Goal: Contribute content: Contribute content

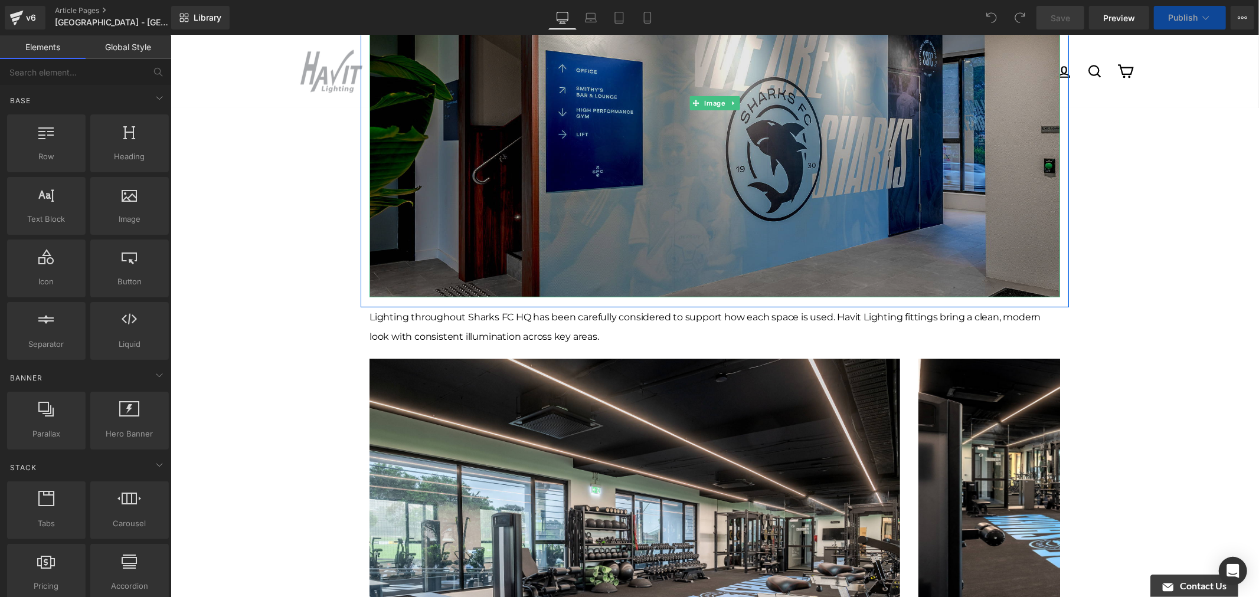
scroll to position [328, 0]
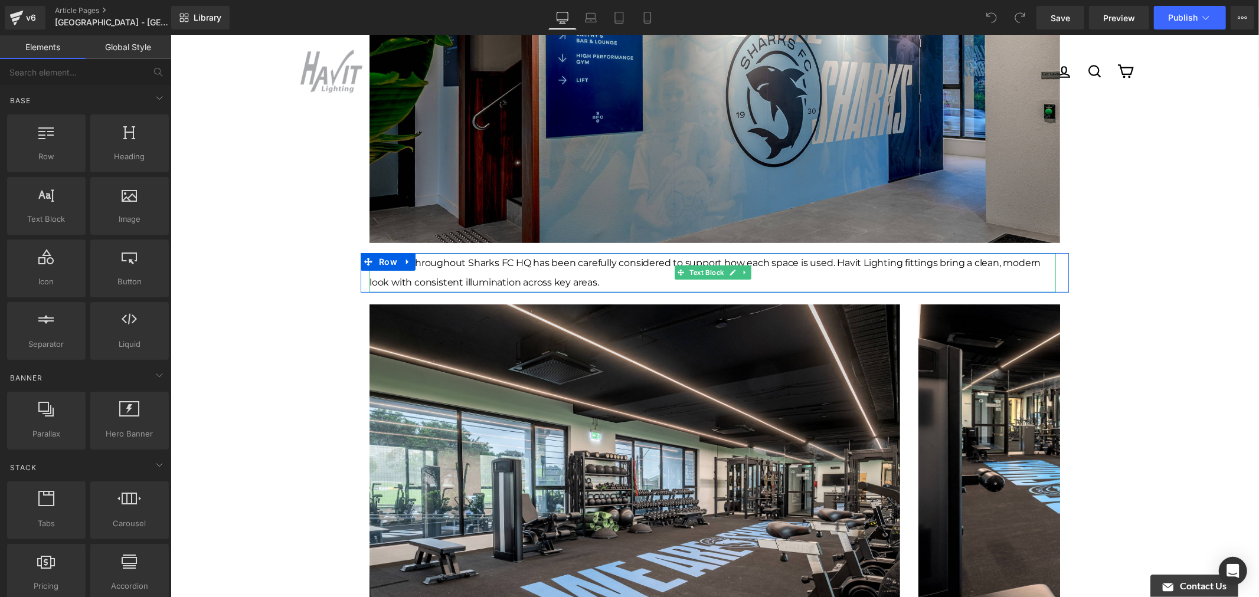
click at [536, 276] on span "Lighting throughout Sharks FC HQ has been carefully considered to support how e…" at bounding box center [704, 272] width 671 height 31
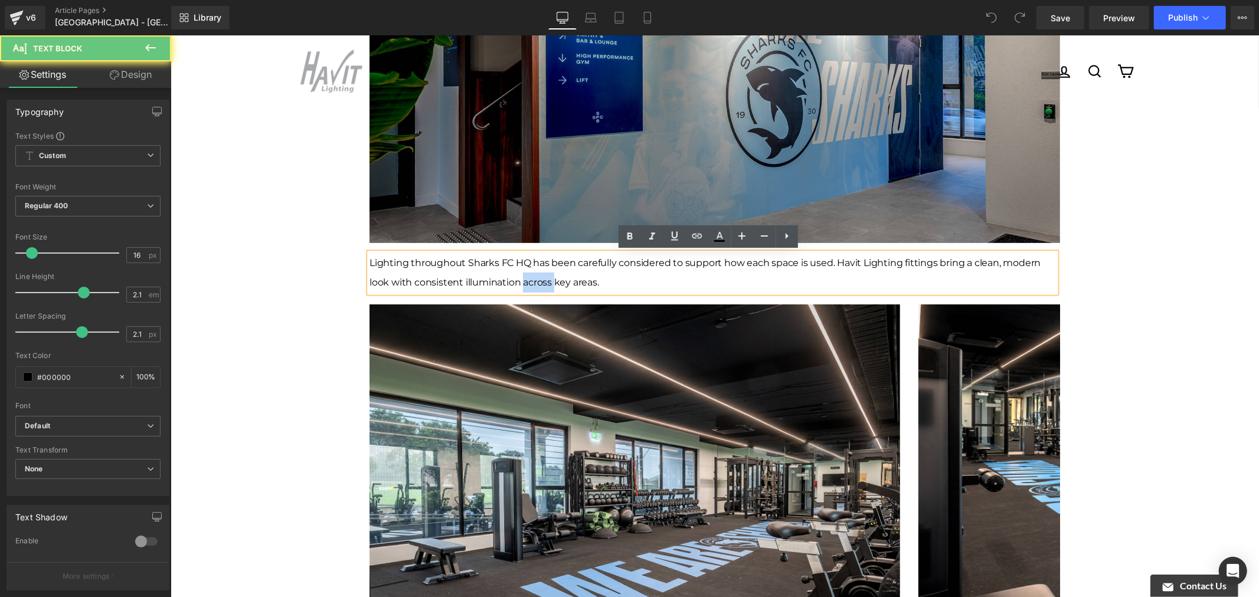
click at [536, 276] on span "Lighting throughout Sharks FC HQ has been carefully considered to support how e…" at bounding box center [704, 272] width 671 height 31
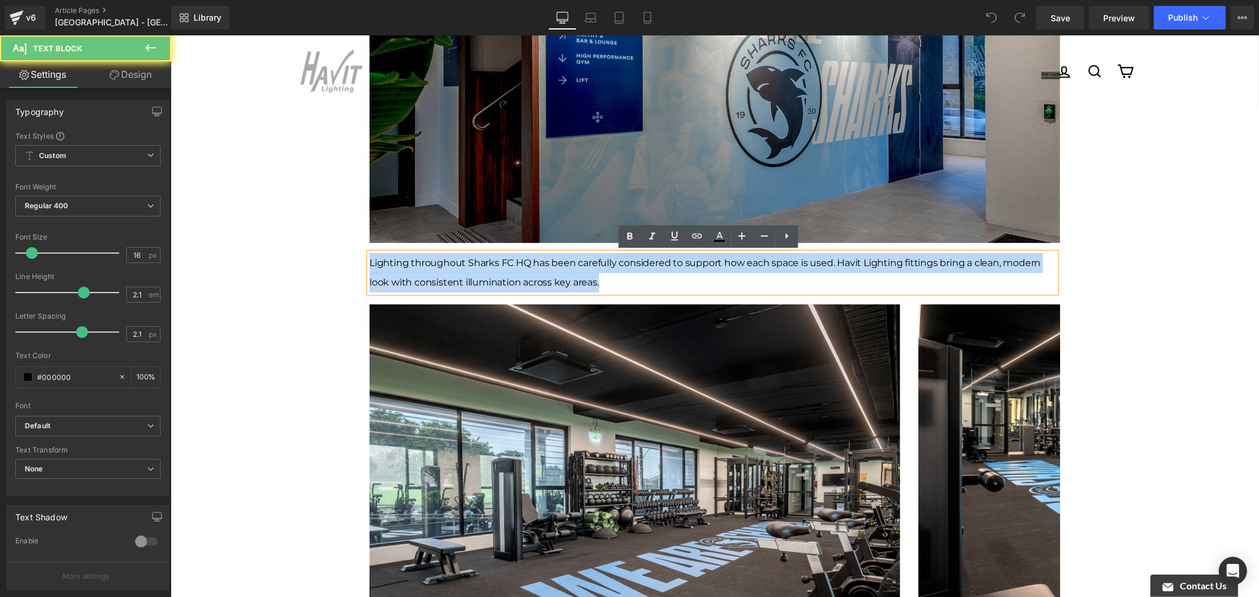
click at [536, 276] on span "Lighting throughout Sharks FC HQ has been carefully considered to support how e…" at bounding box center [704, 272] width 671 height 31
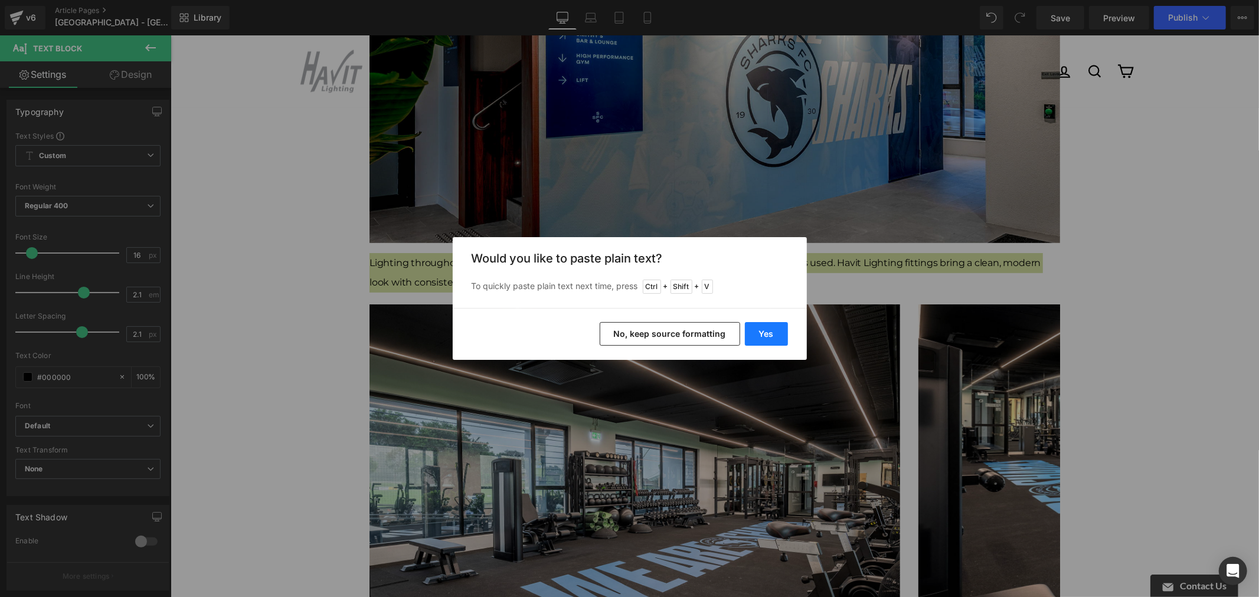
click at [754, 332] on button "Yes" at bounding box center [766, 334] width 43 height 24
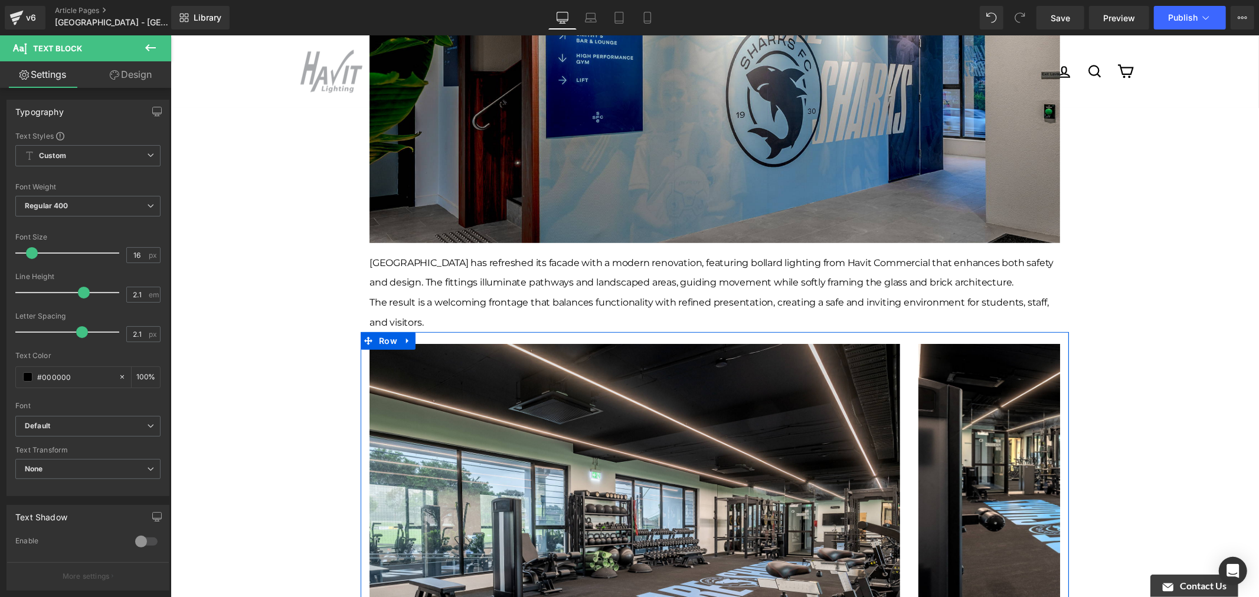
scroll to position [197, 0]
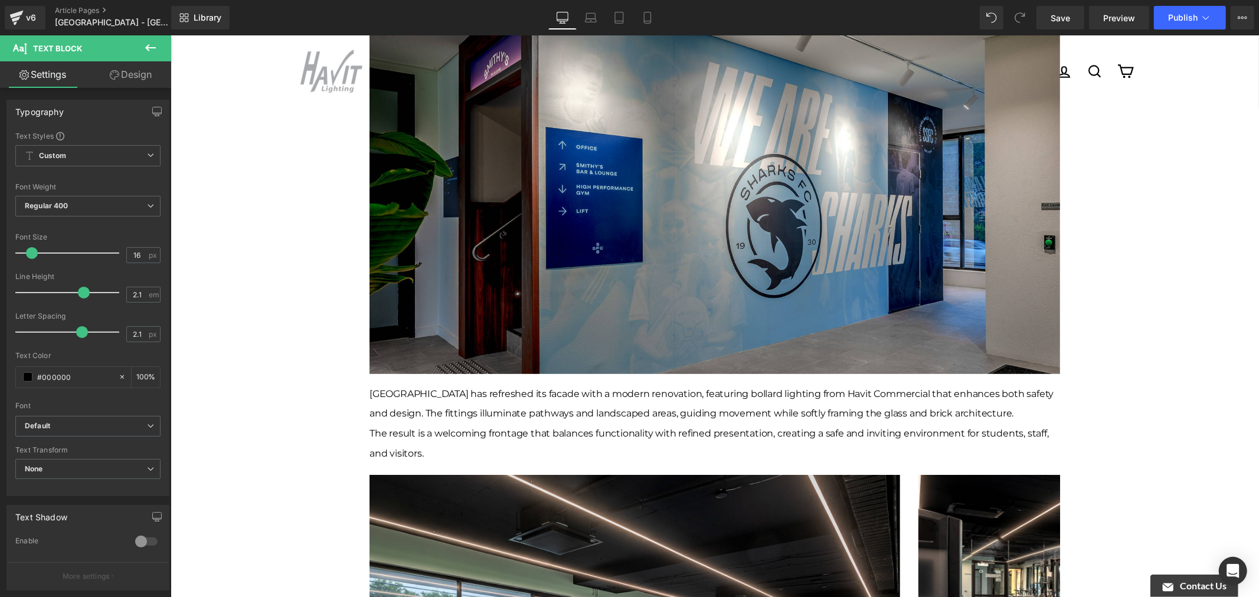
click at [501, 422] on div "[GEOGRAPHIC_DATA] has refreshed its facade with a modern renovation, featuring …" at bounding box center [712, 423] width 686 height 79
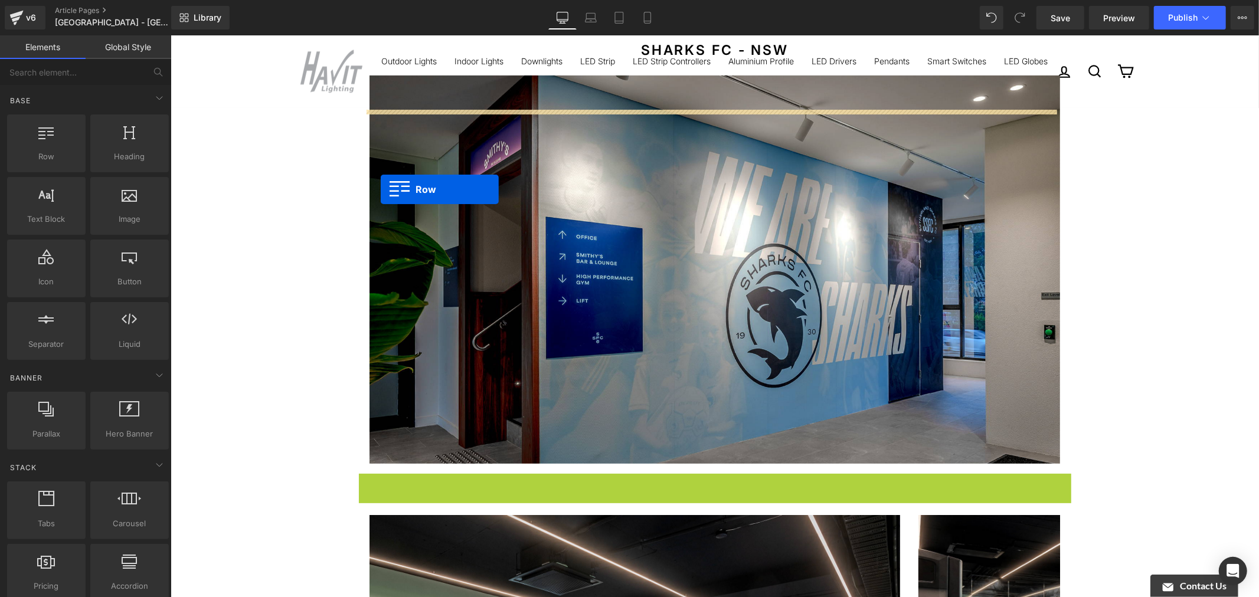
scroll to position [0, 0]
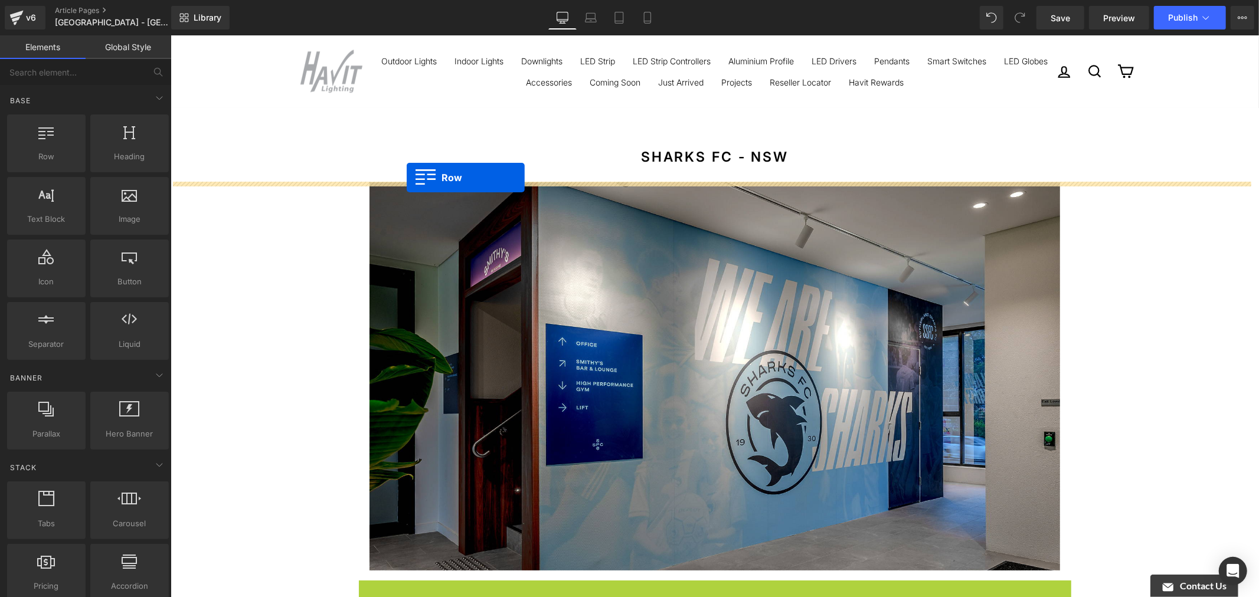
drag, startPoint x: 359, startPoint y: 337, endPoint x: 406, endPoint y: 177, distance: 166.6
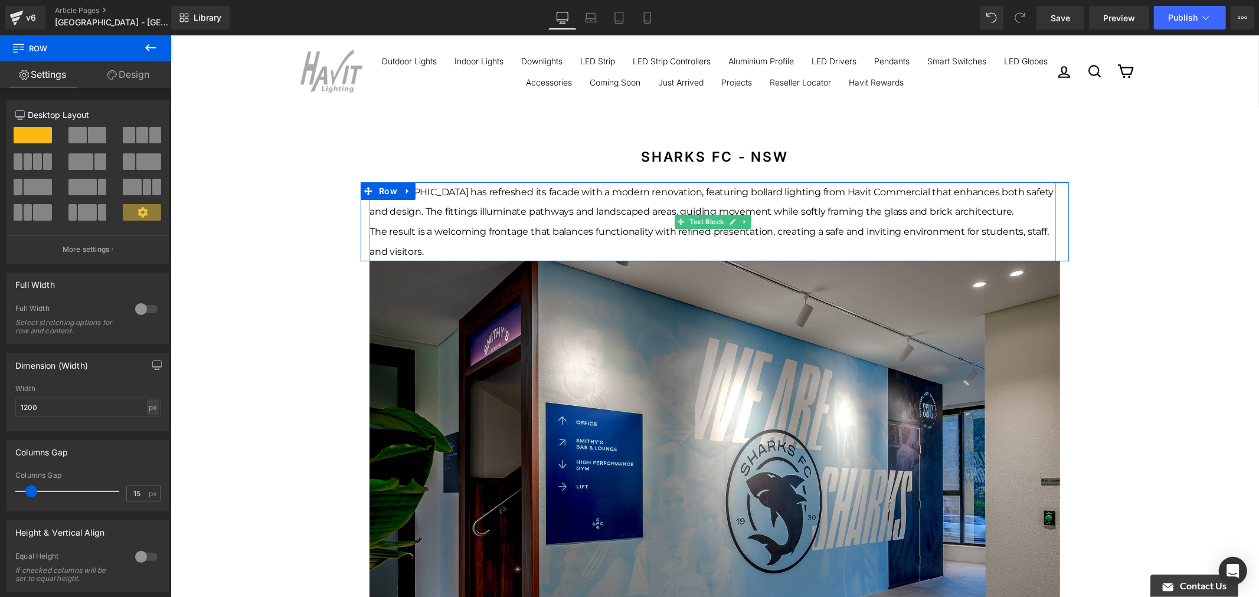
click at [859, 192] on span "[GEOGRAPHIC_DATA] has refreshed its facade with a modern renovation, featuring …" at bounding box center [711, 201] width 684 height 31
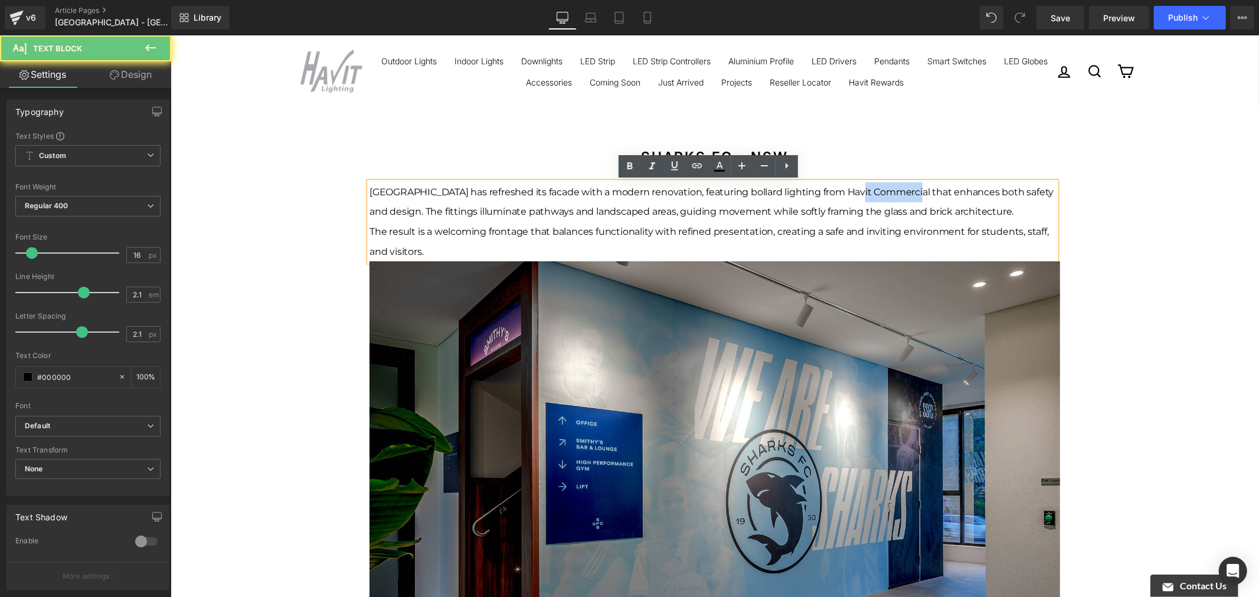
click at [859, 192] on span "[GEOGRAPHIC_DATA] has refreshed its facade with a modern renovation, featuring …" at bounding box center [711, 201] width 684 height 31
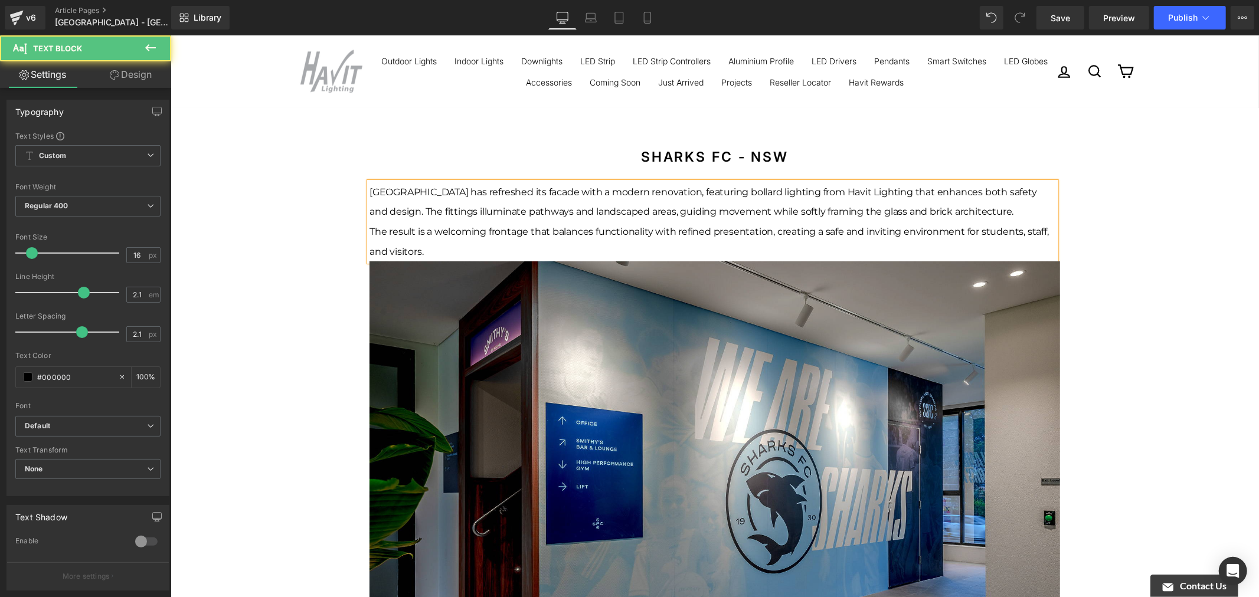
click at [986, 212] on span "[GEOGRAPHIC_DATA] has refreshed its facade with a modern renovation, featuring …" at bounding box center [702, 201] width 667 height 31
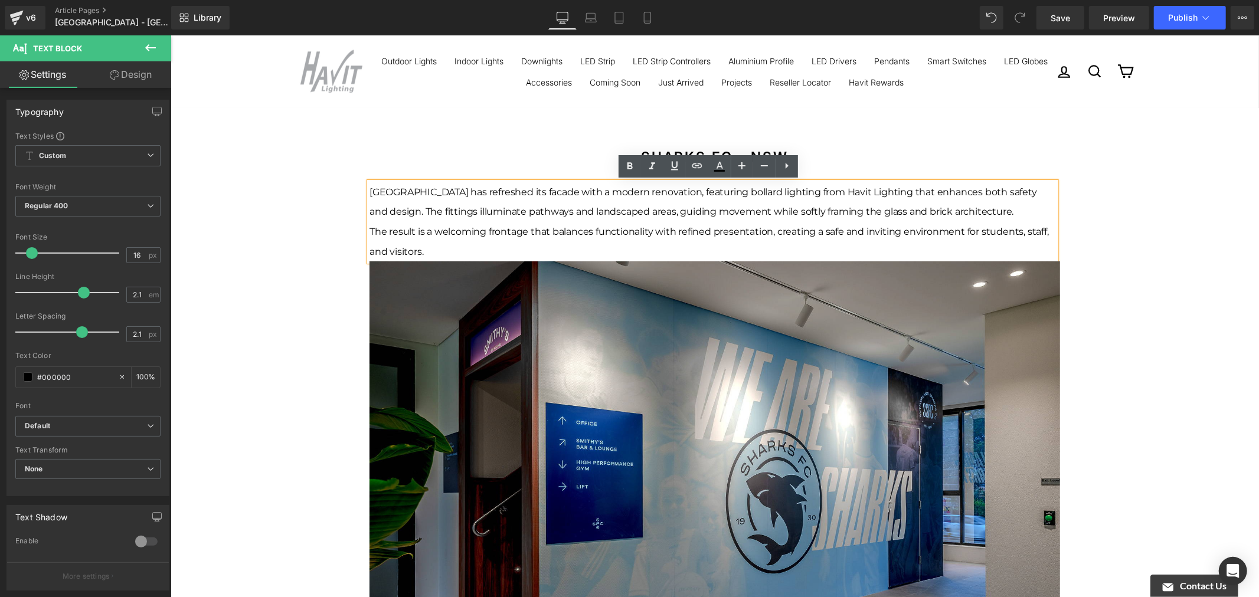
click at [570, 240] on div "The result is a welcoming frontage that balances functionality with refined pre…" at bounding box center [712, 241] width 686 height 40
click at [369, 237] on div "[GEOGRAPHIC_DATA] has refreshed its facade with a modern renovation, featuring …" at bounding box center [712, 221] width 686 height 79
click at [369, 231] on span "The result is a welcoming frontage that balances functionality with refined pre…" at bounding box center [708, 240] width 679 height 31
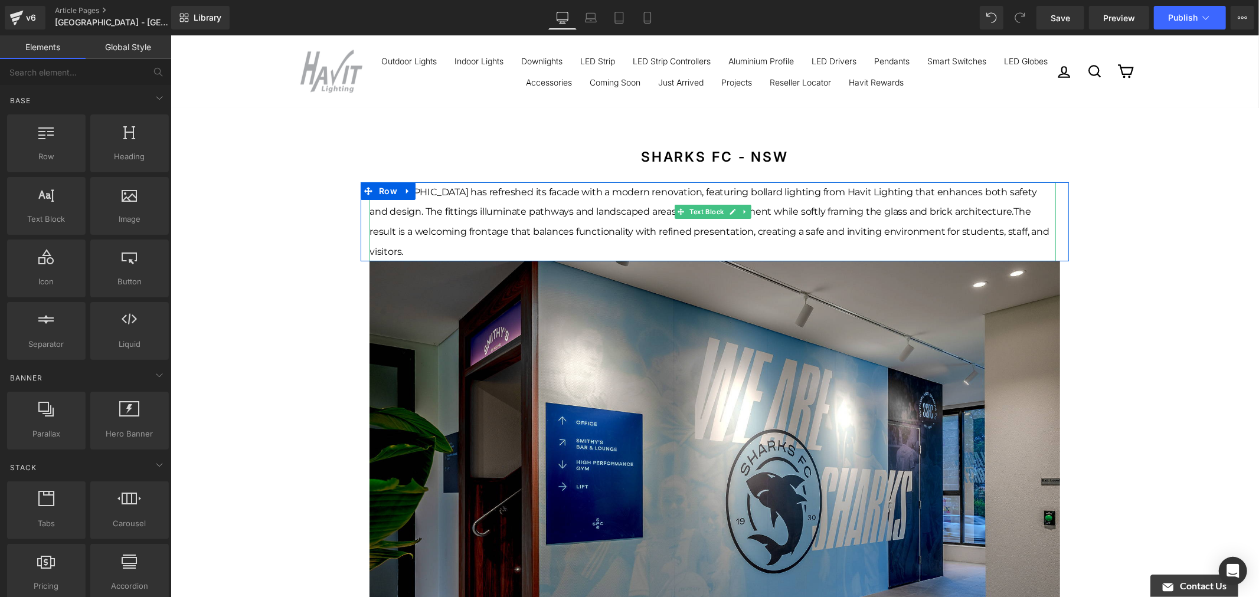
click at [992, 208] on span "The result is a welcoming frontage that balances functionality with refined pre…" at bounding box center [709, 230] width 680 height 51
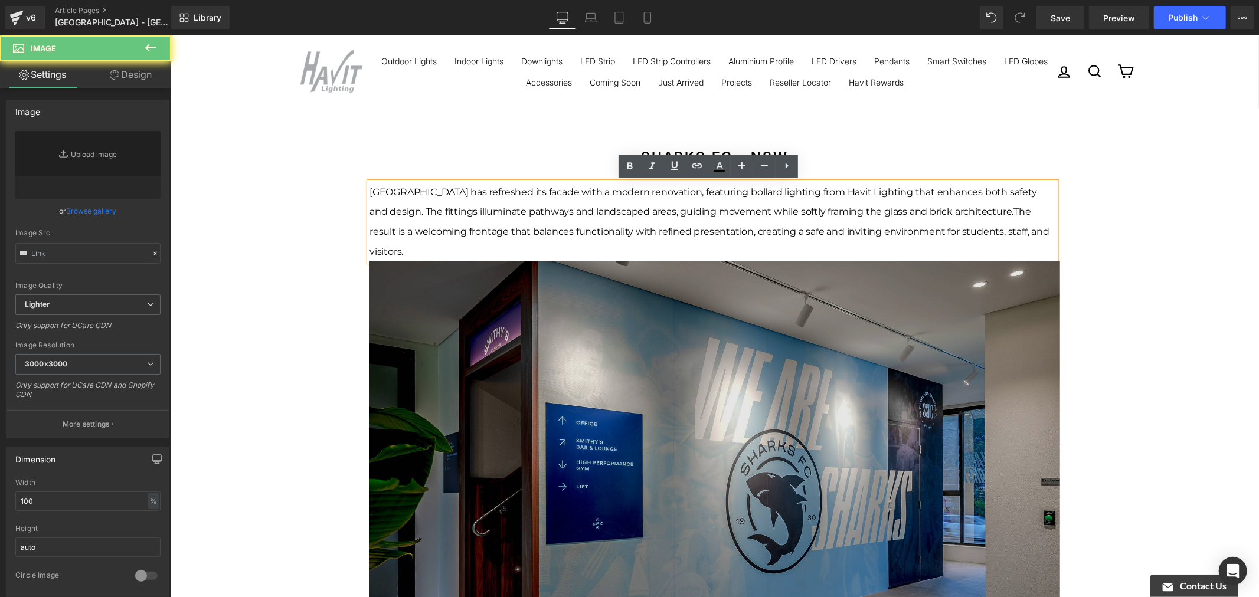
click at [1045, 268] on img at bounding box center [714, 455] width 690 height 388
type input "[URL][DOMAIN_NAME]"
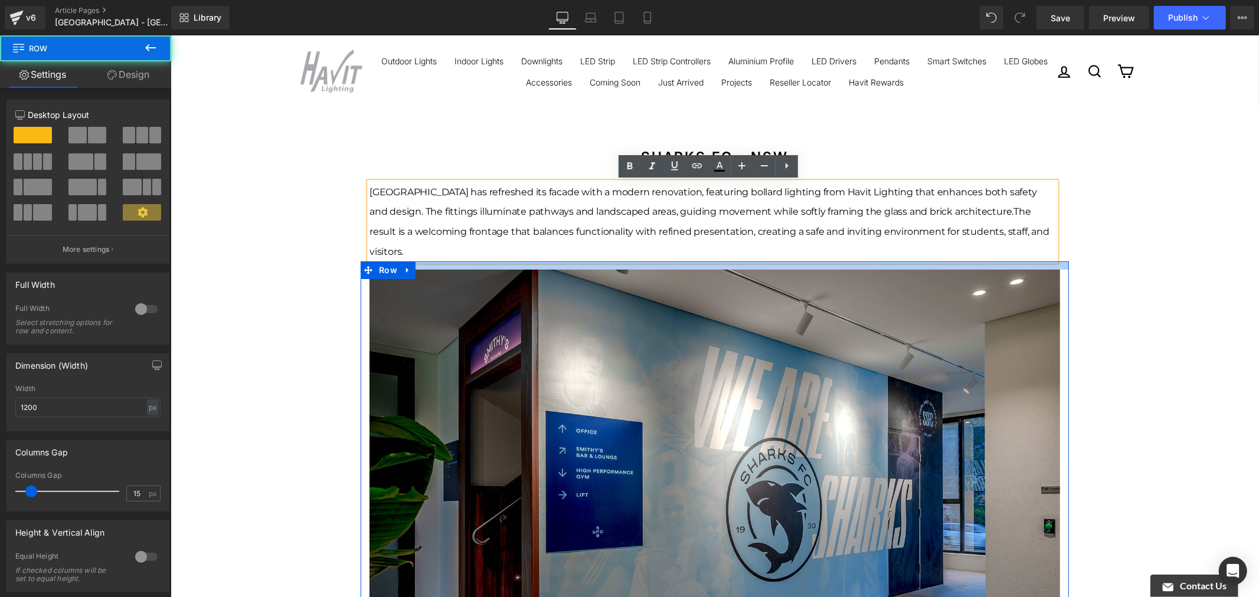
drag, startPoint x: 801, startPoint y: 241, endPoint x: 801, endPoint y: 250, distance: 8.3
click at [801, 261] on div "Image Row" at bounding box center [714, 464] width 708 height 407
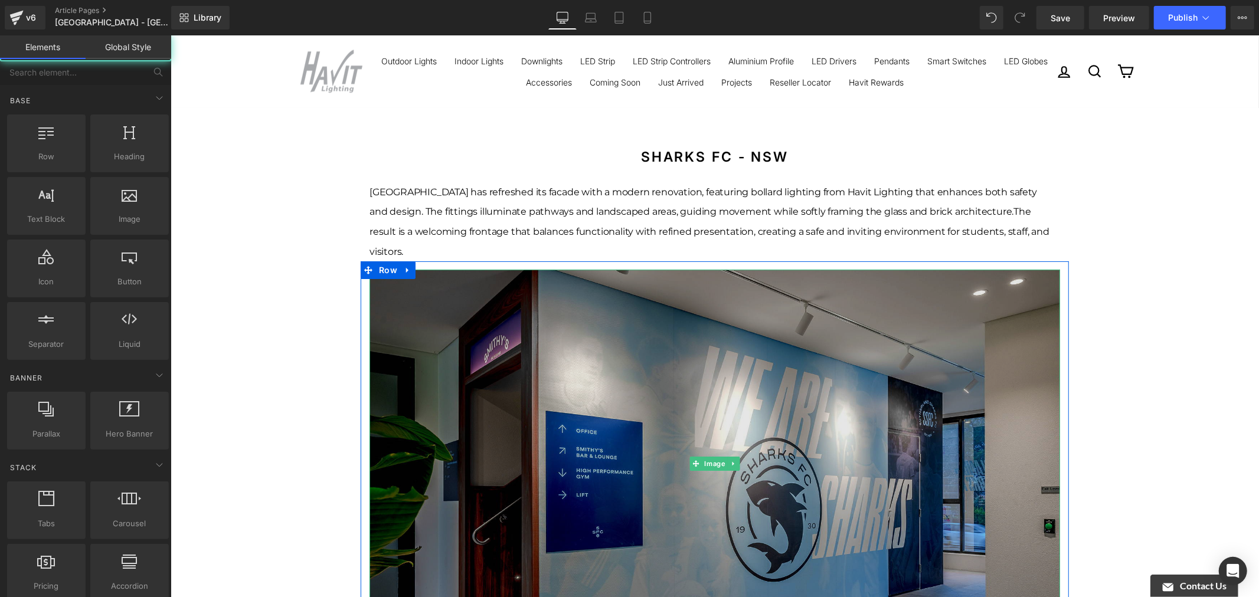
click at [912, 332] on img at bounding box center [714, 463] width 690 height 388
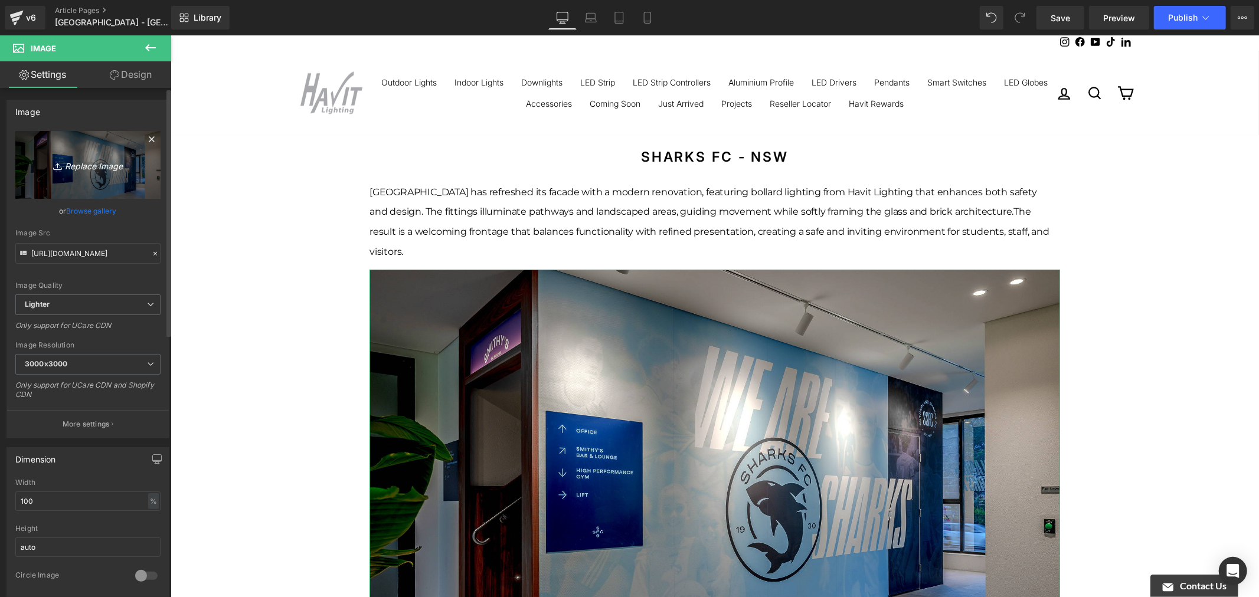
click at [103, 166] on icon "Replace Image" at bounding box center [88, 165] width 94 height 15
type input "C:\fakepath\Luther College-4.jpg"
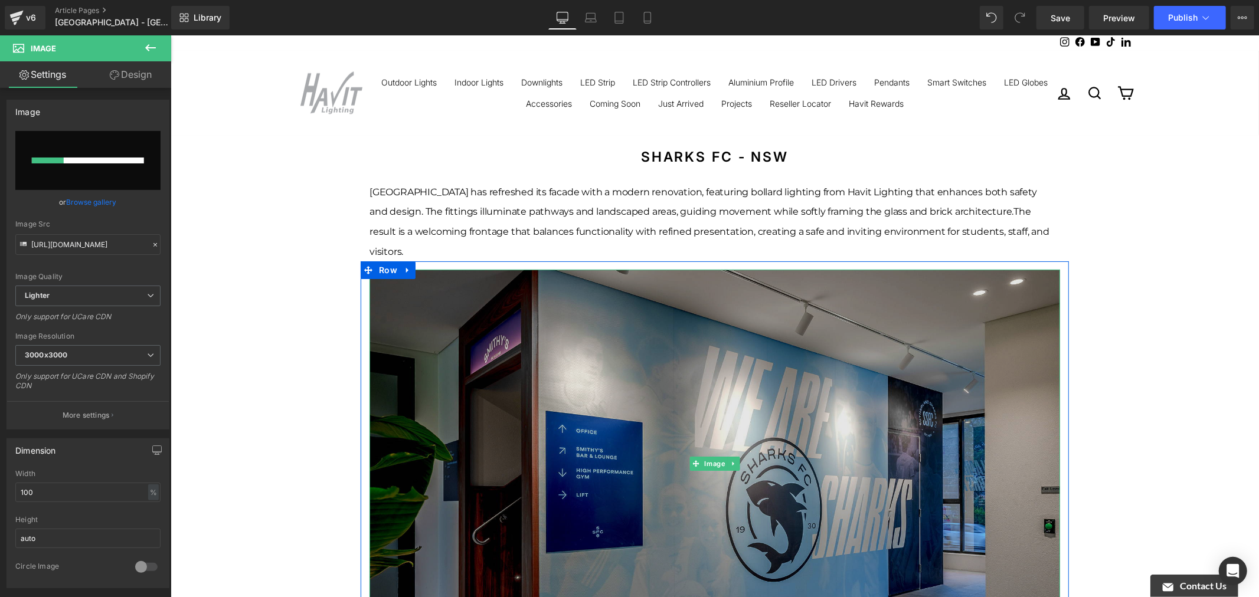
scroll to position [262, 0]
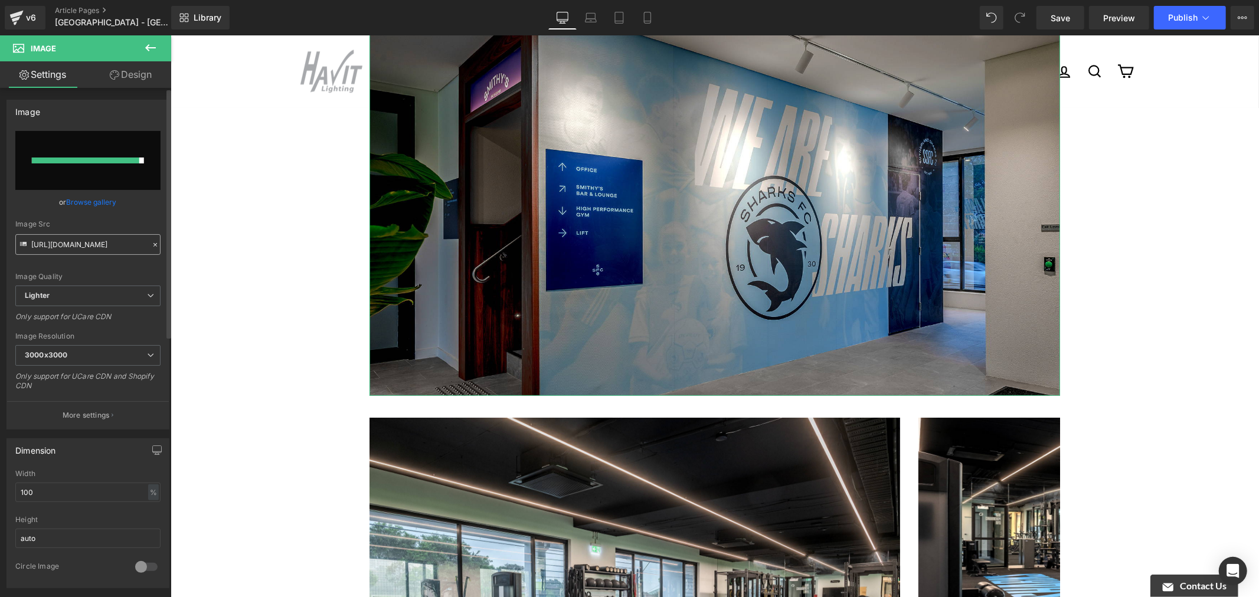
type input "[URL][DOMAIN_NAME]"
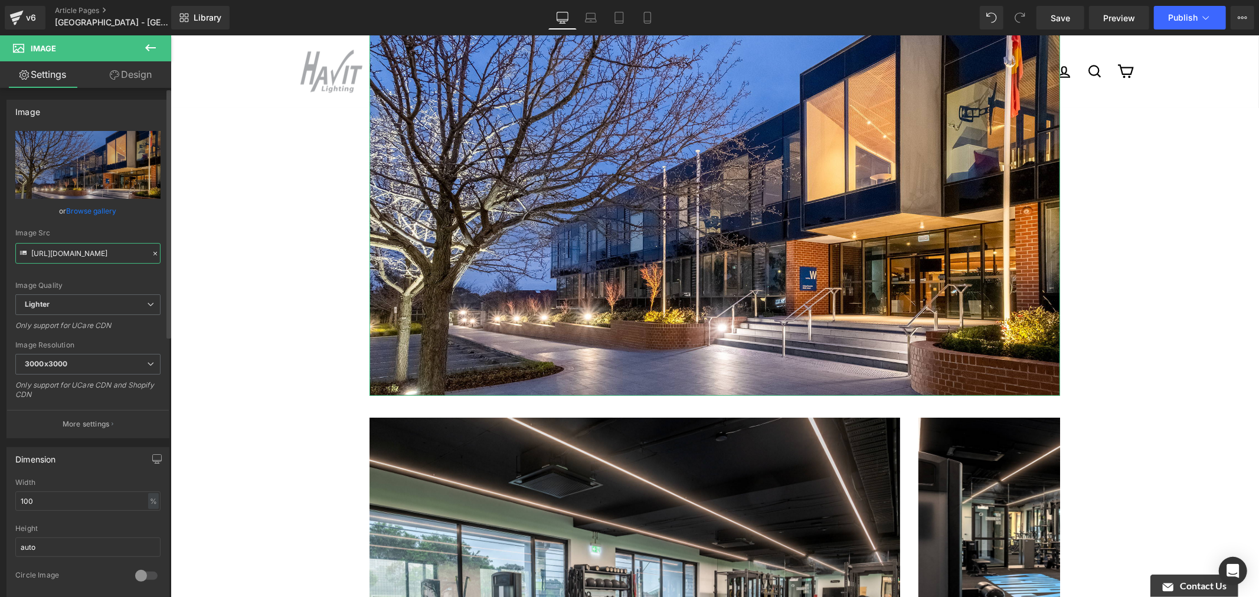
click at [122, 244] on input "[URL][DOMAIN_NAME]" at bounding box center [87, 253] width 145 height 21
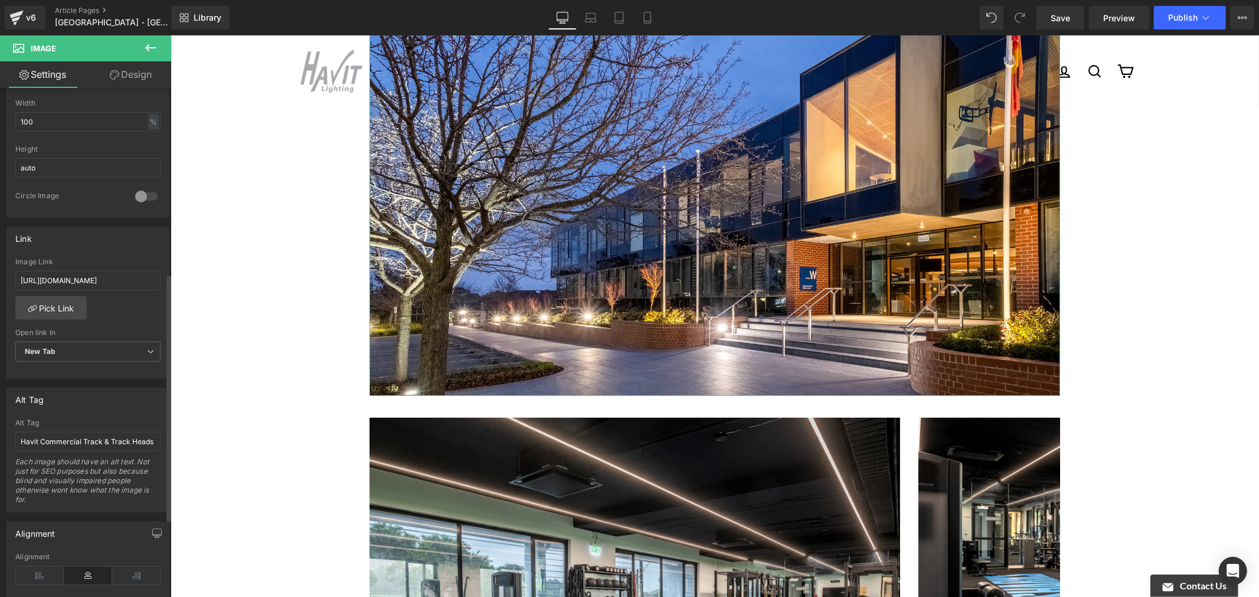
scroll to position [393, 0]
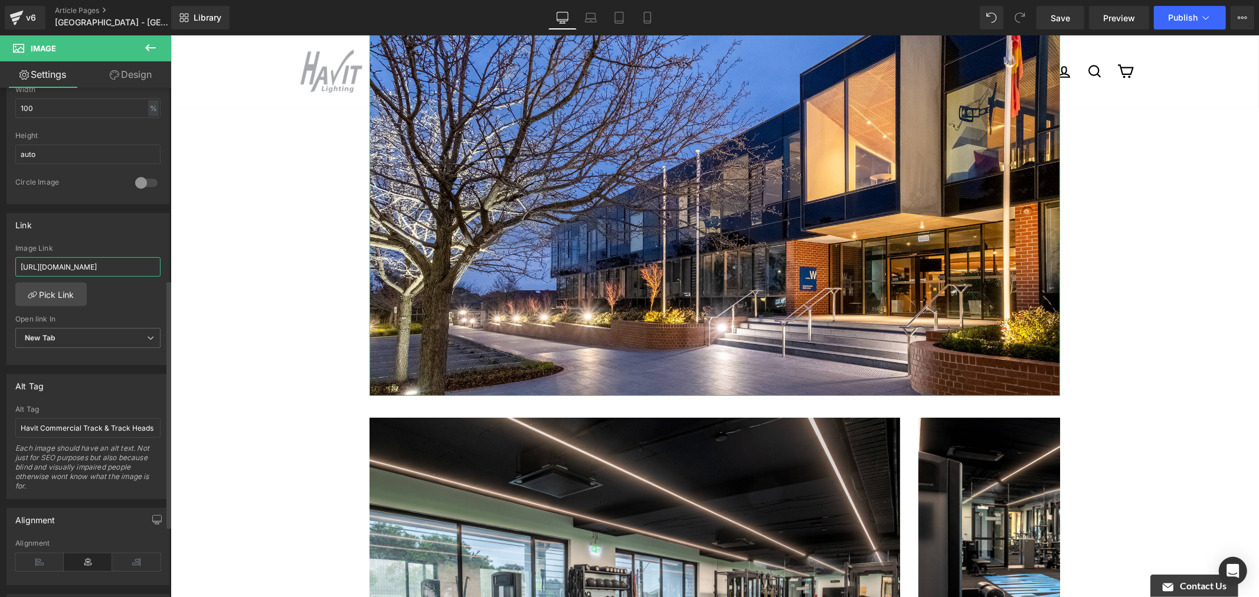
click at [115, 267] on input "[URL][DOMAIN_NAME]" at bounding box center [87, 266] width 145 height 19
paste input "be56e1d0-4a6b-45c0-bd24-5d7c224f2d8f/-/format/auto/-/preview/3000x3000/-/qualit…"
type input "[URL][DOMAIN_NAME]"
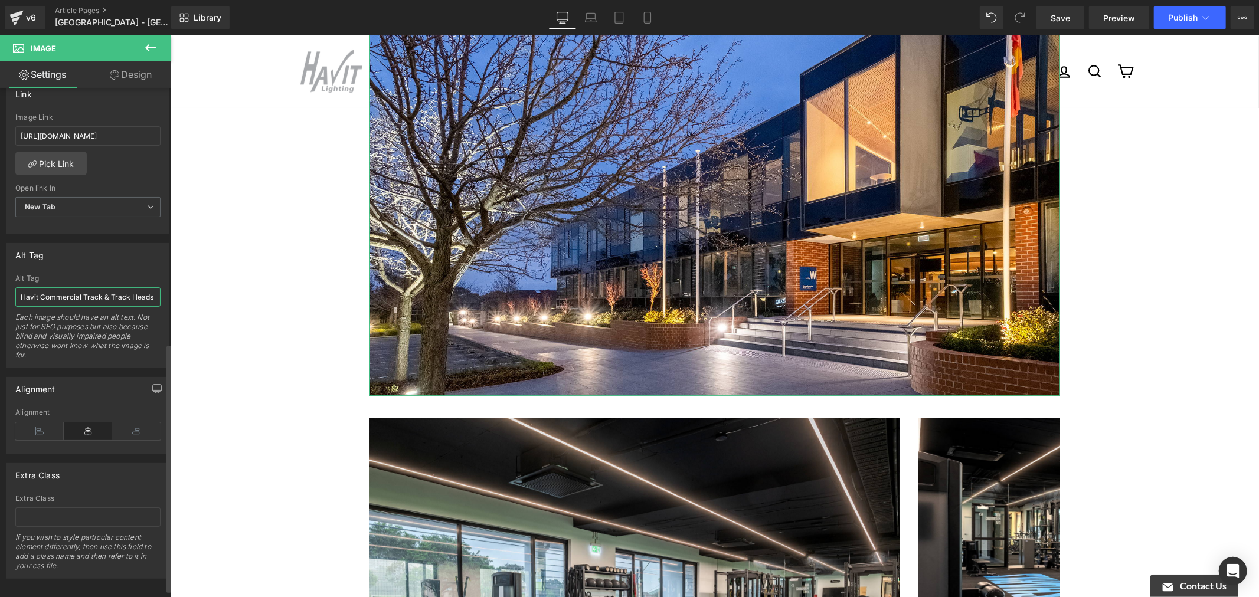
click at [116, 299] on input "Havit Commercial Track & Track Heads - Track Lighting by Havit - Sharks FC - NSW" at bounding box center [87, 296] width 145 height 19
paste input "Facade view of Luther College, showcasing entry area and is illuminated by Comm…"
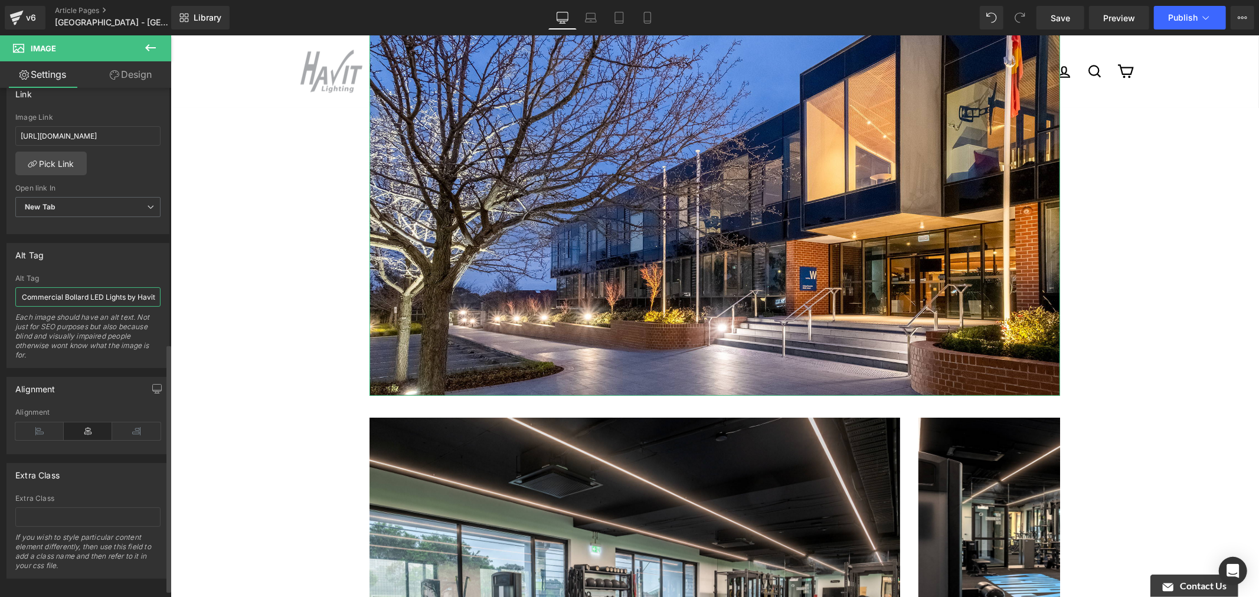
click at [54, 294] on input "Facade view of Luther College, showcasing entry area and is illuminated by Comm…" at bounding box center [87, 296] width 145 height 19
drag, startPoint x: 58, startPoint y: 296, endPoint x: 84, endPoint y: 303, distance: 27.5
click at [84, 303] on input "Facade view of Luther College, showcasing entry area and is illuminated by Comm…" at bounding box center [87, 296] width 145 height 19
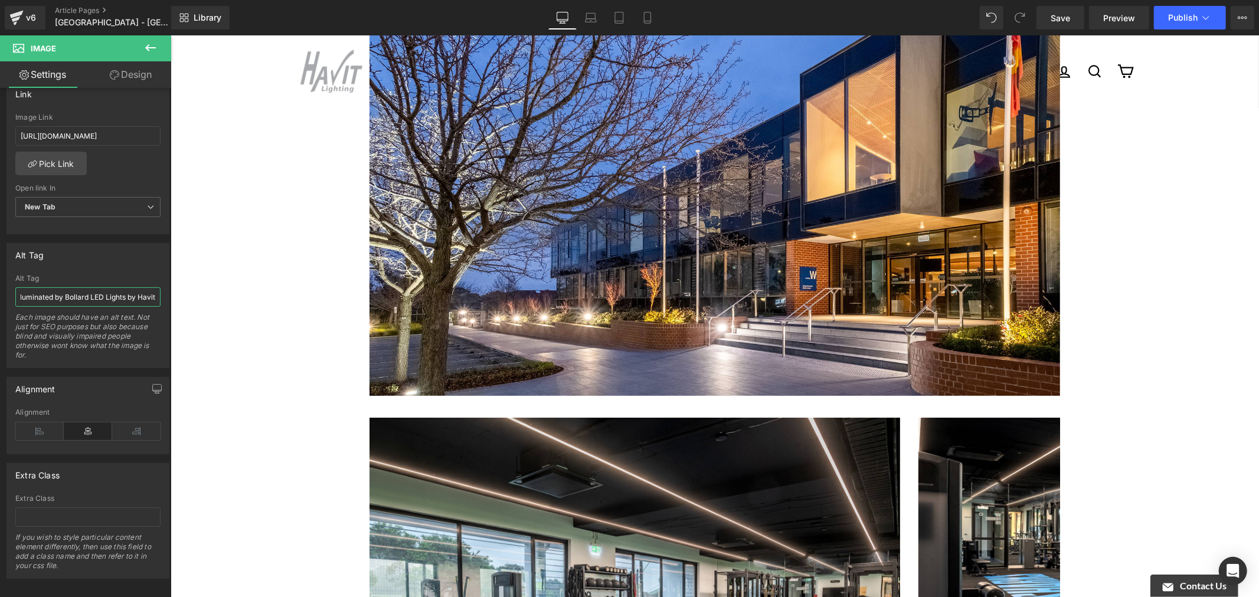
drag, startPoint x: 300, startPoint y: 332, endPoint x: 175, endPoint y: 309, distance: 127.8
type input "Facade view of Luther College, showcasing entry area and is illuminated by Boll…"
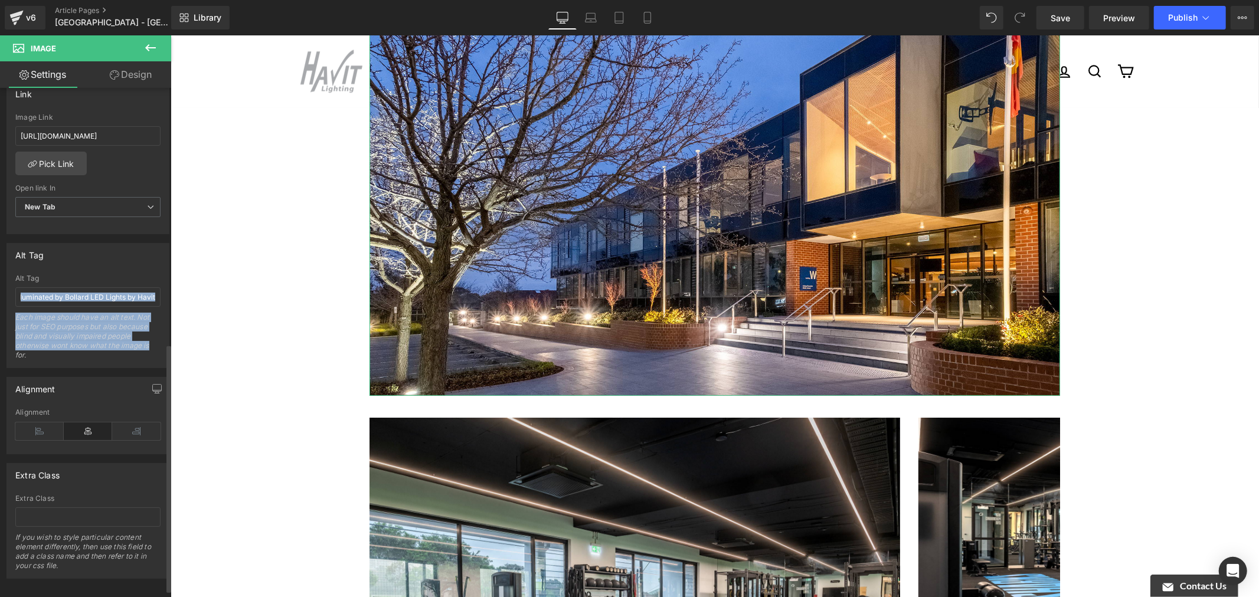
scroll to position [0, 0]
click at [150, 346] on div "Facade view of Luther College, showcasing entry area and is illuminated by Boll…" at bounding box center [88, 320] width 162 height 93
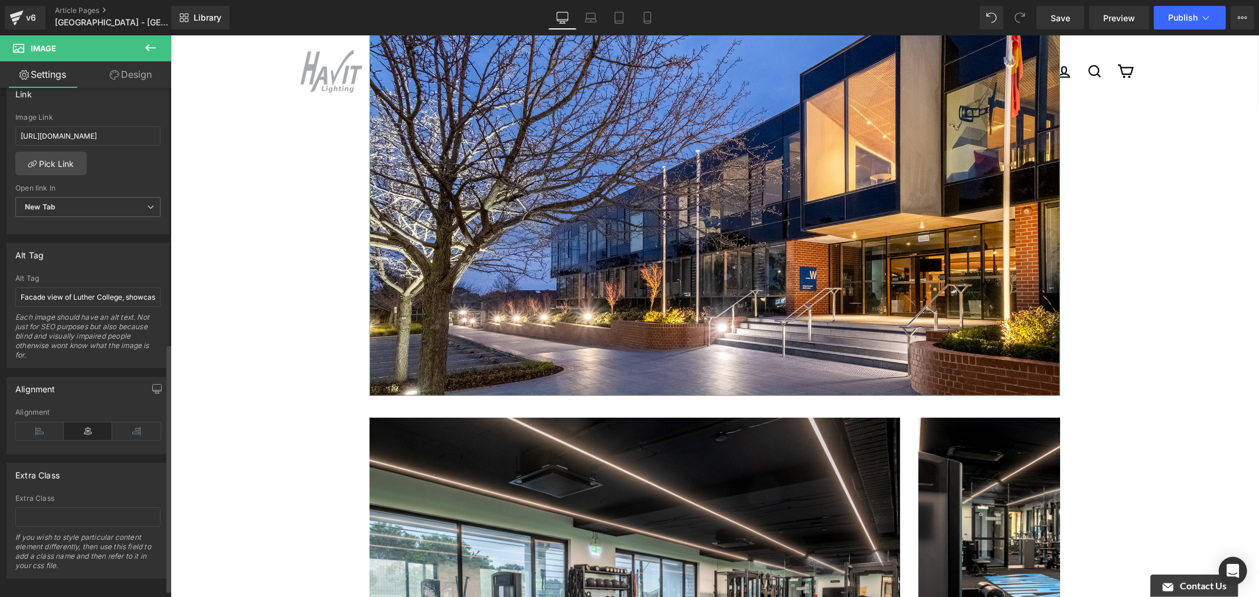
click at [152, 479] on div "Extra Class" at bounding box center [88, 475] width 162 height 22
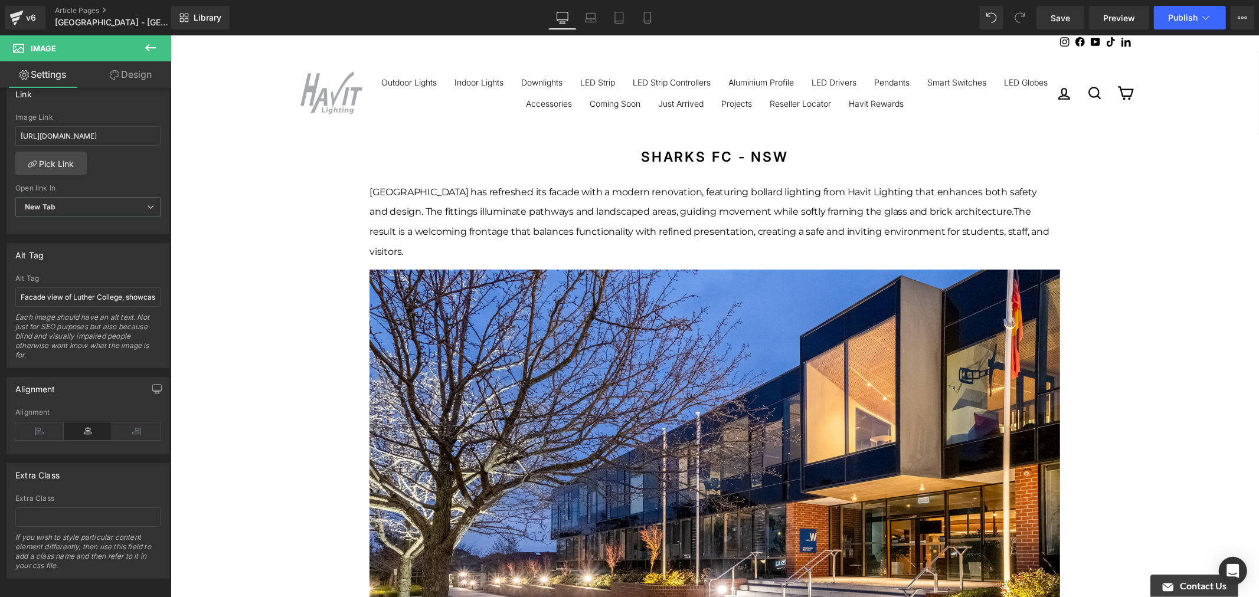
click at [752, 155] on b "Sharks fc - nsw" at bounding box center [714, 156] width 148 height 17
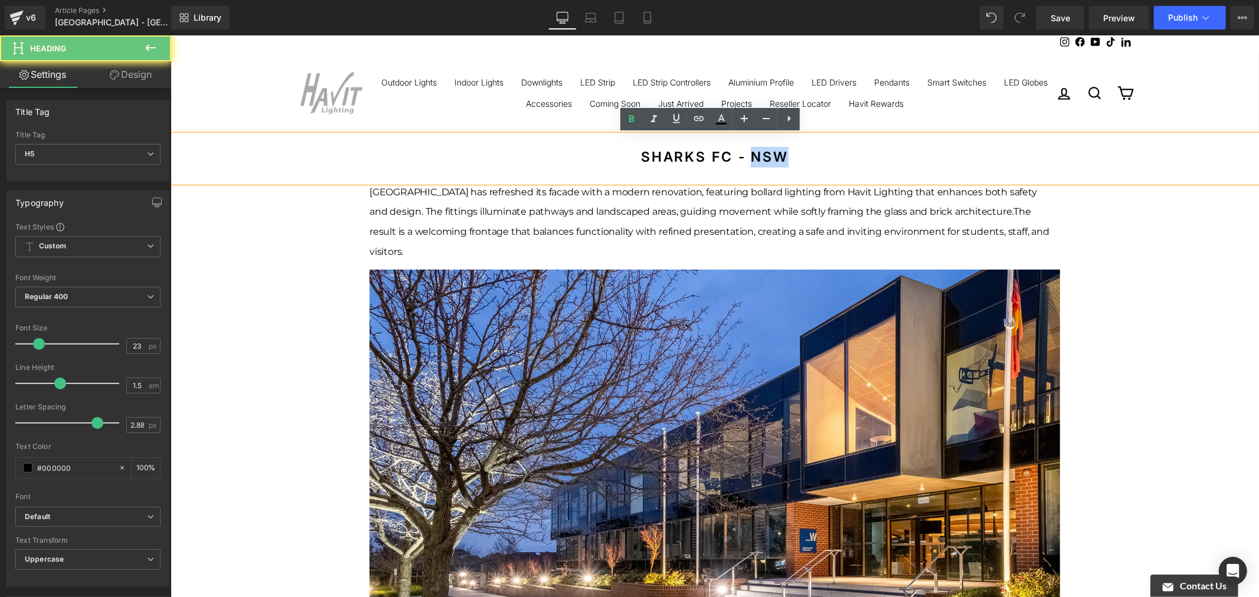
click at [752, 155] on b "Sharks fc - nsw" at bounding box center [714, 156] width 148 height 17
click at [722, 155] on b "Sharks fc - nsw" at bounding box center [714, 156] width 148 height 17
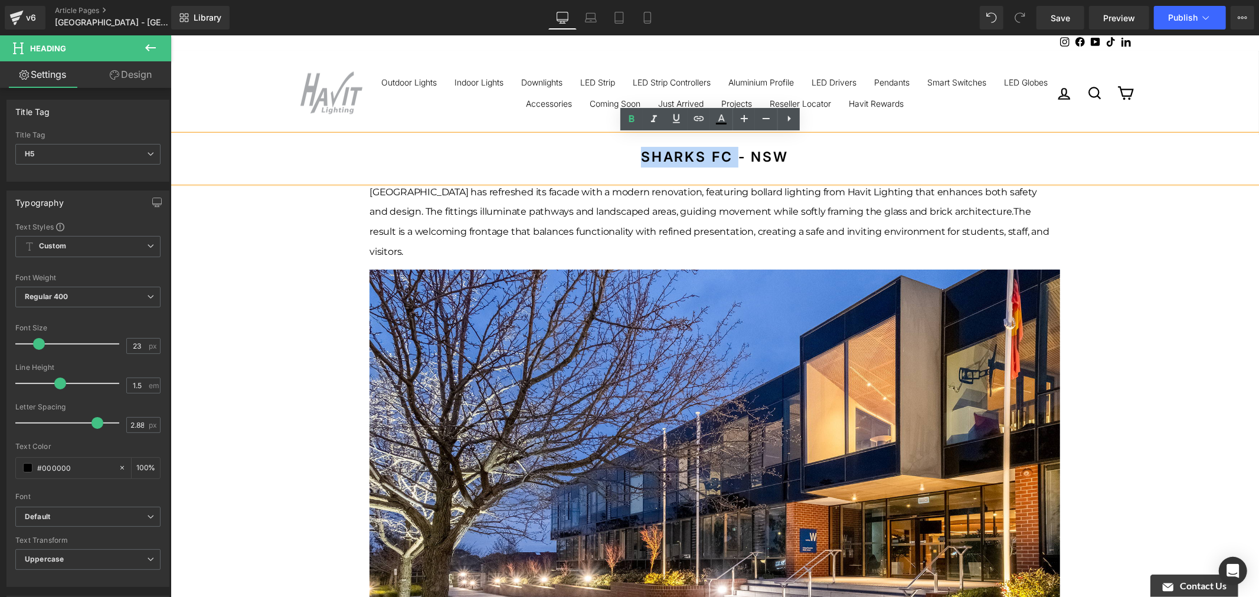
drag, startPoint x: 723, startPoint y: 155, endPoint x: 611, endPoint y: 155, distance: 112.1
click at [611, 155] on h5 "Sharks fc - nsw" at bounding box center [714, 156] width 1088 height 21
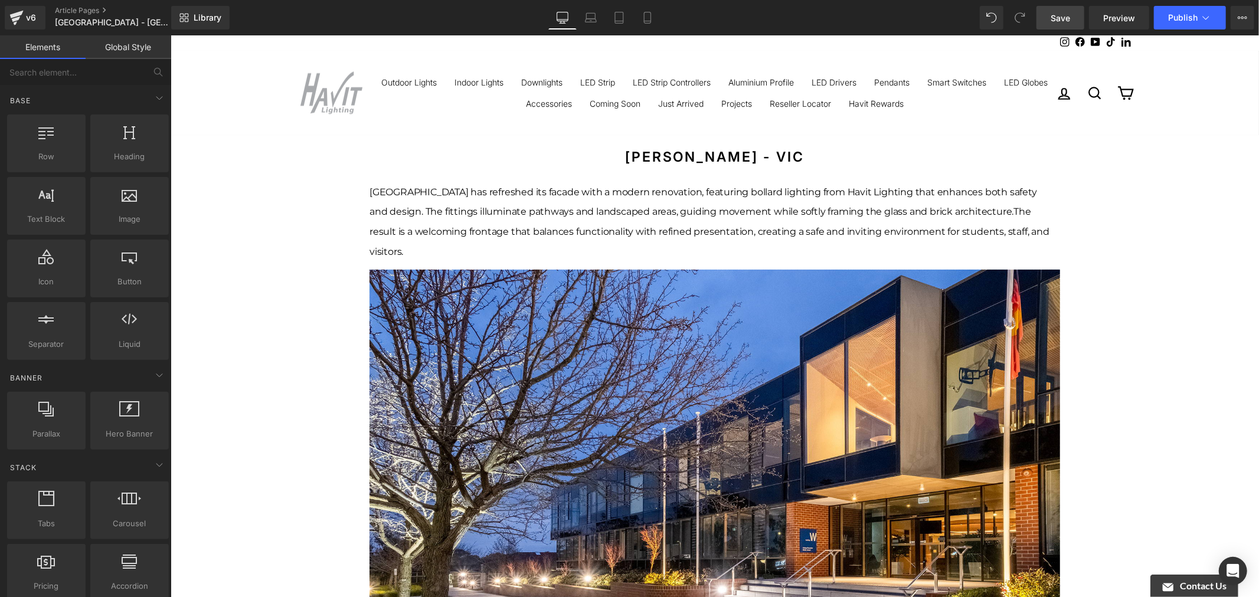
click at [1063, 19] on span "Save" at bounding box center [1059, 18] width 19 height 12
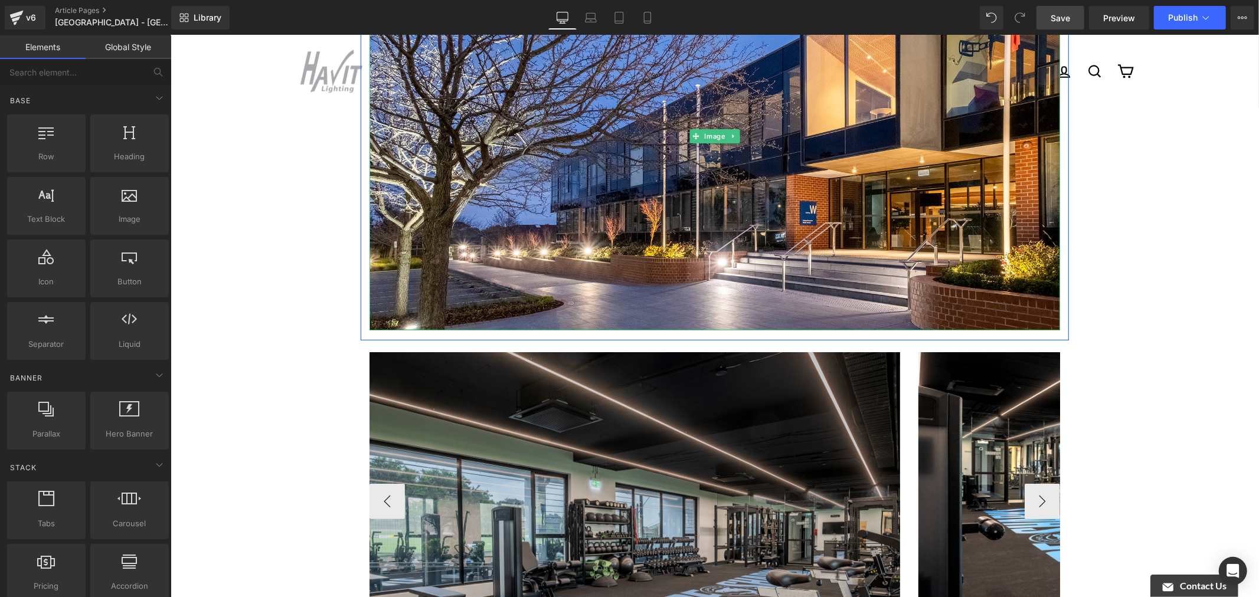
scroll to position [459, 0]
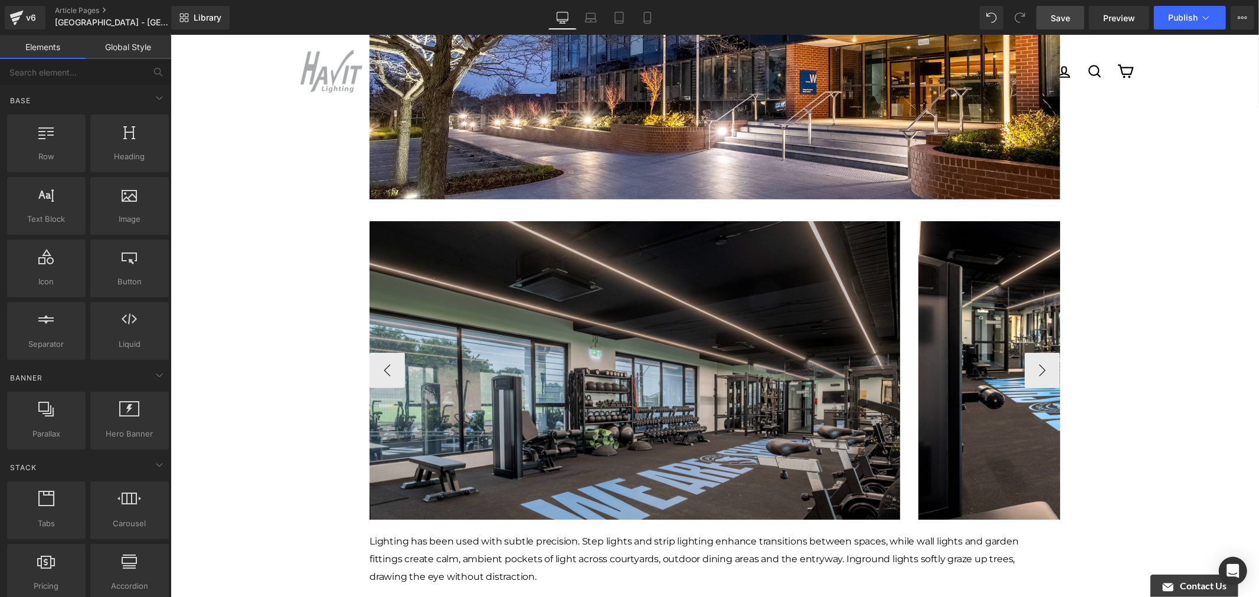
click at [852, 319] on img at bounding box center [634, 370] width 530 height 298
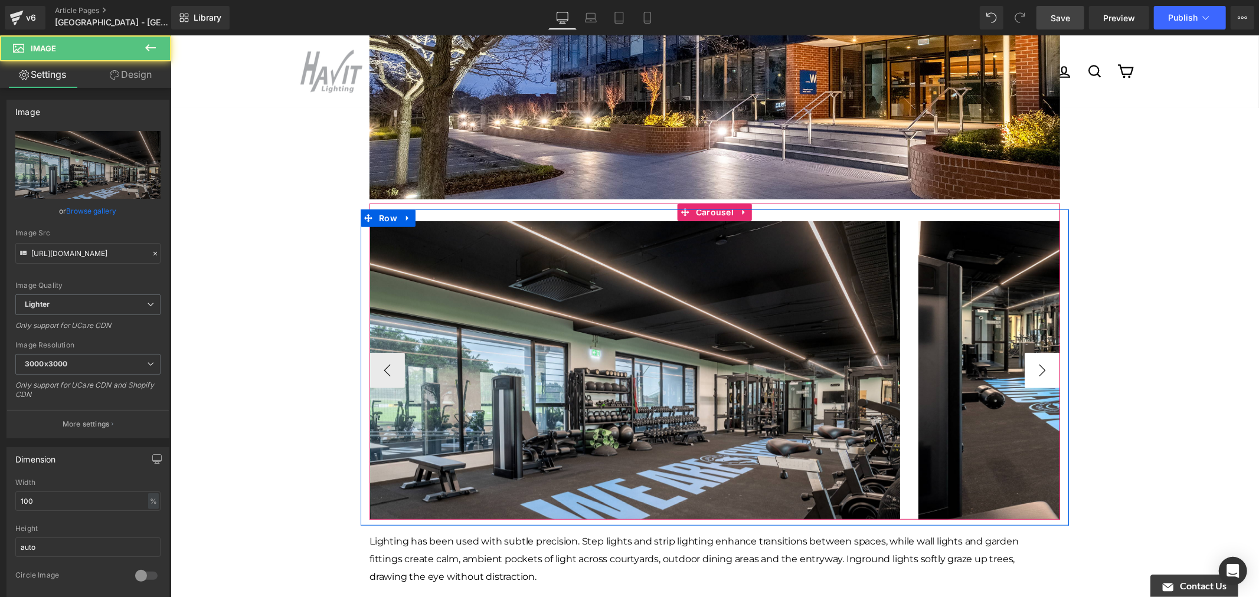
click at [1034, 352] on button "›" at bounding box center [1041, 369] width 35 height 35
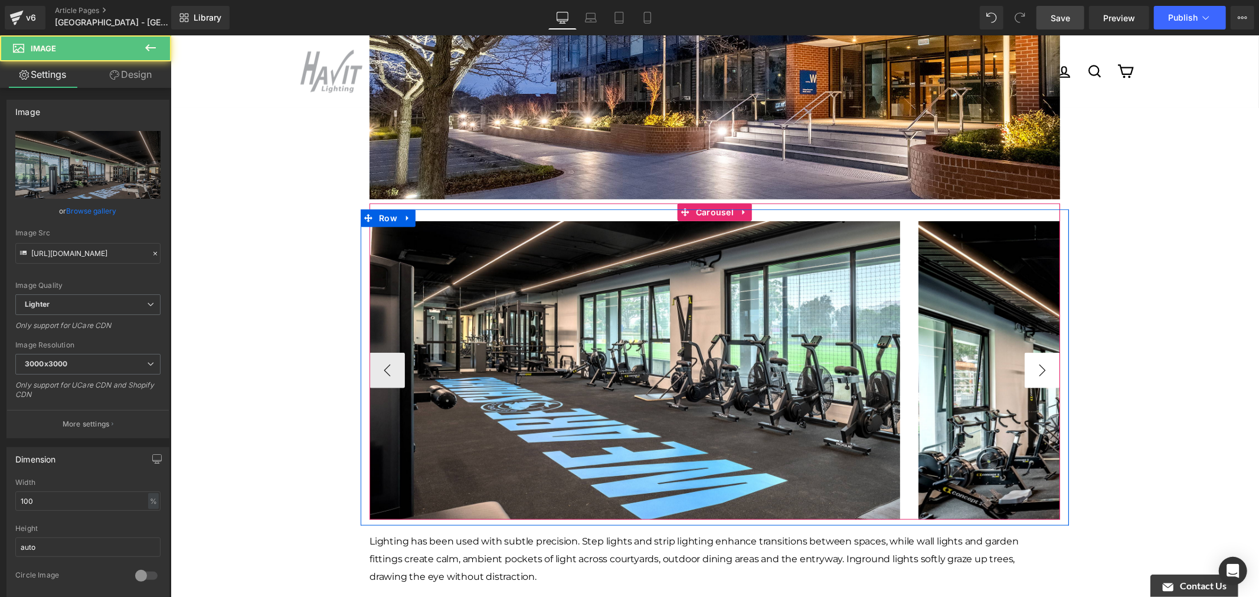
click at [1034, 352] on button "›" at bounding box center [1041, 369] width 35 height 35
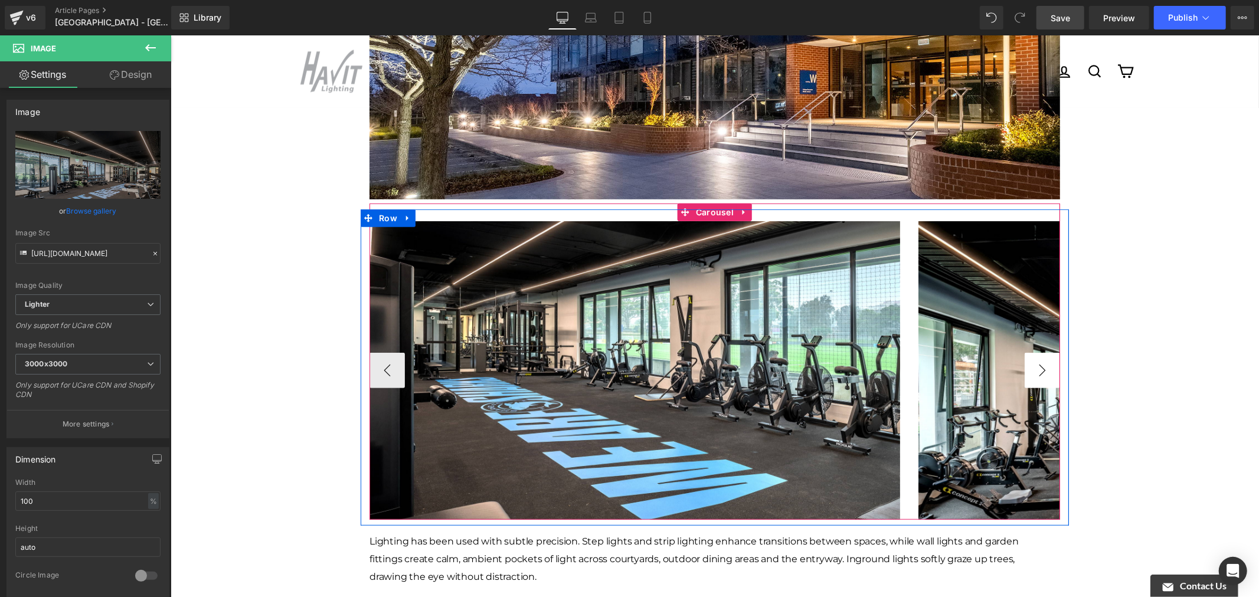
click at [1042, 352] on button "›" at bounding box center [1041, 369] width 35 height 35
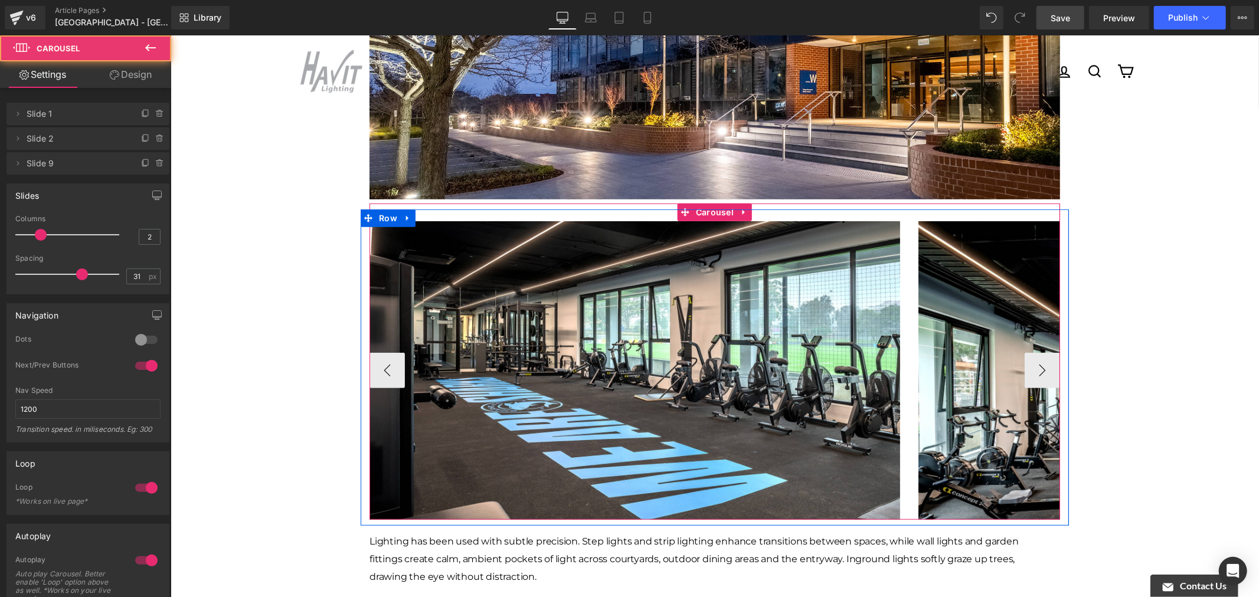
click at [895, 289] on div "Image Image Image" at bounding box center [644, 370] width 1646 height 298
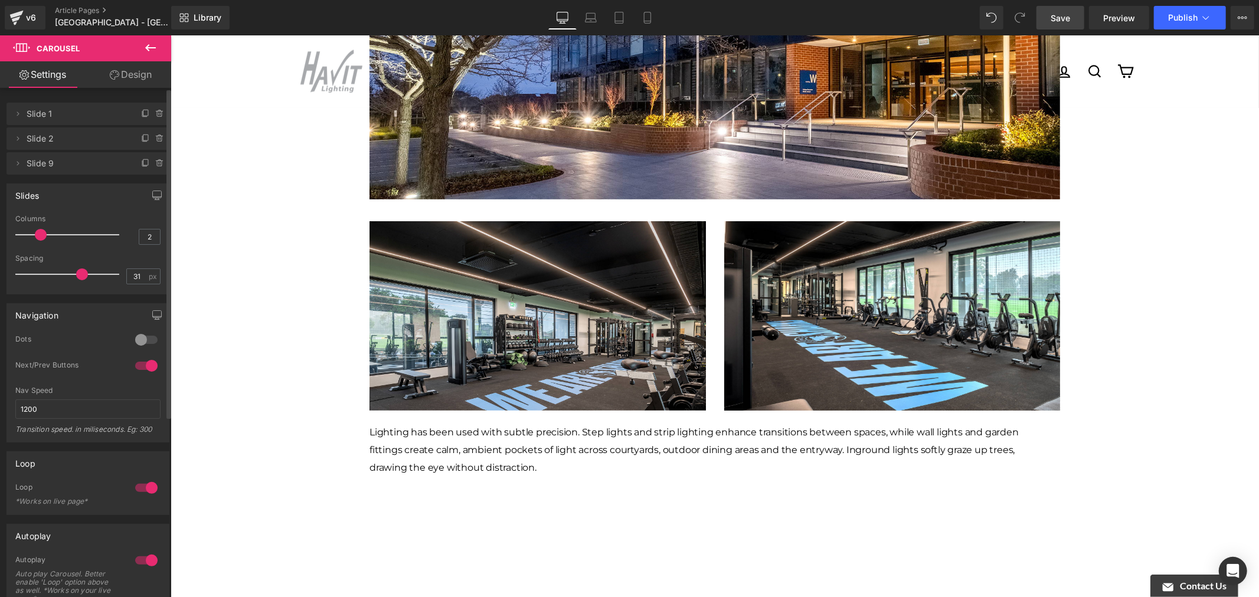
type input "1"
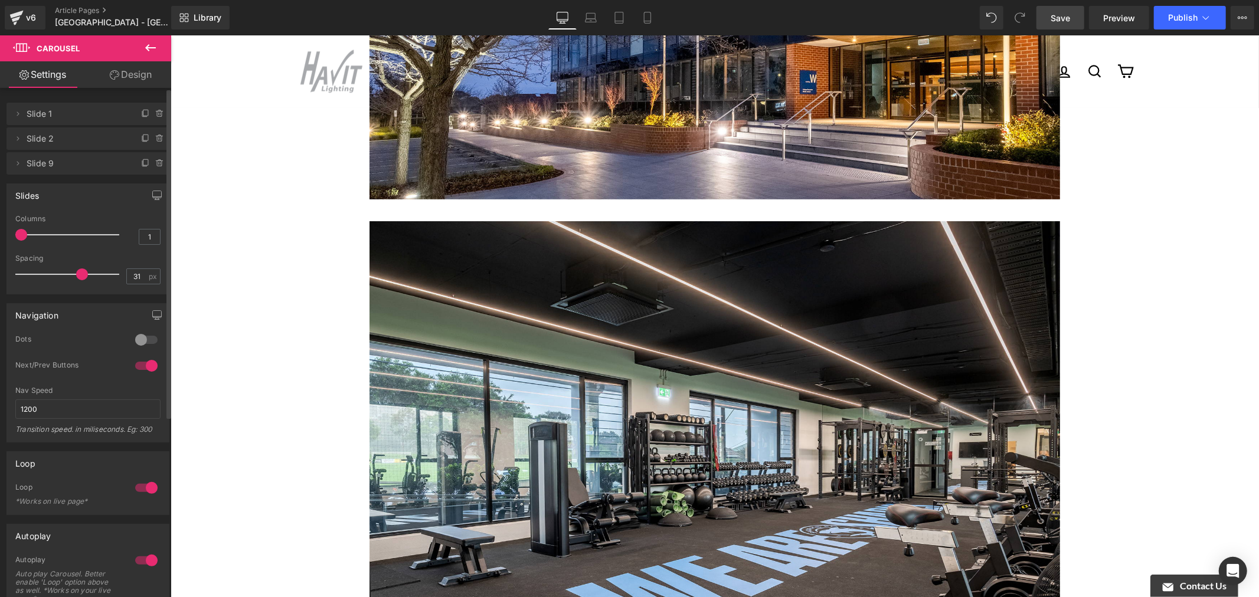
drag, startPoint x: 36, startPoint y: 234, endPoint x: 13, endPoint y: 234, distance: 23.0
click at [13, 234] on div "1 Columns 1 3 Columns 3 3 Columns 3 1 Columns 1 31px Spacing 31 px 5px Spacing …" at bounding box center [88, 254] width 162 height 79
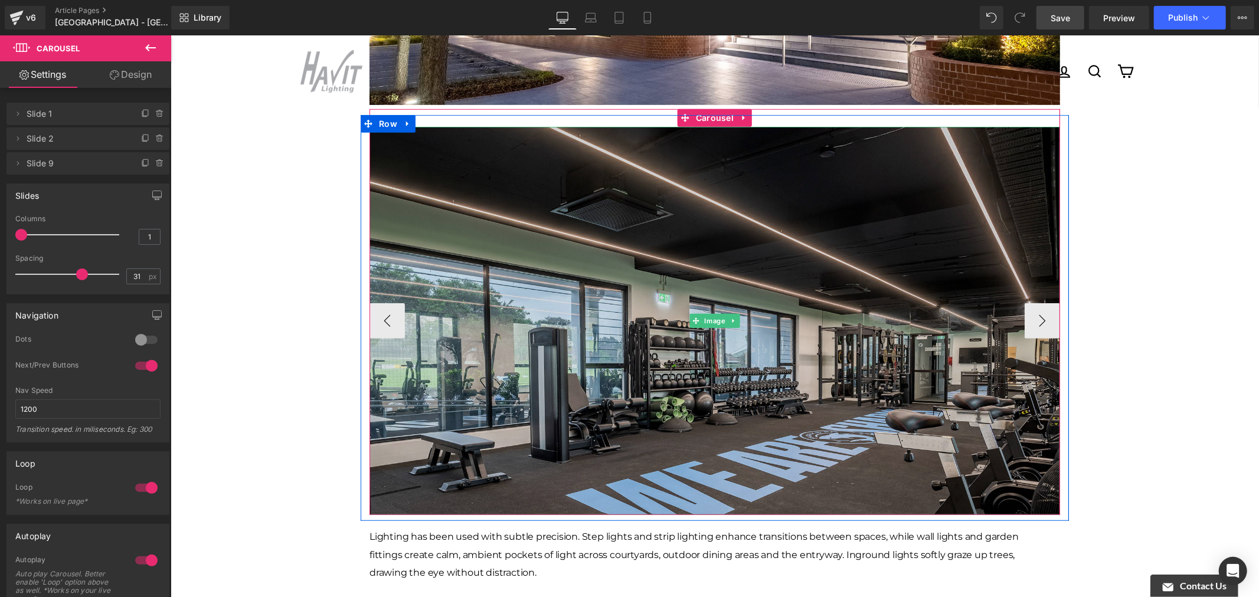
scroll to position [656, 0]
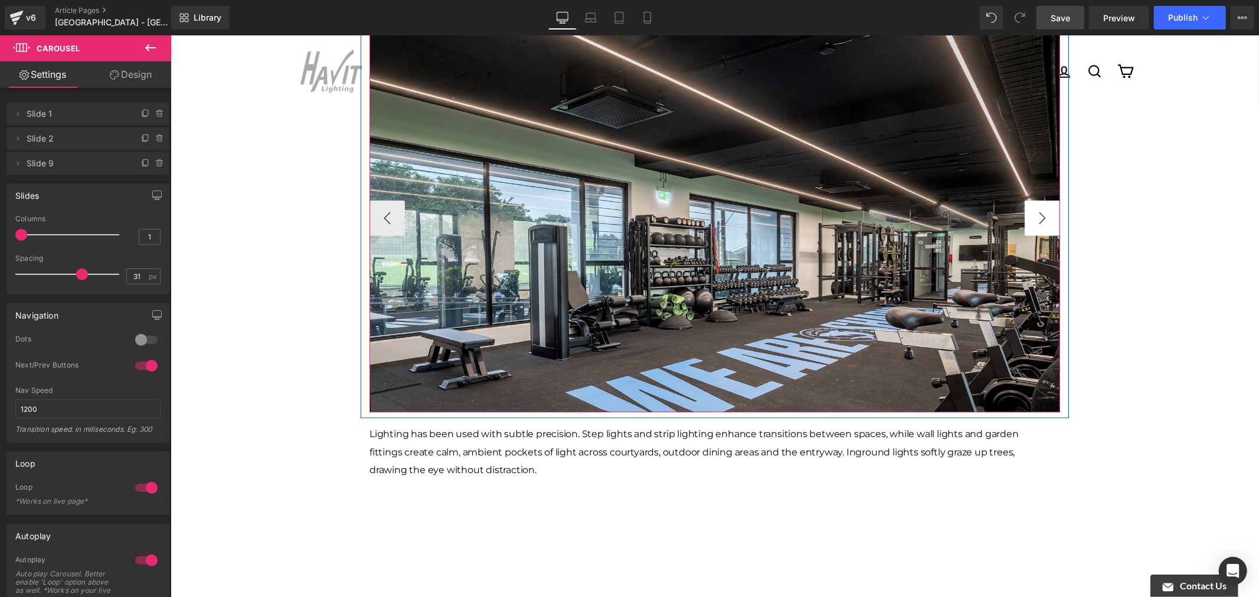
click at [1043, 200] on button "›" at bounding box center [1041, 217] width 35 height 35
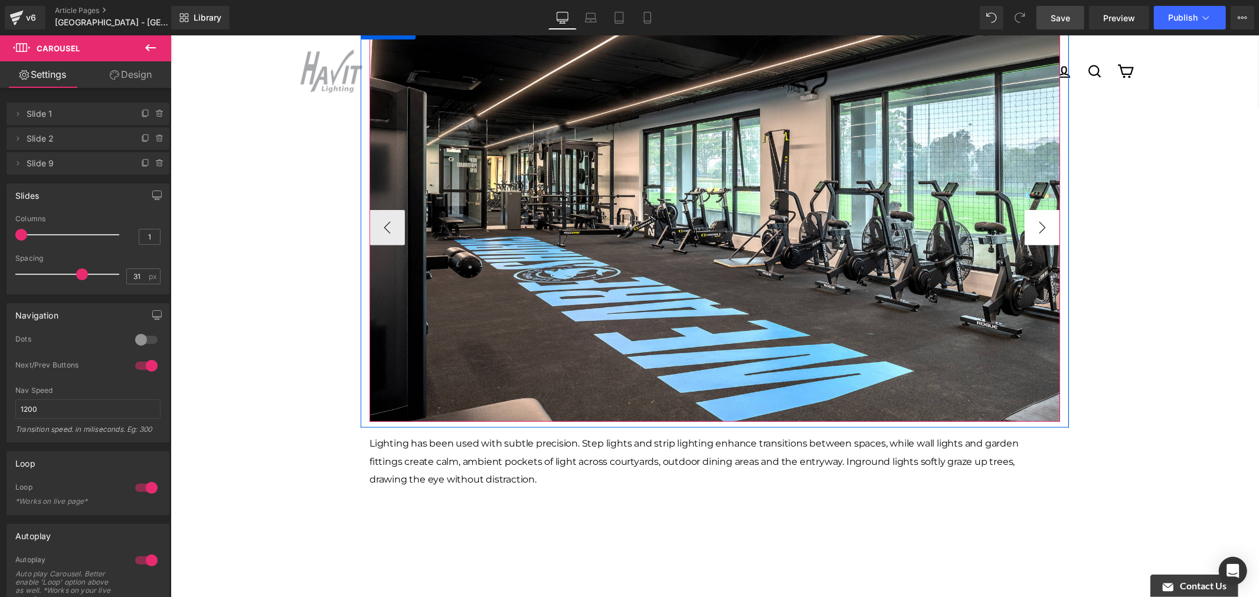
scroll to position [524, 0]
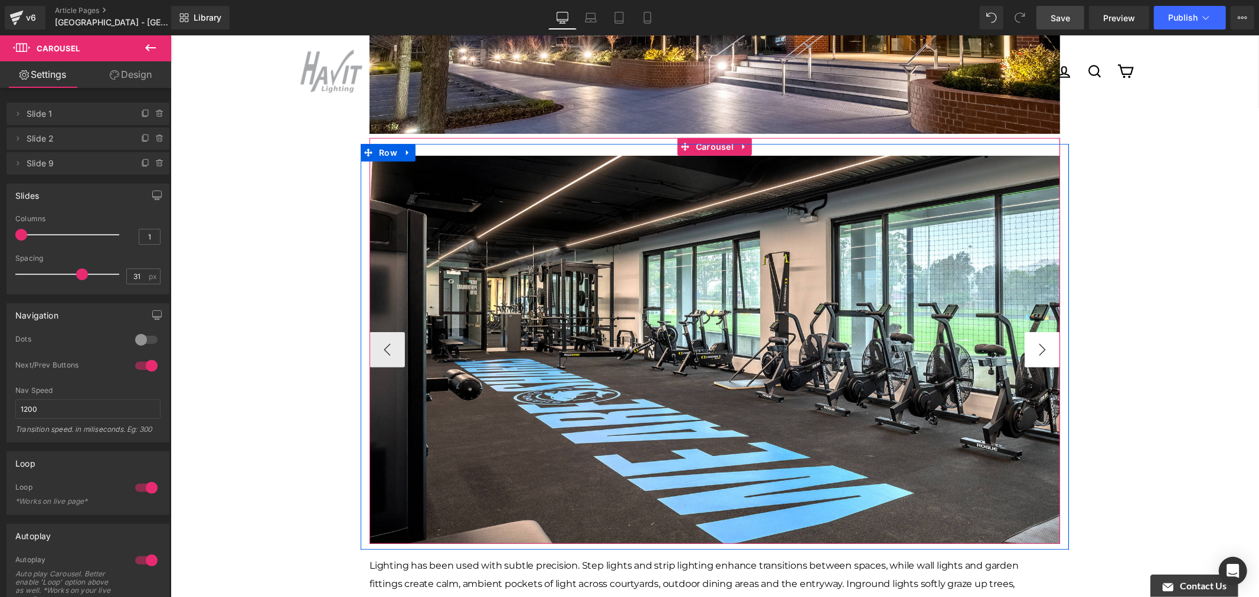
click at [1033, 332] on button "›" at bounding box center [1041, 349] width 35 height 35
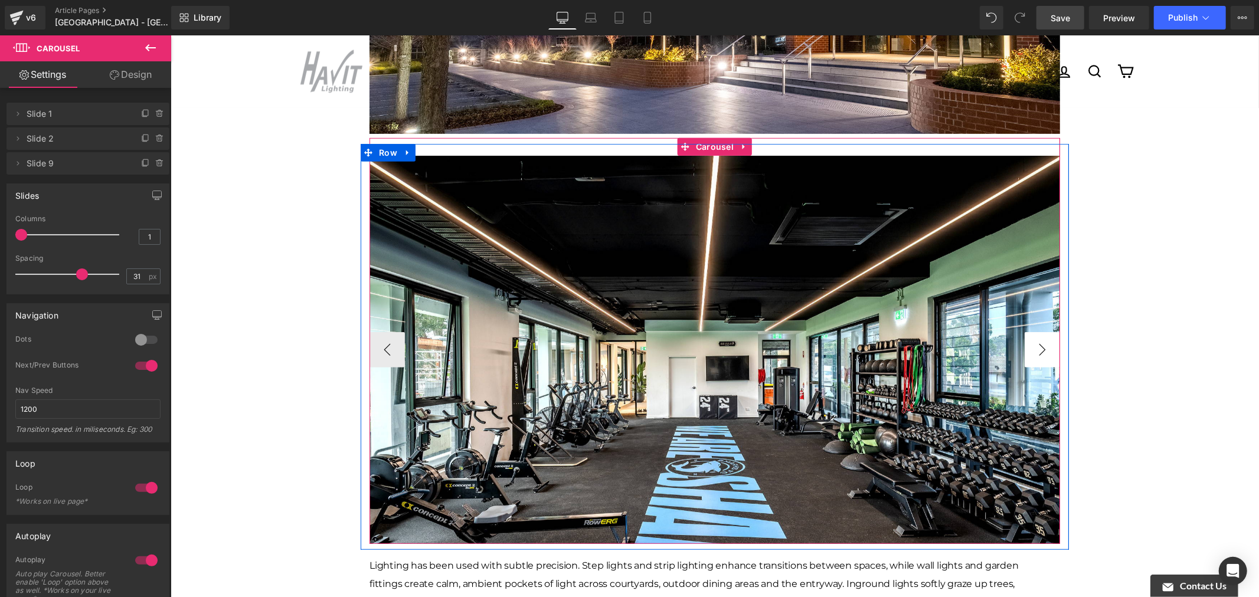
click at [1036, 332] on button "›" at bounding box center [1041, 349] width 35 height 35
click at [376, 332] on button "‹" at bounding box center [386, 349] width 35 height 35
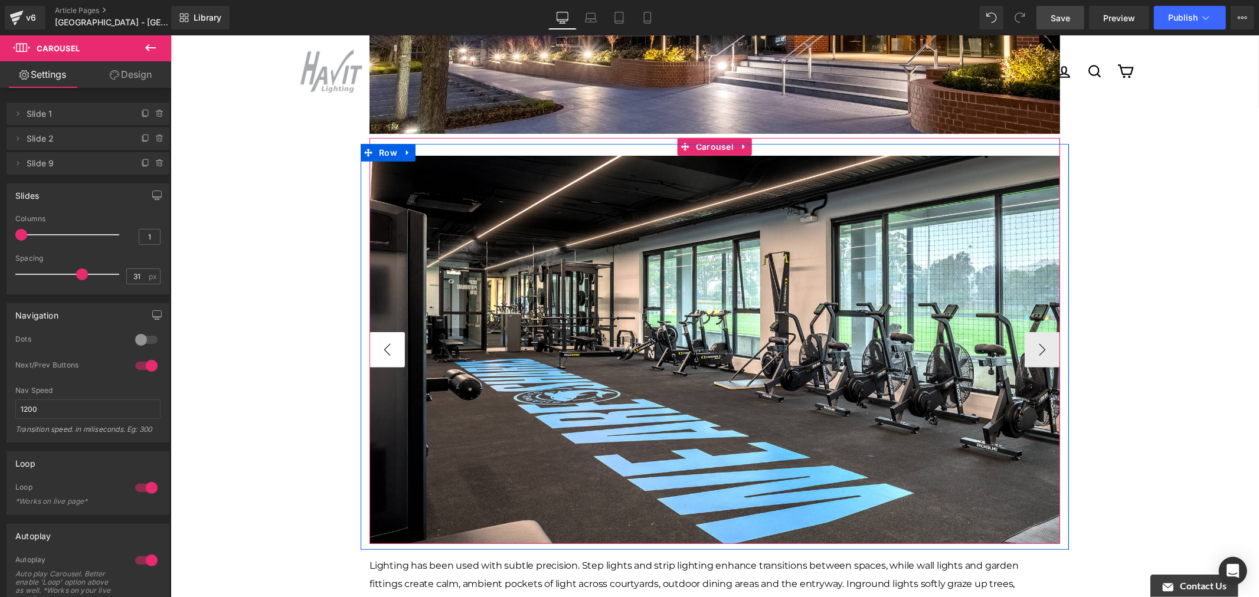
click at [376, 332] on button "‹" at bounding box center [386, 349] width 35 height 35
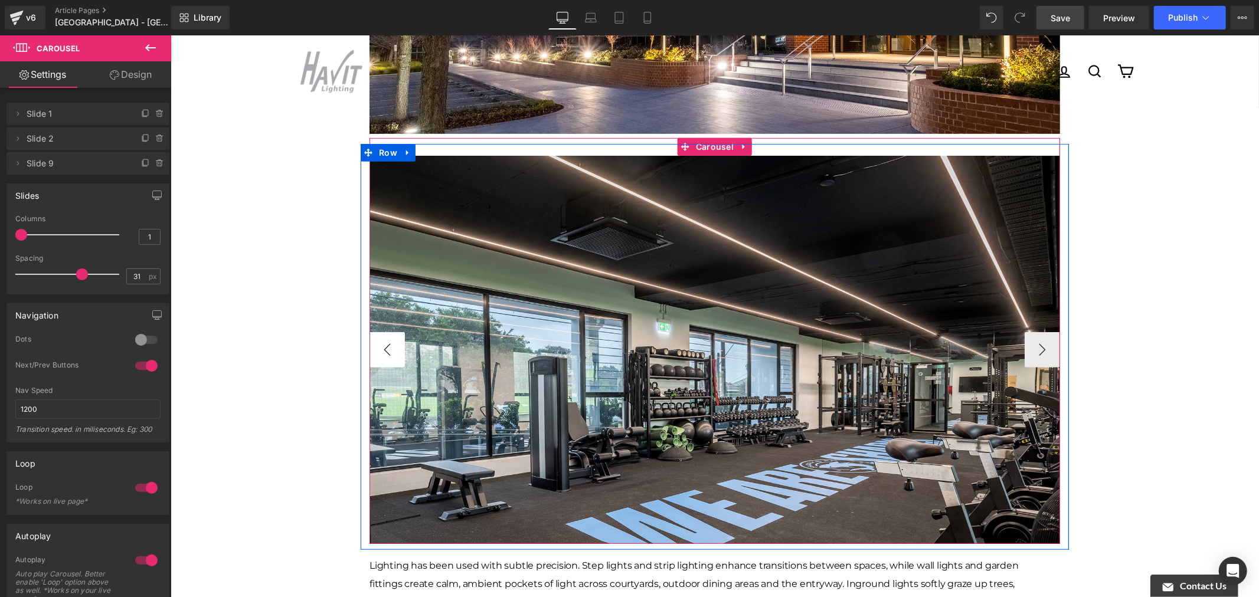
click at [376, 332] on button "‹" at bounding box center [386, 349] width 35 height 35
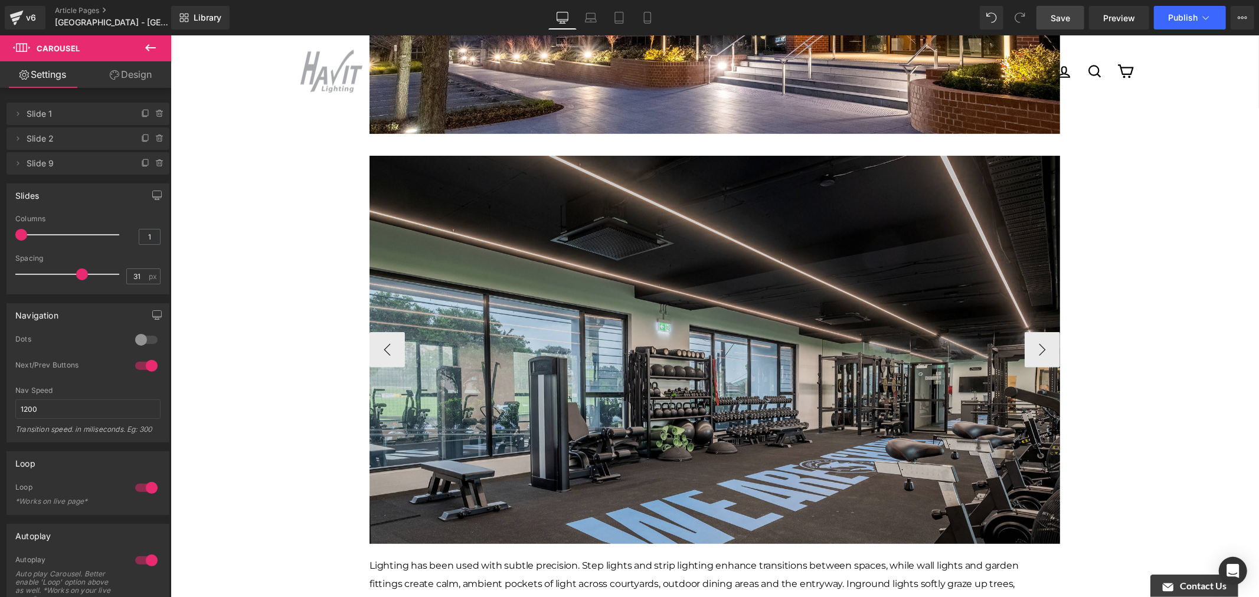
click at [528, 198] on img at bounding box center [714, 349] width 690 height 388
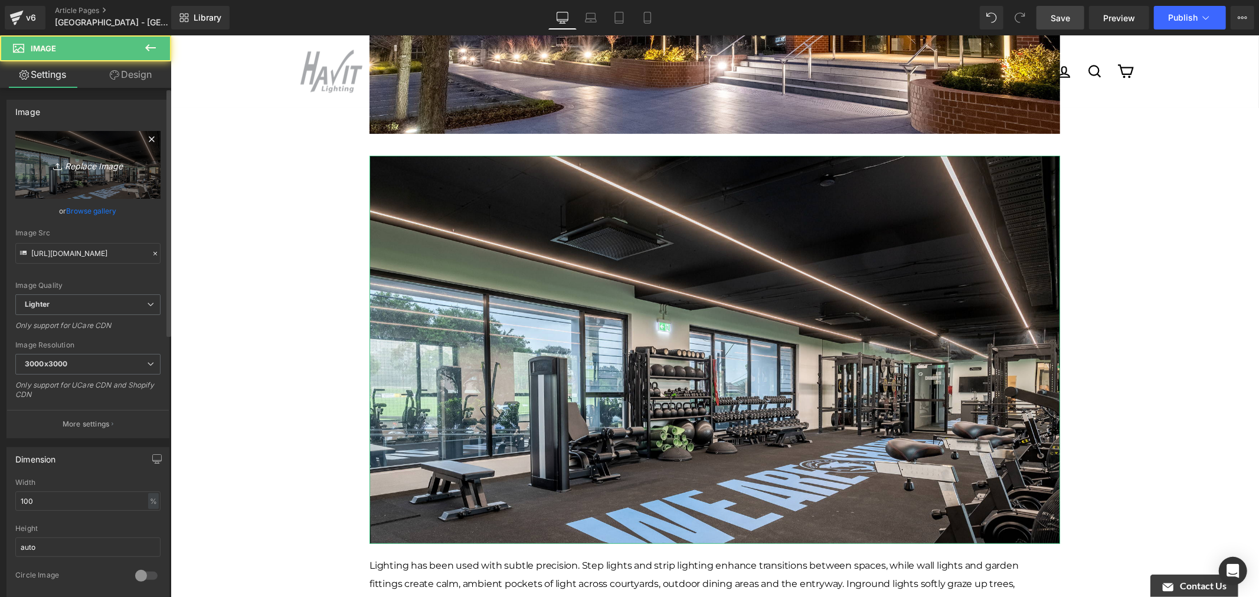
click at [83, 171] on icon "Replace Image" at bounding box center [88, 165] width 94 height 15
type input "C:\fakepath\Luther College-6.jpg"
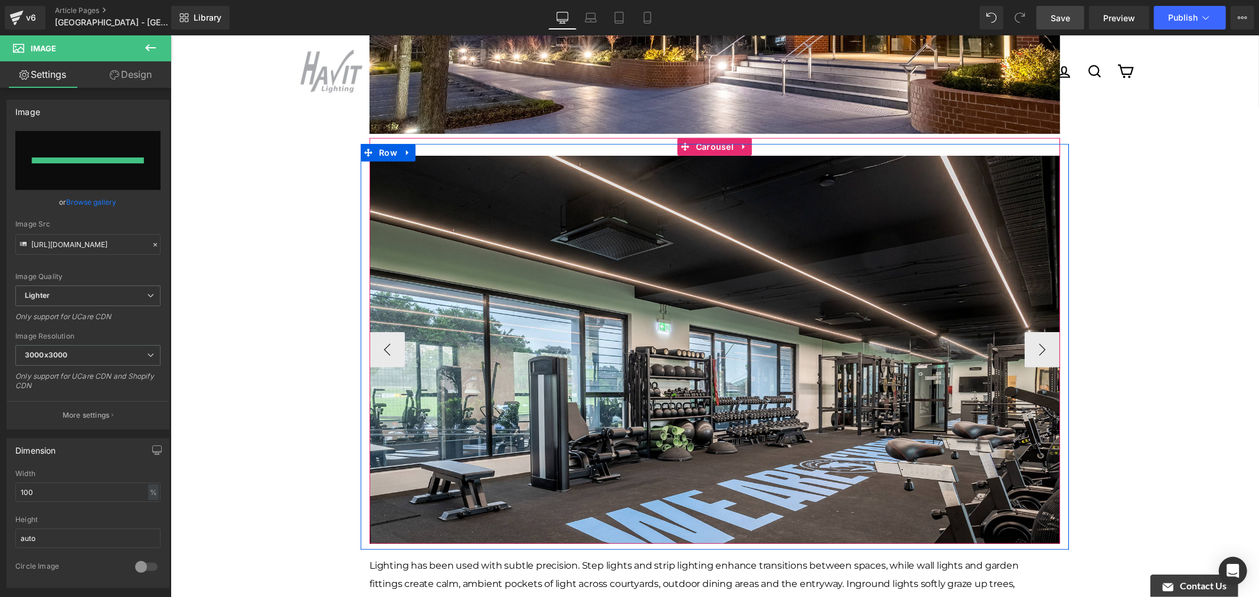
type input "[URL][DOMAIN_NAME]"
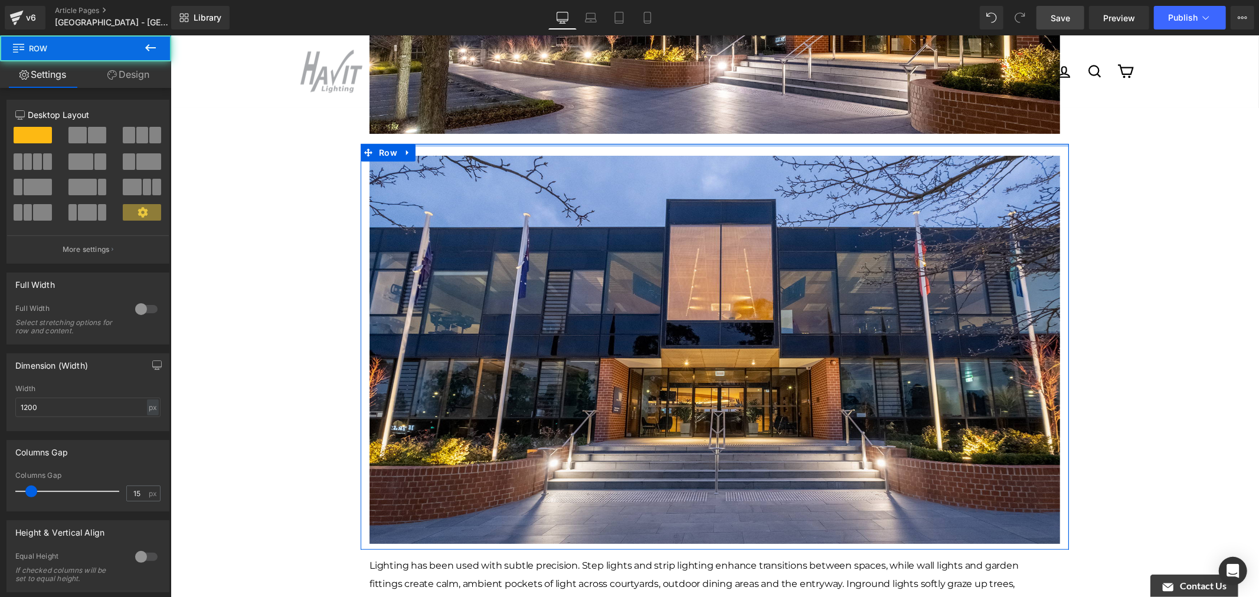
click at [779, 143] on div "Image Image Image ‹ ›" at bounding box center [714, 346] width 708 height 406
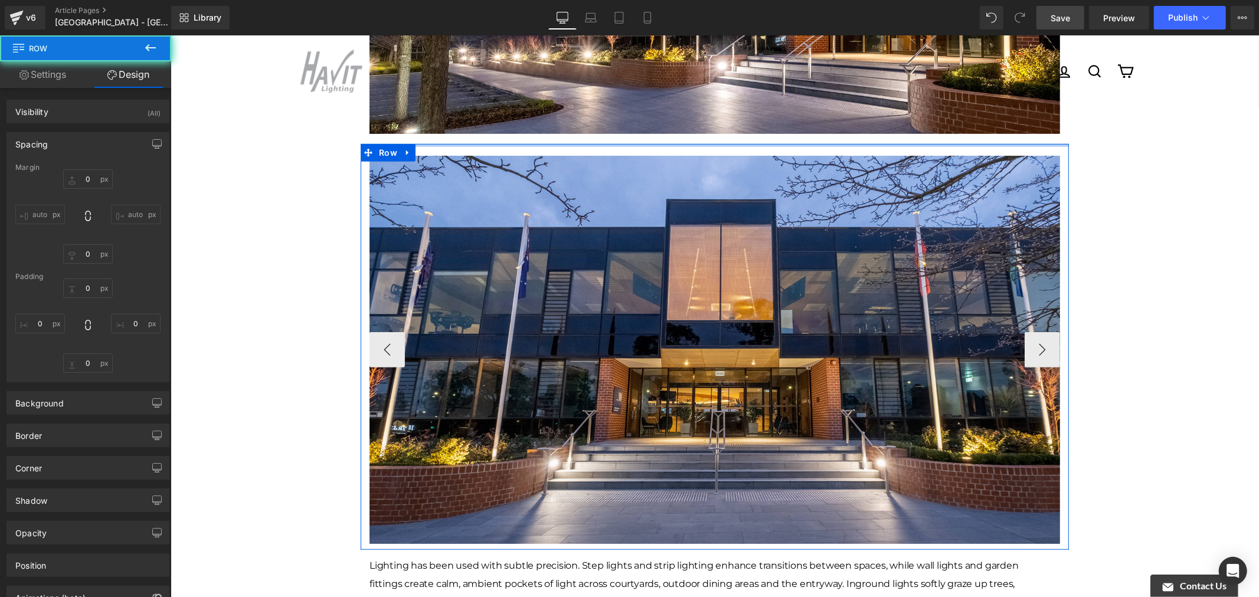
type input "0"
type input "10"
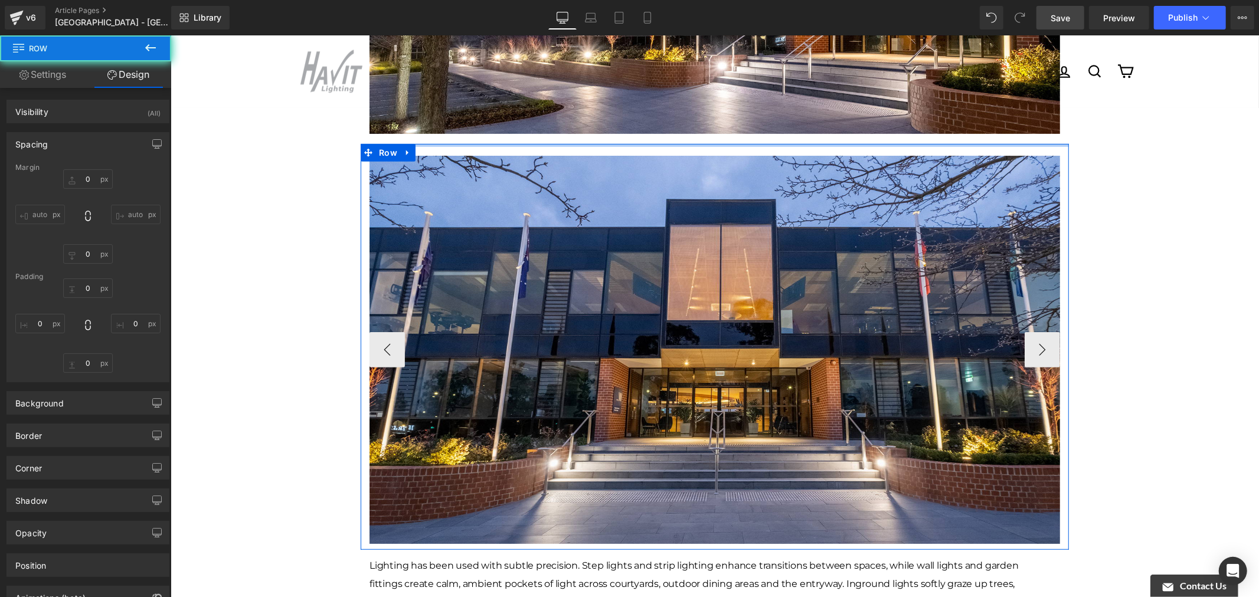
type input "0"
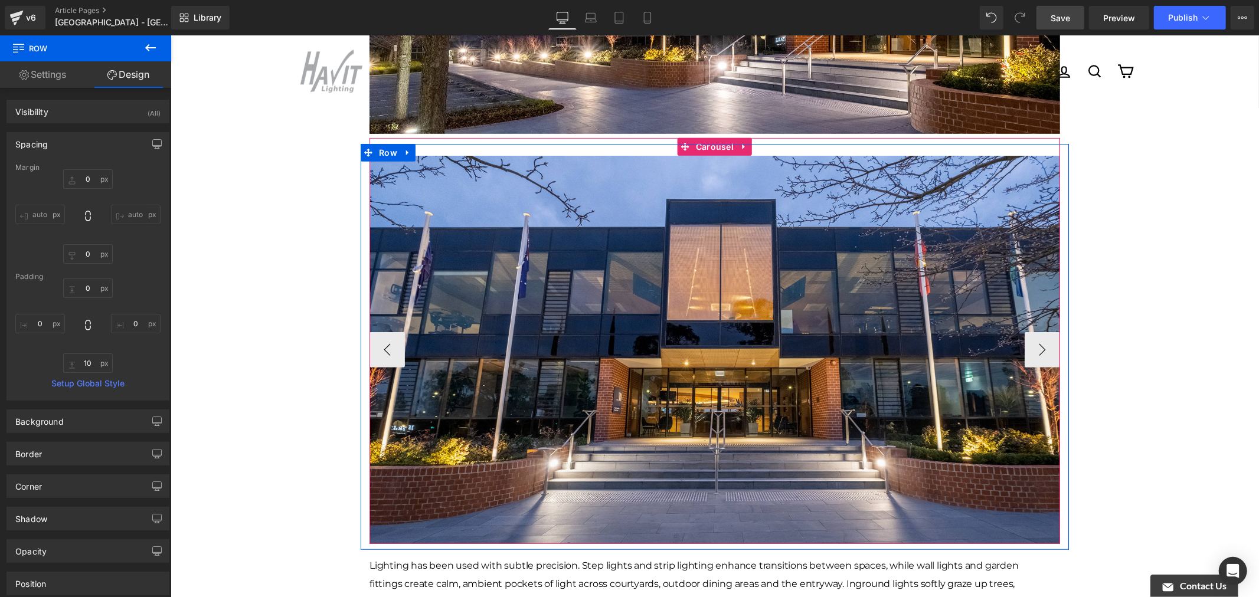
click at [779, 137] on div "Image Image Image ‹ ›" at bounding box center [714, 340] width 690 height 406
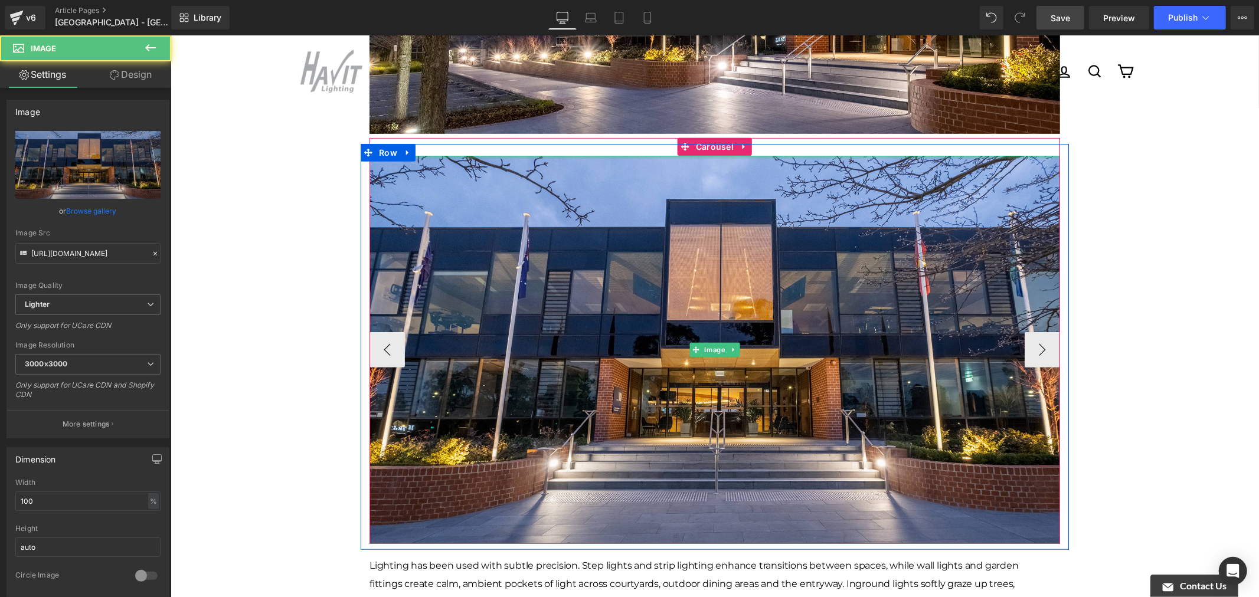
click at [778, 155] on div at bounding box center [714, 156] width 690 height 3
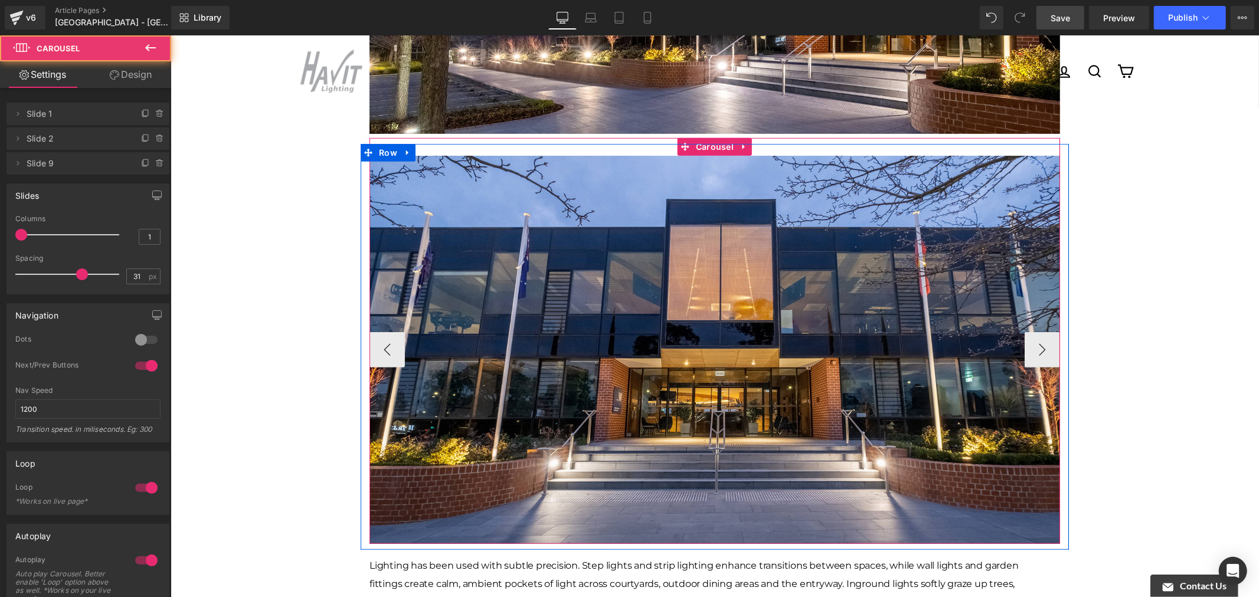
click at [781, 137] on div "Image Image Image ‹ ›" at bounding box center [714, 340] width 690 height 406
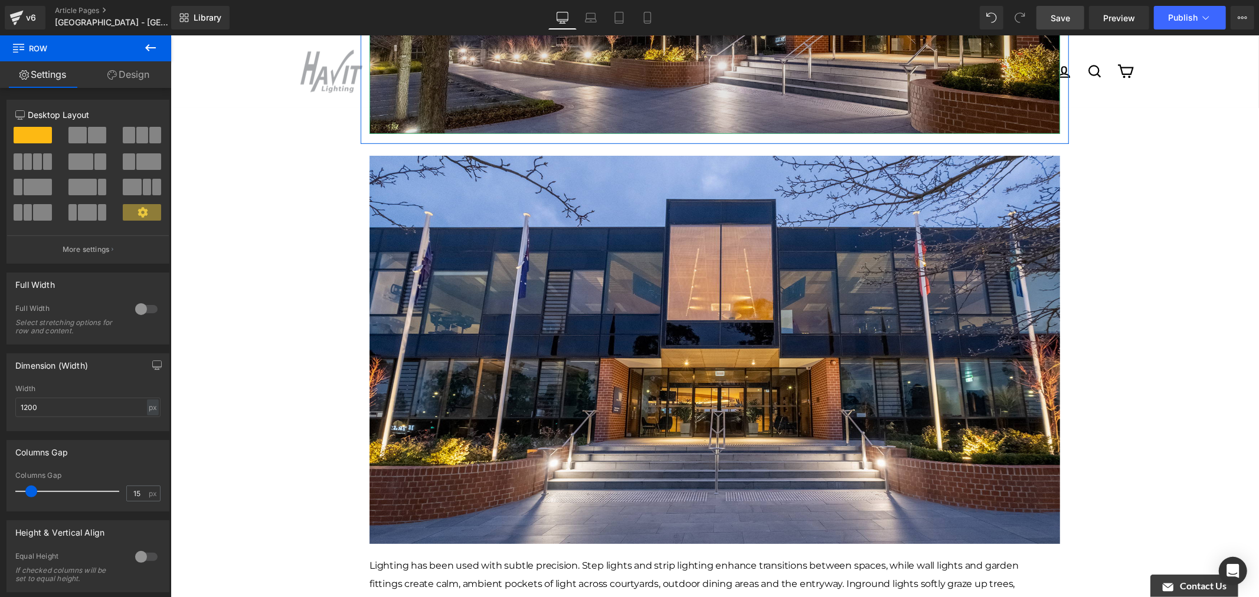
drag, startPoint x: 781, startPoint y: 125, endPoint x: 783, endPoint y: 101, distance: 23.7
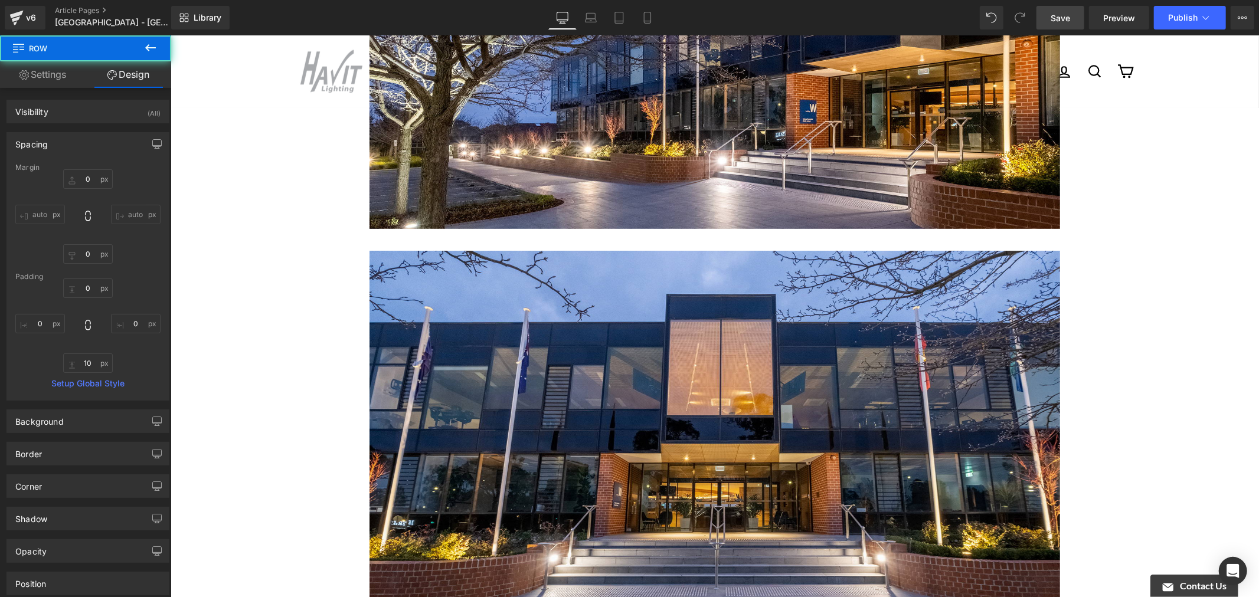
scroll to position [328, 0]
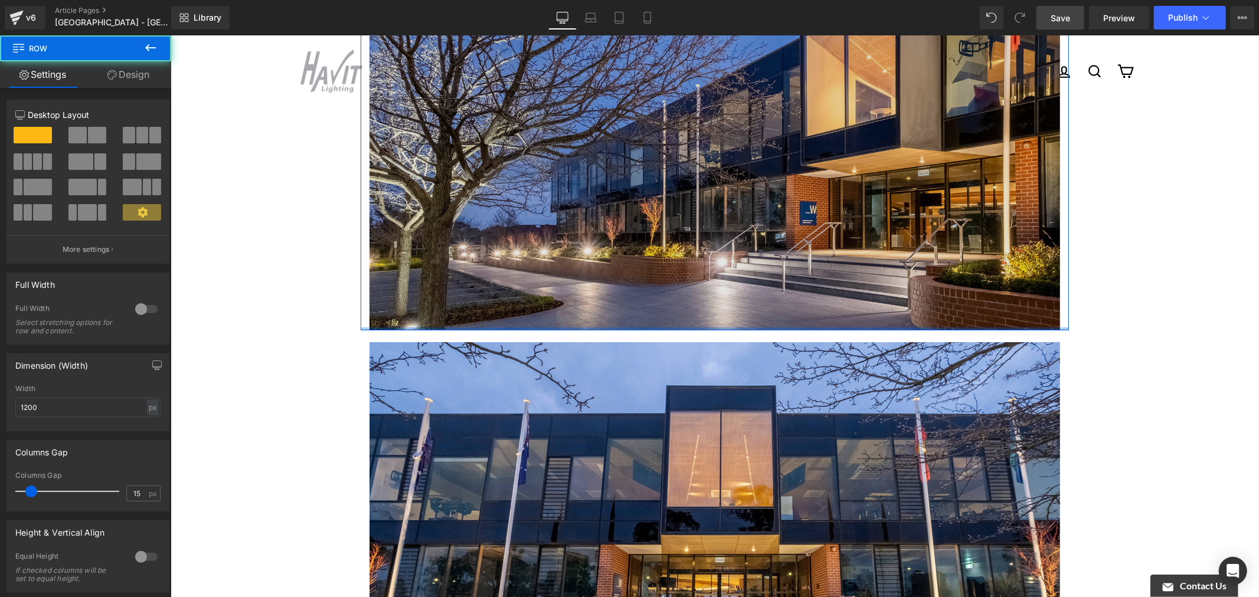
drag, startPoint x: 938, startPoint y: 312, endPoint x: 1161, endPoint y: 283, distance: 225.0
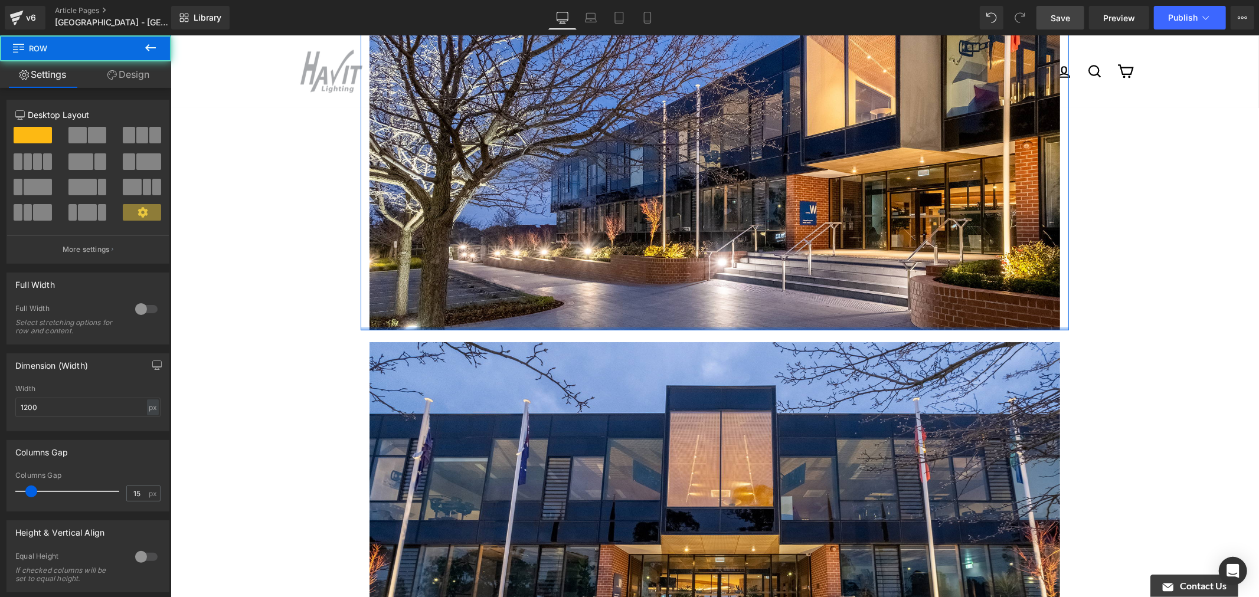
click at [942, 297] on div "Image Row" at bounding box center [714, 131] width 708 height 397
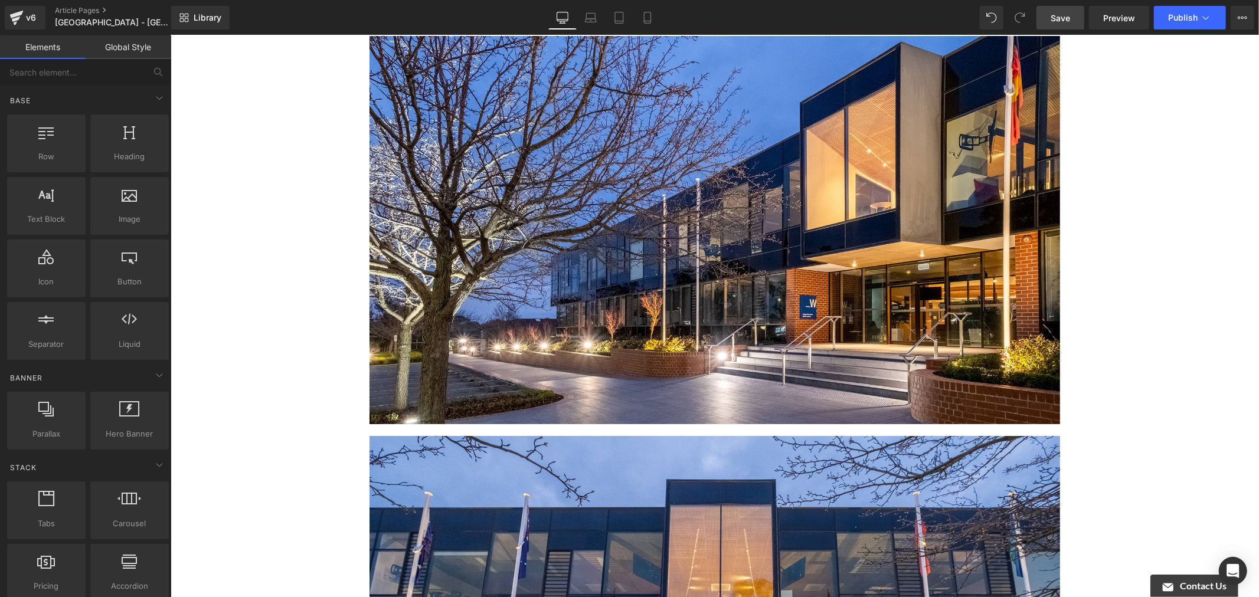
scroll to position [393, 0]
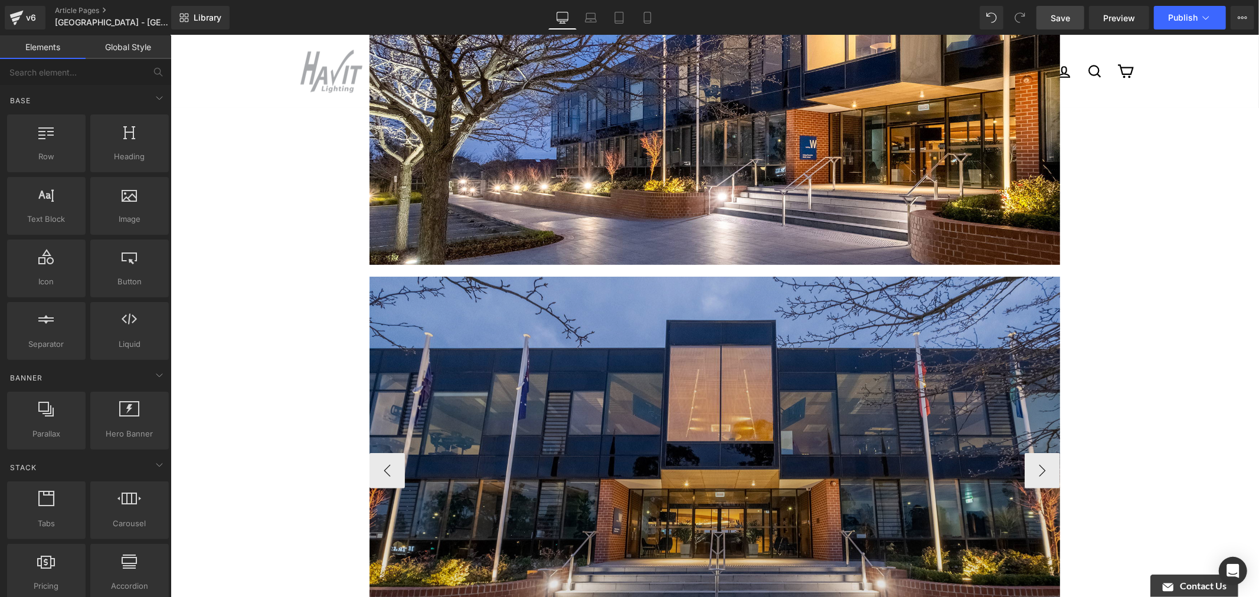
click at [754, 309] on img at bounding box center [714, 470] width 690 height 388
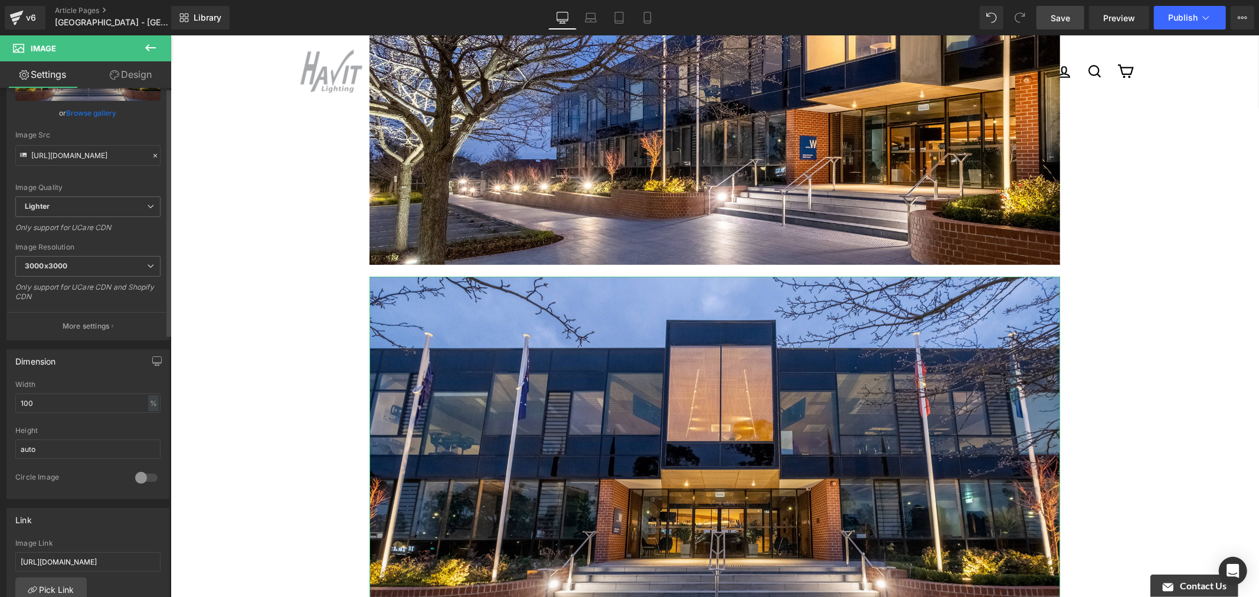
scroll to position [0, 0]
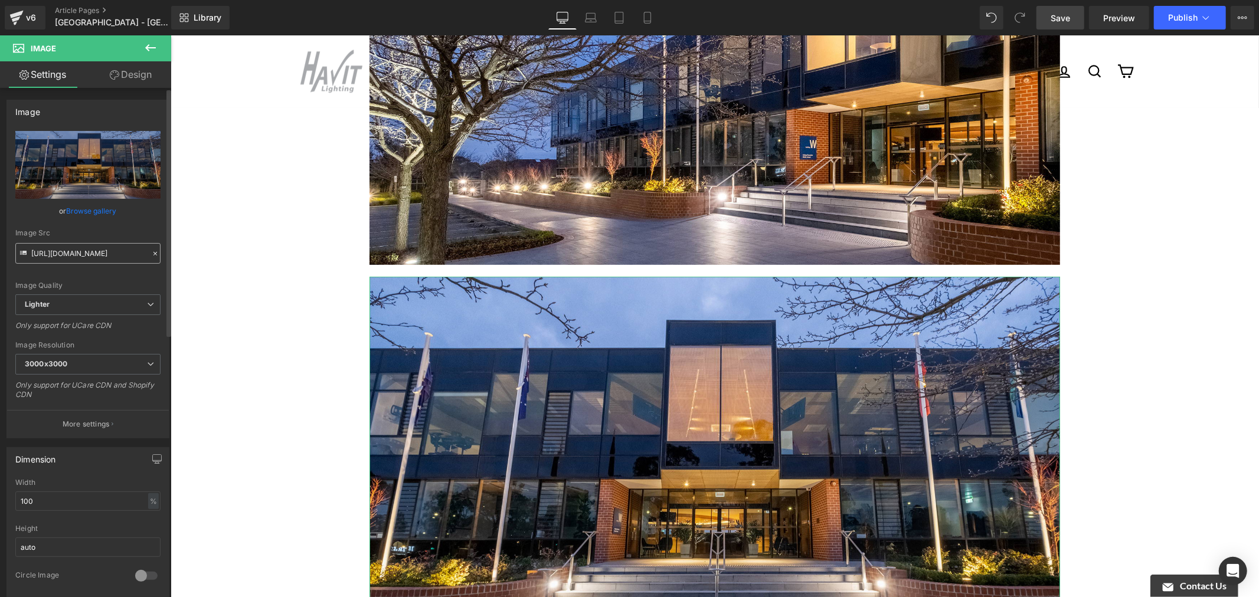
click at [96, 244] on input "[URL][DOMAIN_NAME]" at bounding box center [87, 253] width 145 height 21
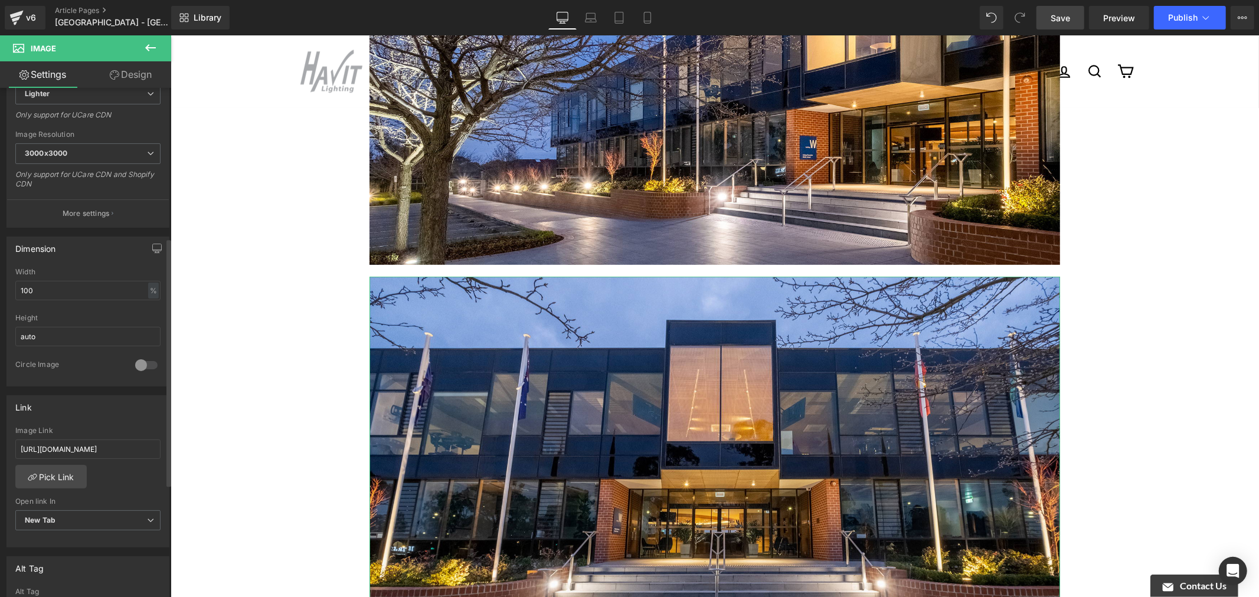
scroll to position [459, 0]
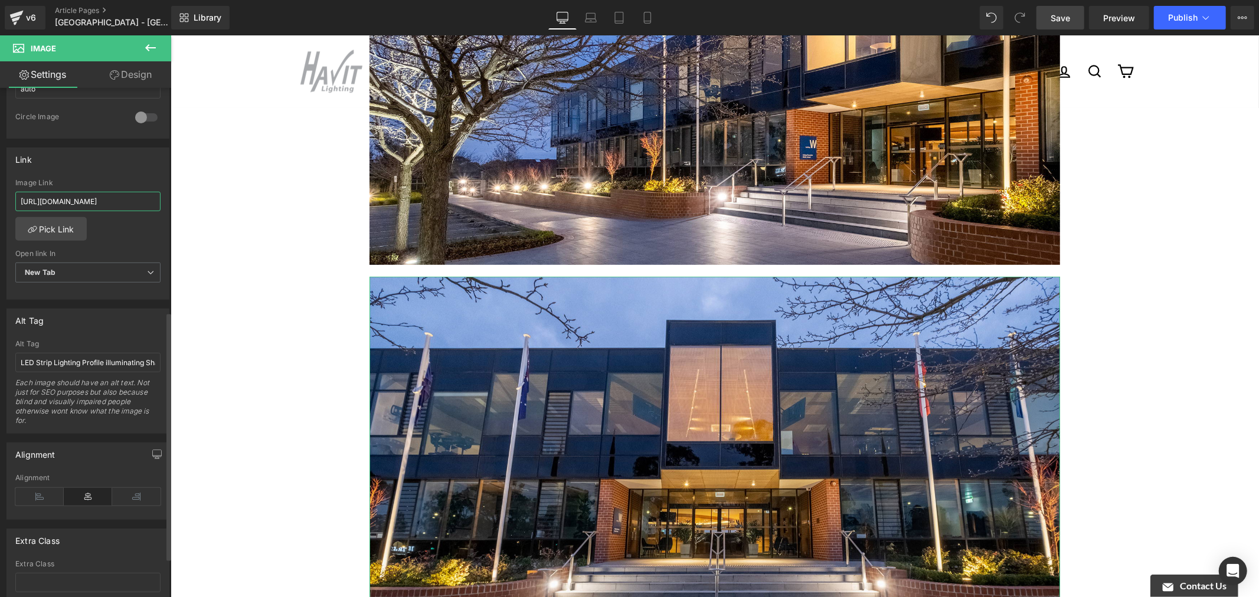
click at [101, 202] on input "[URL][DOMAIN_NAME]" at bounding box center [87, 201] width 145 height 19
paste input "a7547b47-3942-4e0b-a1f9-b8948c551b40/-/format/auto/-/preview/3000x3000/-/qualit…"
type input "[URL][DOMAIN_NAME]"
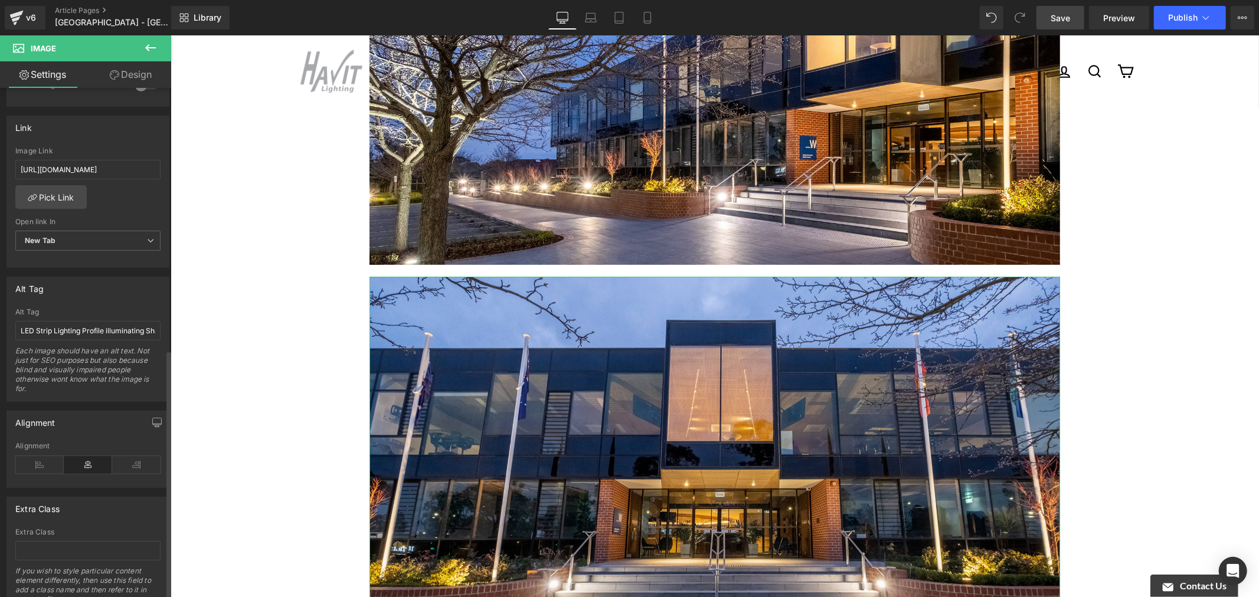
scroll to position [539, 0]
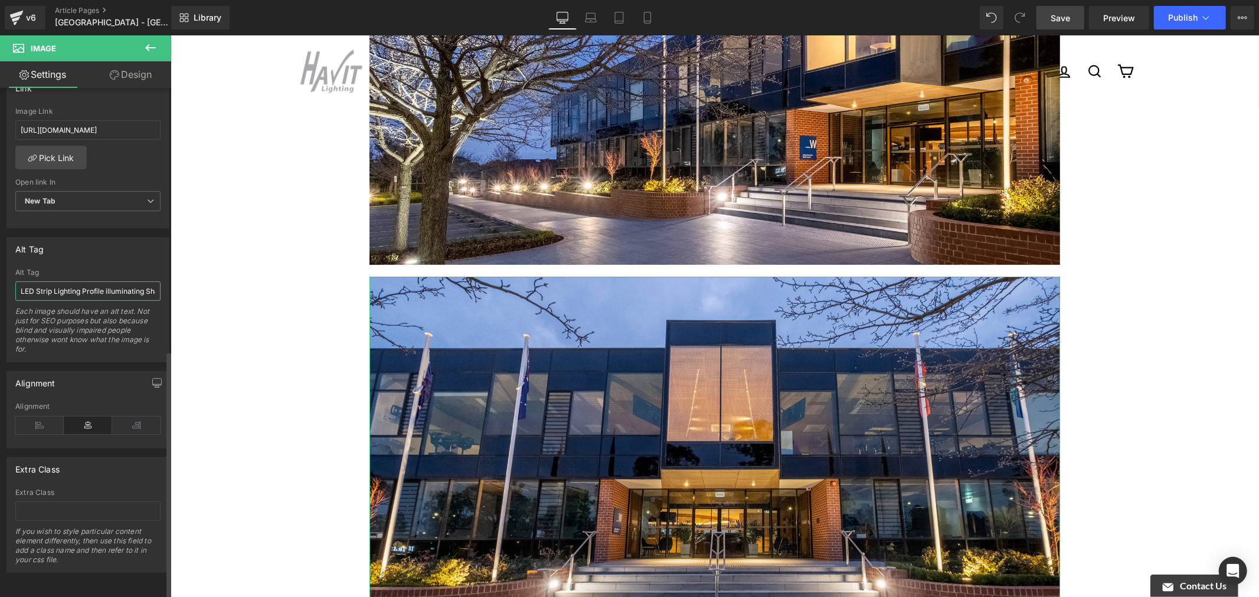
click at [113, 287] on input "LED Strip Lighting Profile illuminating Sharks FC Gym" at bounding box center [87, 290] width 145 height 19
paste input "Front view of the Luther College, showcasing entry area and is illuminated by C…"
click at [86, 281] on input "Front view of the Luther College, showcasing entry area and is illuminated by C…" at bounding box center [87, 290] width 145 height 19
drag, startPoint x: 50, startPoint y: 281, endPoint x: 93, endPoint y: 282, distance: 43.1
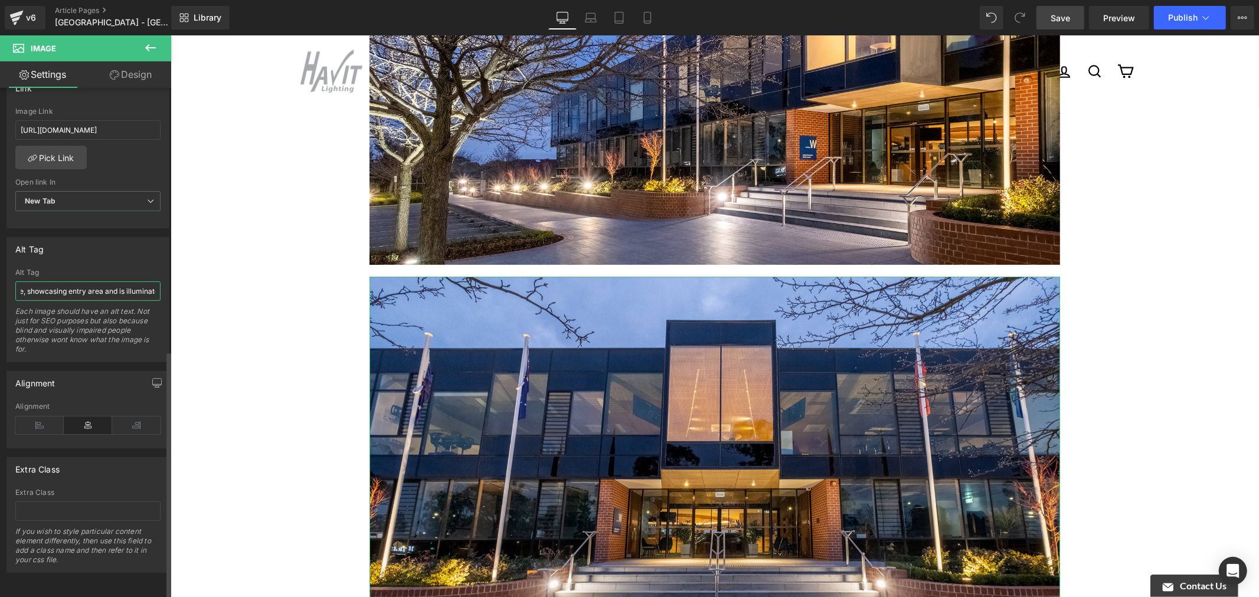
click at [109, 286] on input "Front view of the Luther College, showcasing entry area and is illuminated by C…" at bounding box center [87, 290] width 145 height 19
click at [69, 281] on input "Front view of the Luther College, showcasing entry area and is illuminated by C…" at bounding box center [87, 290] width 145 height 19
drag, startPoint x: 125, startPoint y: 282, endPoint x: 112, endPoint y: 284, distance: 13.1
click at [112, 284] on input "Front view of the Luther College, showcasing entry area and is illuminated by C…" at bounding box center [87, 290] width 145 height 19
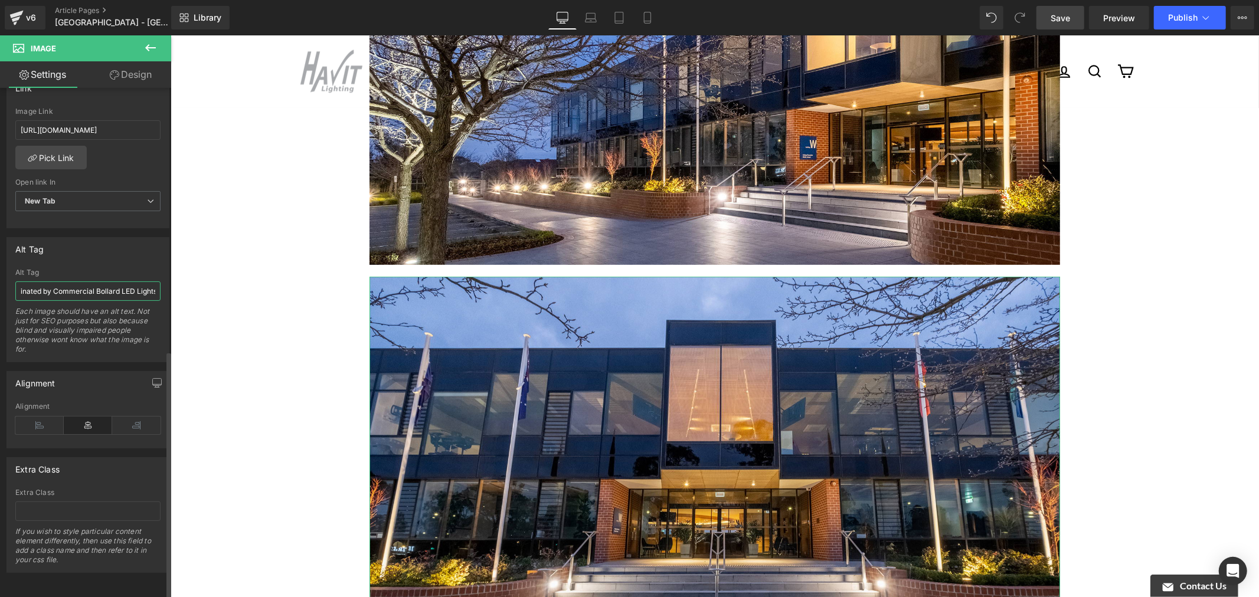
click at [74, 281] on input "Front view of the Luther College, showcasing entry area and is illuminated by C…" at bounding box center [87, 290] width 145 height 19
click at [111, 281] on input "Front view of the Luther College, showcasing entry area and is illuminated by B…" at bounding box center [87, 290] width 145 height 19
drag, startPoint x: 94, startPoint y: 275, endPoint x: 169, endPoint y: 281, distance: 74.6
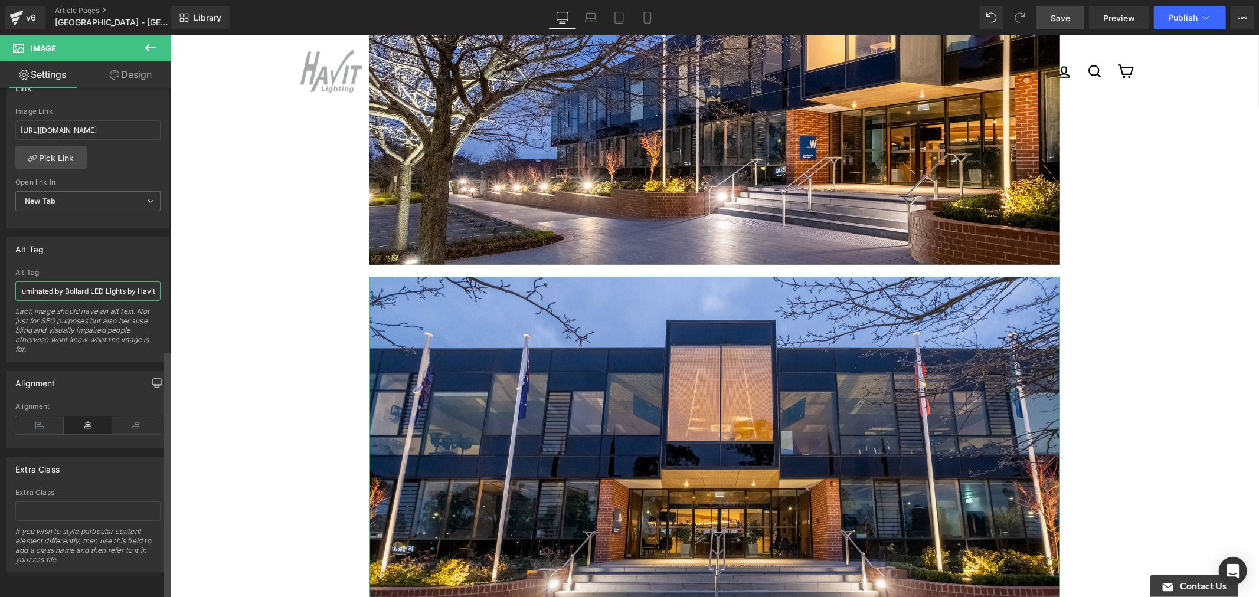
click at [169, 281] on div "Image [URL][DOMAIN_NAME] Replace Image Upload image or Browse gallery Image Src…" at bounding box center [85, 345] width 171 height 515
type input "Front view of the Luther College, showcasing entry area and is illuminated by B…"
click at [151, 295] on div "Alt Tag Front view of the Luther College, showcasing entry area and is illumina…" at bounding box center [87, 314] width 145 height 93
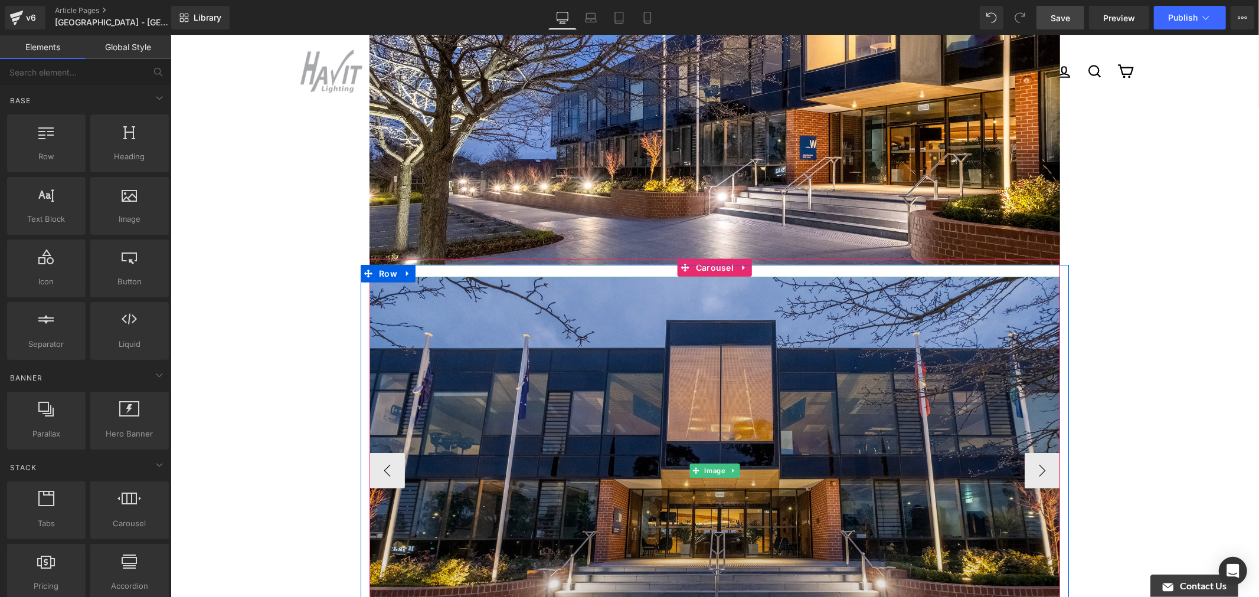
click at [543, 352] on img at bounding box center [714, 470] width 690 height 388
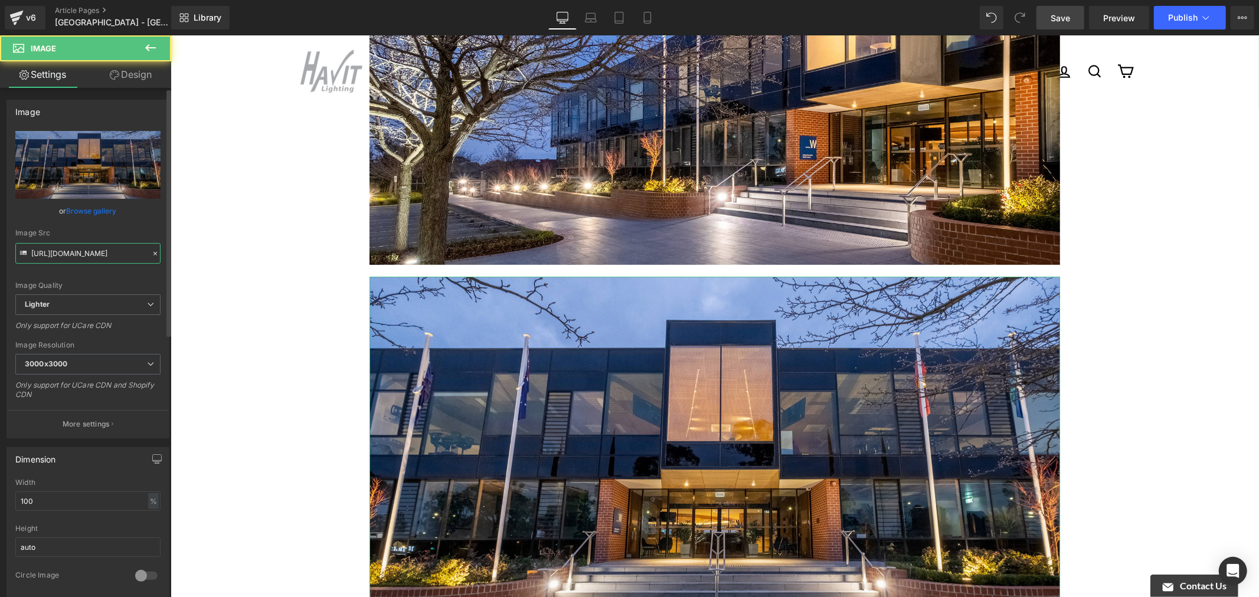
click at [97, 257] on input "[URL][DOMAIN_NAME]" at bounding box center [87, 253] width 145 height 21
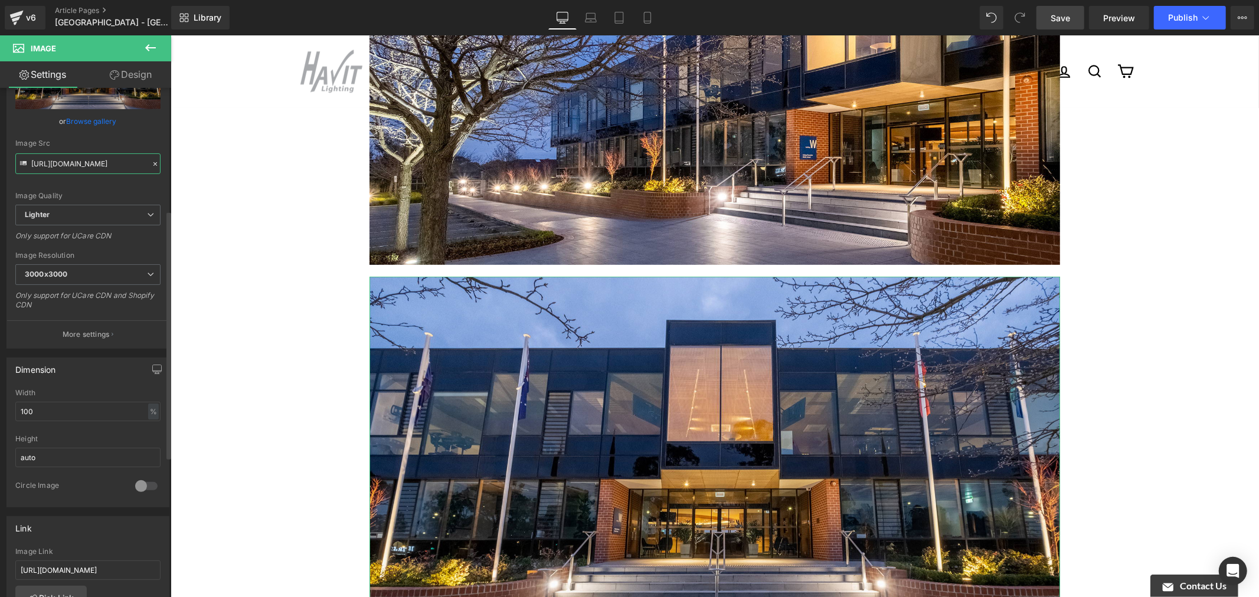
scroll to position [262, 0]
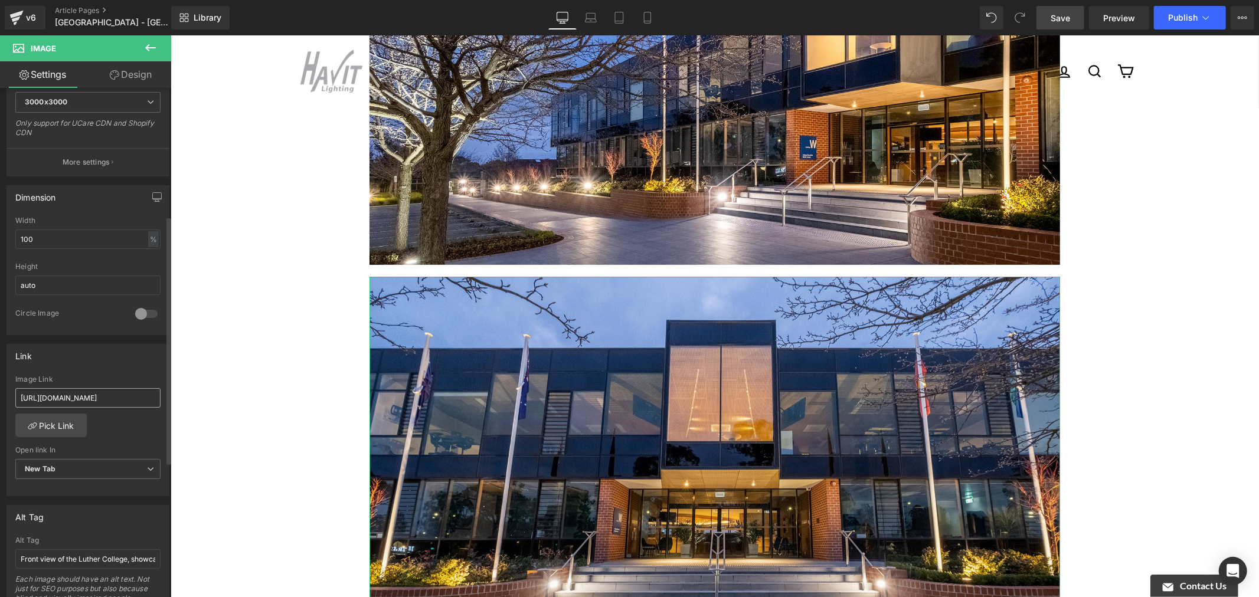
click at [128, 410] on div "Image Link [URL][DOMAIN_NAME]" at bounding box center [87, 394] width 145 height 38
click at [129, 397] on input "[URL][DOMAIN_NAME]" at bounding box center [87, 397] width 145 height 19
drag, startPoint x: 130, startPoint y: 381, endPoint x: 41, endPoint y: 343, distance: 96.2
click at [130, 381] on div "Image Link" at bounding box center [87, 379] width 145 height 8
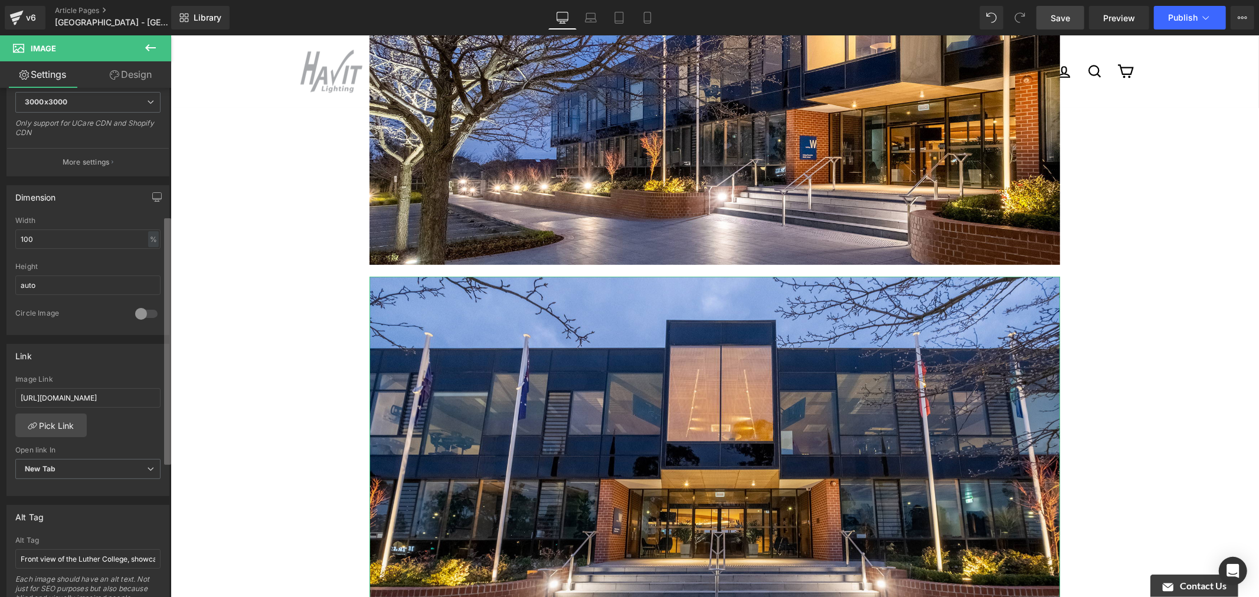
scroll to position [0, 0]
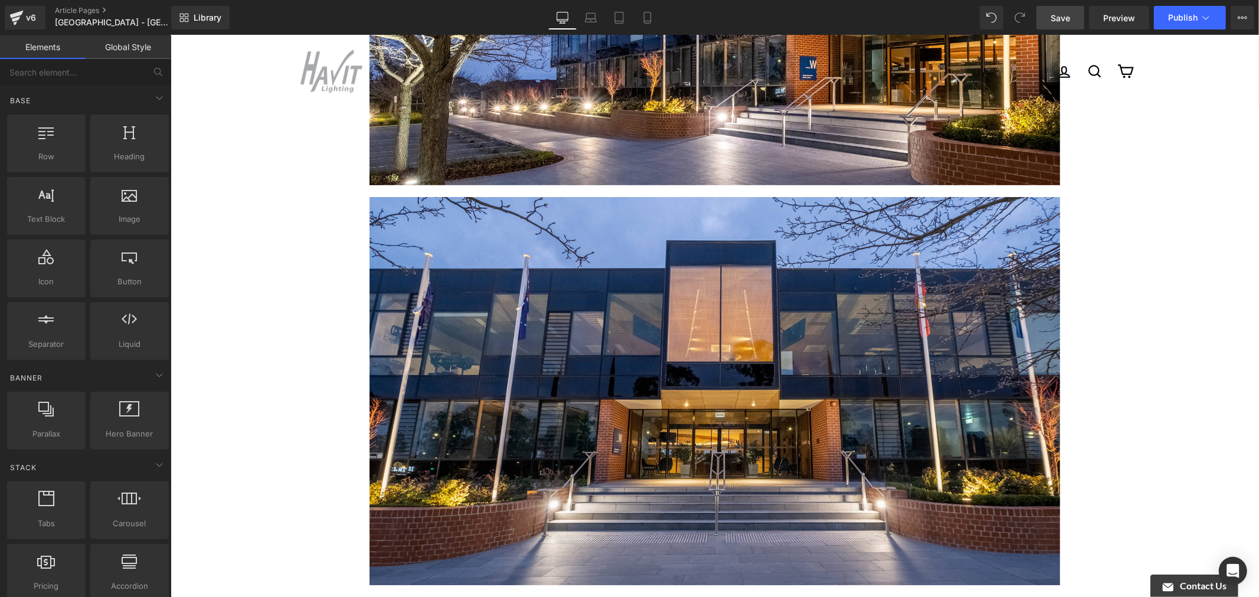
scroll to position [656, 0]
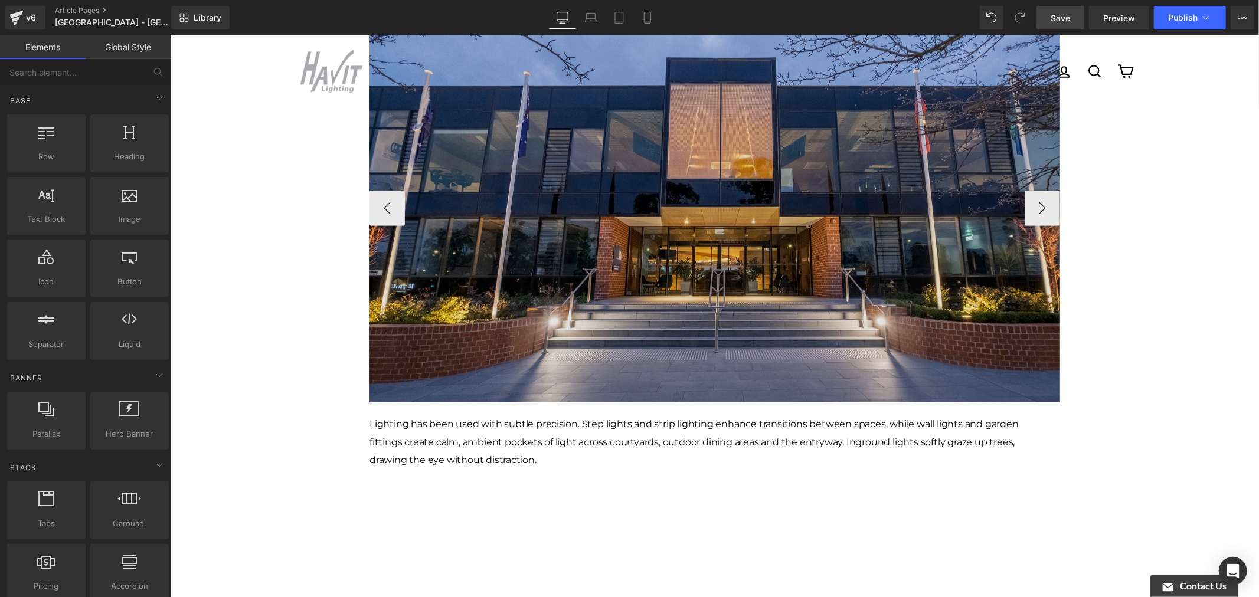
click at [543, 246] on img at bounding box center [714, 208] width 690 height 388
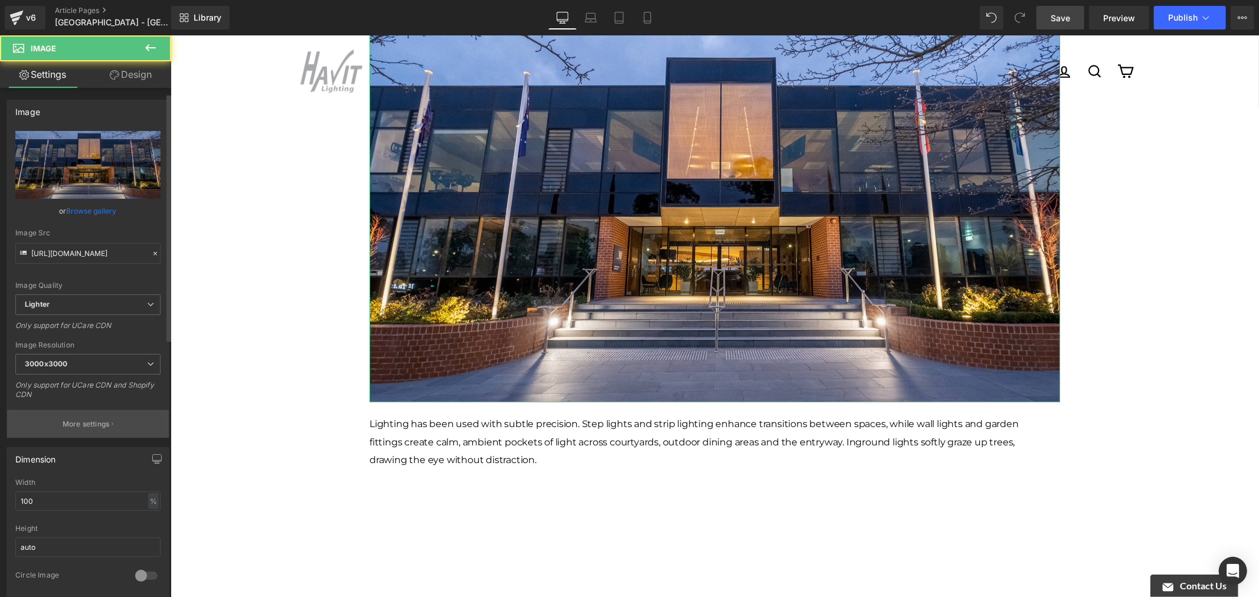
scroll to position [328, 0]
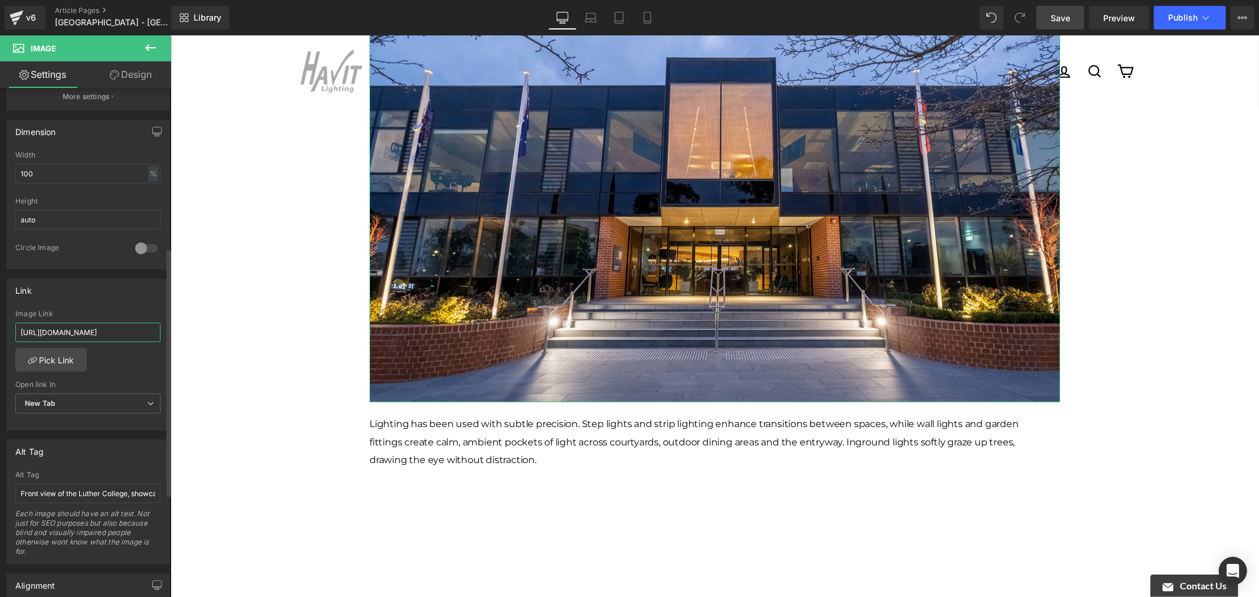
click at [115, 329] on input "[URL][DOMAIN_NAME]" at bounding box center [87, 332] width 145 height 19
click at [149, 315] on div "Image Link" at bounding box center [87, 314] width 145 height 8
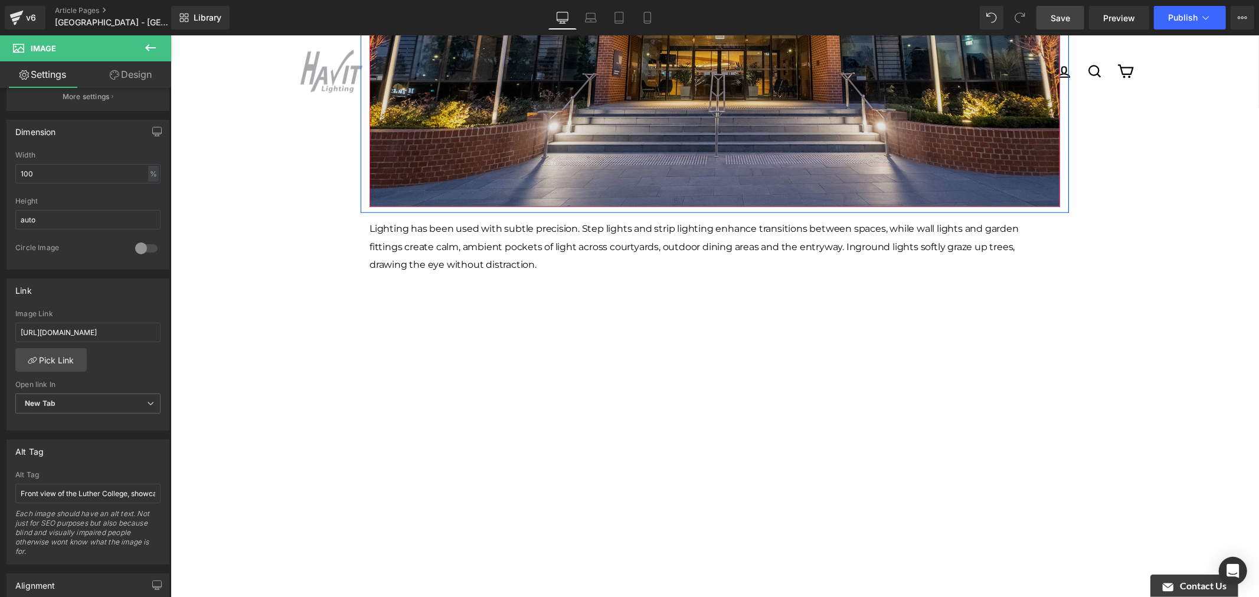
scroll to position [852, 0]
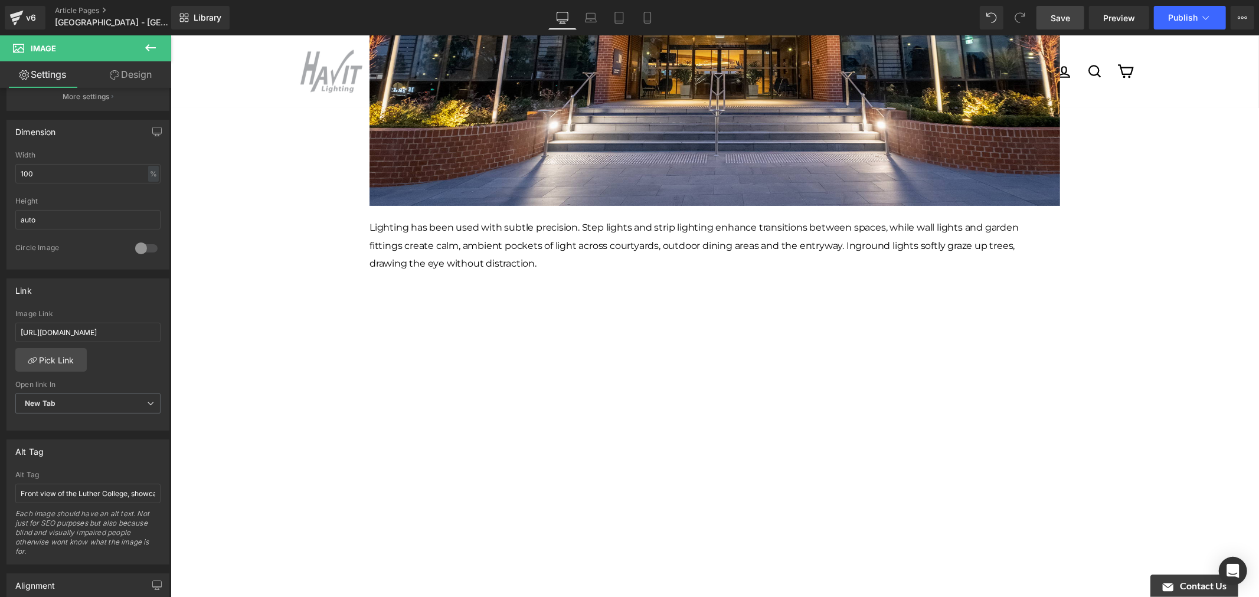
click at [393, 218] on p "Lighting has been used with subtle precision. Step lights and strip lighting en…" at bounding box center [710, 245] width 682 height 54
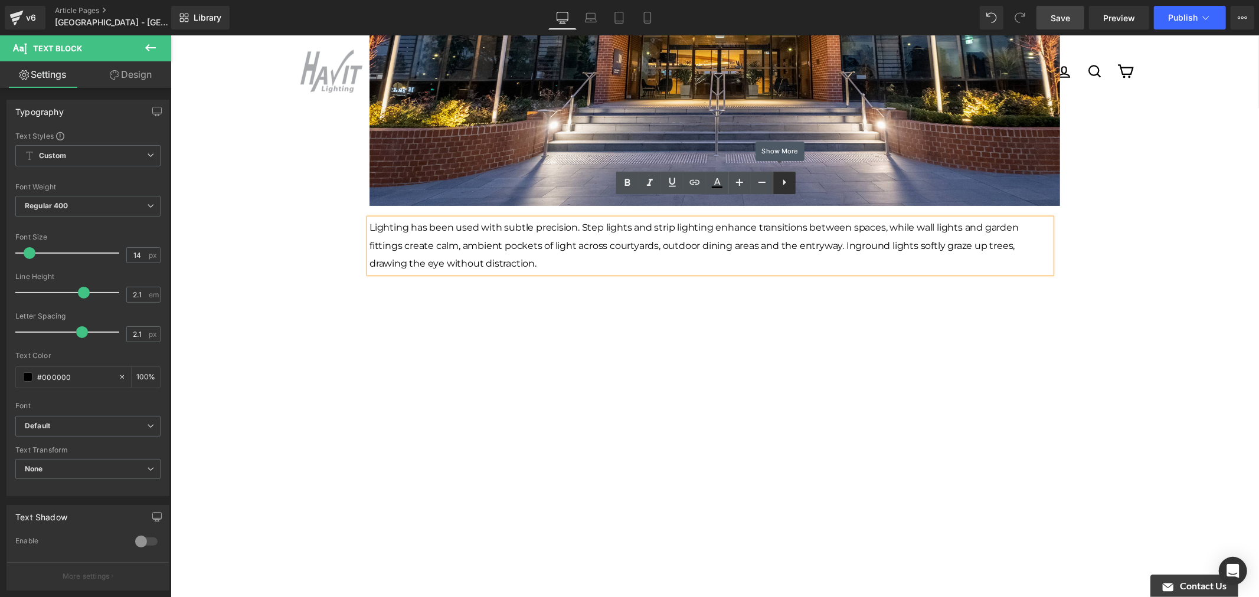
click at [0, 0] on icon at bounding box center [0, 0] width 0 height 0
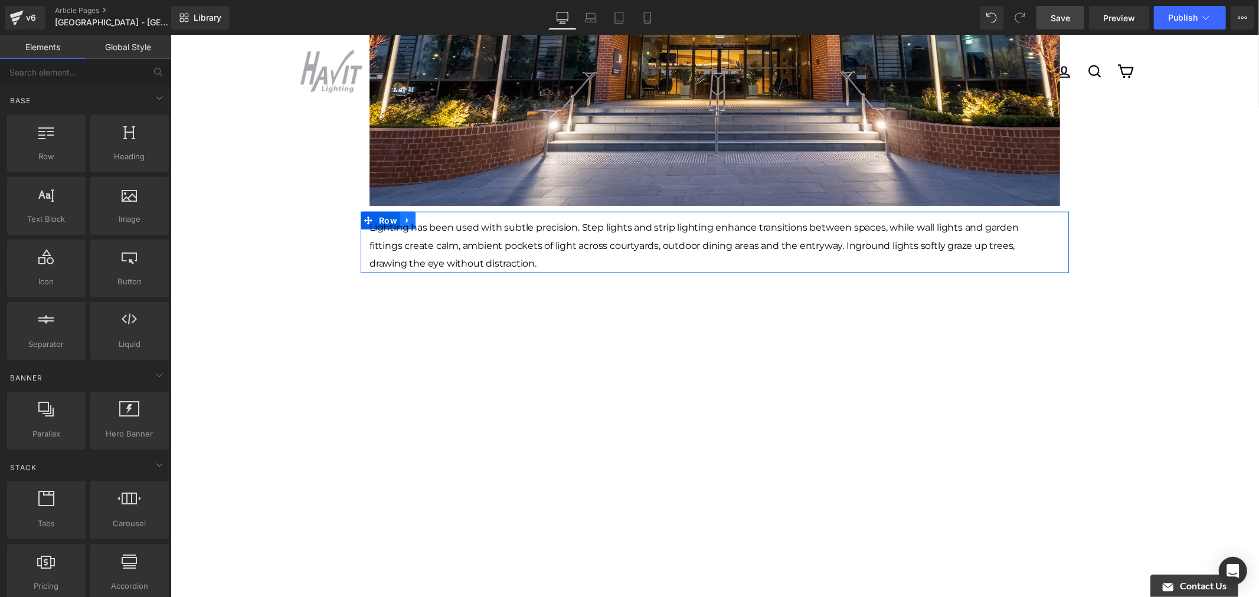
click at [399, 211] on link at bounding box center [406, 220] width 15 height 18
click at [434, 216] on icon at bounding box center [438, 220] width 8 height 8
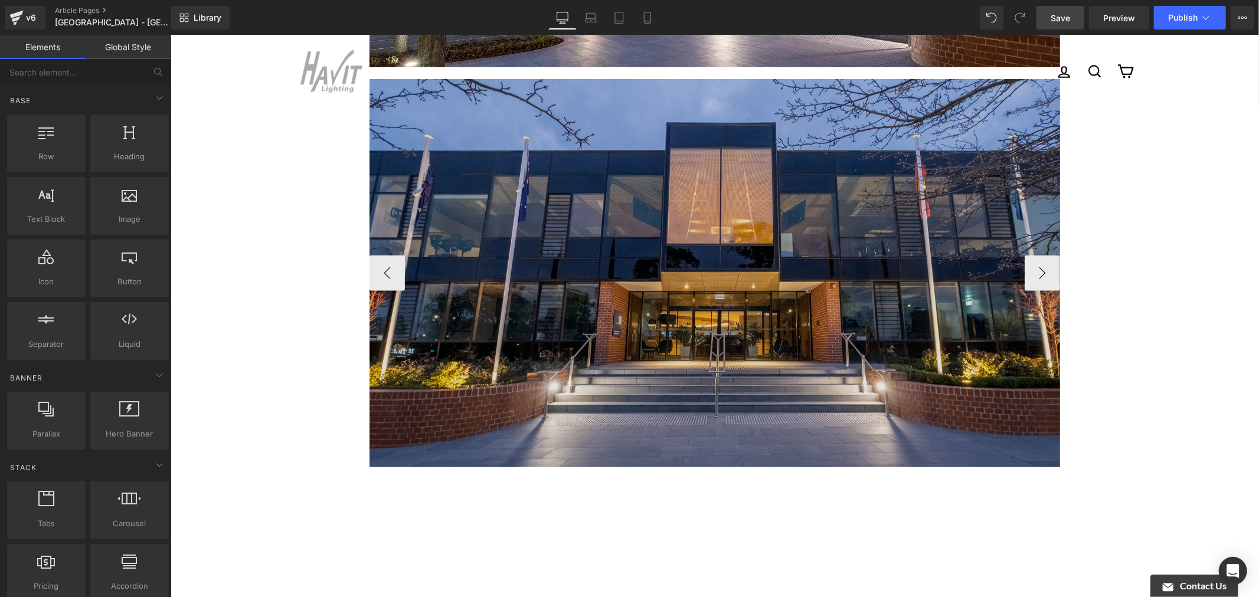
scroll to position [590, 0]
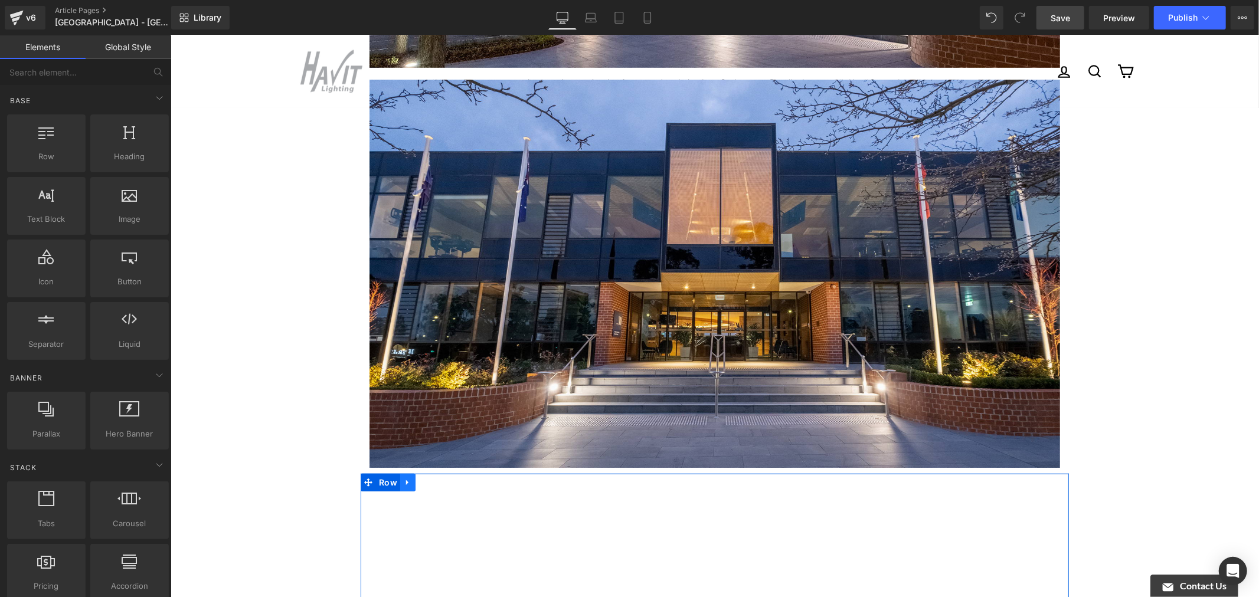
click at [405, 480] on icon at bounding box center [406, 482] width 2 height 5
click at [434, 478] on icon at bounding box center [438, 482] width 8 height 8
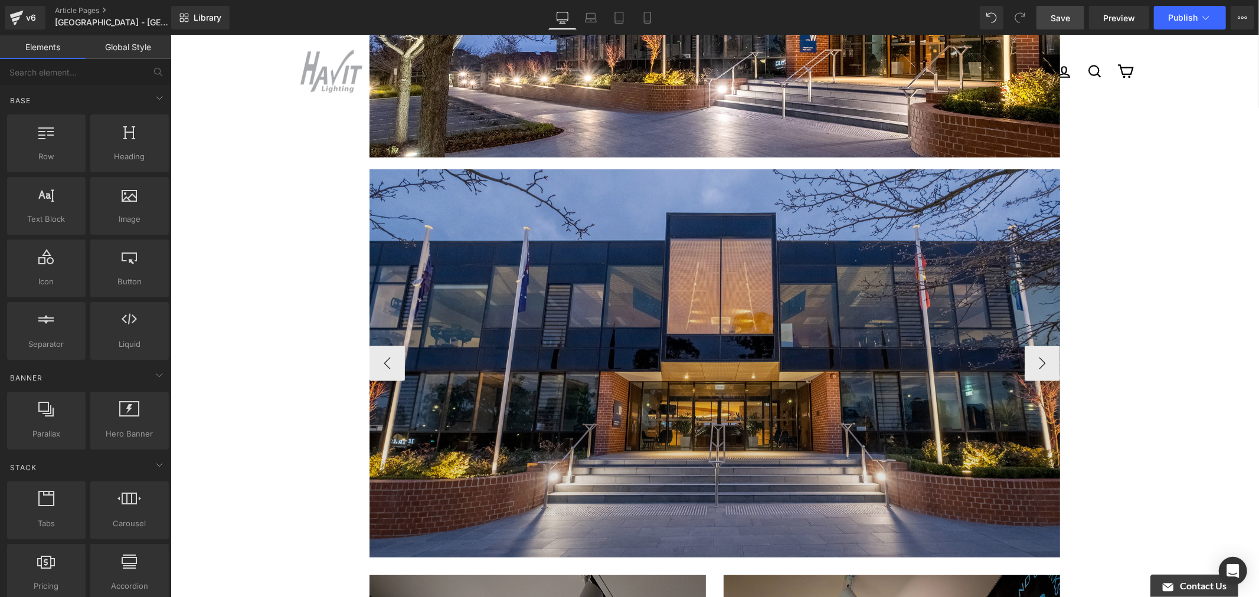
scroll to position [393, 0]
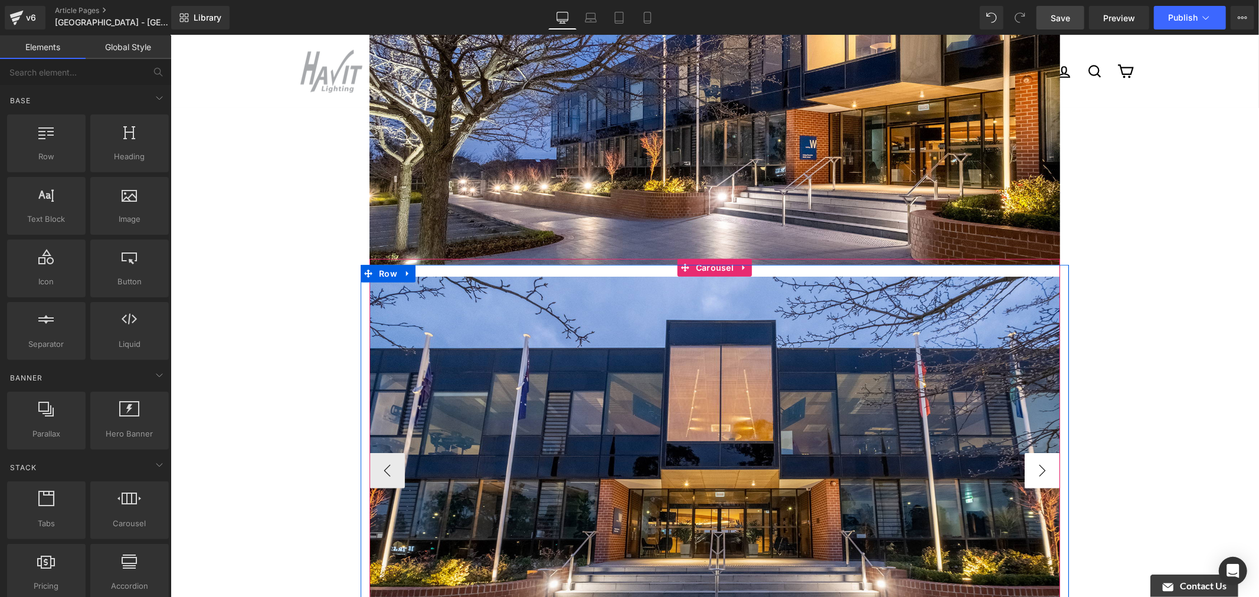
click at [1036, 453] on button "›" at bounding box center [1041, 470] width 35 height 35
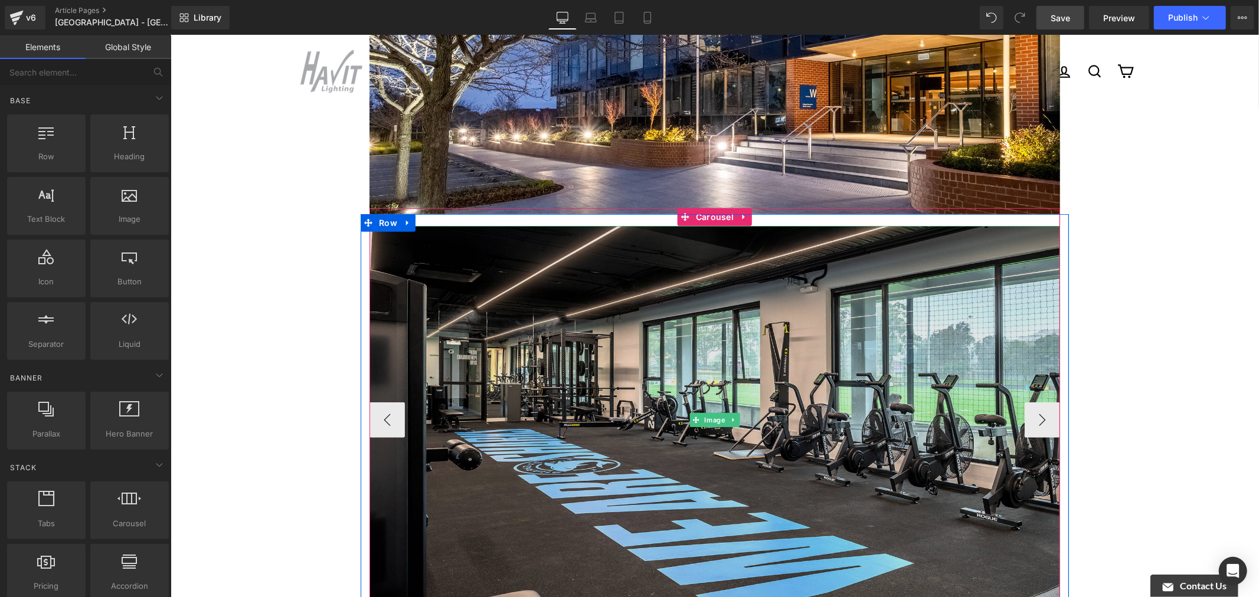
scroll to position [524, 0]
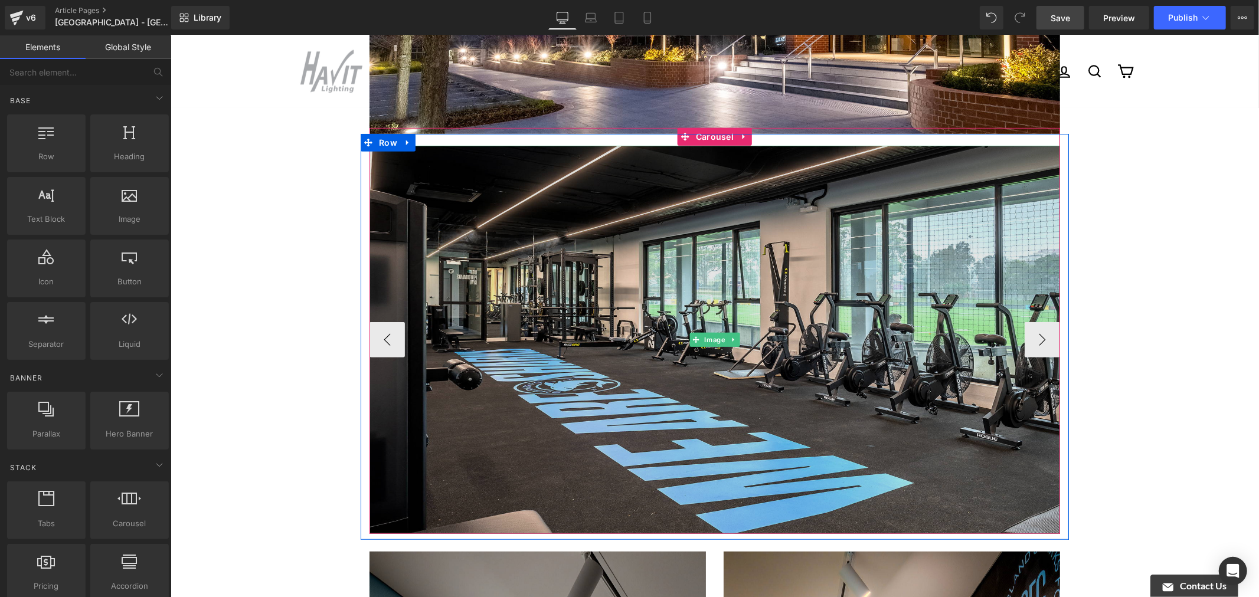
click at [721, 230] on img at bounding box center [714, 339] width 690 height 388
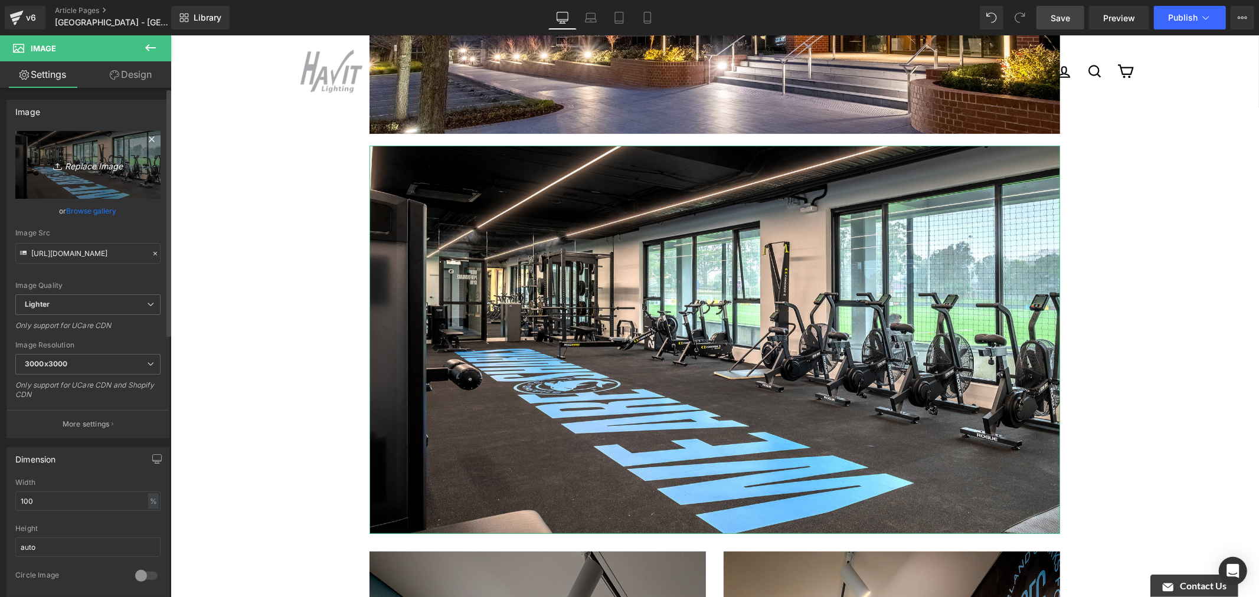
click at [101, 162] on icon "Replace Image" at bounding box center [88, 165] width 94 height 15
type input "C:\fakepath\Luther College-10.jpg"
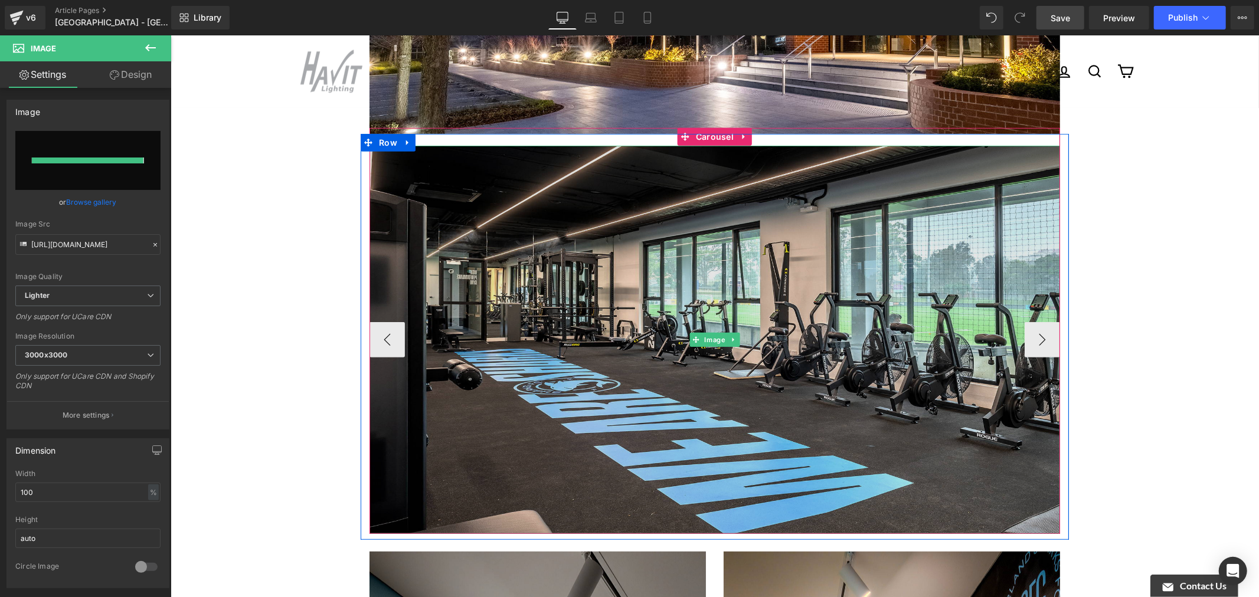
type input "[URL][DOMAIN_NAME]"
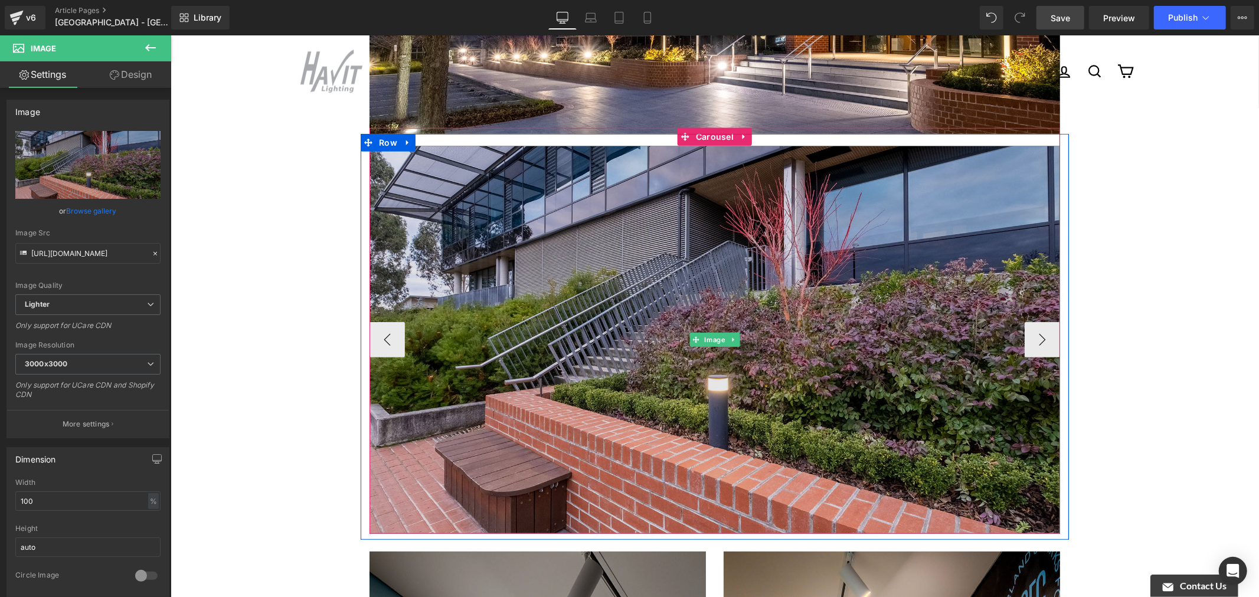
click at [554, 234] on img at bounding box center [714, 339] width 690 height 388
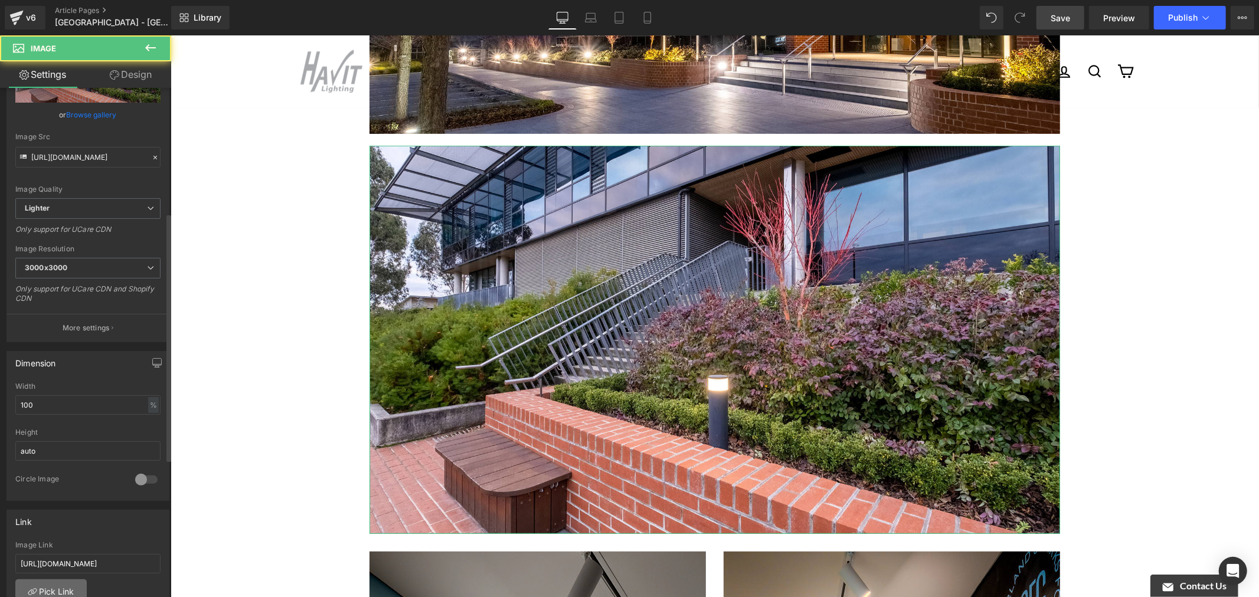
scroll to position [262, 0]
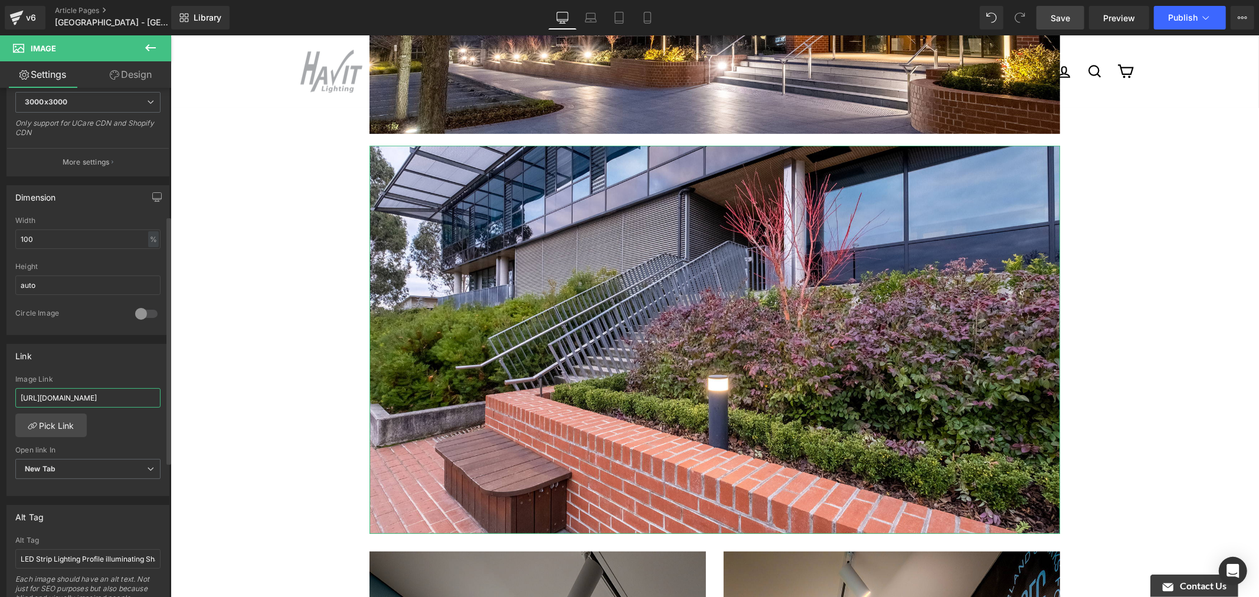
click at [102, 396] on input "[URL][DOMAIN_NAME]" at bounding box center [87, 397] width 145 height 19
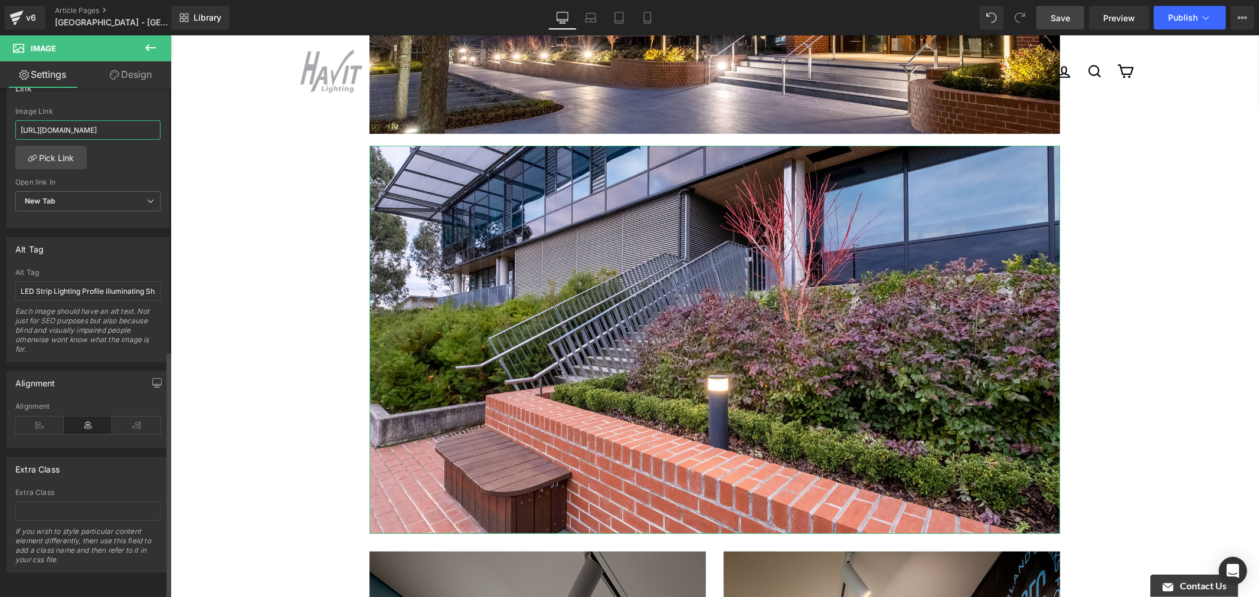
scroll to position [539, 0]
click at [114, 281] on input "LED Strip Lighting Profile illuminating Sharks FC Gym" at bounding box center [87, 290] width 145 height 19
paste input "Closeup view of a Havit Commercial Bollard LED Light situated in one of the gar…"
drag, startPoint x: 108, startPoint y: 279, endPoint x: 64, endPoint y: 287, distance: 44.9
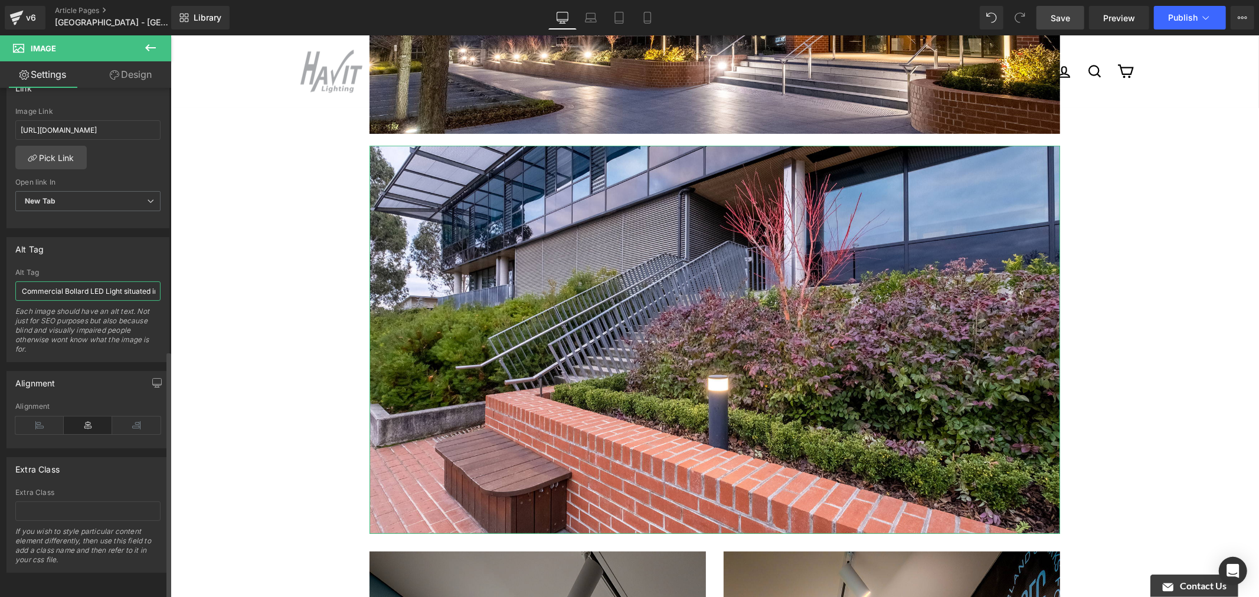
click at [64, 287] on input "Closeup view of a Havit Commercial Bollard LED Light situated in one of the gar…" at bounding box center [87, 290] width 145 height 19
click at [63, 281] on input "Closeup view of a Havit Commercial Bollard LED Light situated in one of the gar…" at bounding box center [87, 290] width 145 height 19
drag, startPoint x: 63, startPoint y: 281, endPoint x: 103, endPoint y: 285, distance: 39.8
click at [103, 285] on input "Closeup view of a Havit Commercial Bollard LED Light situated in one of the gar…" at bounding box center [87, 290] width 145 height 19
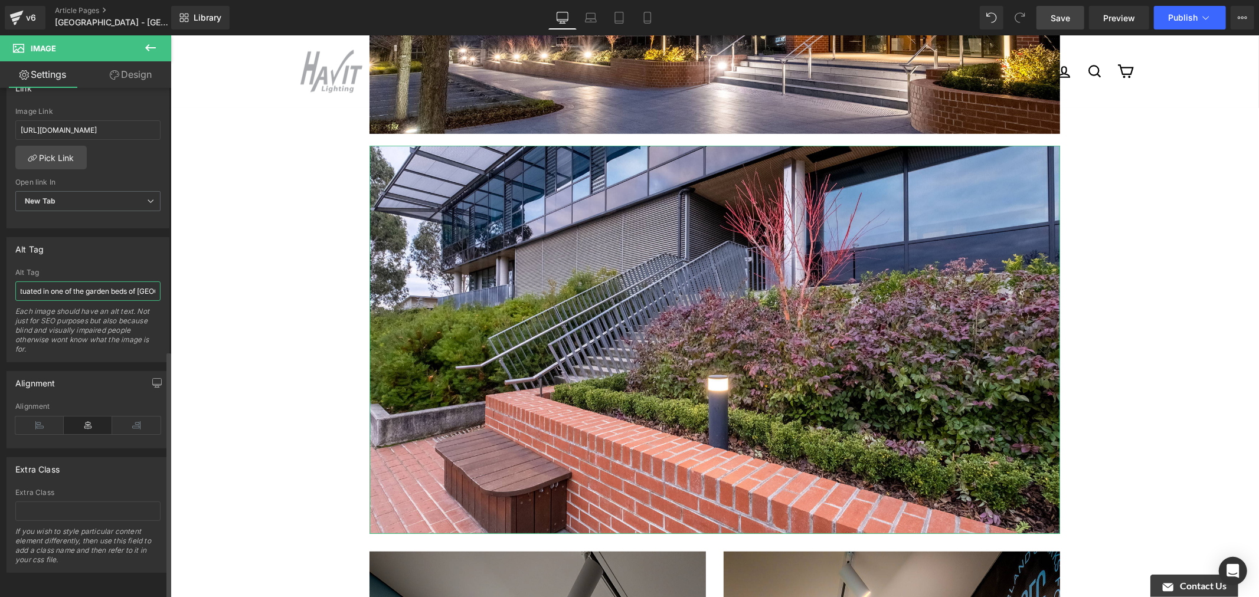
scroll to position [0, 184]
drag, startPoint x: 120, startPoint y: 284, endPoint x: 155, endPoint y: 282, distance: 34.3
click at [155, 282] on input "Closeup view of a Havit Bollard LED Light situated in one of the garden beds of…" at bounding box center [87, 290] width 145 height 19
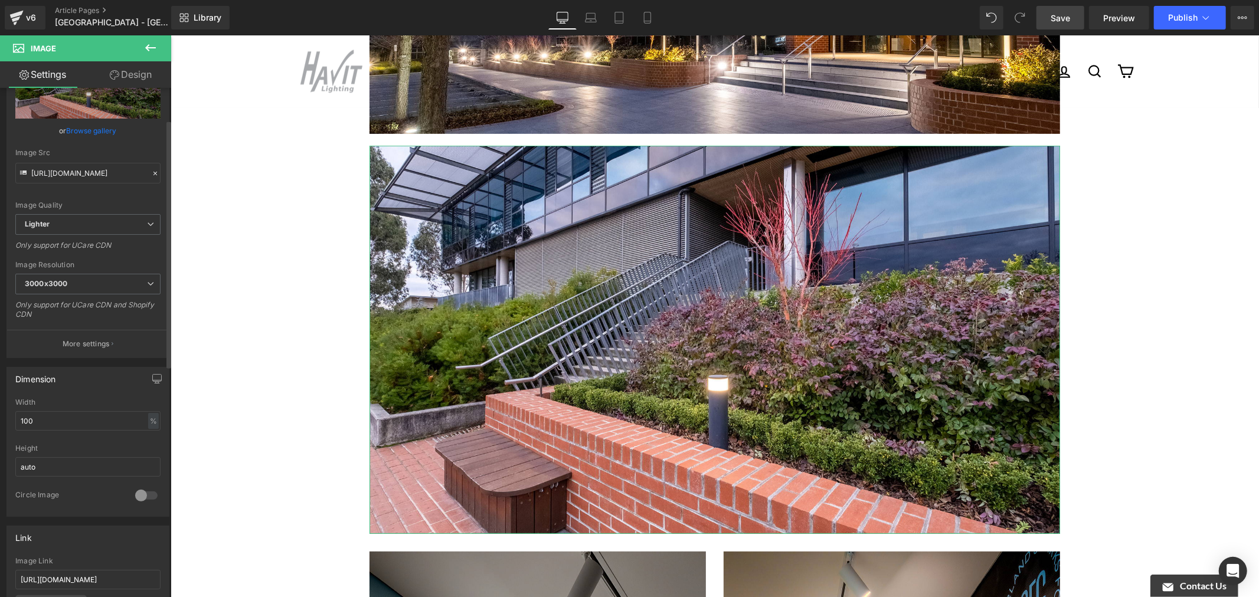
scroll to position [15, 0]
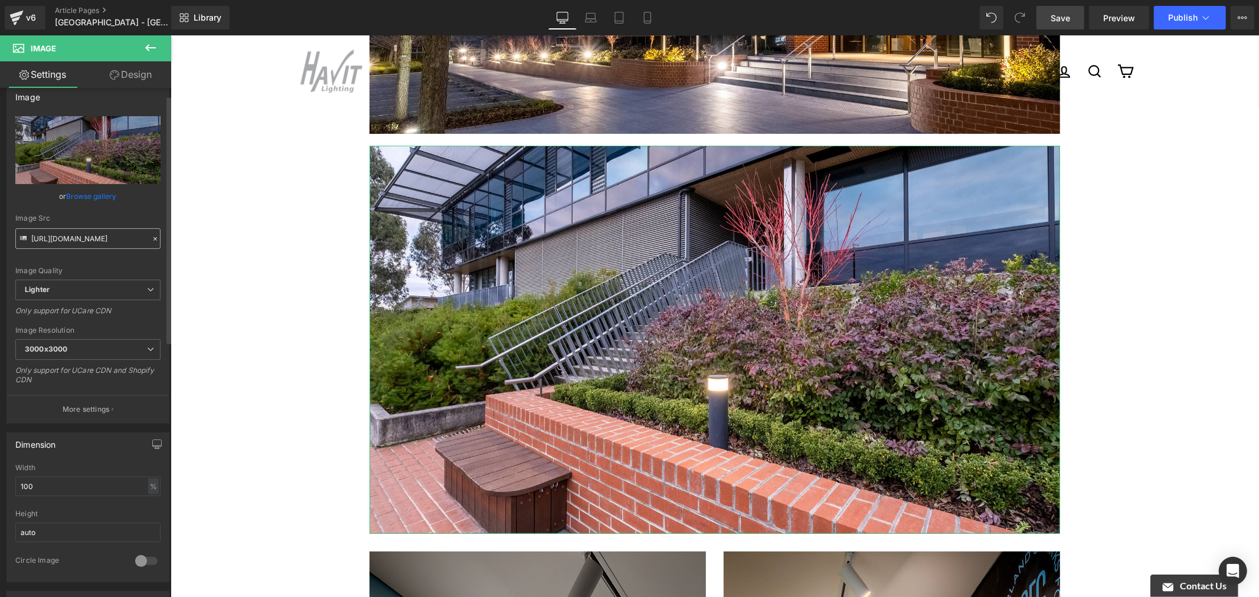
type input "Closeup view of a Havit Bollard LED Light situated in one of the garden beds of…"
click at [104, 243] on input "[URL][DOMAIN_NAME]" at bounding box center [87, 238] width 145 height 21
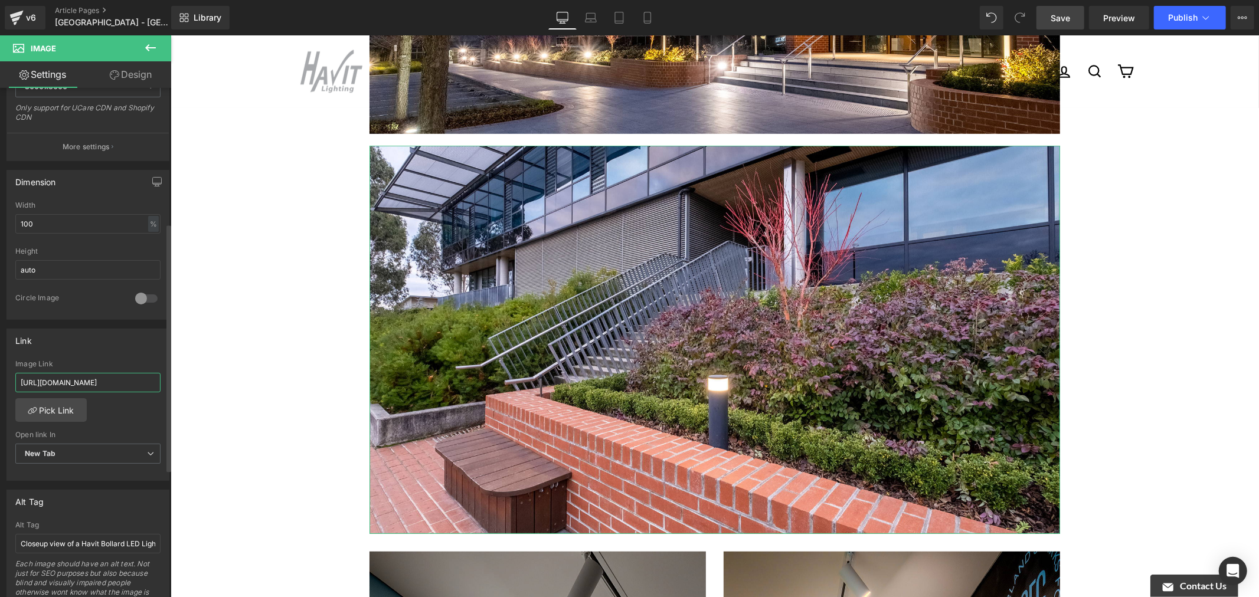
click at [105, 382] on input "[URL][DOMAIN_NAME]" at bounding box center [87, 382] width 145 height 19
paste input "f6b59072-1d27-4a0e-8d1d-0f27a32ac45e/-/format/auto/-/preview/3000x3000/-/qualit…"
type input "[URL][DOMAIN_NAME]"
click at [122, 346] on div "Link" at bounding box center [88, 340] width 162 height 22
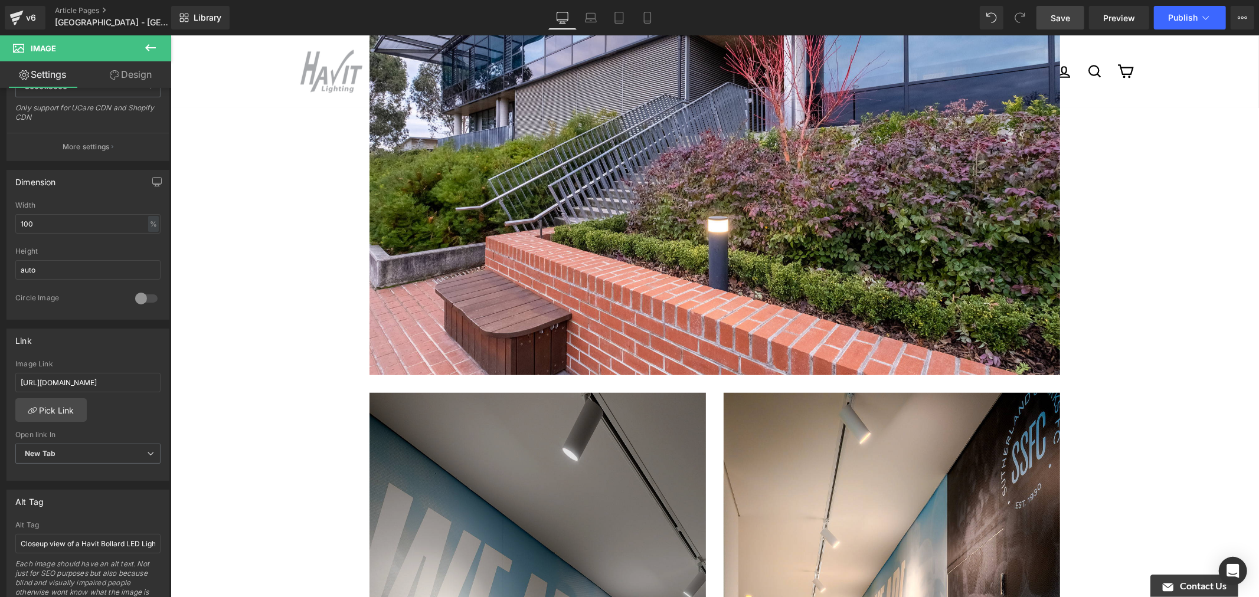
scroll to position [852, 0]
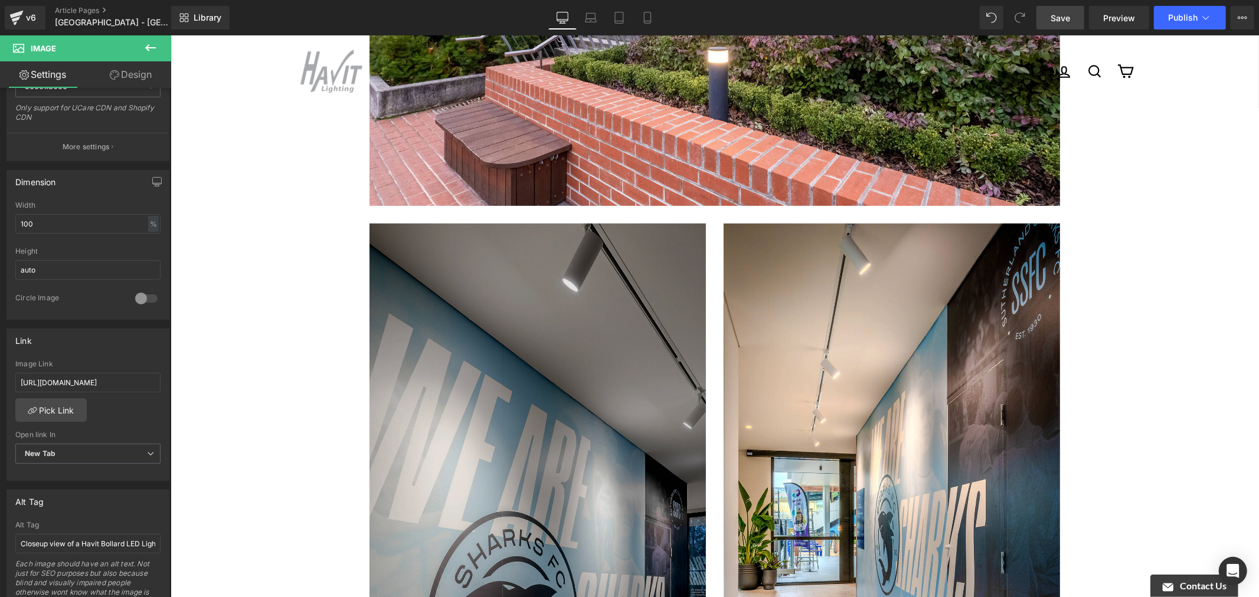
click at [527, 258] on img at bounding box center [537, 522] width 336 height 598
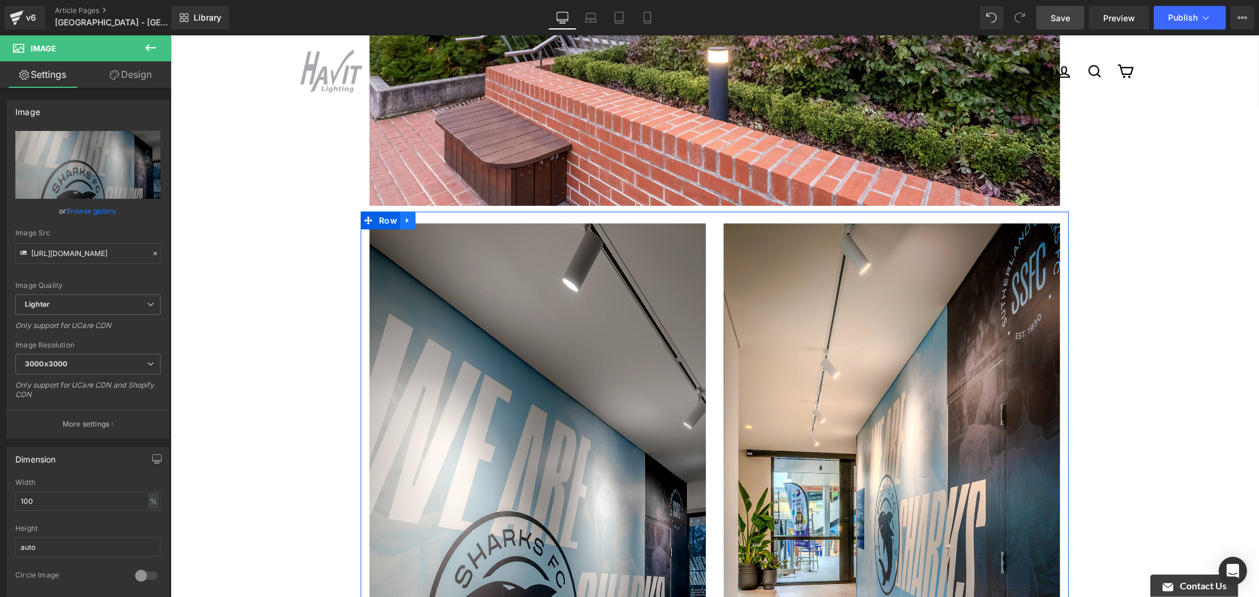
click at [403, 216] on icon at bounding box center [407, 220] width 8 height 9
click at [434, 216] on icon at bounding box center [438, 220] width 8 height 8
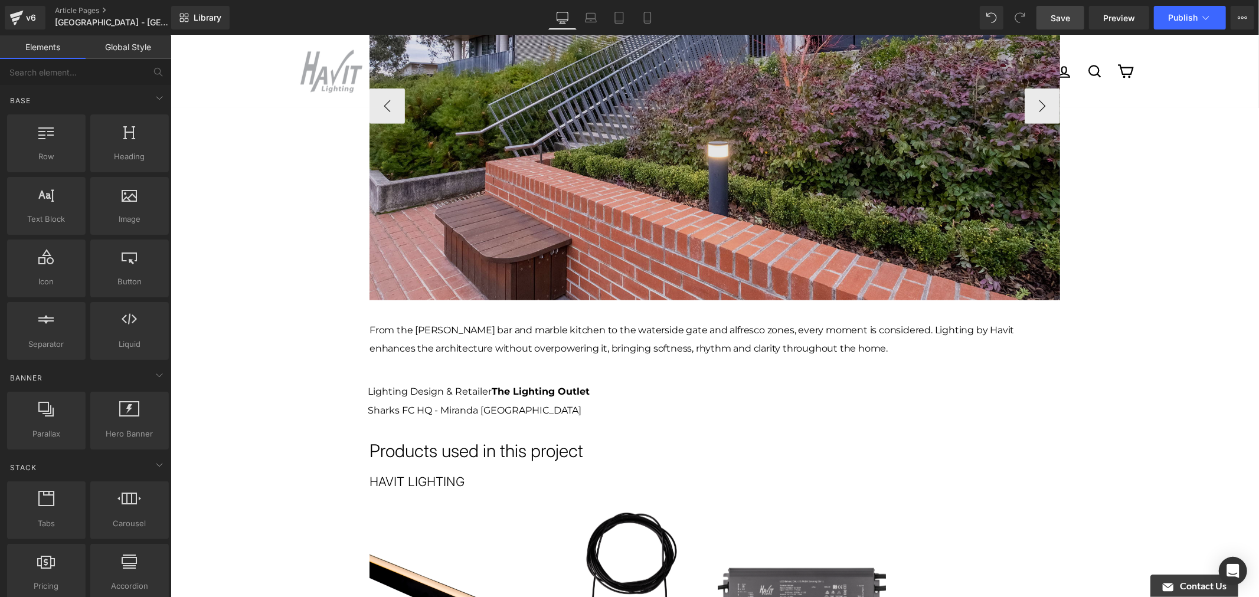
scroll to position [656, 0]
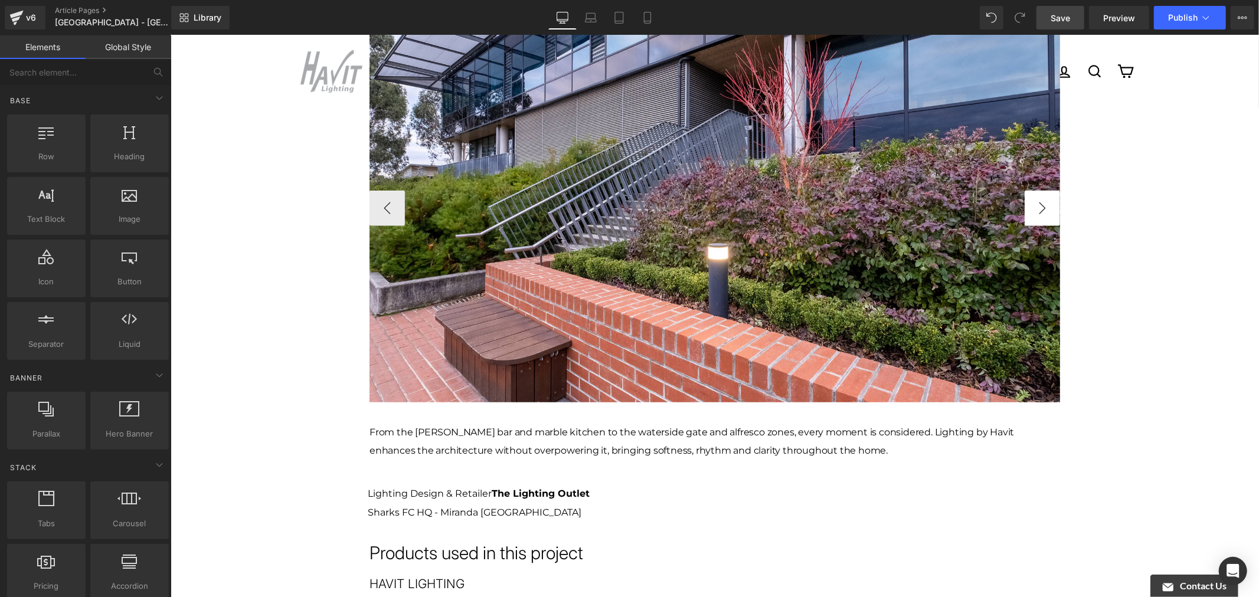
click at [1029, 190] on button "›" at bounding box center [1041, 207] width 35 height 35
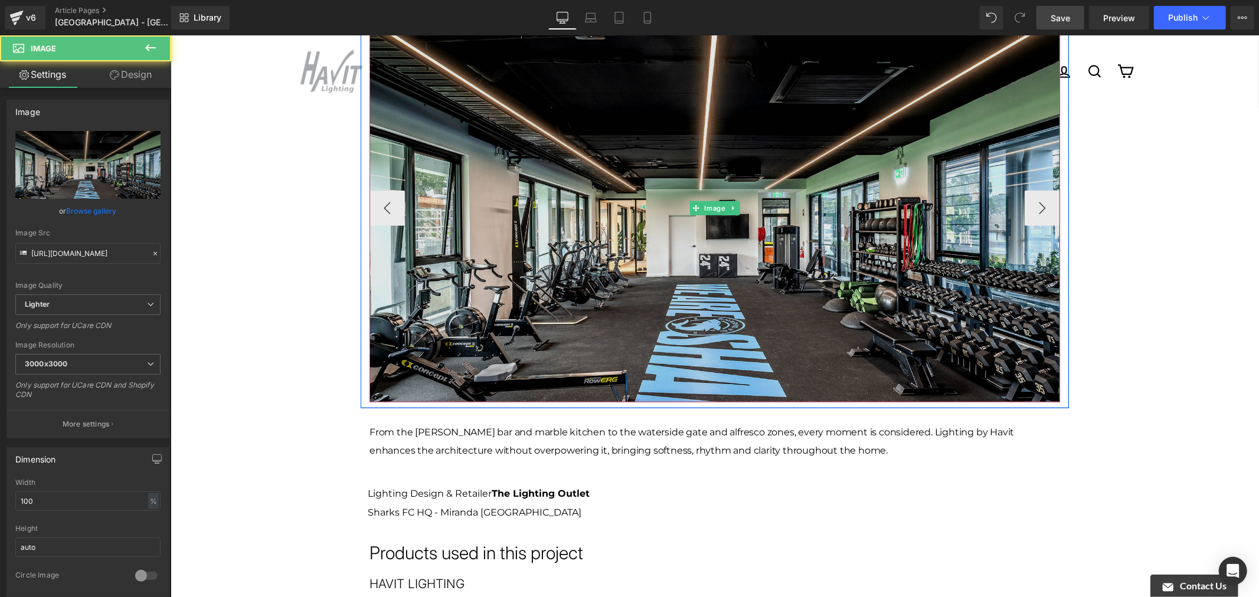
click at [879, 109] on img at bounding box center [714, 208] width 690 height 388
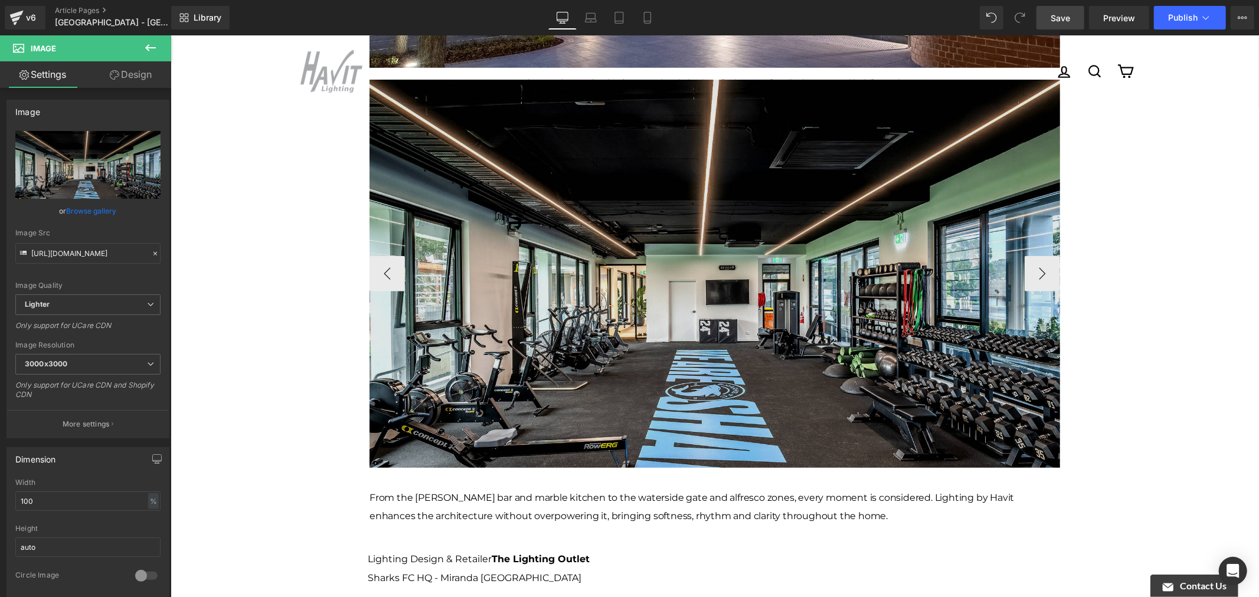
scroll to position [524, 0]
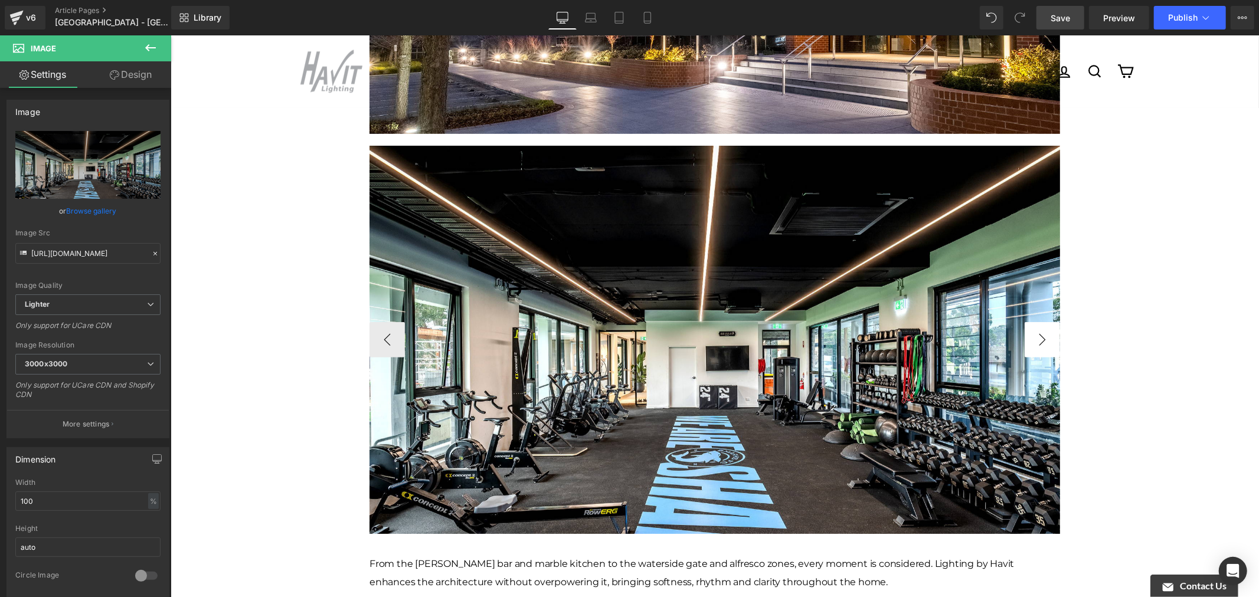
click at [1043, 322] on button "›" at bounding box center [1041, 339] width 35 height 35
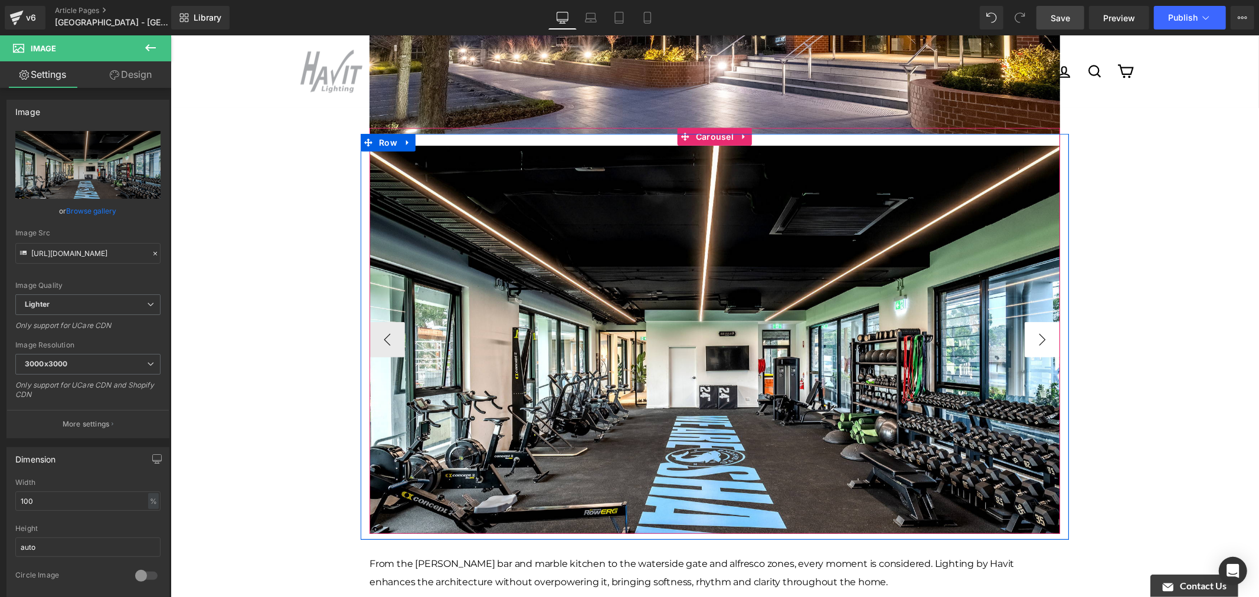
click at [1038, 322] on button "›" at bounding box center [1041, 339] width 35 height 35
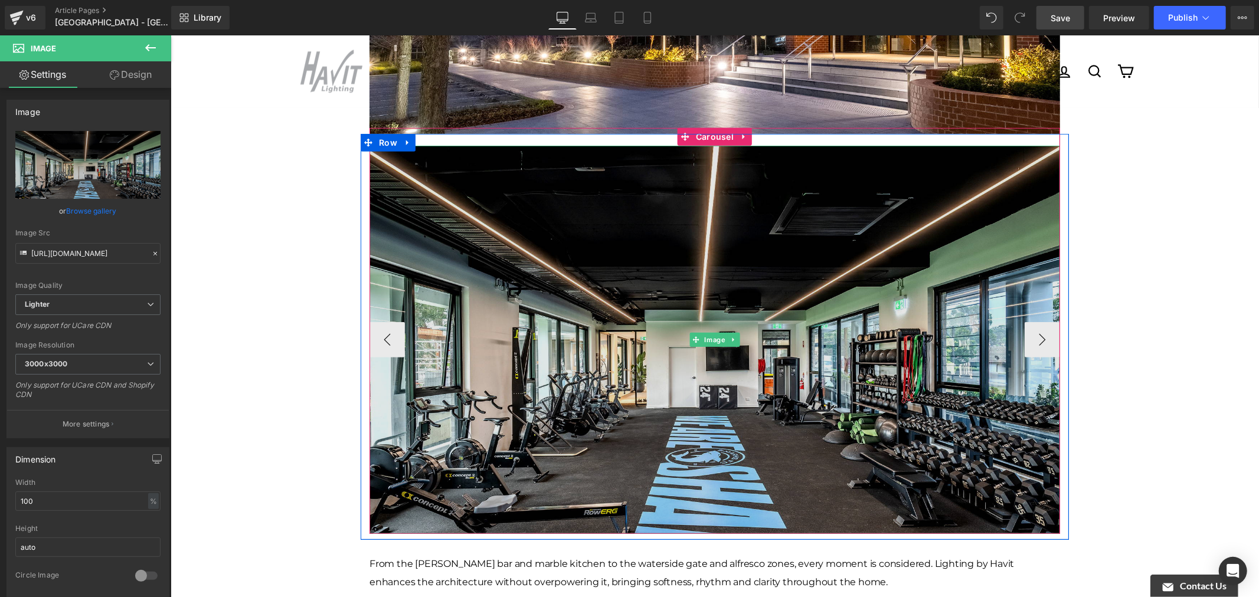
click at [567, 225] on img at bounding box center [714, 339] width 690 height 388
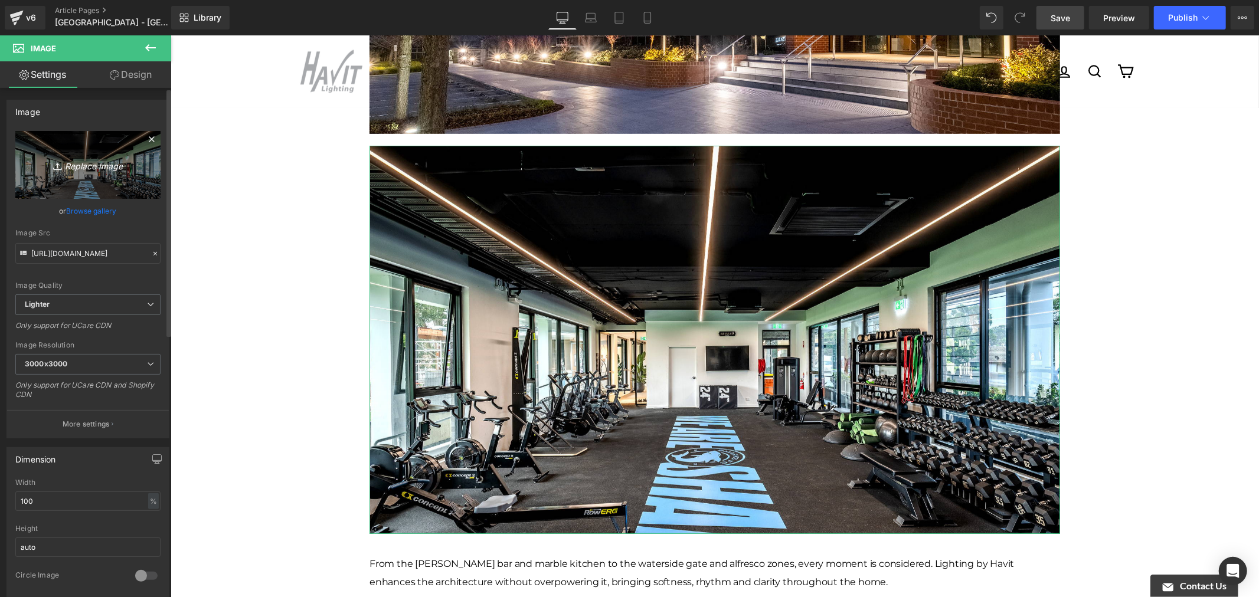
click at [90, 167] on icon "Replace Image" at bounding box center [88, 165] width 94 height 15
type input "C:\fakepath\Luther College-12.jpg"
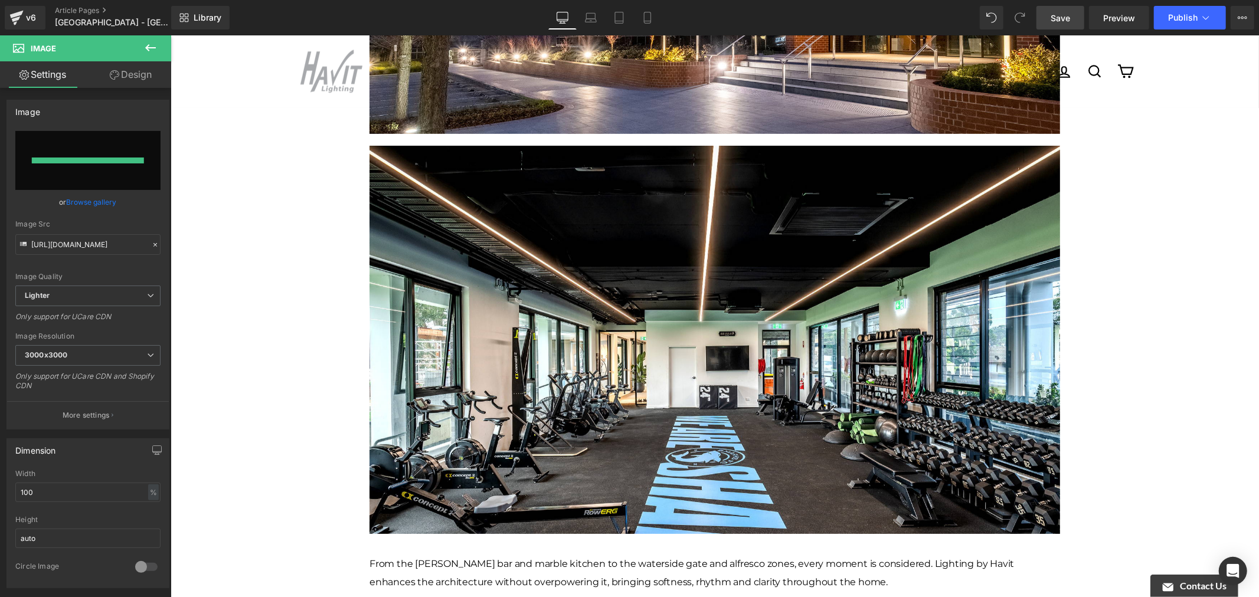
type input "[URL][DOMAIN_NAME]"
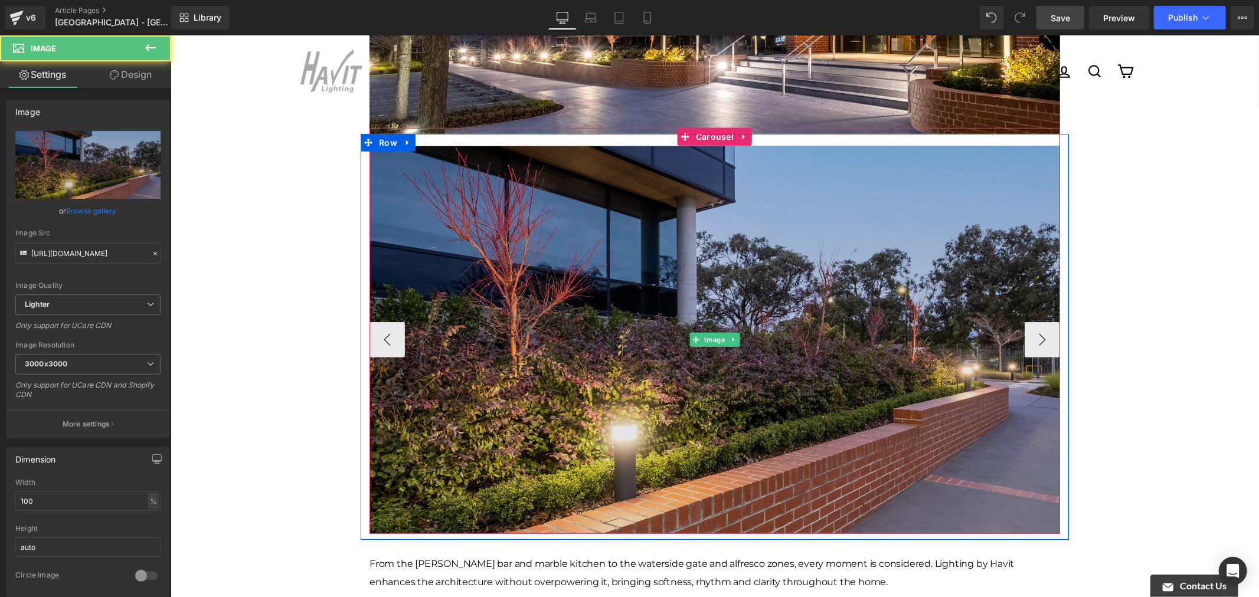
click at [705, 256] on img at bounding box center [714, 339] width 690 height 388
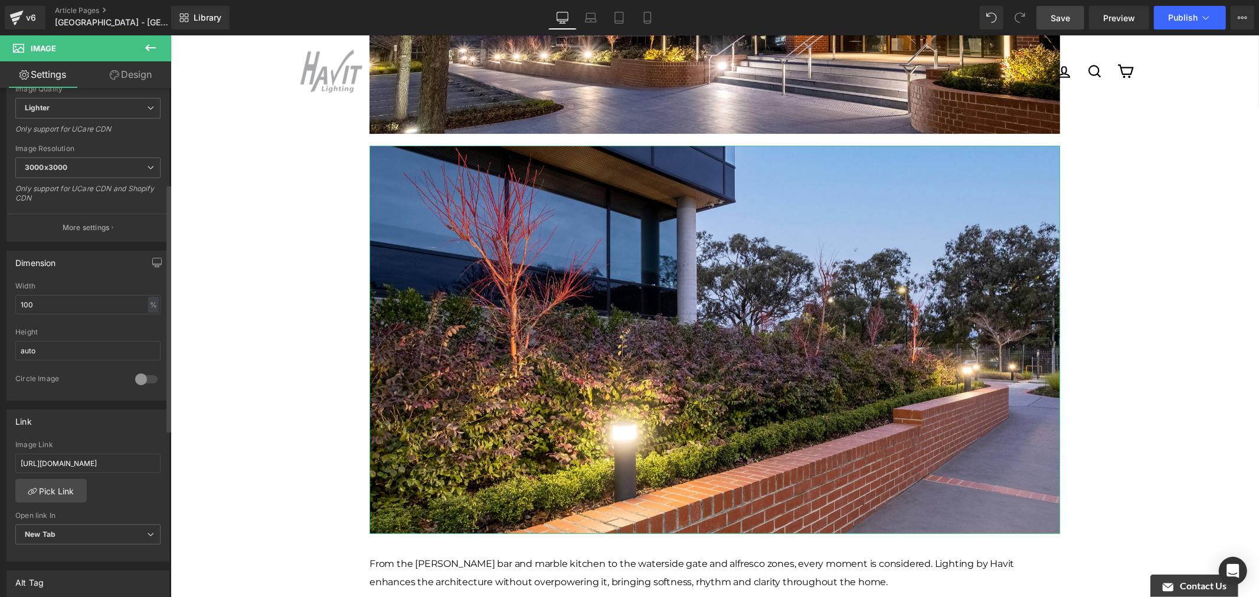
scroll to position [459, 0]
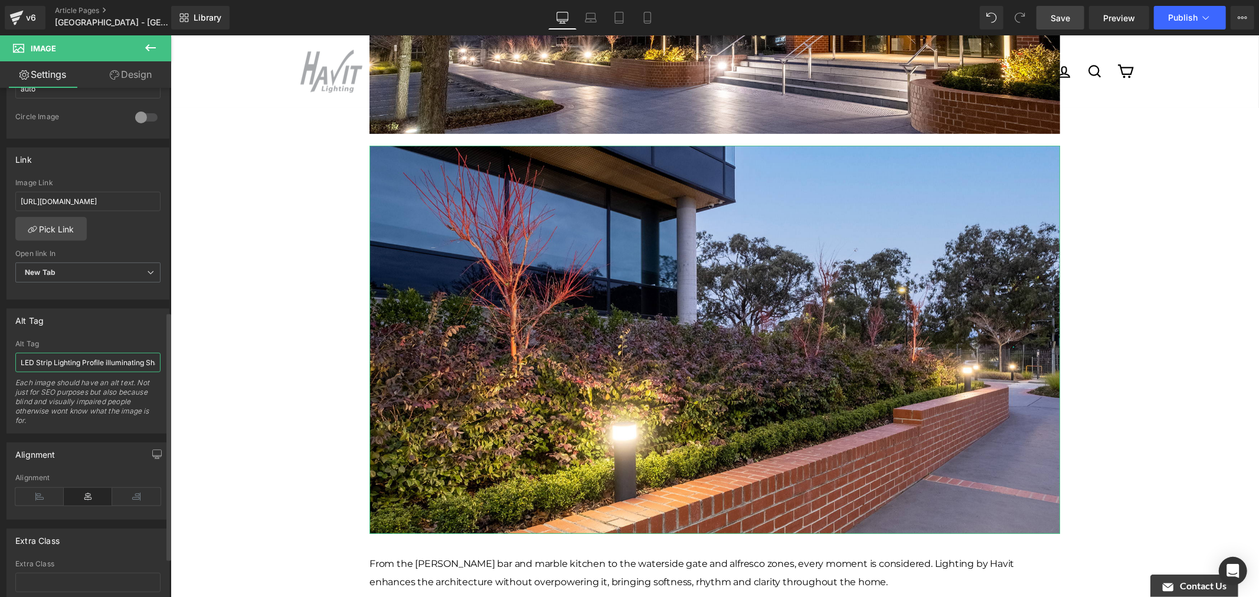
click at [114, 369] on input "LED Strip Lighting Profile illuminating Sharks FC Gym" at bounding box center [87, 362] width 145 height 19
paste input "Night time illuminated view of a Havit Commercial Bollard LED Light situated in…"
click at [114, 362] on input "Night time illuminated view of a Havit Commercial Bollard LED Light situated in…" at bounding box center [87, 362] width 145 height 19
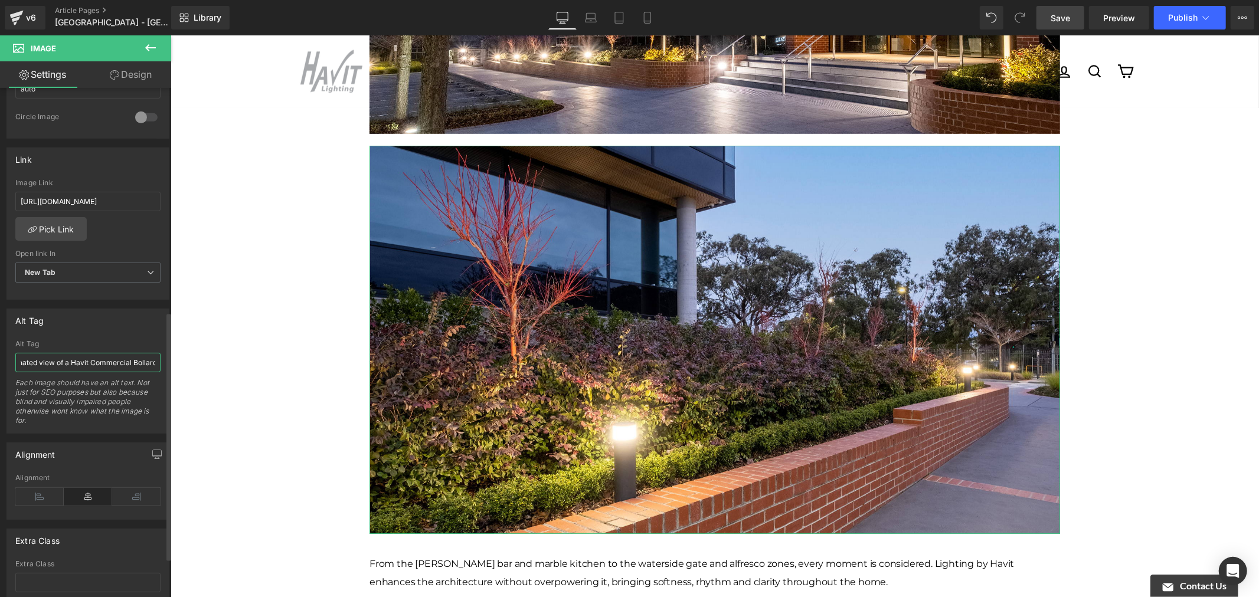
drag, startPoint x: 130, startPoint y: 362, endPoint x: 86, endPoint y: 369, distance: 45.3
click at [86, 369] on input "Night time illuminated view of a Havit Commercial Bollard LED Light situated in…" at bounding box center [87, 362] width 145 height 19
click at [83, 363] on input "Night time illuminated view of a Havit Commercial Bollard LED Light situated in…" at bounding box center [87, 362] width 145 height 19
drag, startPoint x: 24, startPoint y: 363, endPoint x: 110, endPoint y: 366, distance: 85.6
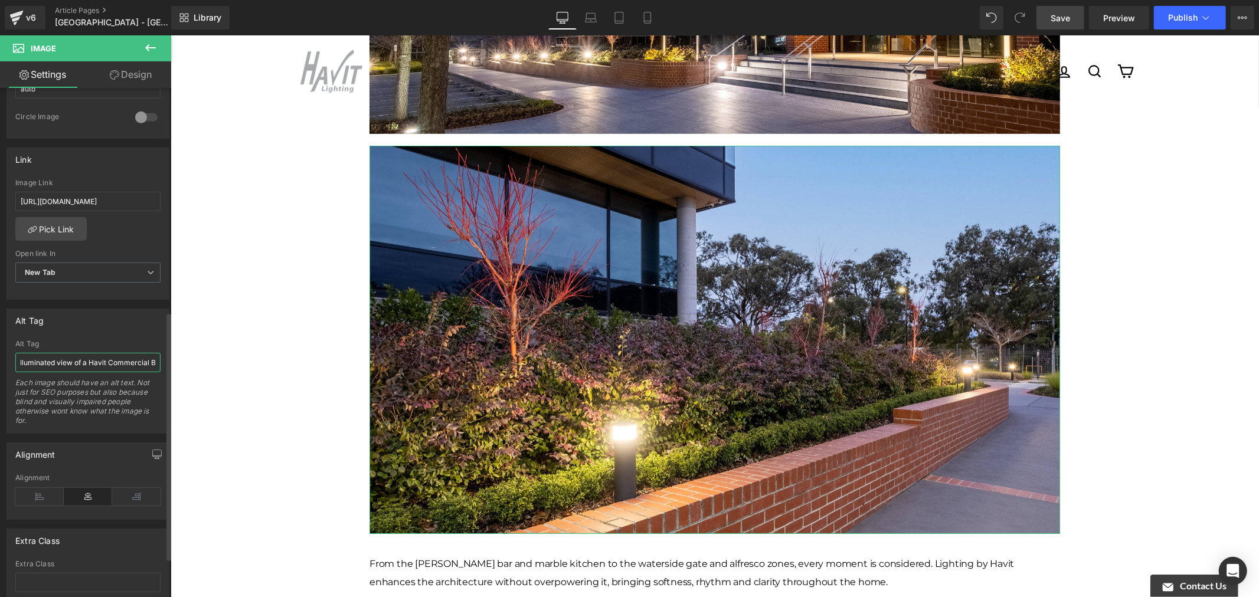
click at [110, 366] on input "Night time illuminated view of a Havit Commercial Bollard LED Light situated in…" at bounding box center [87, 362] width 145 height 19
click at [80, 361] on input "Night time illuminated view of a Havit Commercial Bollard LED Light situated in…" at bounding box center [87, 362] width 145 height 19
click at [86, 362] on input "Night time illuminated view of a Havit Commercial Bollard LED Light situated in…" at bounding box center [87, 362] width 145 height 19
type input "Night time illuminated view of Havit Commercial Bollard LED Light situated in o…"
drag, startPoint x: 113, startPoint y: 365, endPoint x: 133, endPoint y: 365, distance: 20.7
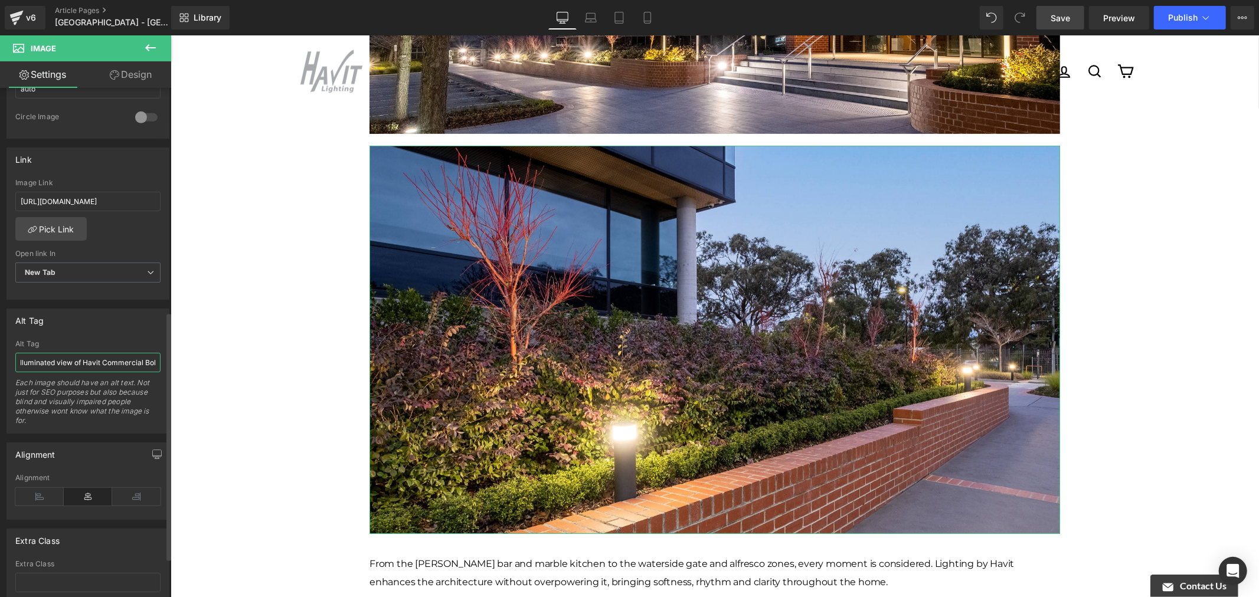
click at [135, 365] on input "Night time illuminated view of Havit Commercial Bollard LED Light situated in o…" at bounding box center [87, 362] width 145 height 19
click at [135, 363] on input "Night time illuminated view of Havit Commercial Bollard LED Light situated in o…" at bounding box center [87, 362] width 145 height 19
click at [127, 363] on input "Night time illuminated view of Havit Commercial Bollard LED Light situated in o…" at bounding box center [87, 362] width 145 height 19
drag, startPoint x: 175, startPoint y: 368, endPoint x: 331, endPoint y: 401, distance: 159.3
click at [175, 368] on div "[PERSON_NAME] - [GEOGRAPHIC_DATA] has refreshed its facade with a modern renova…" at bounding box center [714, 597] width 1088 height 1973
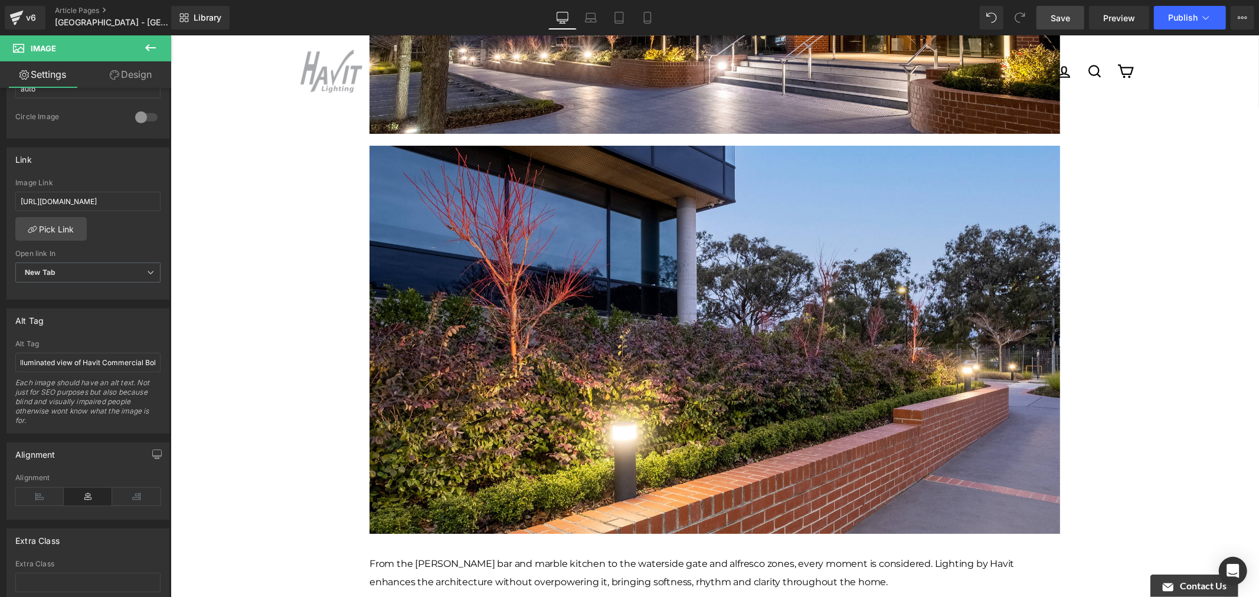
scroll to position [0, 0]
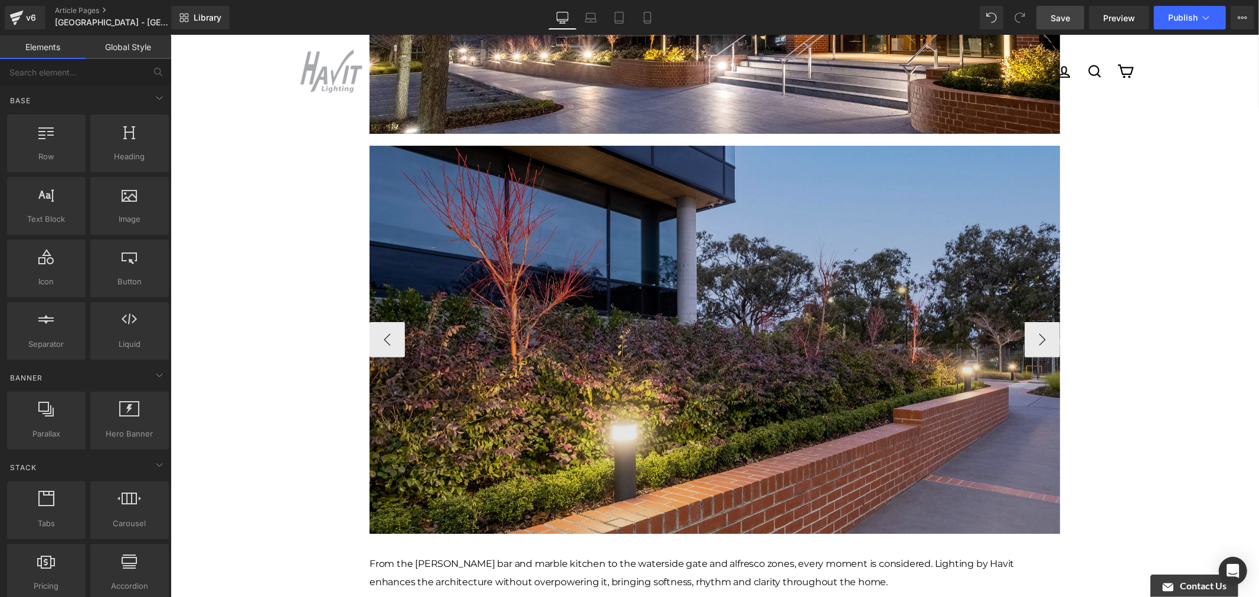
click at [521, 345] on img at bounding box center [714, 339] width 690 height 388
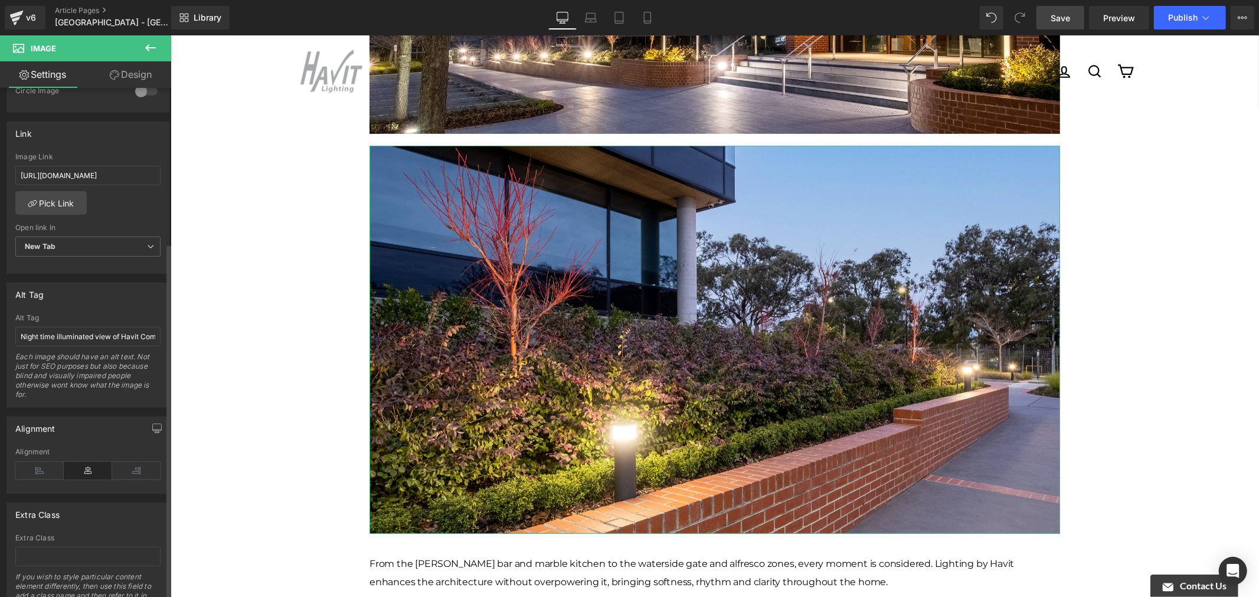
scroll to position [539, 0]
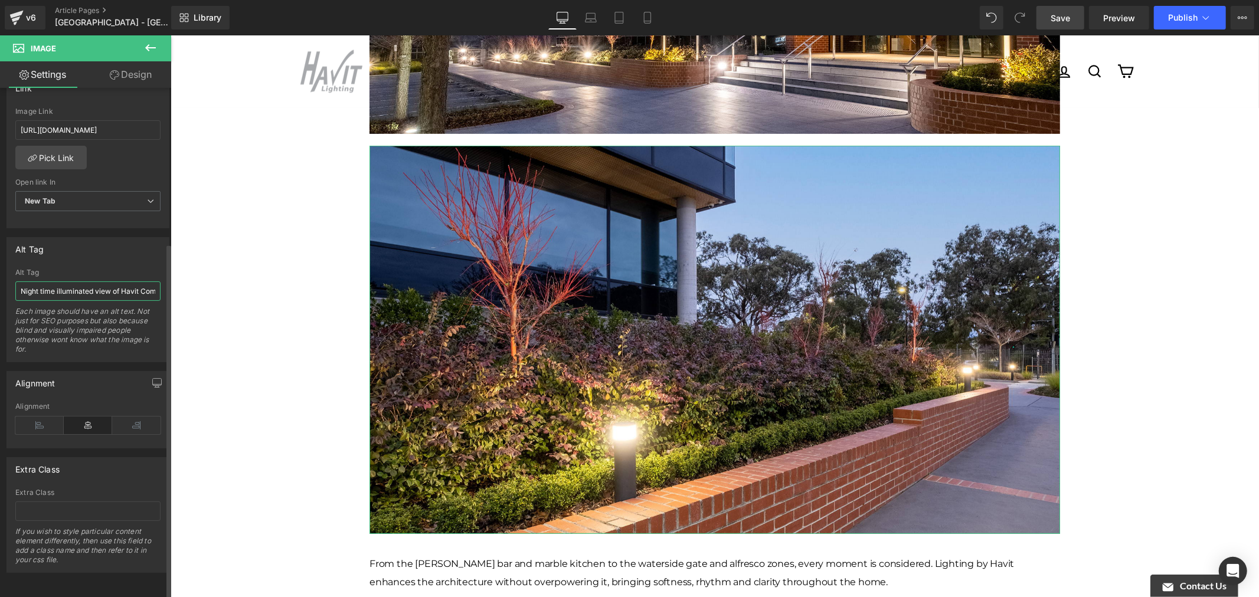
click at [102, 281] on input "Night time illuminated view of Havit Commercial Bollard LED Light situated in o…" at bounding box center [87, 290] width 145 height 19
drag, startPoint x: 126, startPoint y: 282, endPoint x: 102, endPoint y: 292, distance: 25.4
click at [102, 292] on div "Alt Tag Night time illuminated view of Havit Commercial Bollard LED Light situa…" at bounding box center [87, 314] width 145 height 93
click at [120, 281] on input "Night time illuminated view of Havit Commercial Bollard LED Light situated in o…" at bounding box center [87, 290] width 145 height 19
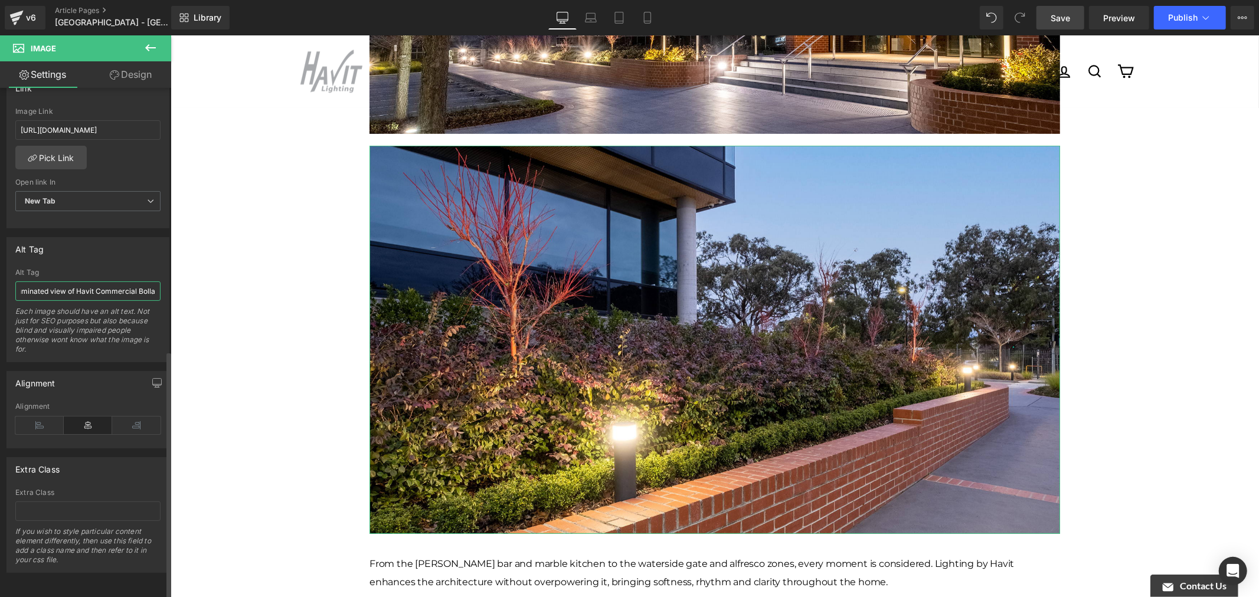
click at [120, 281] on input "Night time illuminated view of Havit Commercial Bollard LED Light situated in o…" at bounding box center [87, 290] width 145 height 19
click at [89, 281] on input "Night time illuminated view of Havit Lighting Bollards LED Light situated in on…" at bounding box center [87, 290] width 145 height 19
click at [56, 281] on input "Night time illuminated view of Havit Lighting Bollards Light situated in one of…" at bounding box center [87, 290] width 145 height 19
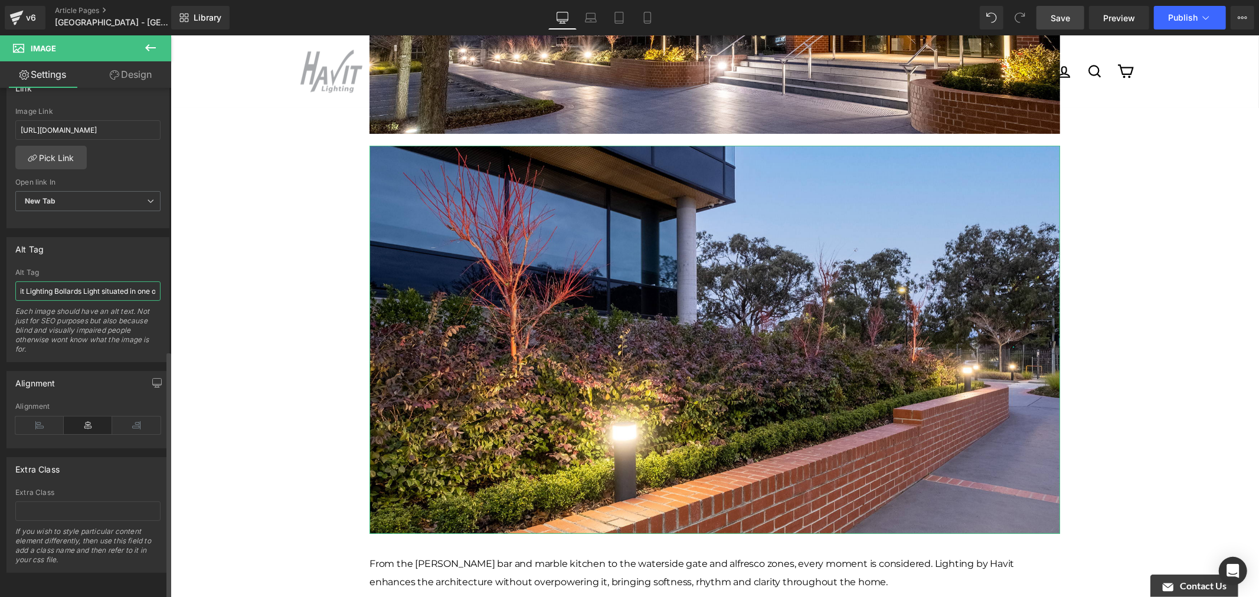
paste input "LED"
click at [115, 281] on input "Night time illuminated view of Havit Lighting LED Bollards Light situated in on…" at bounding box center [87, 290] width 145 height 19
drag, startPoint x: 97, startPoint y: 279, endPoint x: 97, endPoint y: 288, distance: 9.4
click at [97, 281] on input "Night time illuminated view of Havit Lighting LED Bollards Lighst situated in o…" at bounding box center [87, 290] width 145 height 19
click at [73, 281] on input "Night time illuminated view of Havit Lighting LED Bollard Lighst situated in on…" at bounding box center [87, 290] width 145 height 19
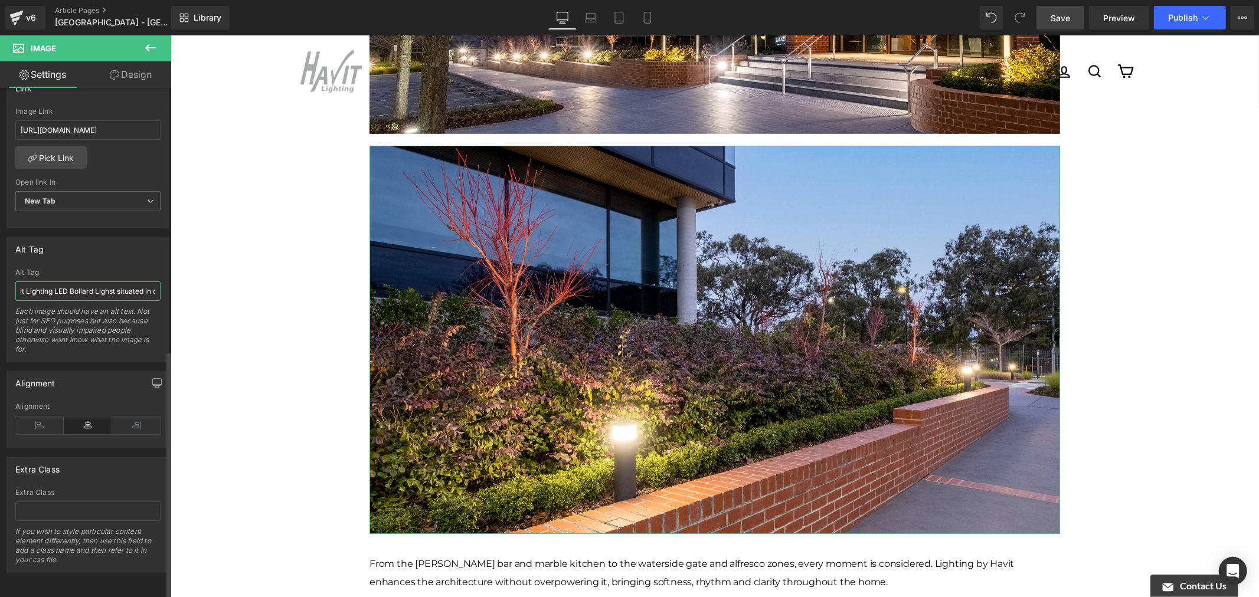
click at [111, 281] on input "Night time illuminated view of Havit Lighting LED Bollard Lighst situated in on…" at bounding box center [87, 290] width 145 height 19
drag, startPoint x: 116, startPoint y: 281, endPoint x: 666, endPoint y: 189, distance: 557.0
click at [116, 281] on input "Night time illuminated view of Havit Lighting LED Bollard Lighst situated in on…" at bounding box center [87, 290] width 145 height 19
type input "Night time illuminated view of Havit Lighting LED Bollard Lights situated in on…"
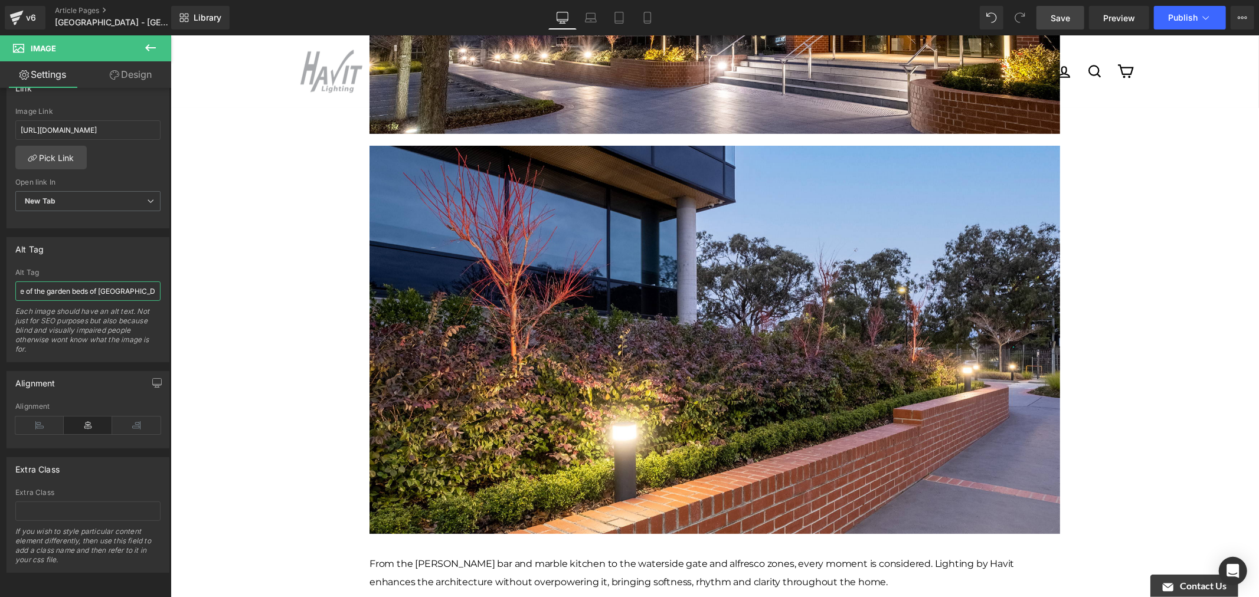
drag, startPoint x: 310, startPoint y: 310, endPoint x: 230, endPoint y: 280, distance: 85.2
click at [244, 218] on div "[PERSON_NAME] - [GEOGRAPHIC_DATA] has refreshed its facade with a modern renova…" at bounding box center [714, 597] width 1088 height 1973
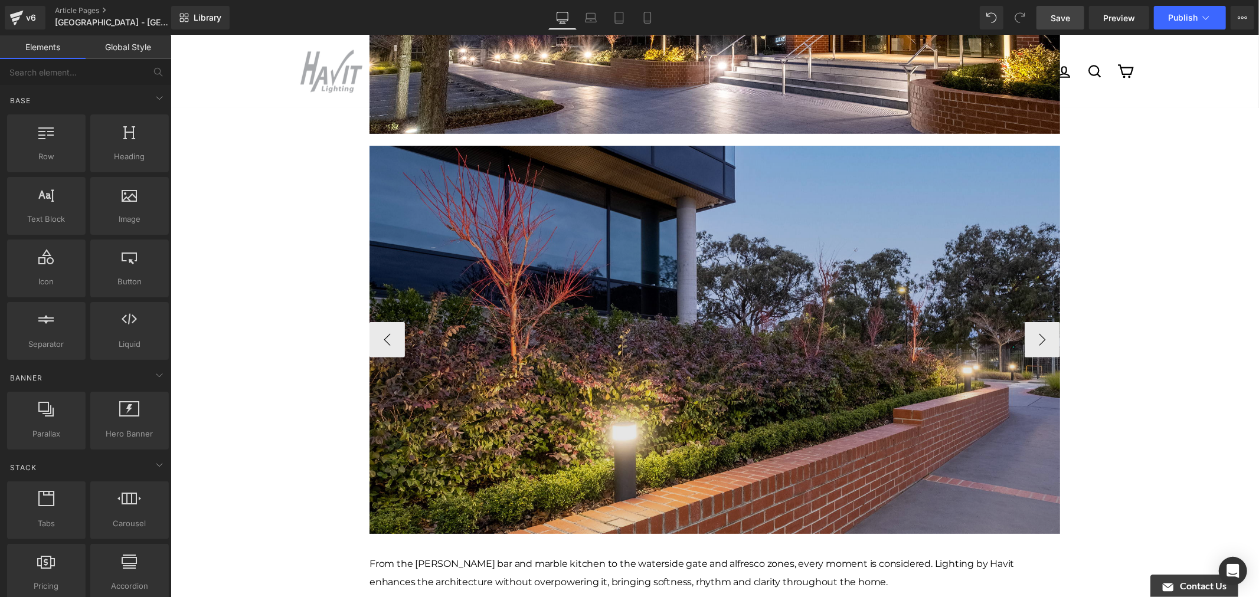
click at [555, 221] on img at bounding box center [714, 339] width 690 height 388
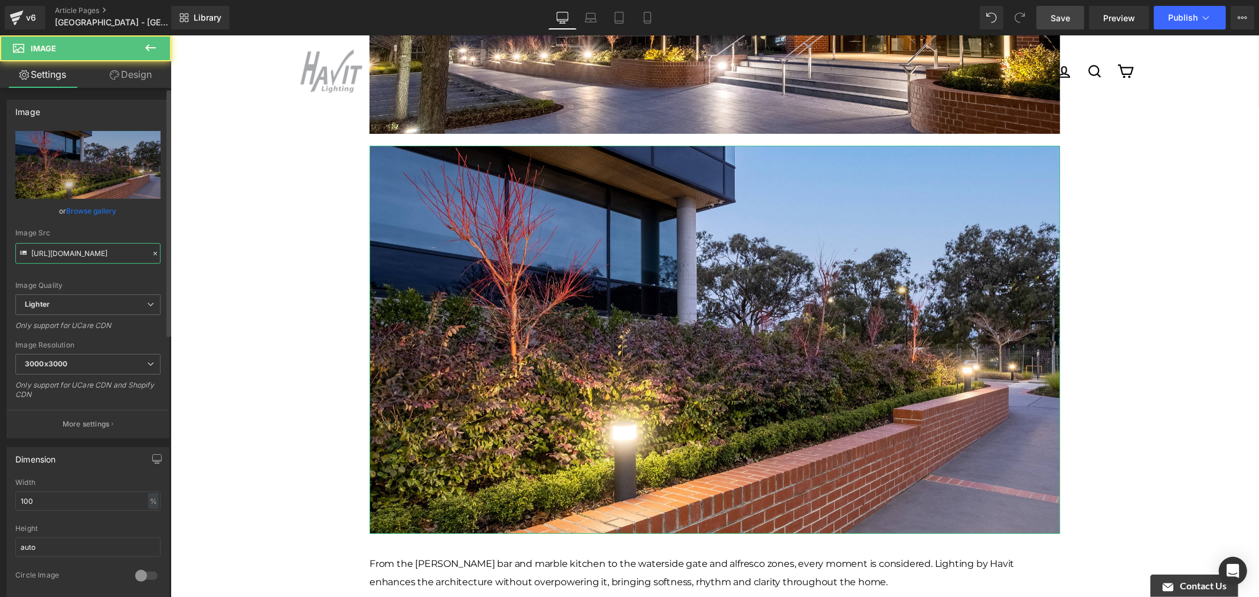
click at [117, 251] on input "[URL][DOMAIN_NAME]" at bounding box center [87, 253] width 145 height 21
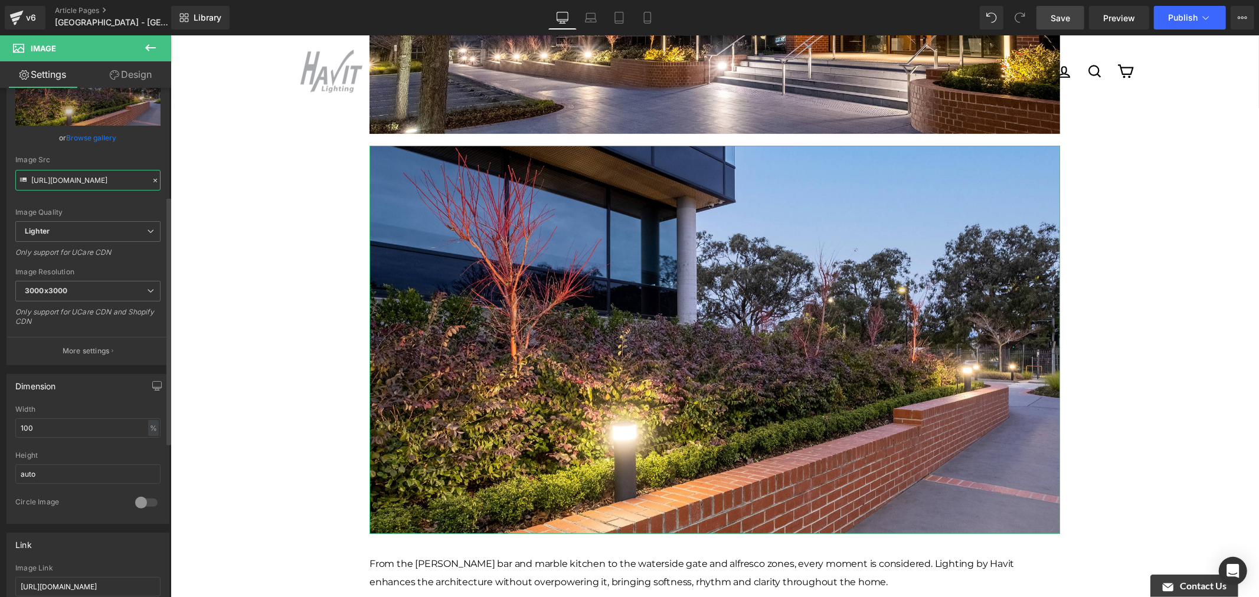
scroll to position [262, 0]
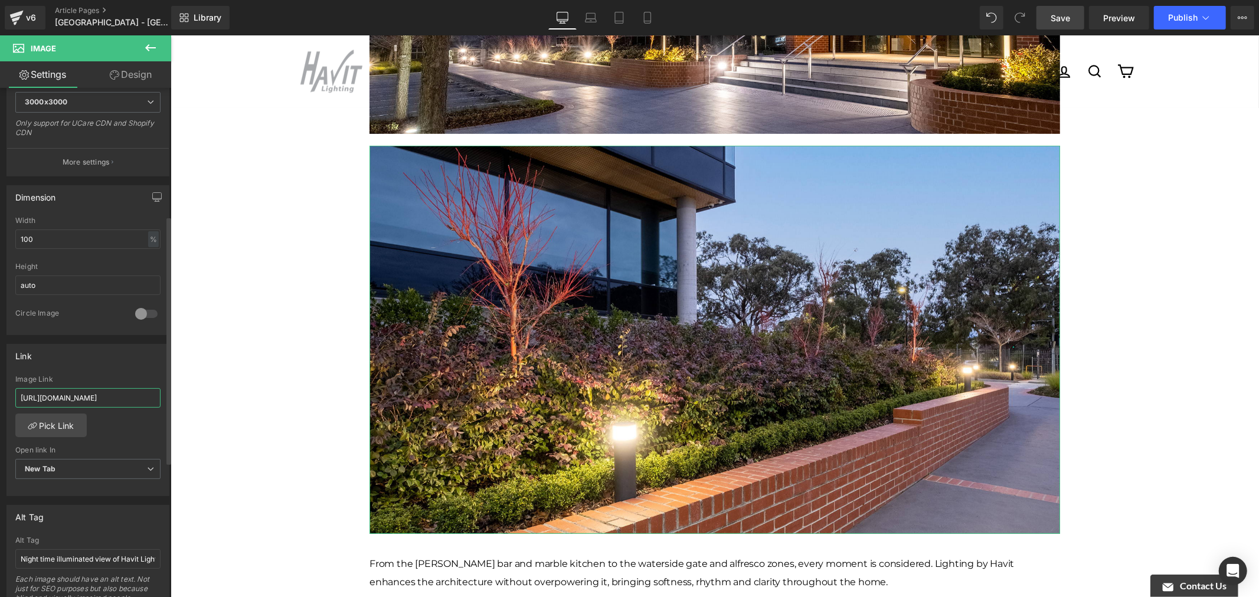
click at [127, 399] on input "[URL][DOMAIN_NAME]" at bounding box center [87, 397] width 145 height 19
paste input "00454e26-2807-4dfa-ac6c-6534fd3ea6bb/-/format/auto/-/preview/3000x3000/-/qualit…"
type input "[URL][DOMAIN_NAME]"
click at [130, 374] on div "Link [URL][DOMAIN_NAME] Image Link [URL][DOMAIN_NAME] Pick Link Current Tab New…" at bounding box center [87, 420] width 163 height 153
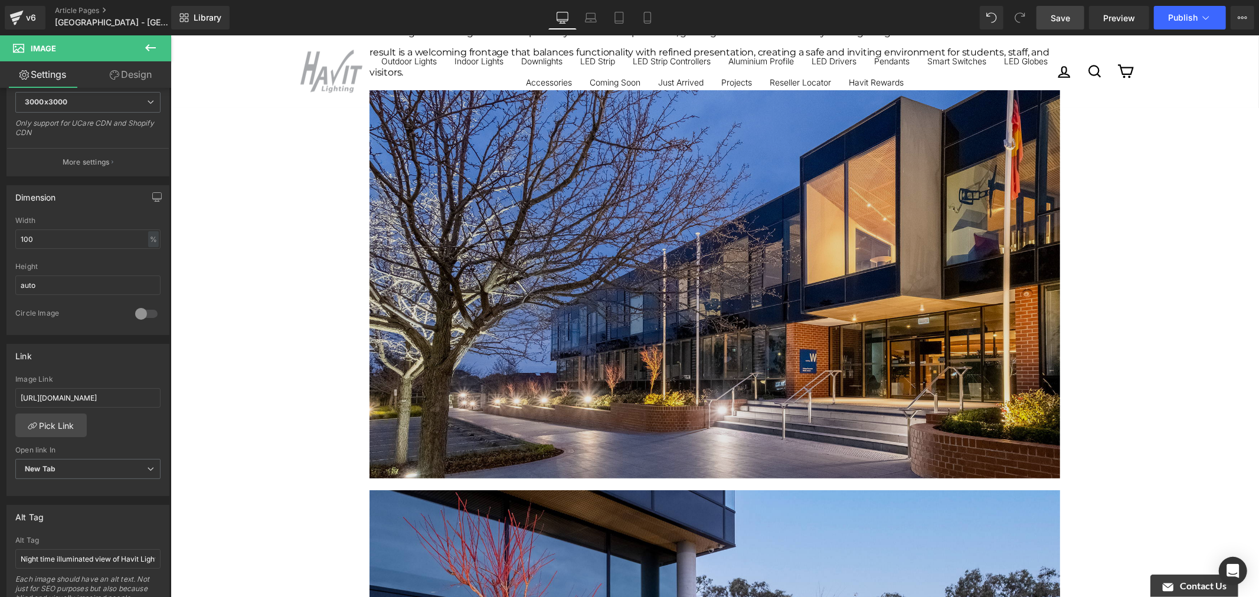
scroll to position [66, 0]
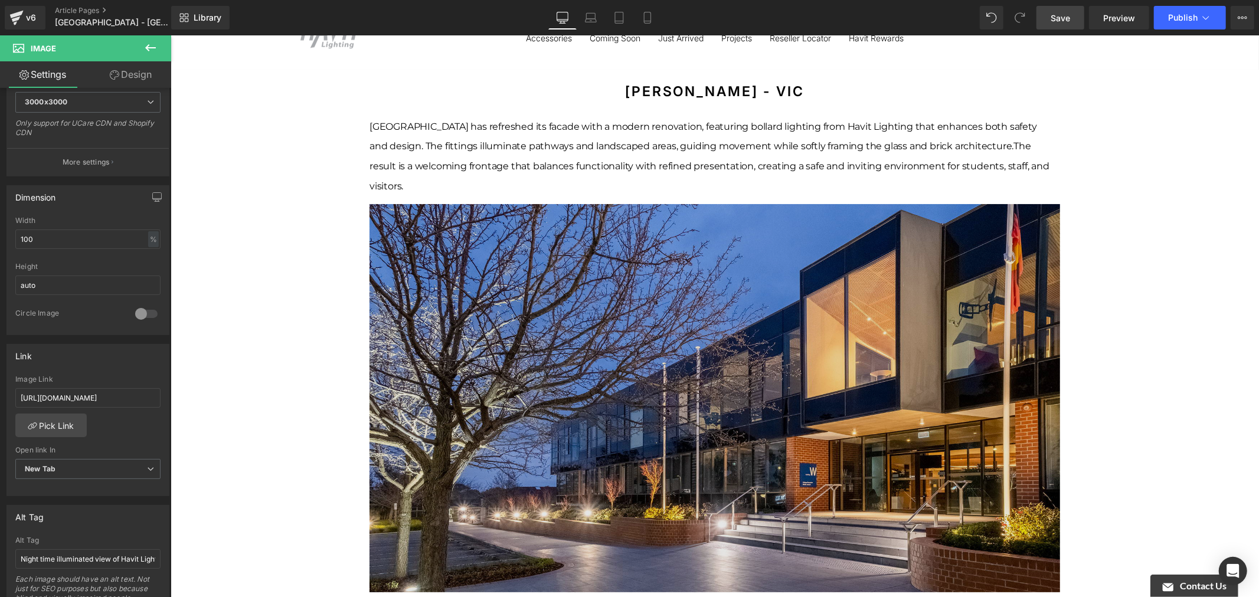
click at [892, 267] on img at bounding box center [714, 398] width 690 height 388
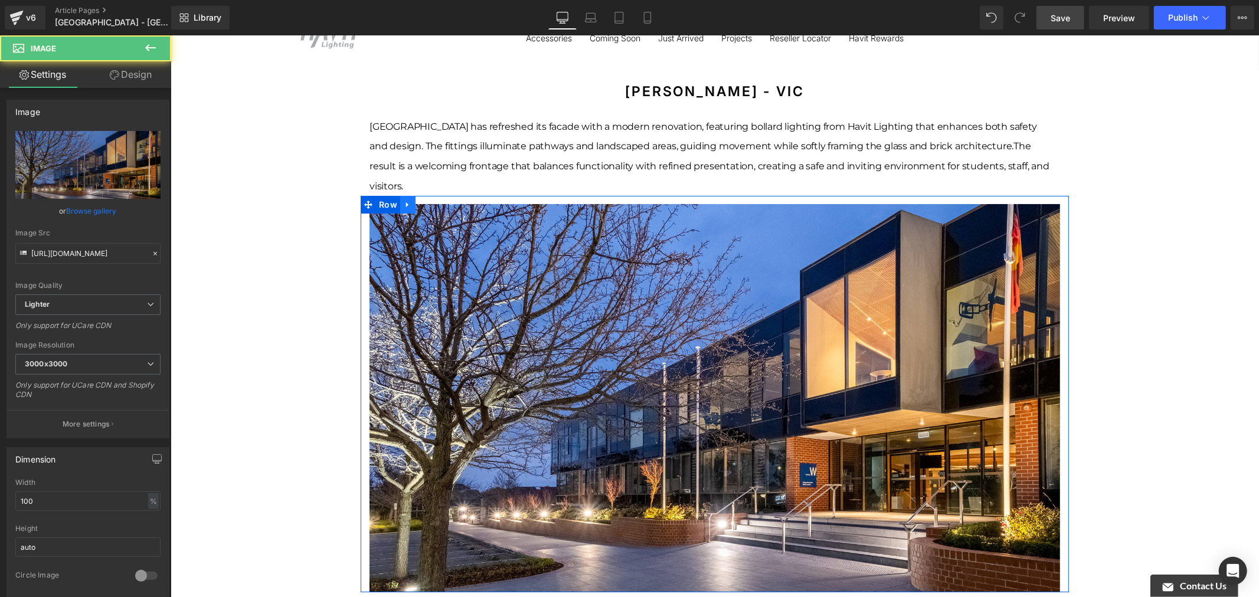
drag, startPoint x: 405, startPoint y: 185, endPoint x: 430, endPoint y: 202, distance: 29.3
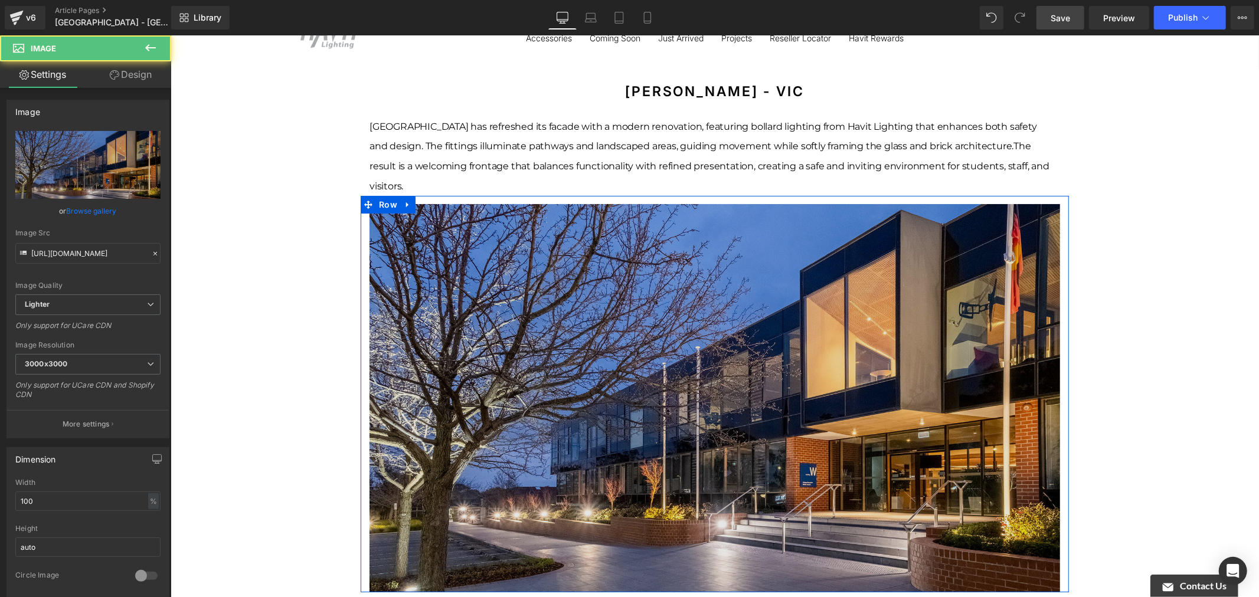
click at [406, 195] on link at bounding box center [406, 204] width 15 height 18
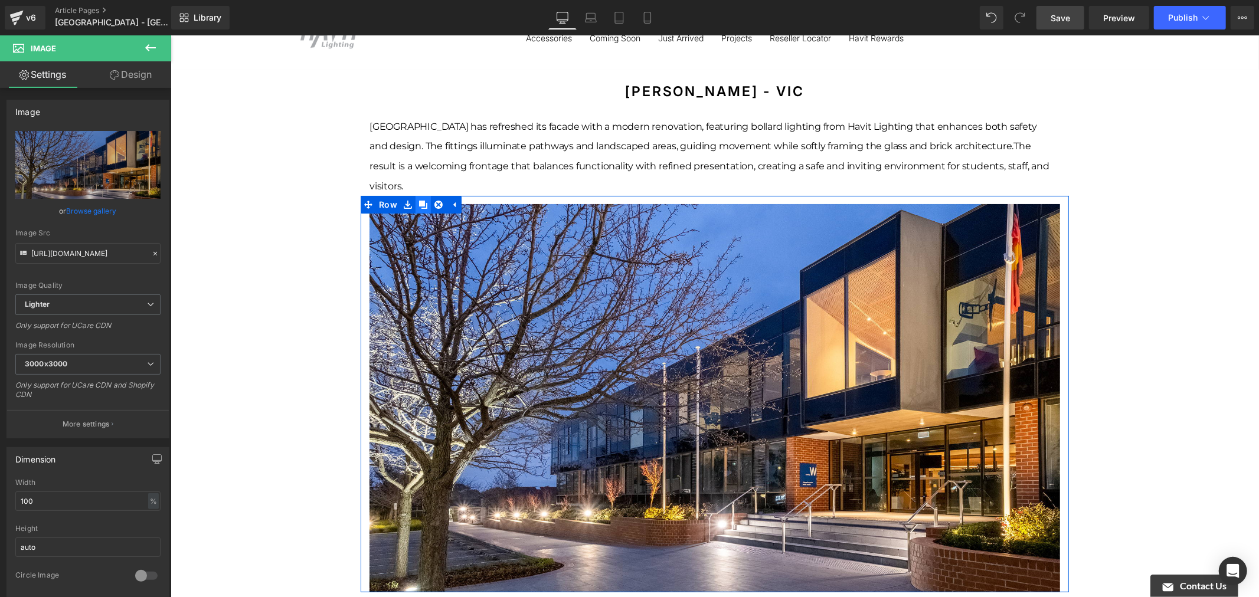
click at [418, 200] on icon at bounding box center [422, 204] width 8 height 8
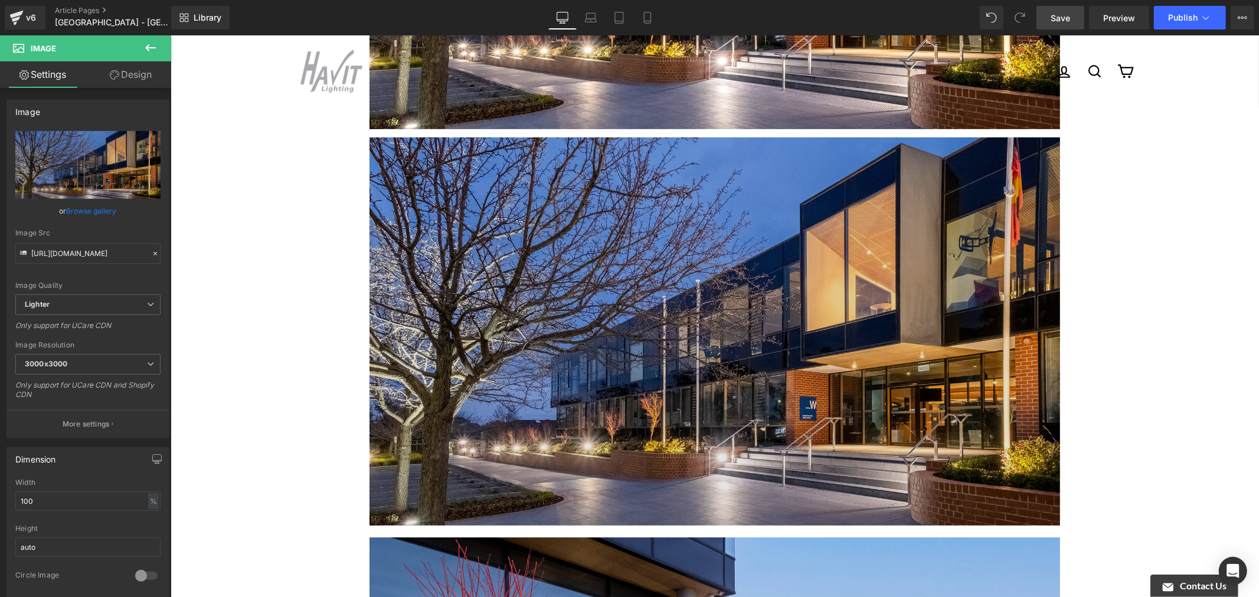
click at [560, 202] on img at bounding box center [714, 331] width 690 height 388
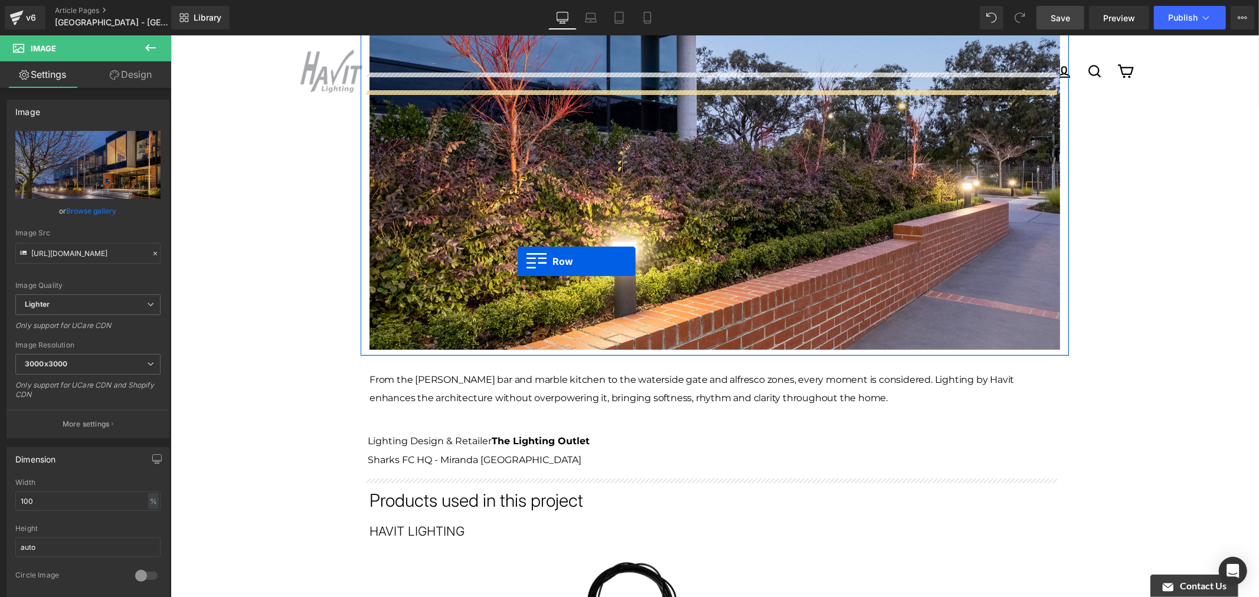
scroll to position [949, 0]
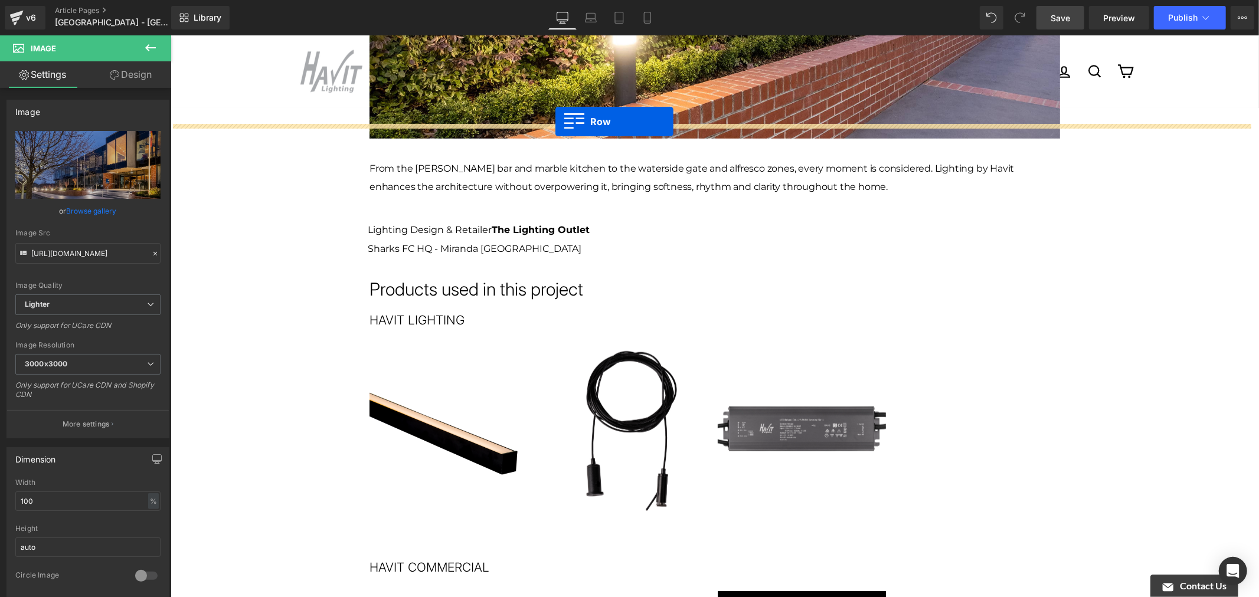
drag, startPoint x: 392, startPoint y: 166, endPoint x: 555, endPoint y: 121, distance: 168.9
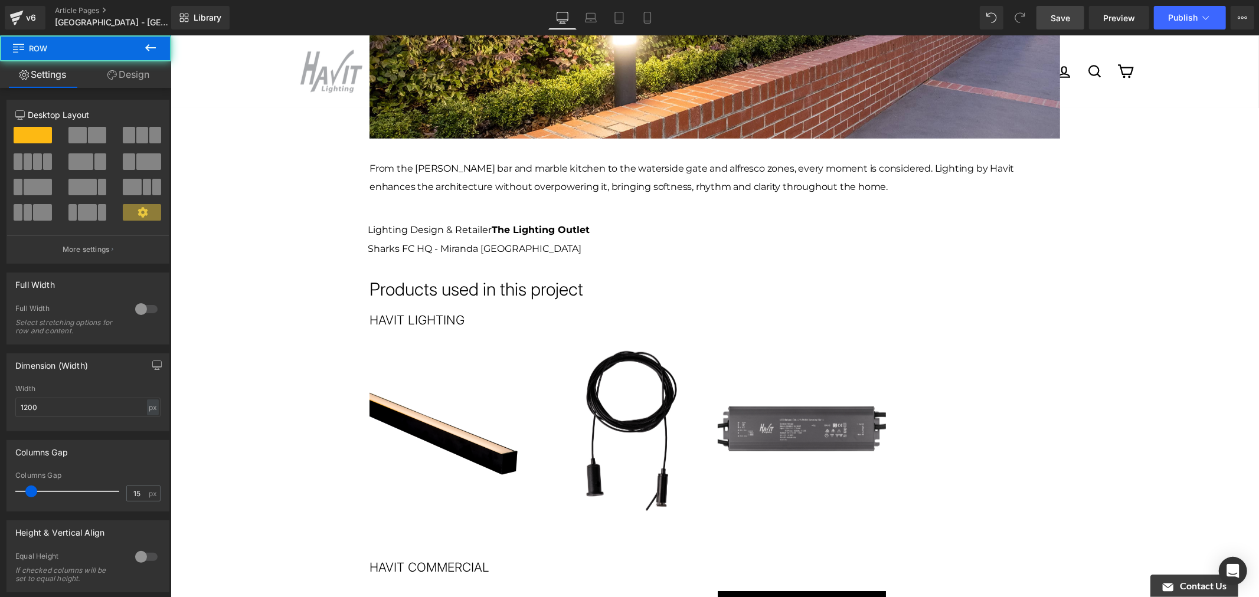
scroll to position [919, 0]
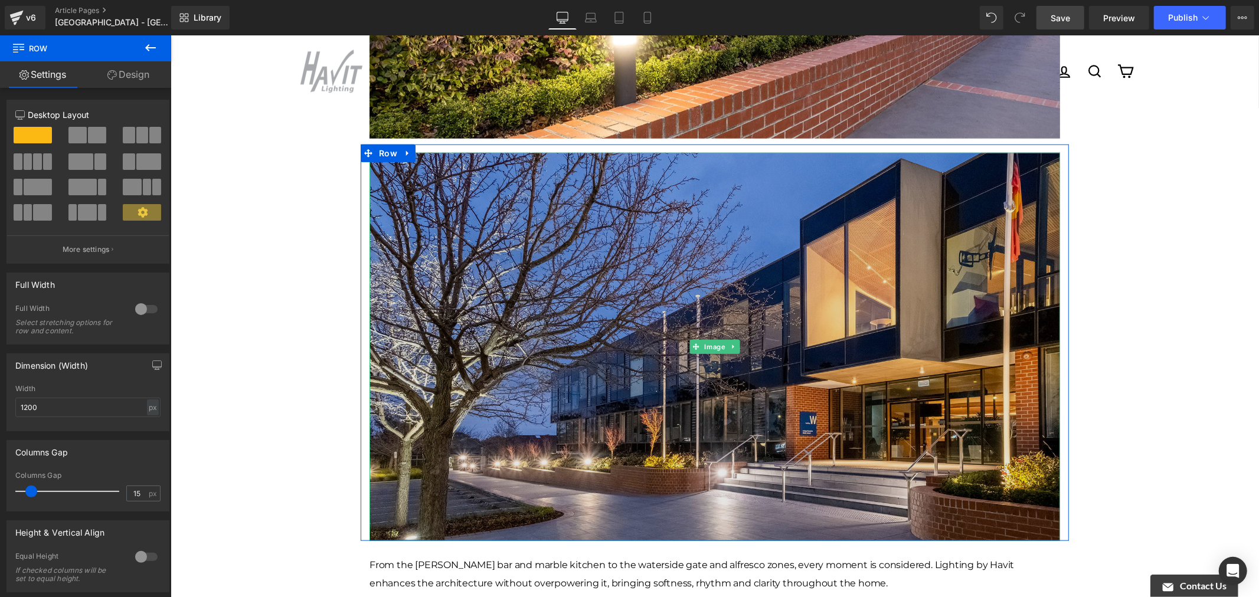
click at [545, 183] on img at bounding box center [714, 346] width 690 height 388
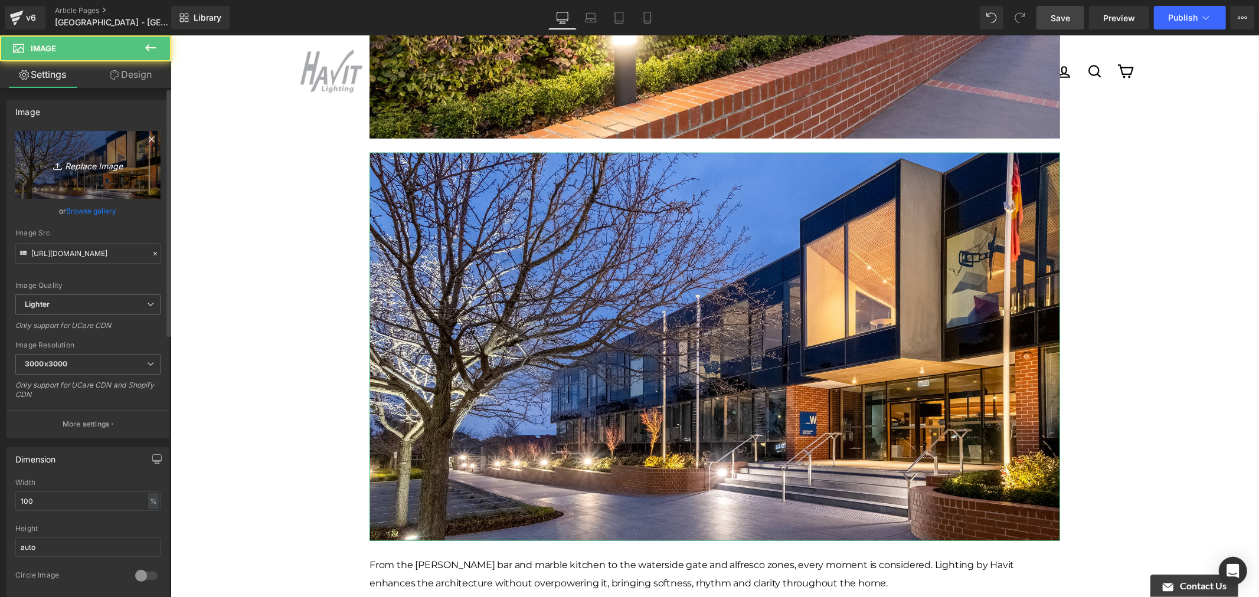
click at [107, 160] on icon "Replace Image" at bounding box center [88, 165] width 94 height 15
type input "C:\fakepath\Luther College-1.jpg"
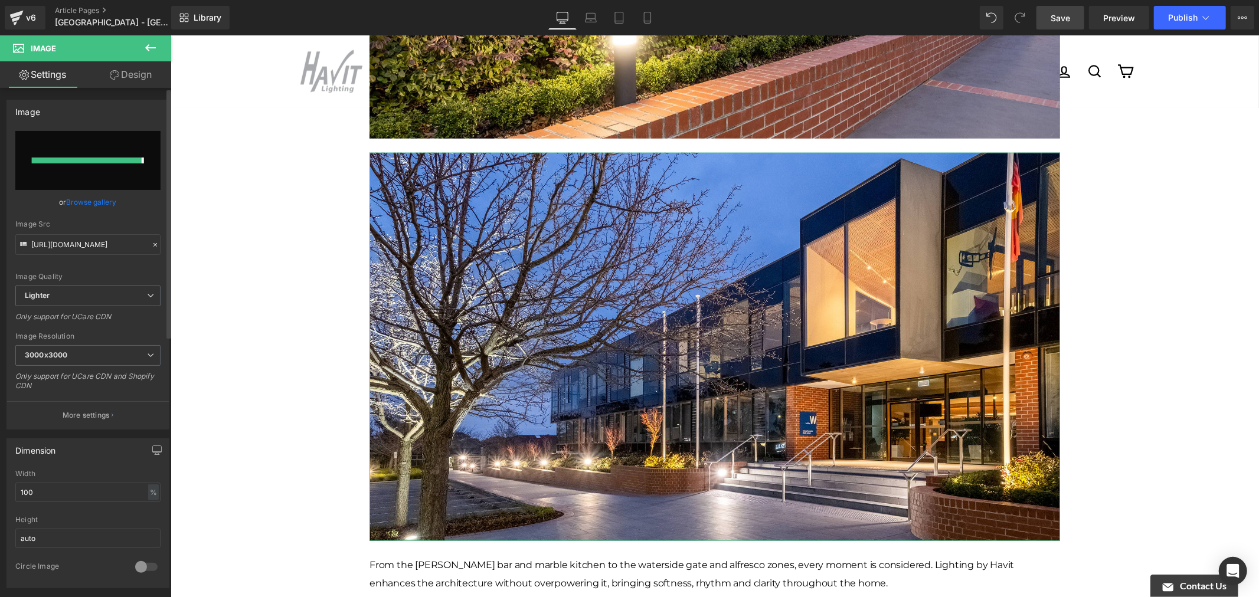
type input "[URL][DOMAIN_NAME]"
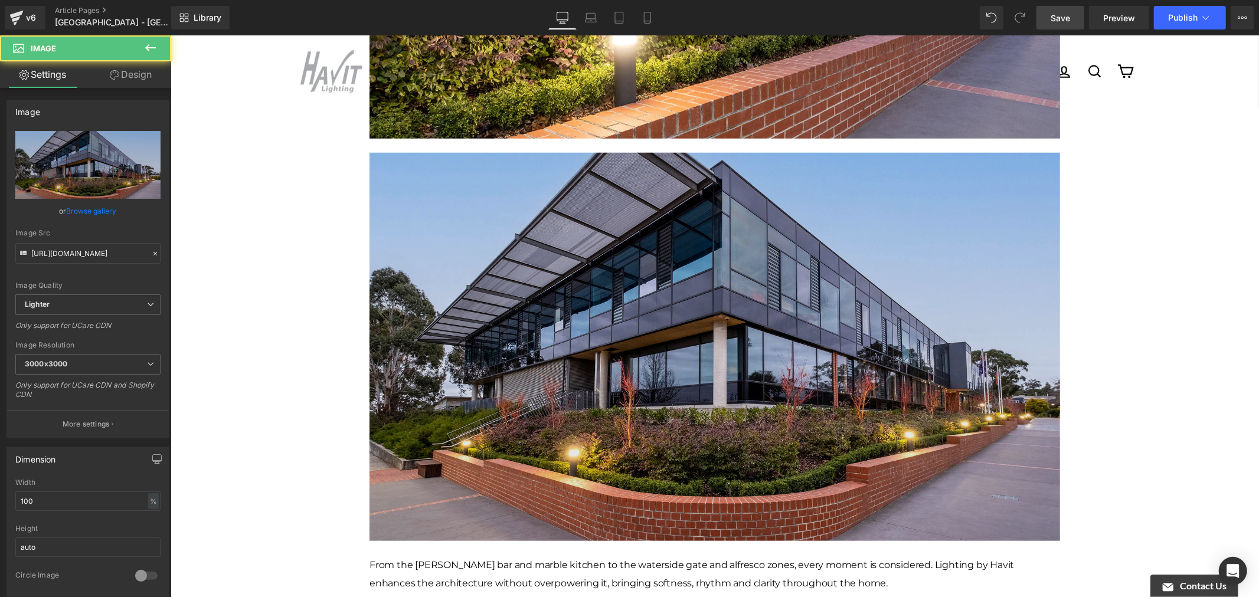
click at [787, 197] on img at bounding box center [714, 346] width 690 height 388
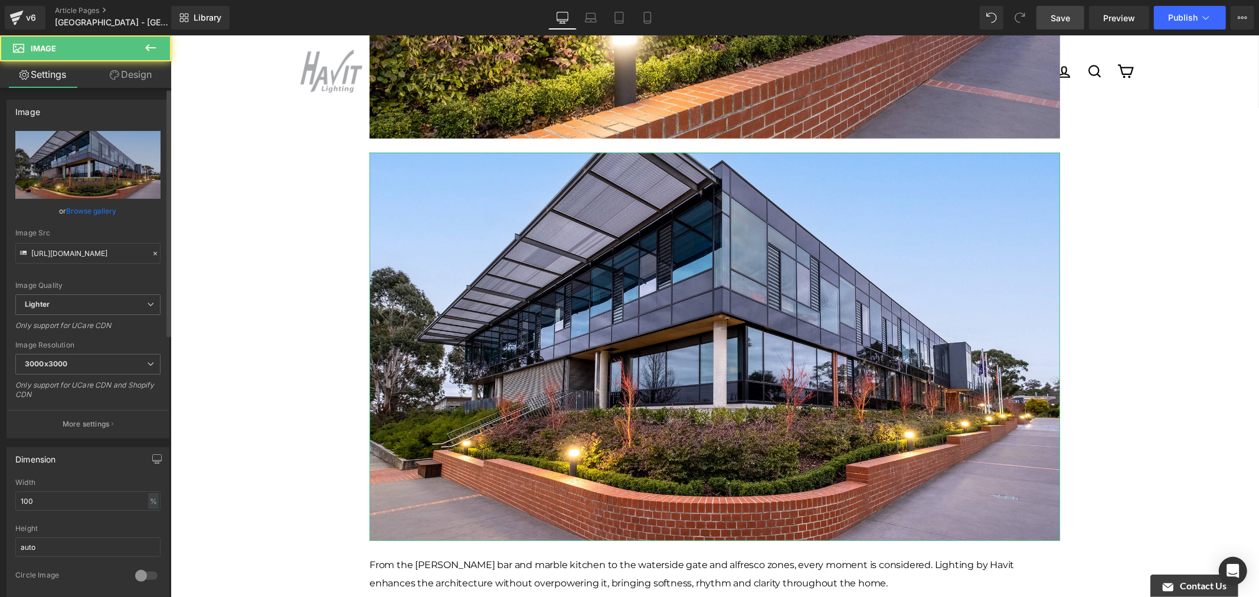
scroll to position [393, 0]
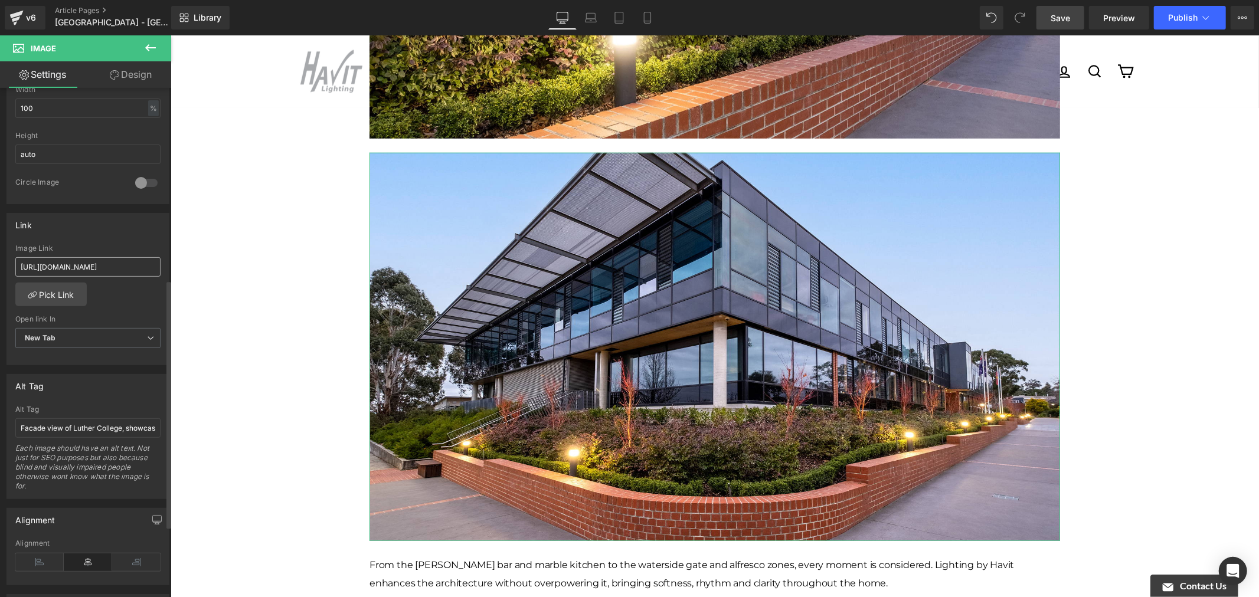
click at [95, 261] on input "[URL][DOMAIN_NAME]" at bounding box center [87, 266] width 145 height 19
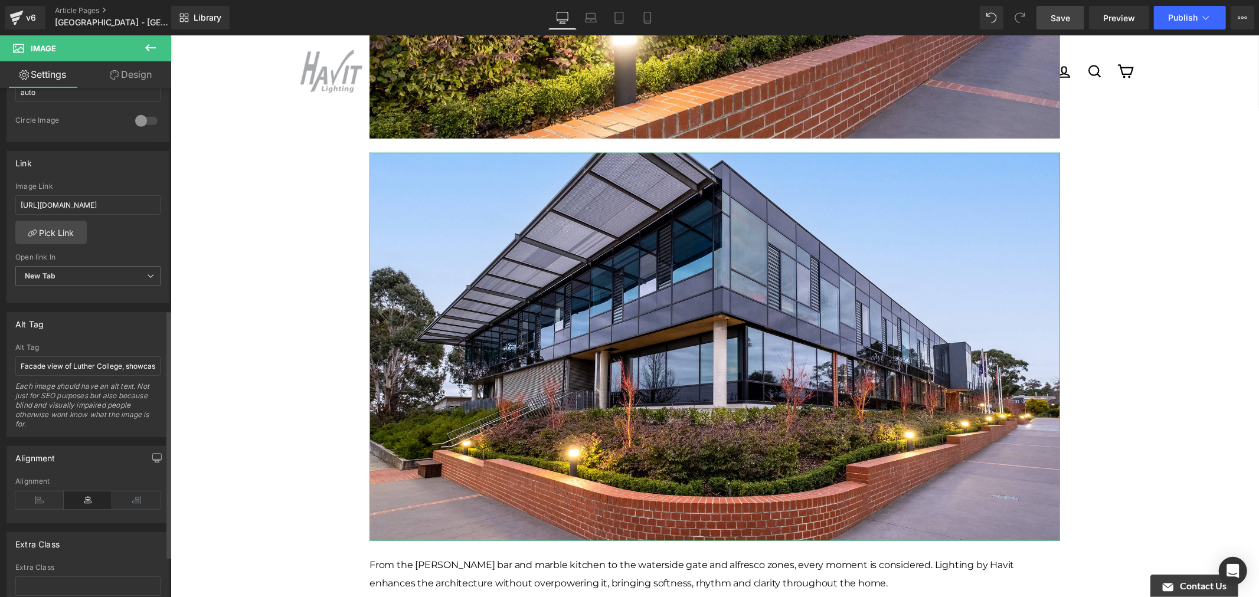
scroll to position [539, 0]
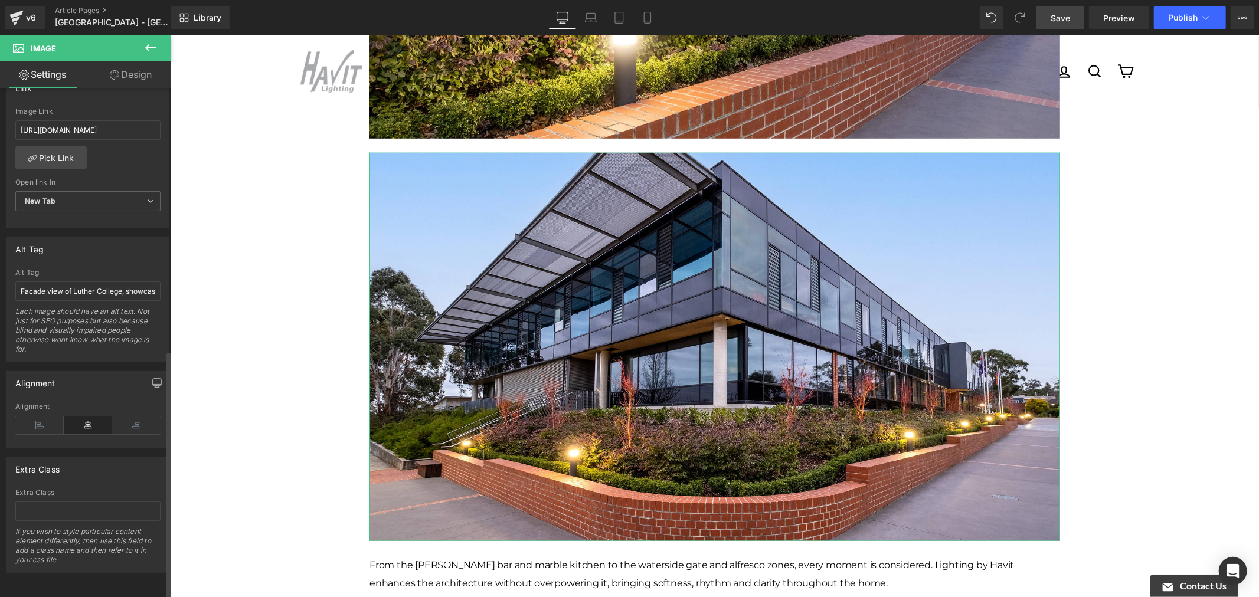
click at [104, 269] on div "Alt Tag Facade view of [GEOGRAPHIC_DATA], showcasing entry area and is illumina…" at bounding box center [87, 314] width 145 height 93
click at [104, 281] on input "Facade view of Luther College, showcasing entry area and is illuminated by Boll…" at bounding box center [87, 290] width 145 height 19
paste input "Havit Lighting LED Bollards illuminating the sides of the Luther College around…"
type input "Havit Lighting LED Bollards illuminating the sides of the Luther College around…"
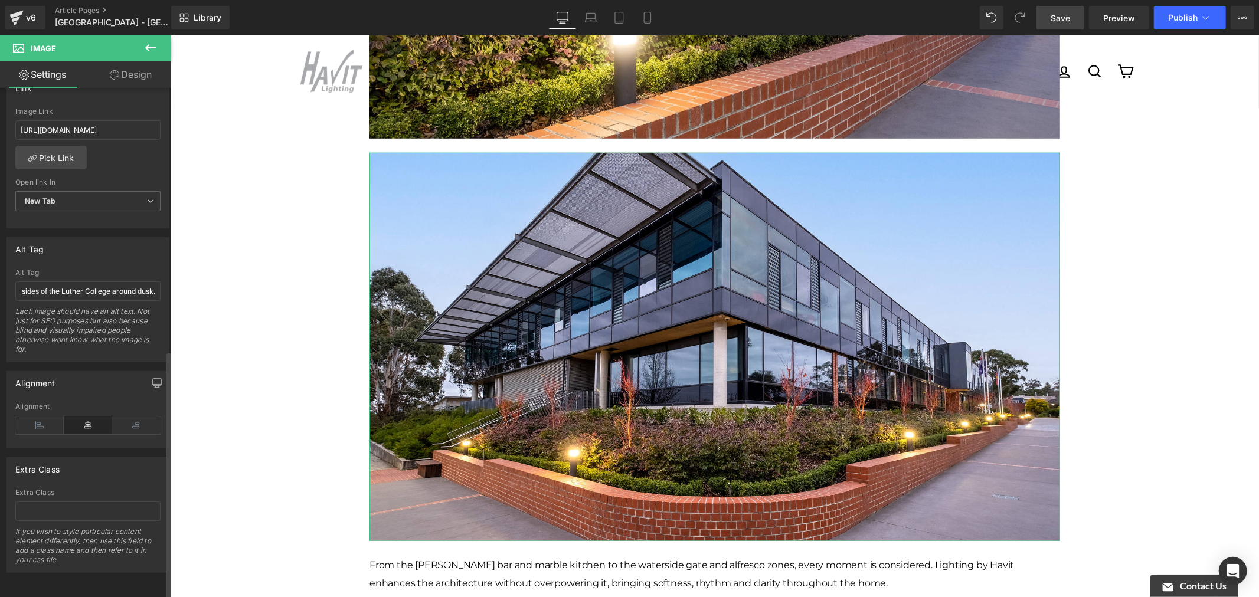
click at [110, 268] on div "Alt Tag" at bounding box center [87, 272] width 145 height 8
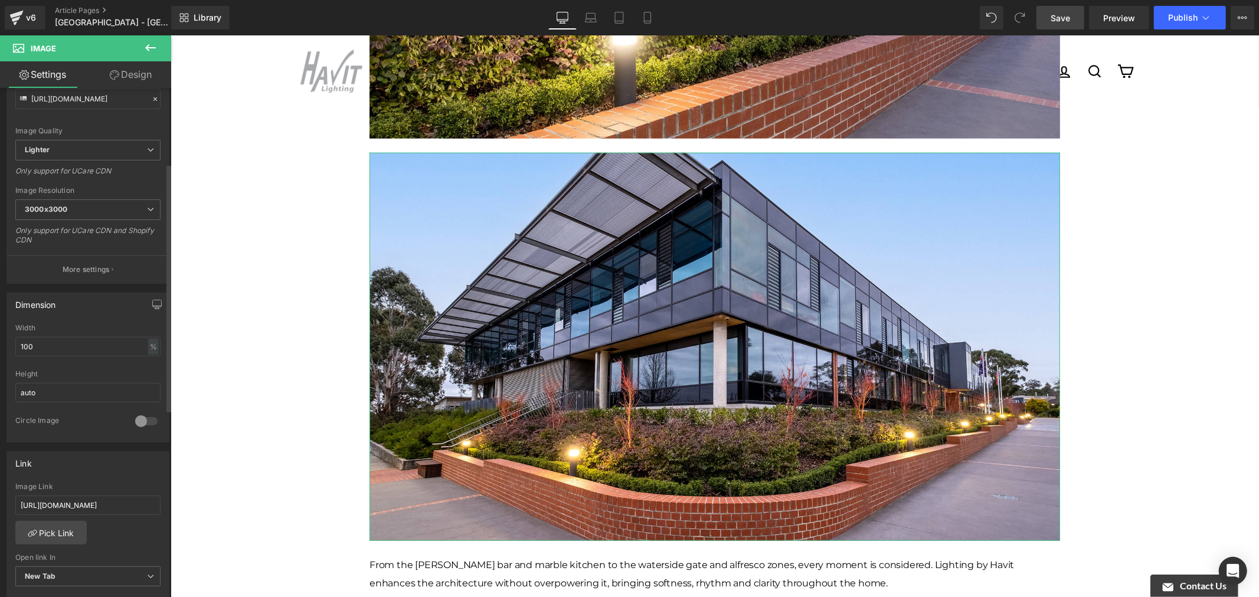
scroll to position [80, 0]
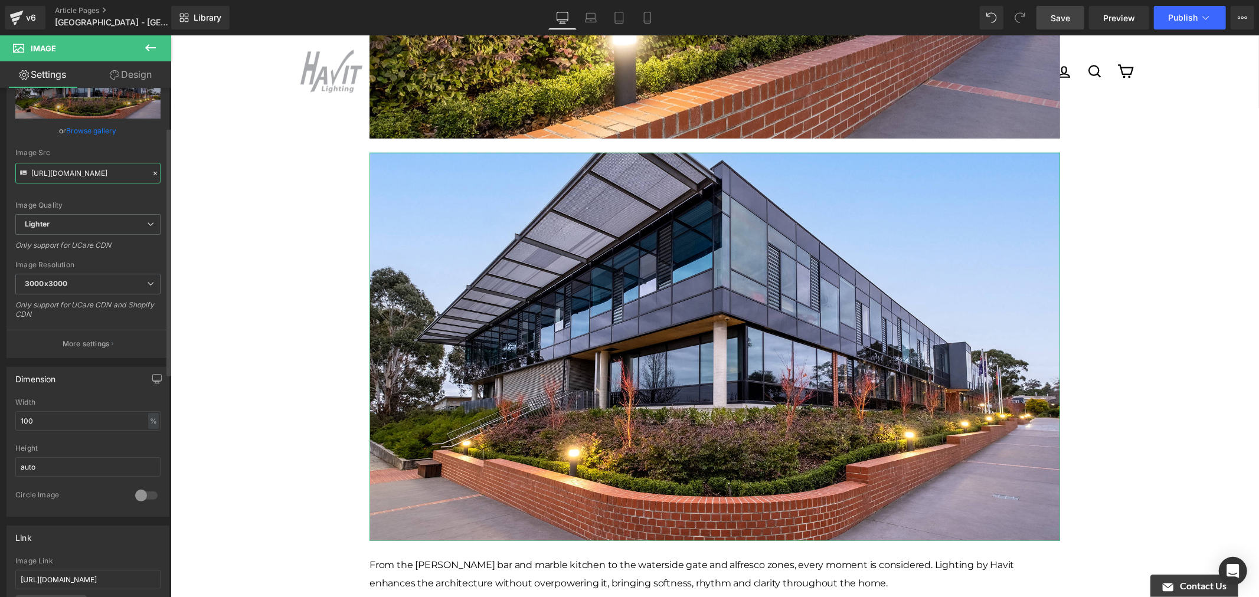
click at [116, 171] on input "[URL][DOMAIN_NAME]" at bounding box center [87, 173] width 145 height 21
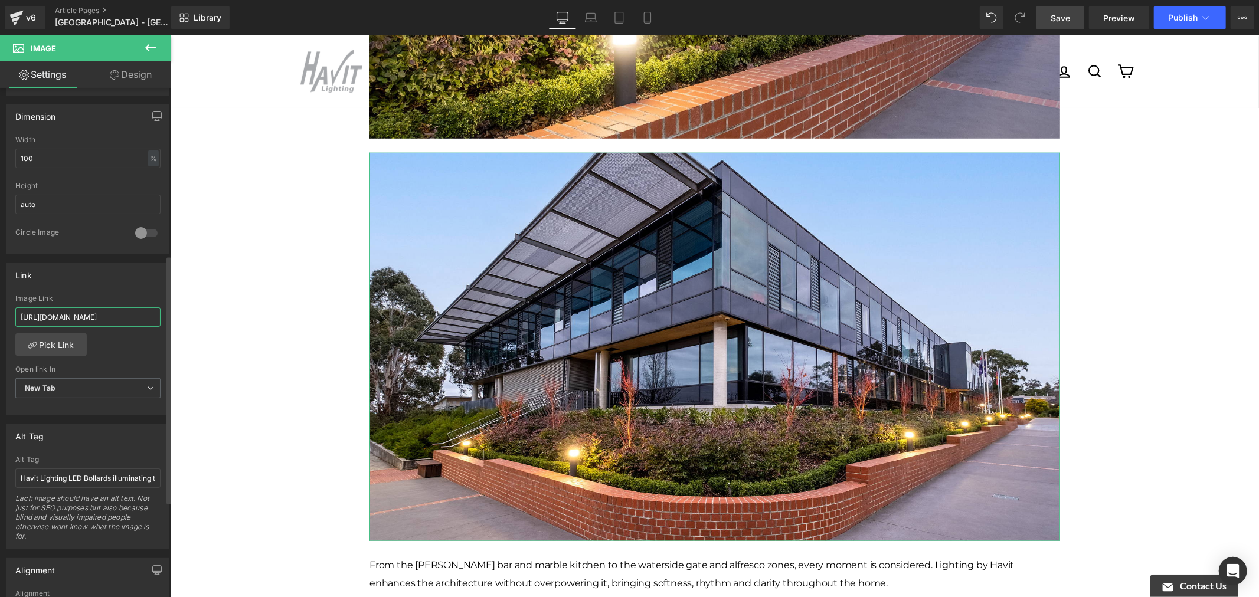
click at [113, 311] on input "[URL][DOMAIN_NAME]" at bounding box center [87, 316] width 145 height 19
paste input "6776dd87-d1a0-4d9d-b7b1-178cf0fad525/-/format/auto/-/preview/3000x3000/-/qualit…"
type input "[URL][DOMAIN_NAME]"
click at [121, 284] on div "Link" at bounding box center [88, 275] width 162 height 22
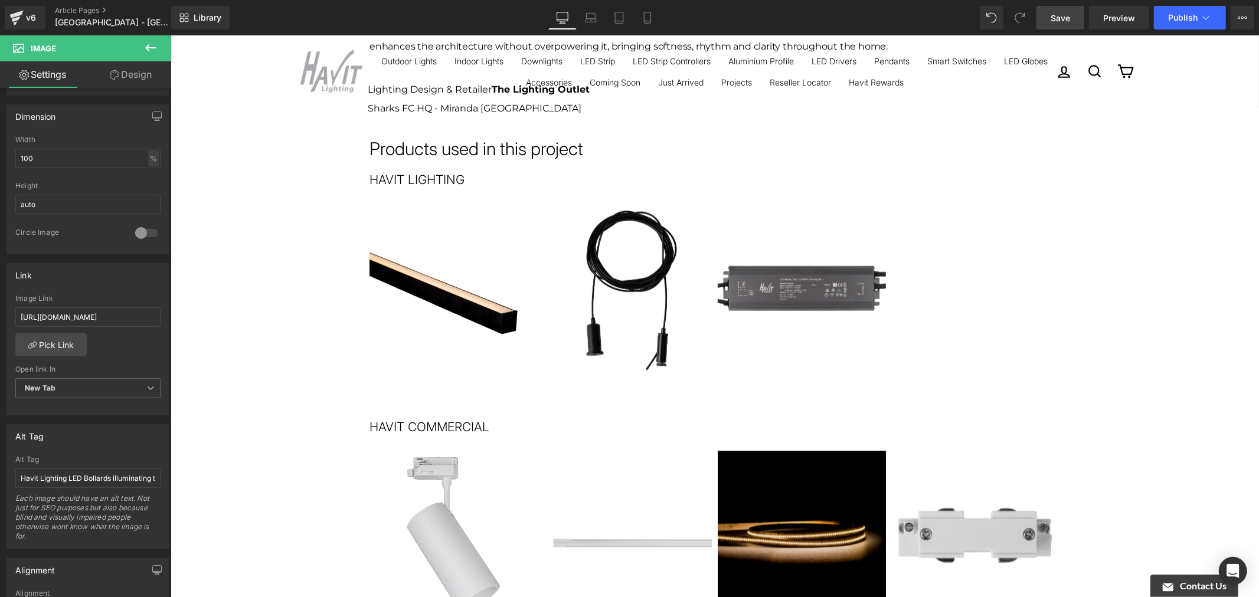
scroll to position [1641, 0]
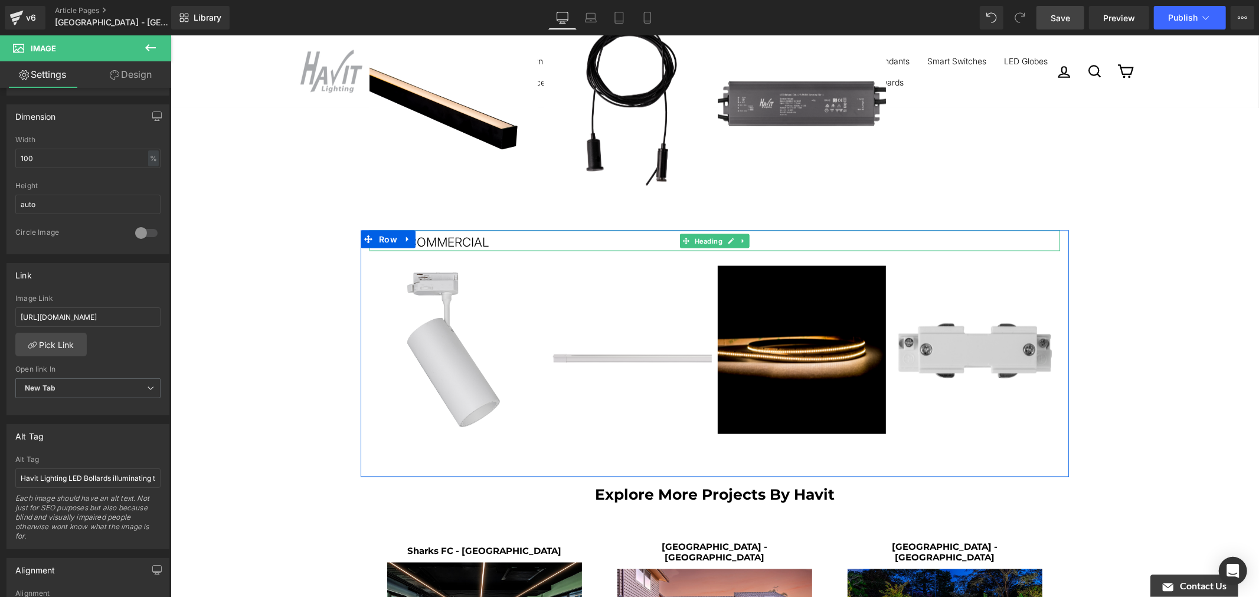
click at [564, 232] on h1 "HAVIT COMMERCIAL" at bounding box center [714, 241] width 690 height 19
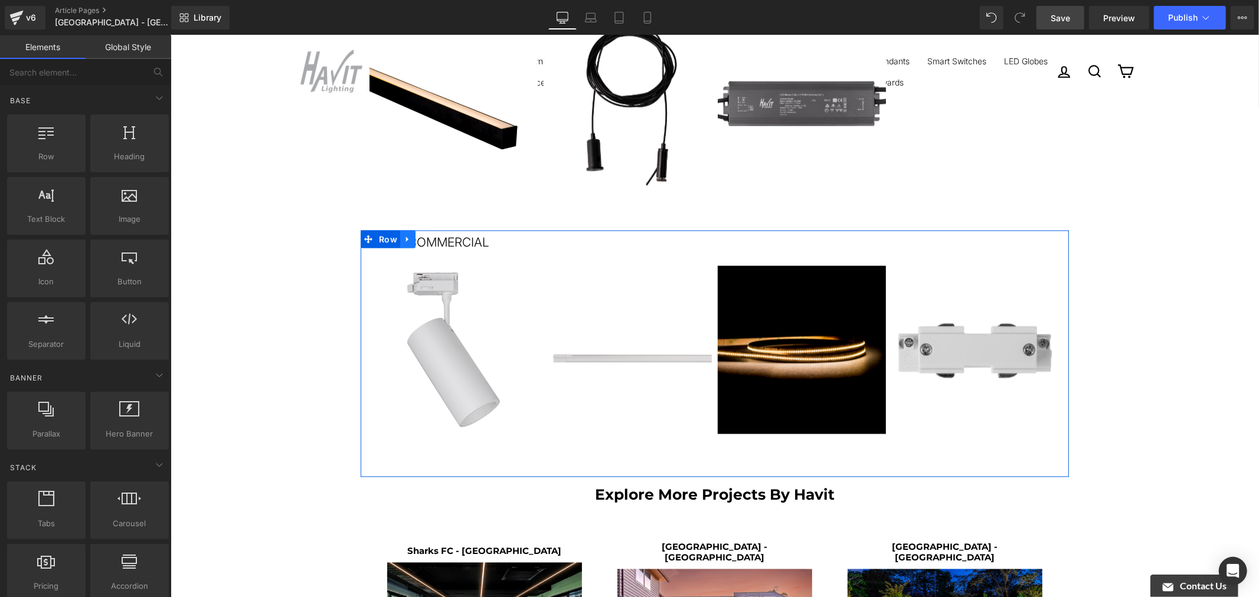
click at [403, 234] on icon at bounding box center [407, 238] width 8 height 9
click at [434, 235] on icon at bounding box center [438, 239] width 8 height 8
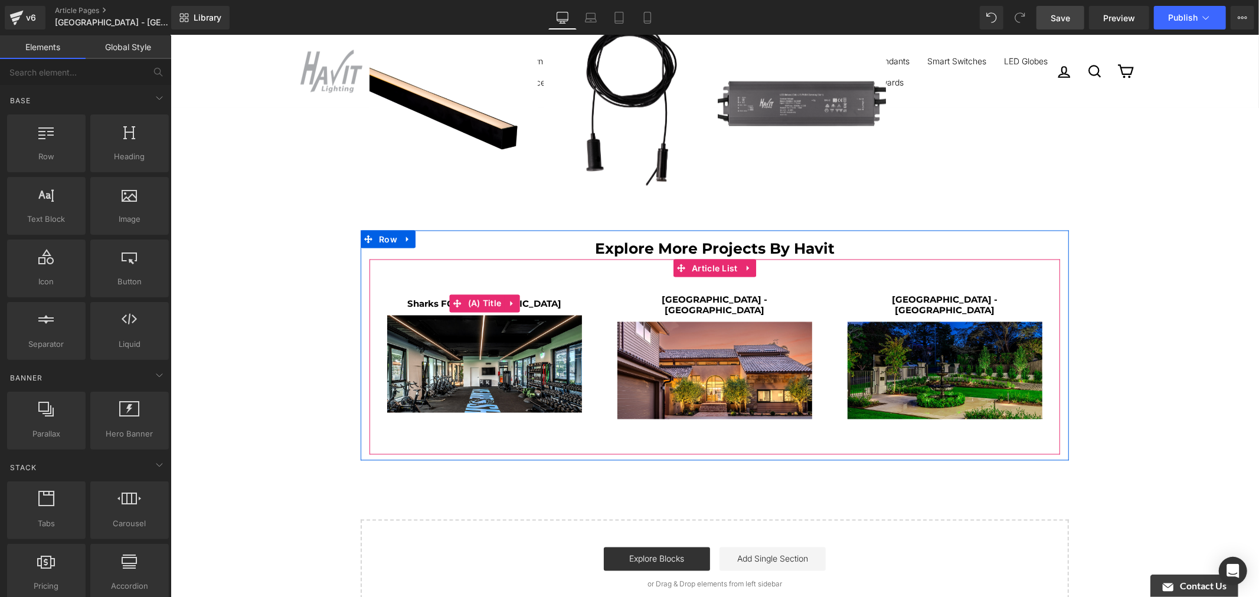
scroll to position [1444, 0]
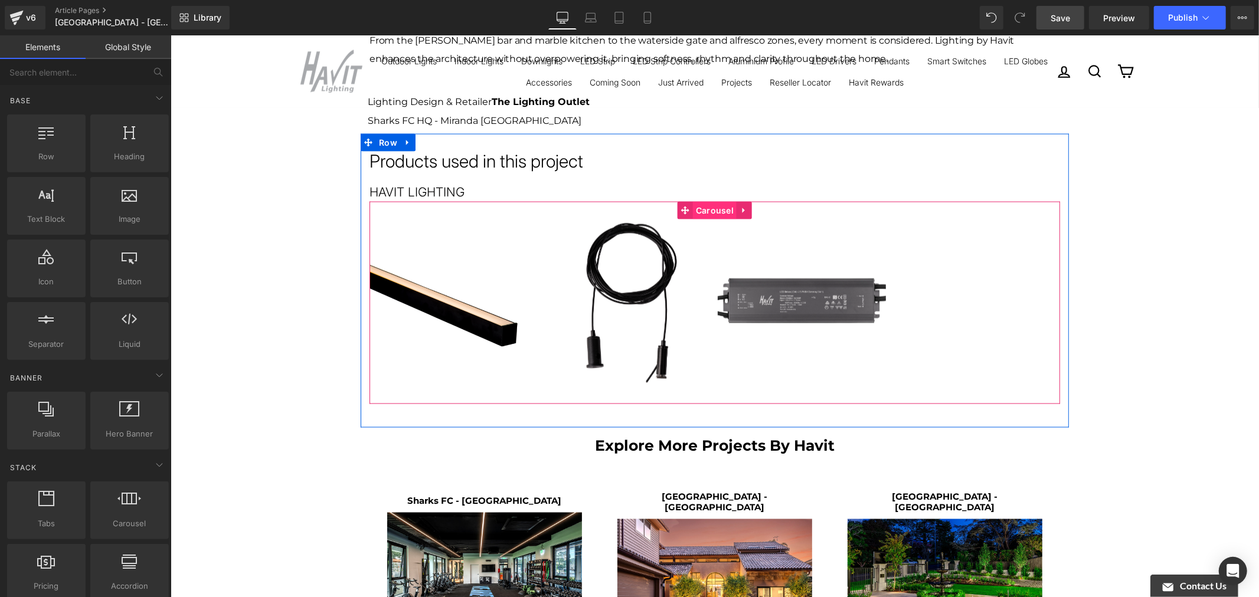
click at [708, 201] on span "Carousel" at bounding box center [714, 210] width 44 height 18
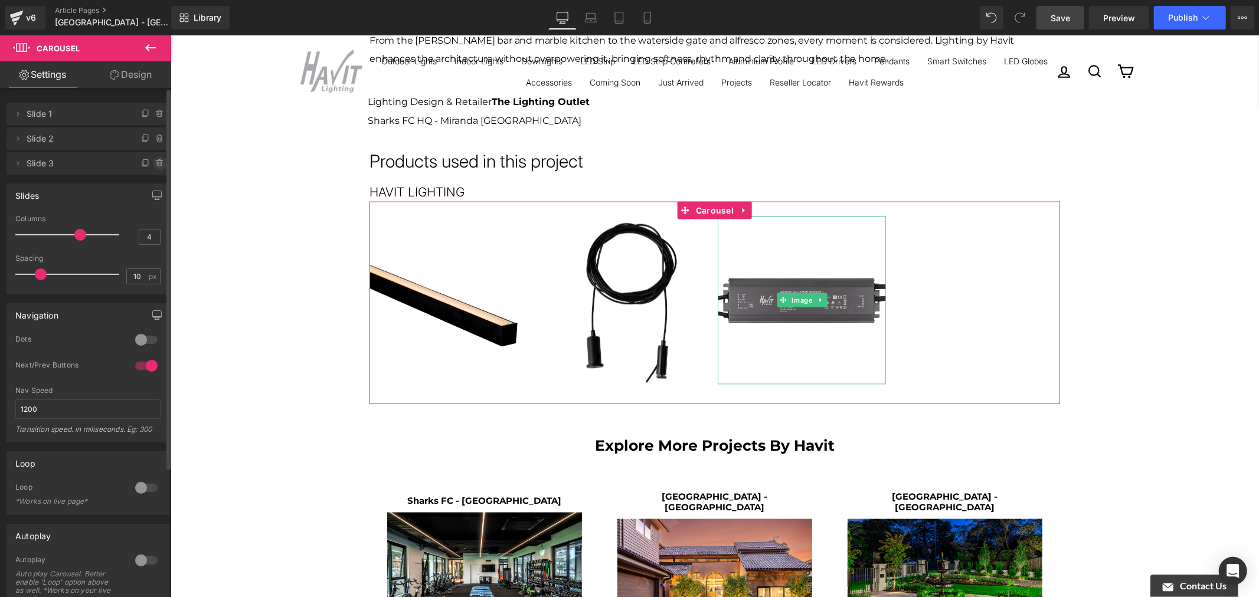
click at [155, 162] on icon at bounding box center [159, 163] width 9 height 9
click at [151, 162] on button "Delete" at bounding box center [147, 163] width 37 height 15
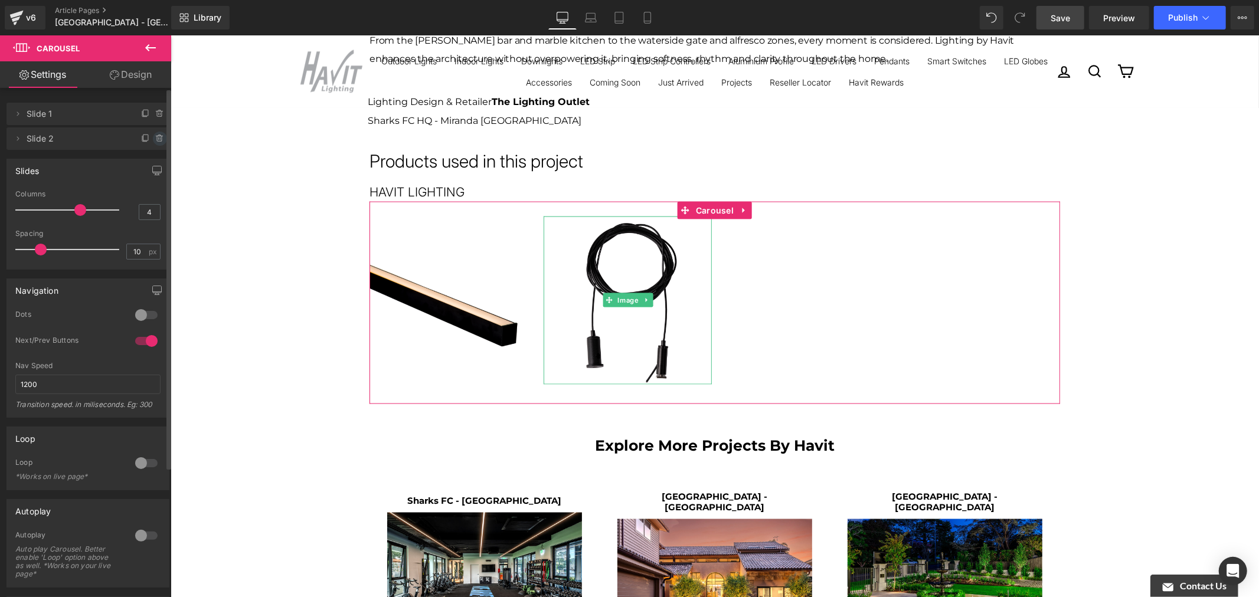
click at [155, 137] on icon at bounding box center [159, 138] width 9 height 9
click at [152, 137] on button "Delete" at bounding box center [147, 139] width 37 height 15
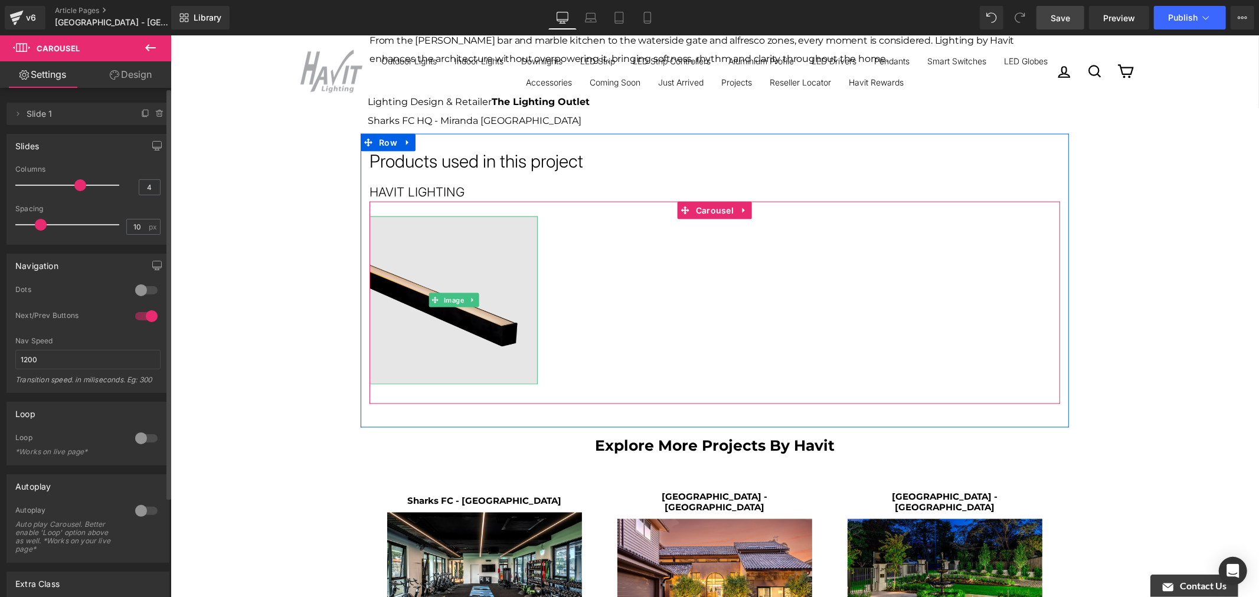
click at [454, 237] on img at bounding box center [453, 300] width 168 height 168
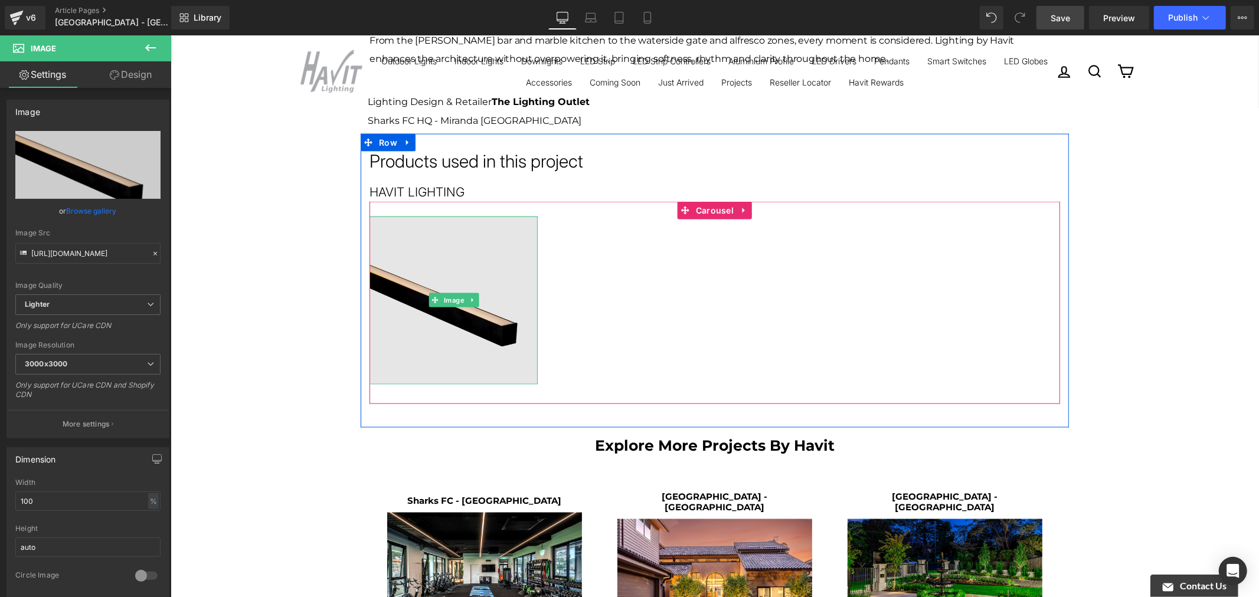
click at [492, 271] on img at bounding box center [453, 300] width 168 height 168
click at [478, 292] on img at bounding box center [453, 300] width 168 height 168
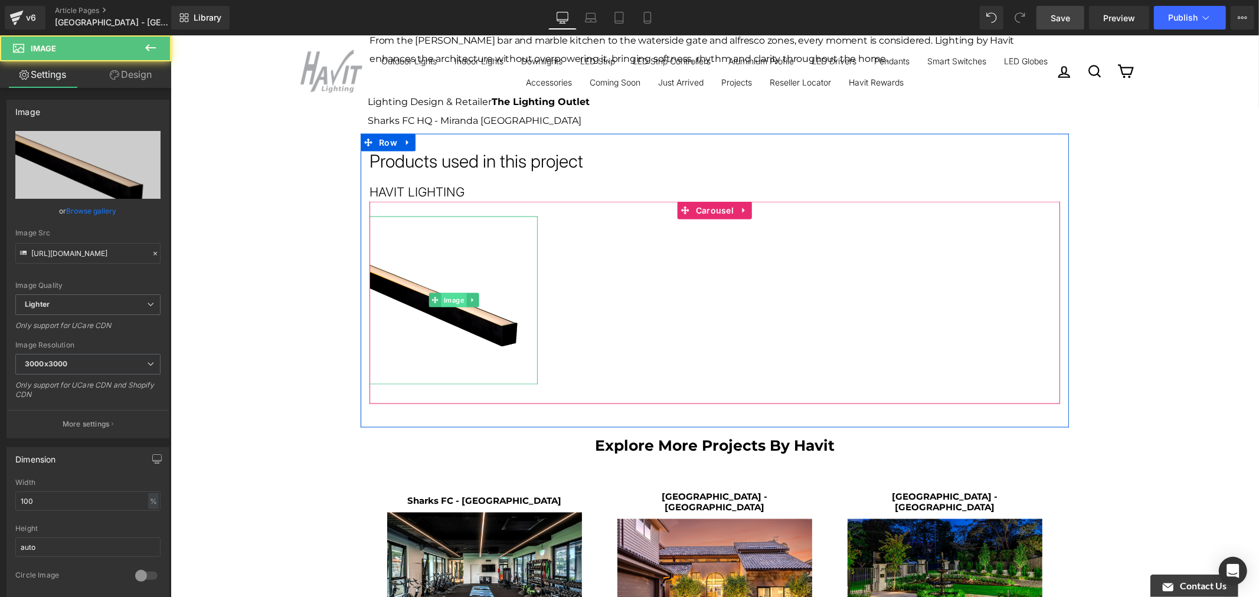
click at [440, 293] on span "Image" at bounding box center [452, 300] width 25 height 14
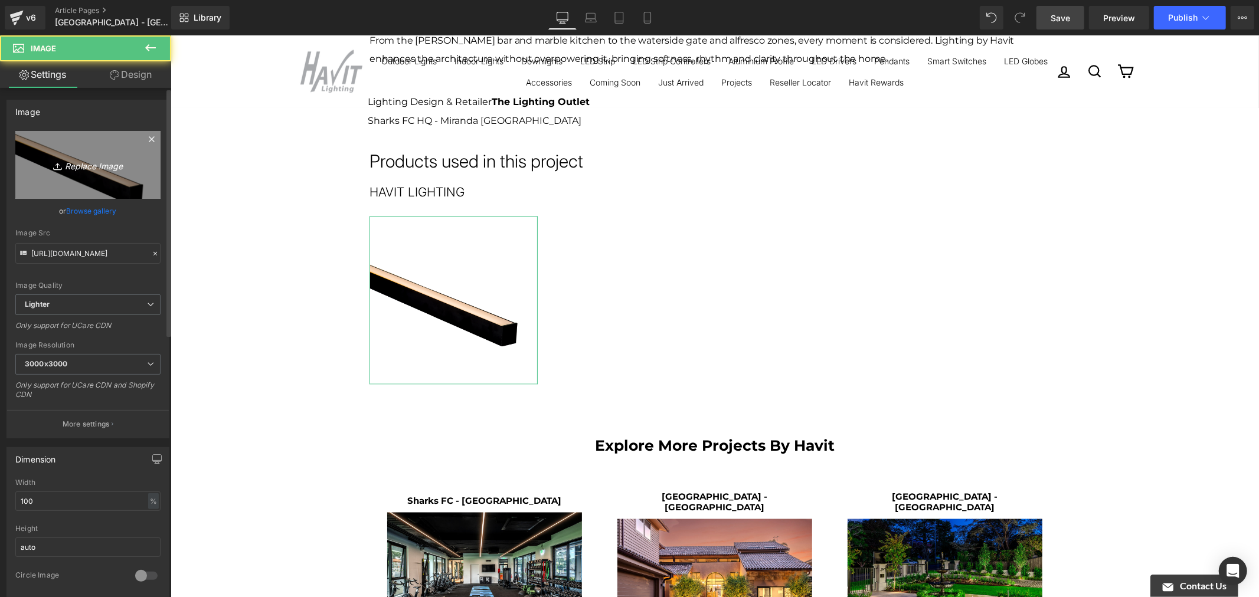
click at [100, 159] on icon "Replace Image" at bounding box center [88, 165] width 94 height 15
type input "C:\fakepath\HV1626T-BLK-240V_Havit_Lighting_2021_Tri-Colour_By_Havit.jpg"
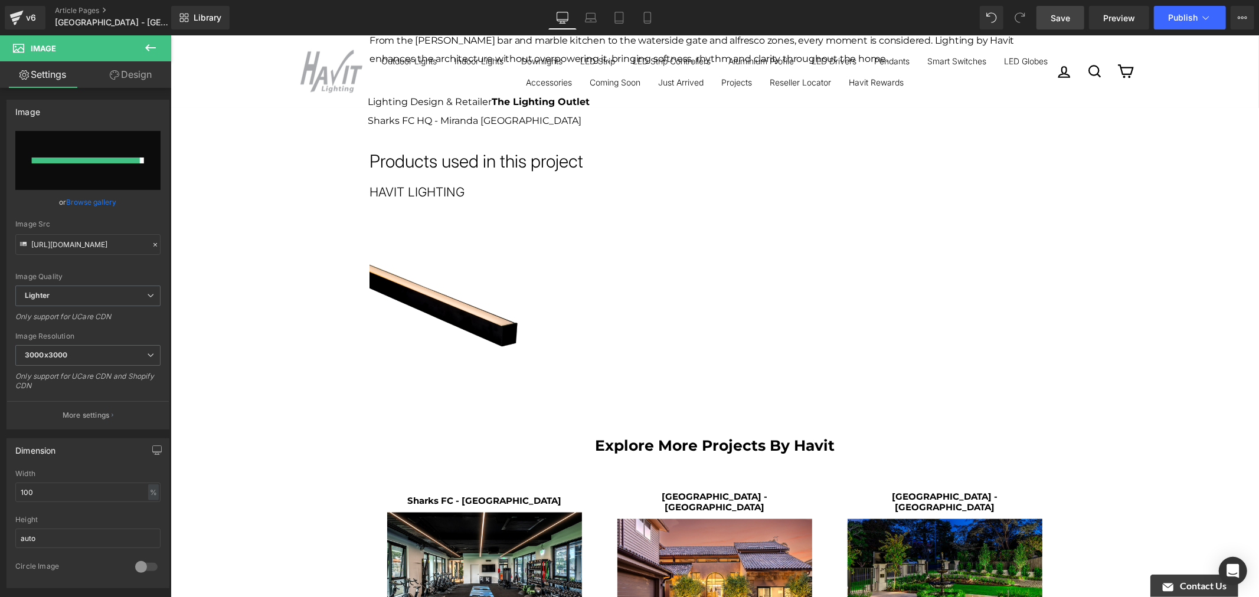
type input "[URL][DOMAIN_NAME]"
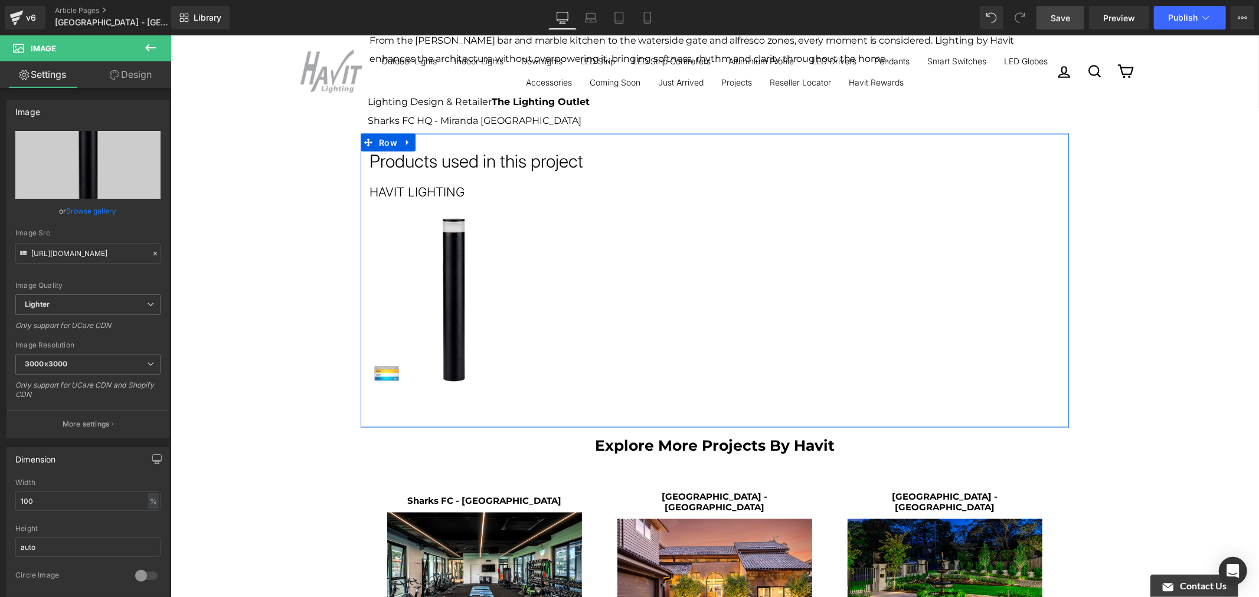
click at [729, 395] on div "Products used in this project Heading HAVIT LIGHTING Heading Image ‹ › Carousel…" at bounding box center [714, 280] width 708 height 294
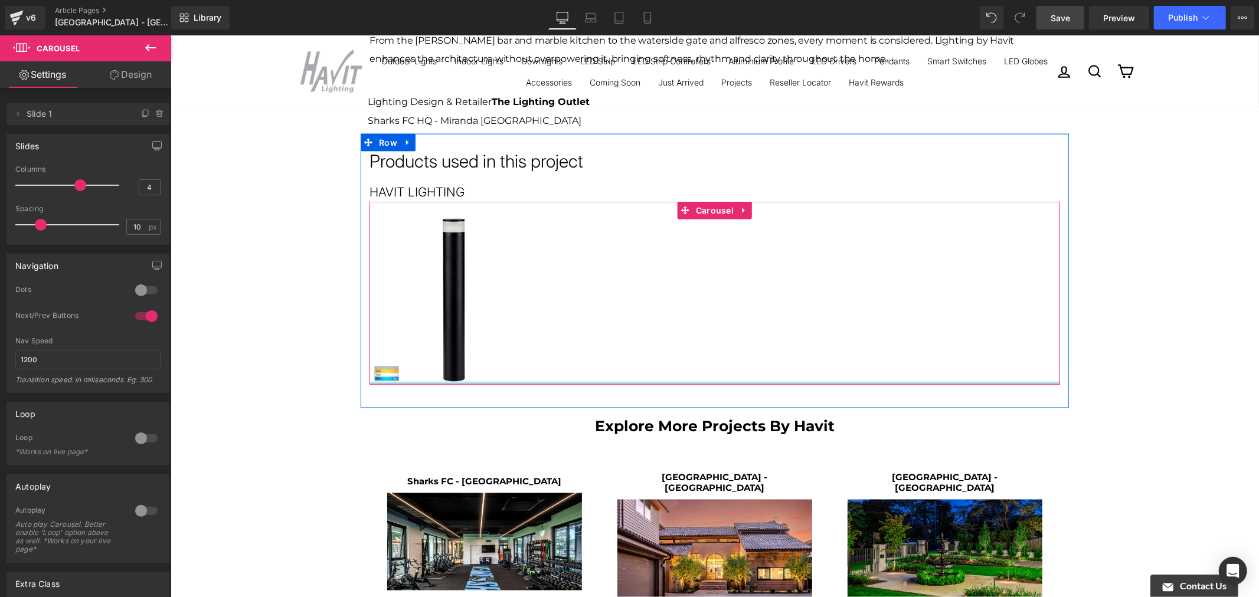
drag, startPoint x: 697, startPoint y: 377, endPoint x: 700, endPoint y: 316, distance: 60.9
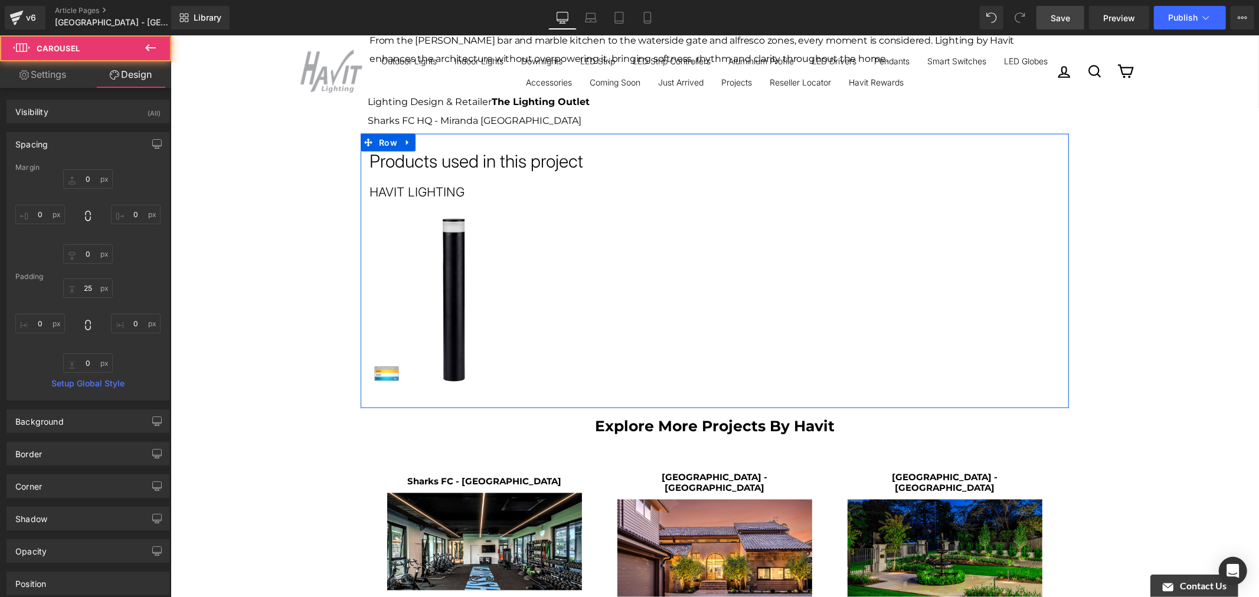
click at [583, 378] on div "Products used in this project Heading HAVIT LIGHTING Heading Image ‹ › [GEOGRAP…" at bounding box center [714, 270] width 708 height 274
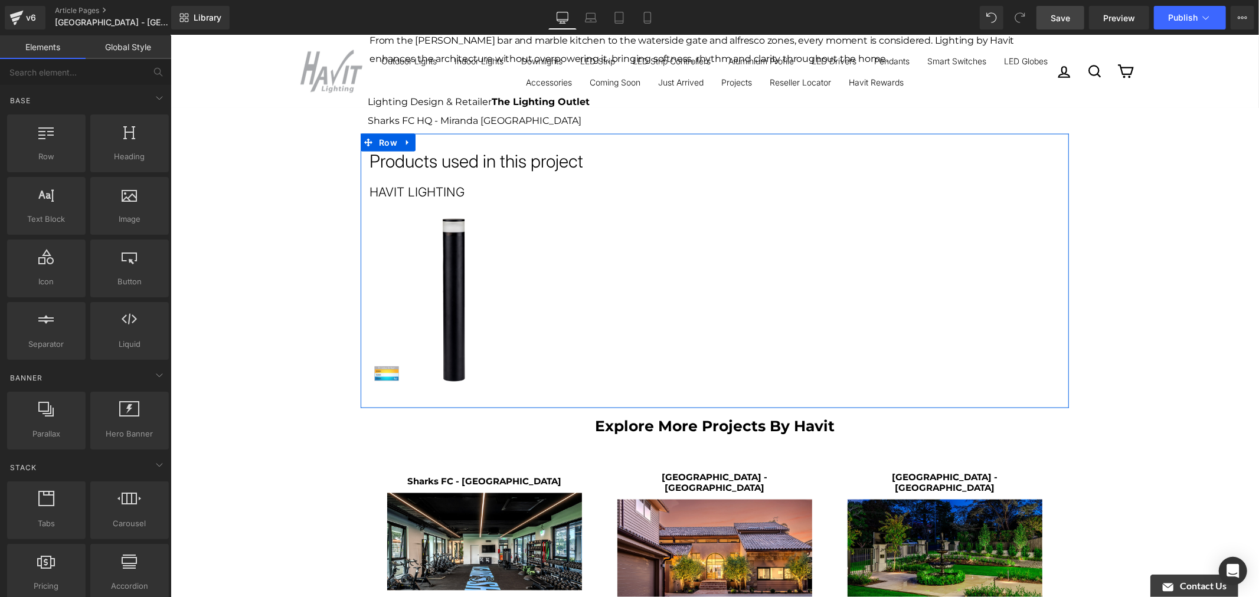
click at [521, 368] on div "Products used in this project Heading HAVIT LIGHTING Heading Image ‹ › [GEOGRAP…" at bounding box center [714, 270] width 708 height 274
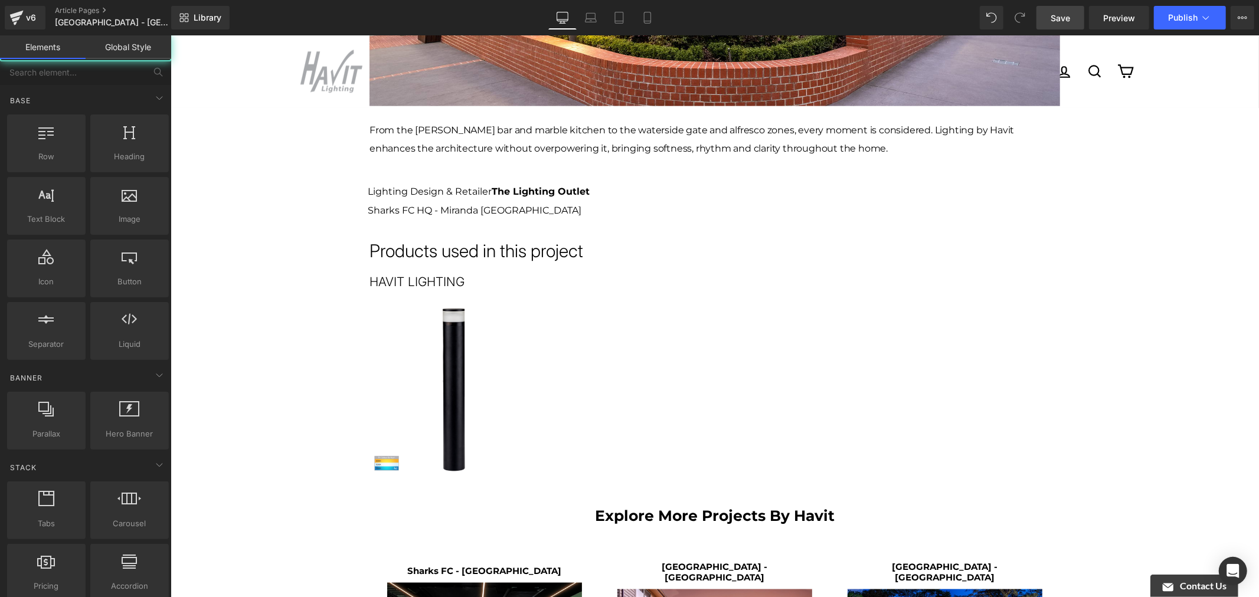
scroll to position [1182, 0]
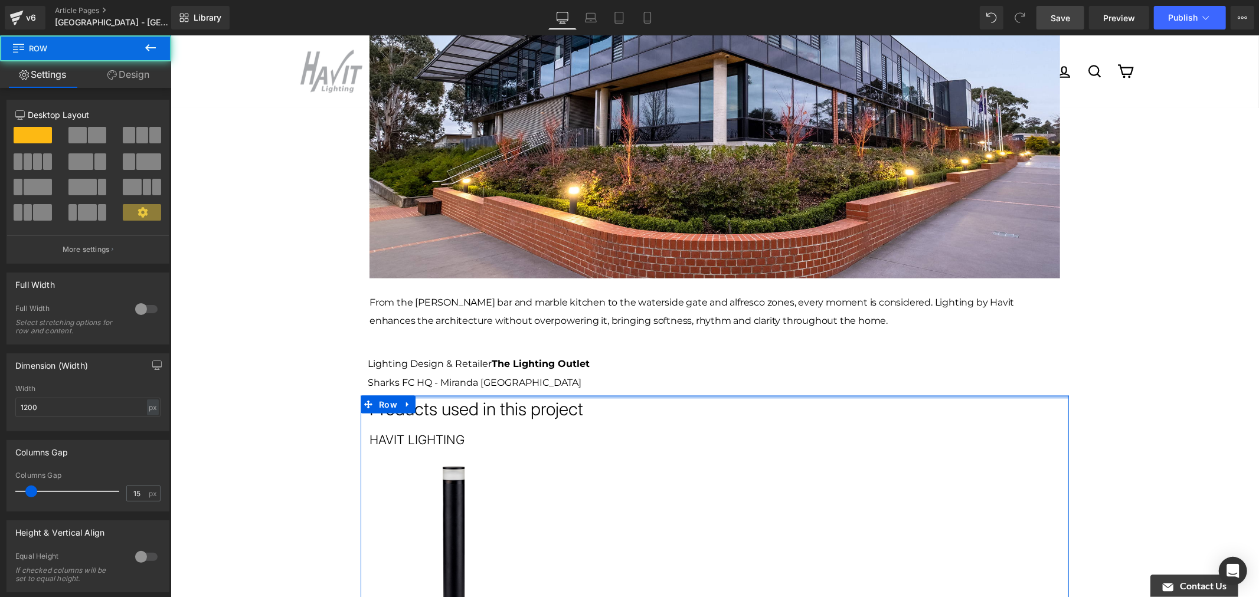
drag, startPoint x: 510, startPoint y: 378, endPoint x: 510, endPoint y: 355, distance: 23.0
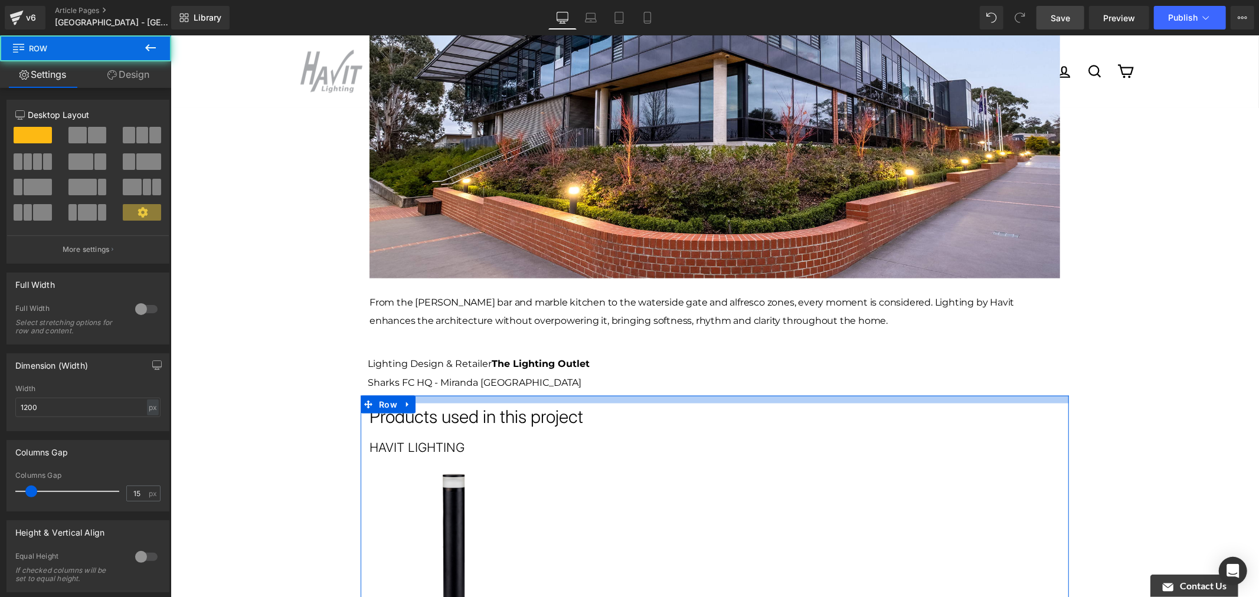
drag, startPoint x: 569, startPoint y: 377, endPoint x: 569, endPoint y: 385, distance: 7.7
click at [569, 395] on div "Products used in this project Heading HAVIT LIGHTING Heading Image ‹ › [GEOGRAP…" at bounding box center [714, 529] width 708 height 268
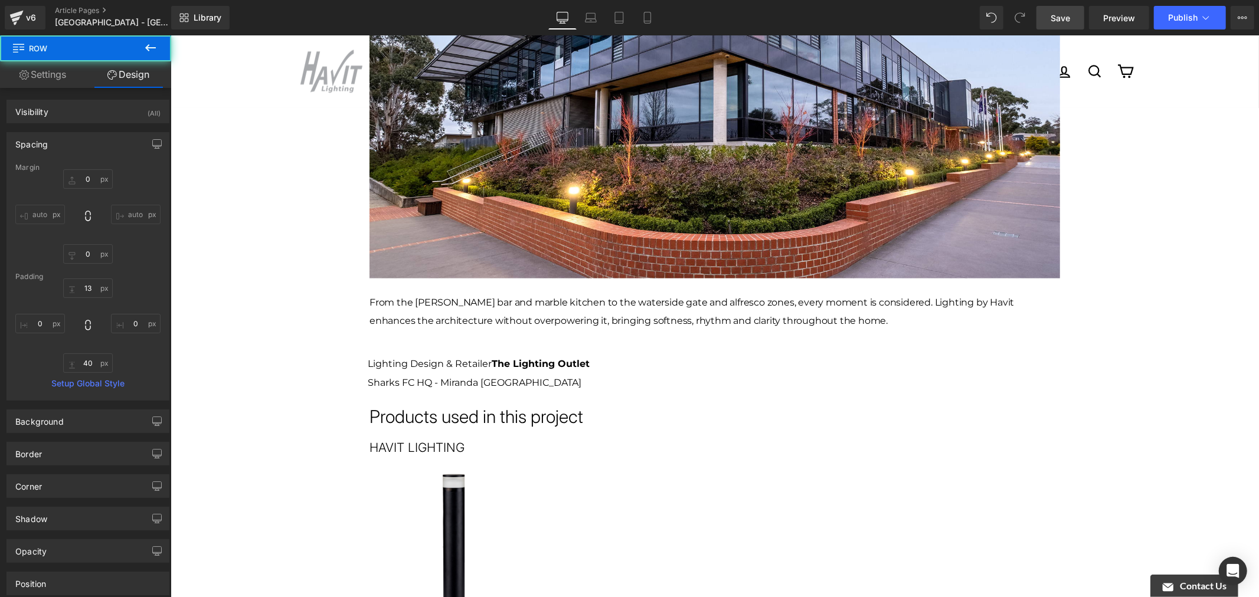
click at [315, 336] on div "[PERSON_NAME] - [GEOGRAPHIC_DATA] has refreshed its facade with a modern renova…" at bounding box center [714, 1] width 1088 height 2097
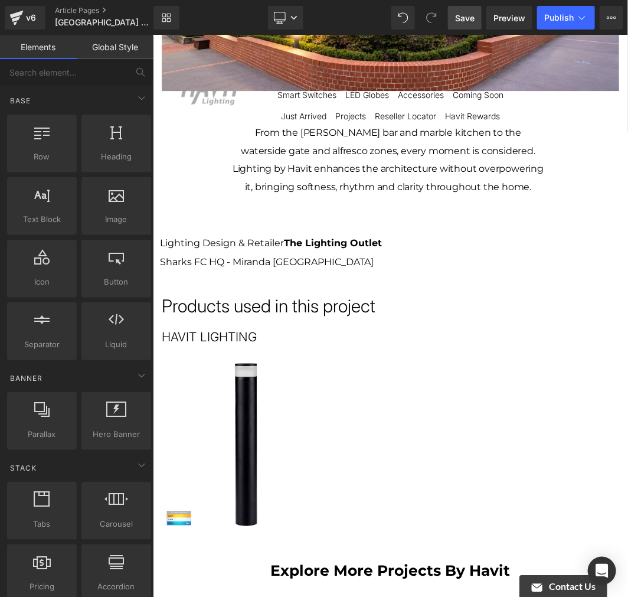
scroll to position [900, 0]
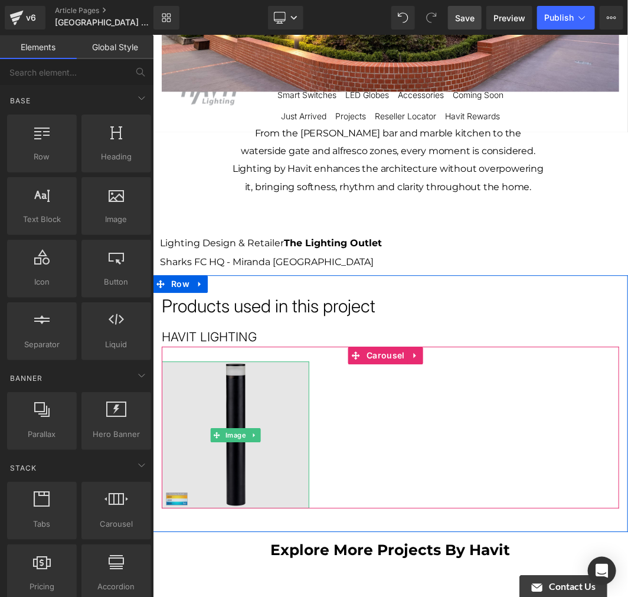
click at [238, 370] on img at bounding box center [235, 435] width 148 height 148
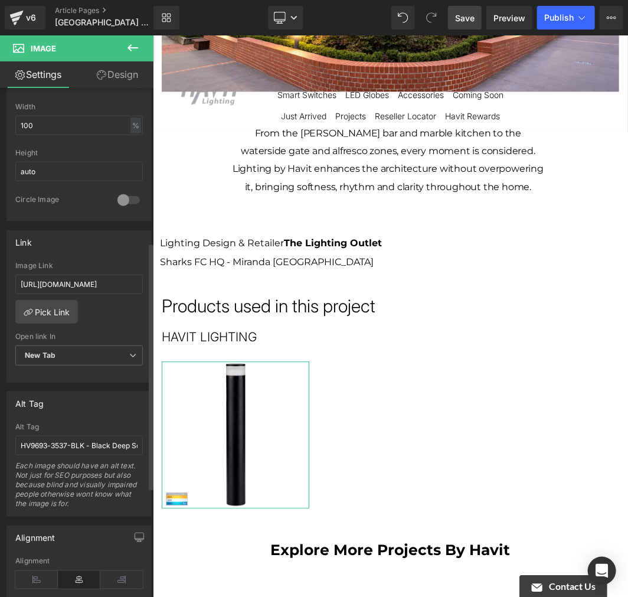
scroll to position [393, 0]
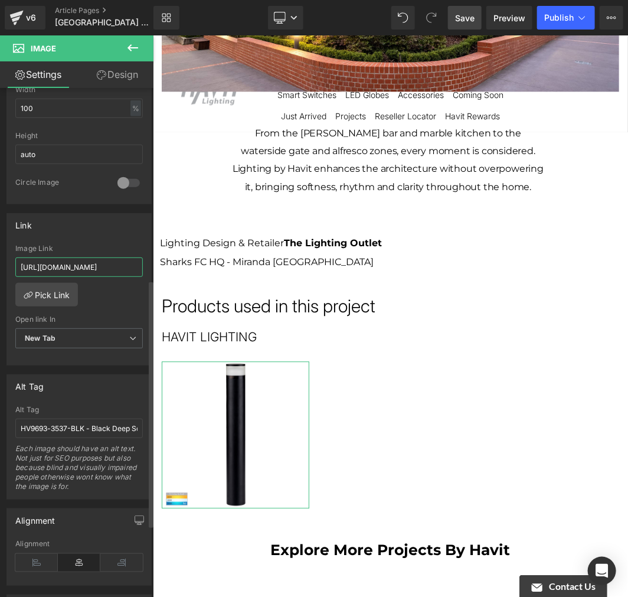
click at [97, 267] on input "[URL][DOMAIN_NAME]" at bounding box center [78, 266] width 127 height 19
type input "[URL][DOMAIN_NAME]"
click at [116, 303] on div "[URL][DOMAIN_NAME] Image Link [URL][DOMAIN_NAME] Pick Link Current Tab New Tab …" at bounding box center [79, 304] width 144 height 121
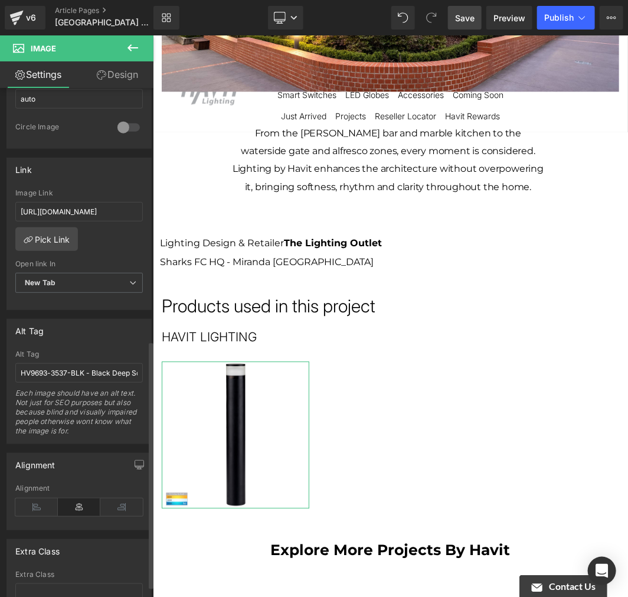
scroll to position [524, 0]
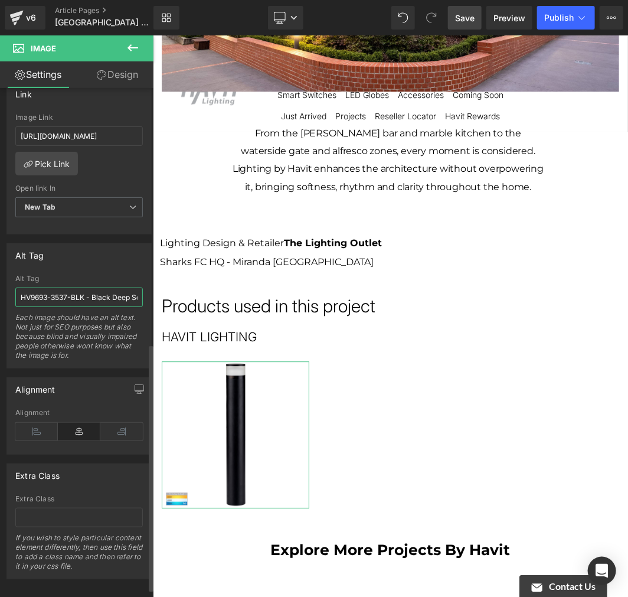
click at [90, 295] on input "HV9693-3537-BLK - Black Deep Square Aluminium Profile" at bounding box center [78, 296] width 127 height 19
paste input "1626T-BLK - Highlite Black LED Bollard Light"
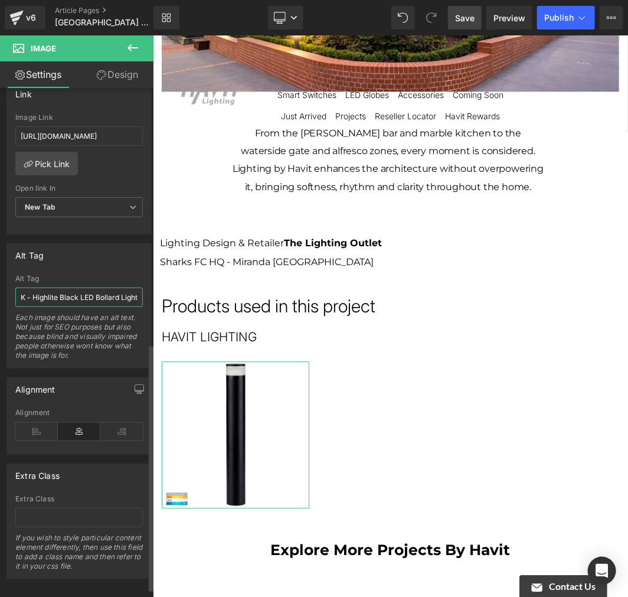
type input "HV1626T-BLK - Highlite Black LED Bollard Light"
click at [105, 267] on div "Alt Tag HV1626T-BLK - Highlite Black LED Bollard Light Alt Tag HV1626T-BLK - Hi…" at bounding box center [78, 305] width 145 height 125
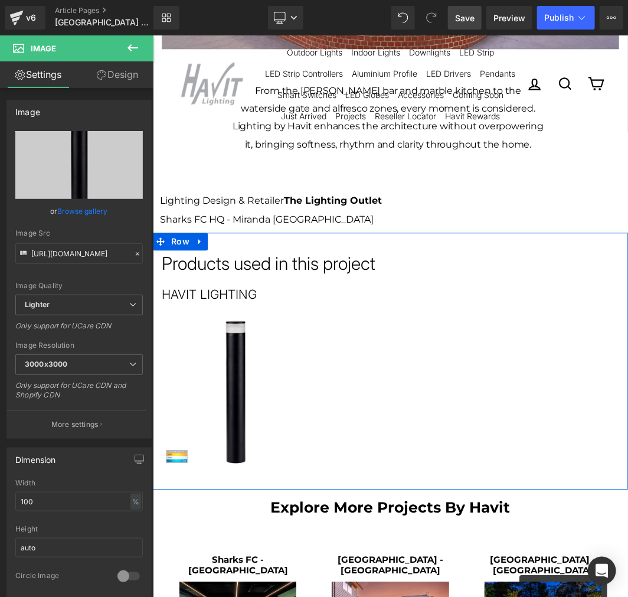
scroll to position [966, 0]
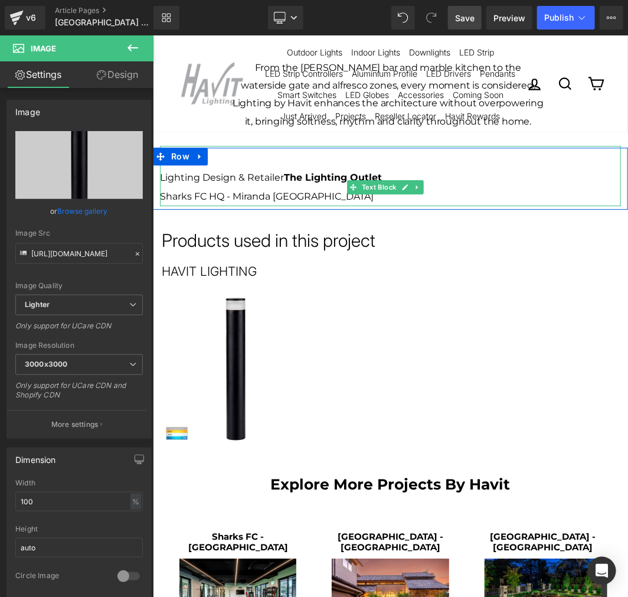
click at [306, 187] on p "Sharks FC HQ - Miranda [GEOGRAPHIC_DATA]" at bounding box center [389, 195] width 461 height 19
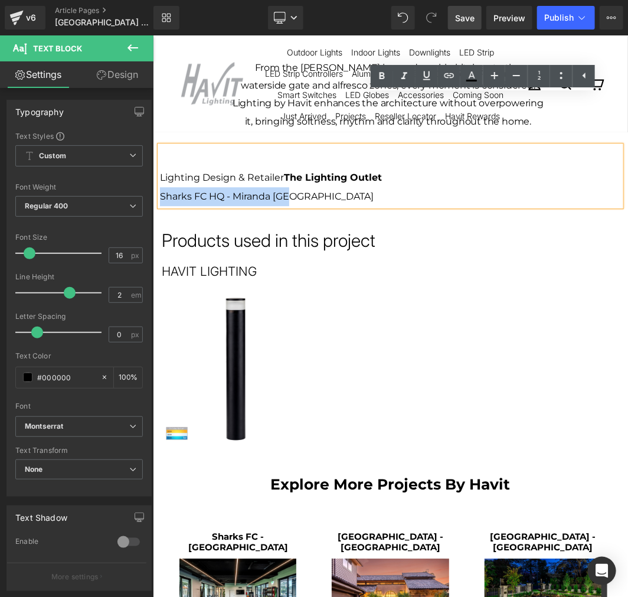
drag, startPoint x: 313, startPoint y: 186, endPoint x: 153, endPoint y: 181, distance: 159.4
click at [153, 181] on div "Lighting Design & Retailer T he Lighting Outlet Sharks FC HQ - Miranda NSW Text…" at bounding box center [389, 180] width 475 height 49
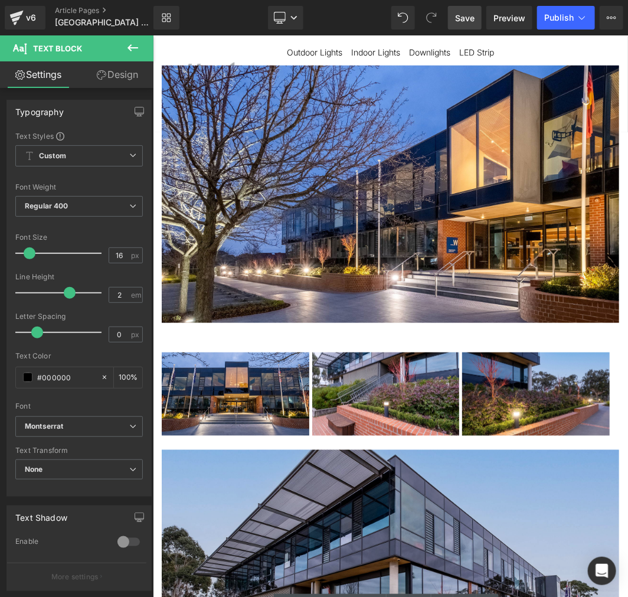
scroll to position [66, 0]
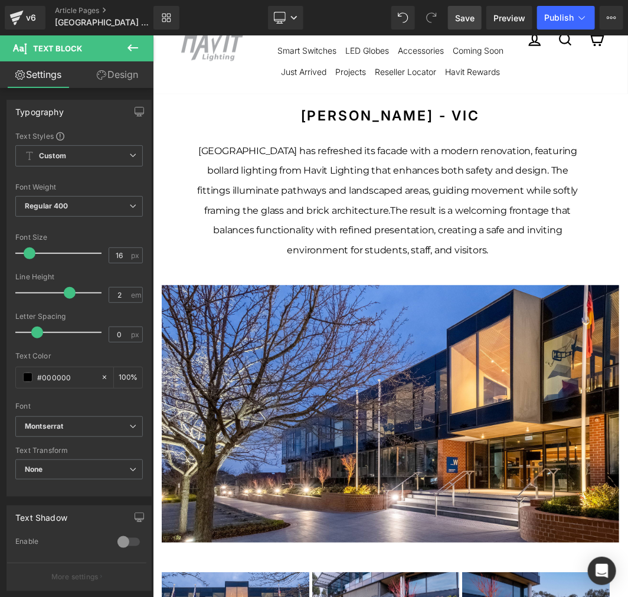
click at [350, 201] on div "[GEOGRAPHIC_DATA] has refreshed its facade with a modern renovation, featuring …" at bounding box center [387, 199] width 384 height 119
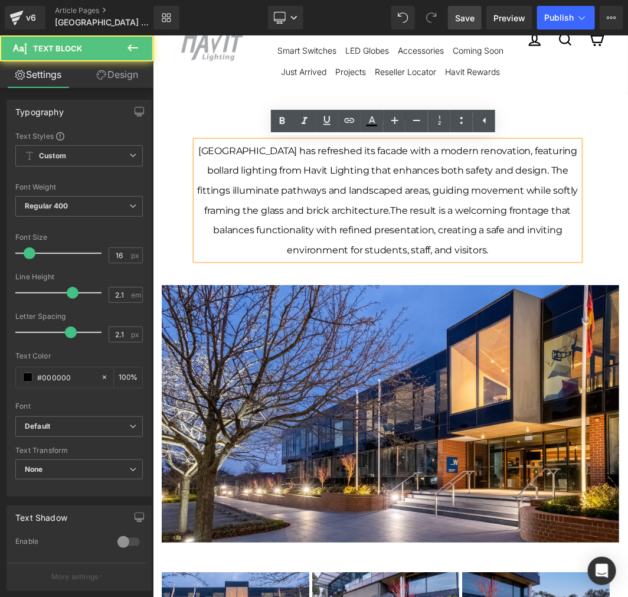
click at [350, 197] on div "[GEOGRAPHIC_DATA] has refreshed its facade with a modern renovation, featuring …" at bounding box center [387, 199] width 384 height 119
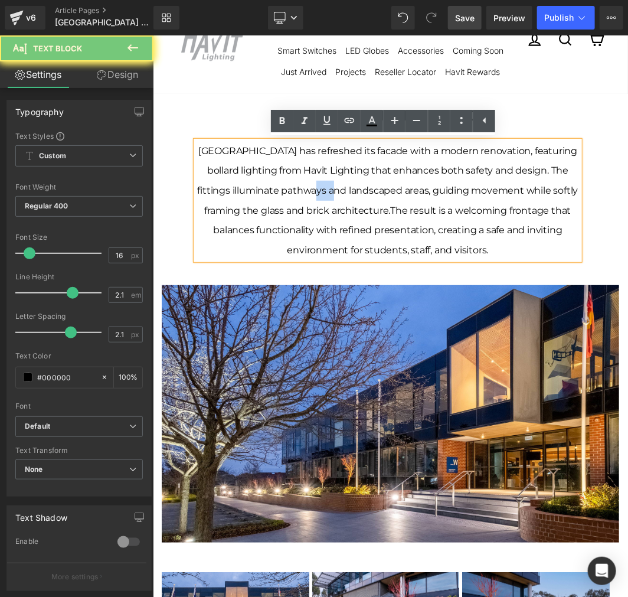
click at [350, 197] on div "[GEOGRAPHIC_DATA] has refreshed its facade with a modern renovation, featuring …" at bounding box center [387, 199] width 384 height 119
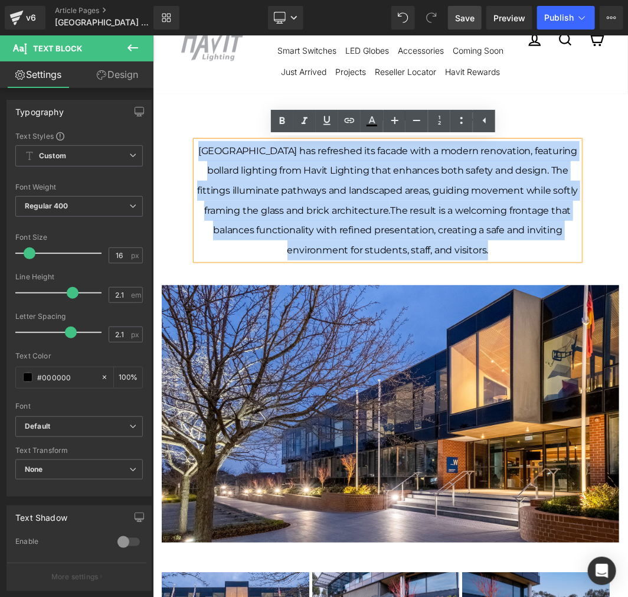
click at [350, 197] on div "[GEOGRAPHIC_DATA] has refreshed its facade with a modern renovation, featuring …" at bounding box center [387, 199] width 384 height 119
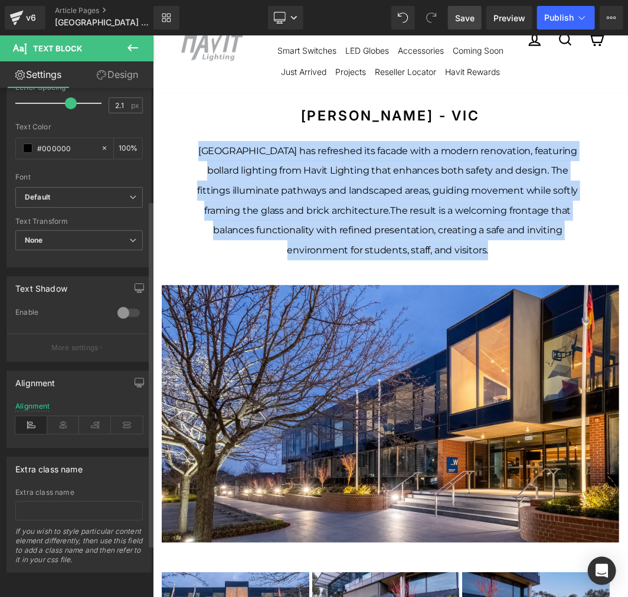
scroll to position [240, 0]
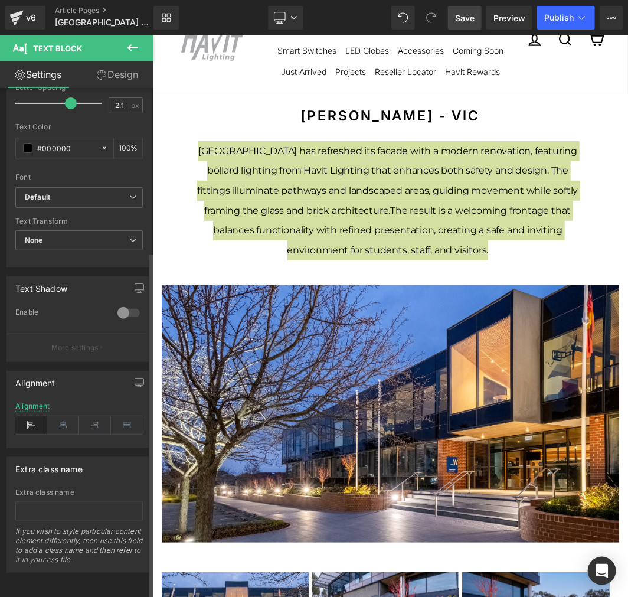
click at [33, 416] on icon at bounding box center [31, 425] width 32 height 18
click at [64, 416] on icon at bounding box center [63, 425] width 32 height 18
click at [100, 416] on icon at bounding box center [95, 425] width 32 height 18
click at [38, 416] on icon at bounding box center [31, 425] width 32 height 18
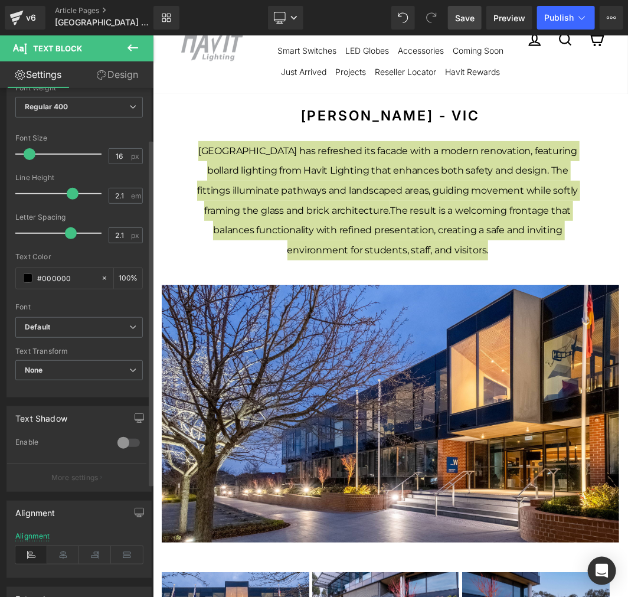
scroll to position [131, 0]
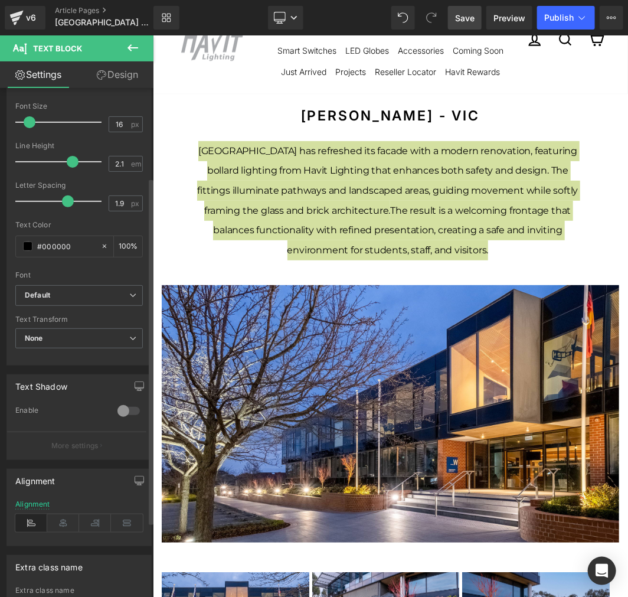
type input "2"
click at [68, 201] on span at bounding box center [70, 201] width 12 height 12
click at [80, 296] on b "Default" at bounding box center [77, 295] width 104 height 10
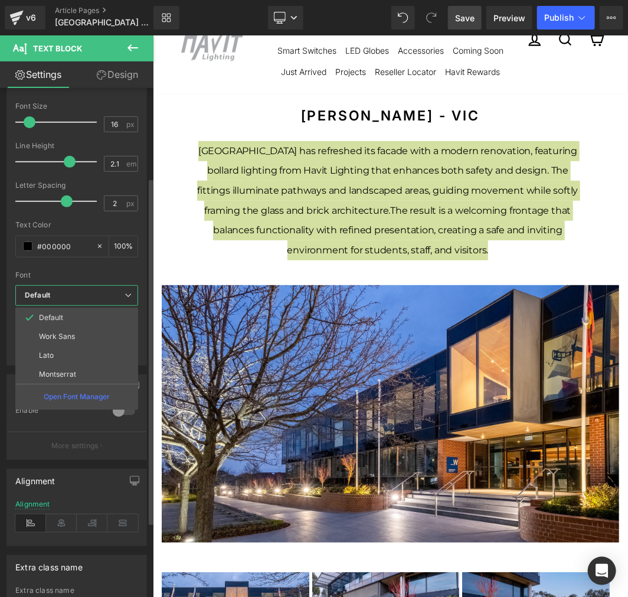
click at [80, 296] on b "Default" at bounding box center [75, 295] width 100 height 10
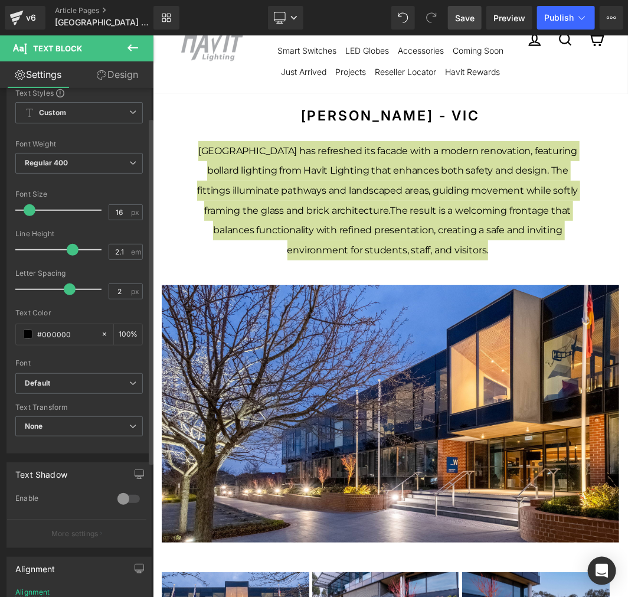
scroll to position [0, 0]
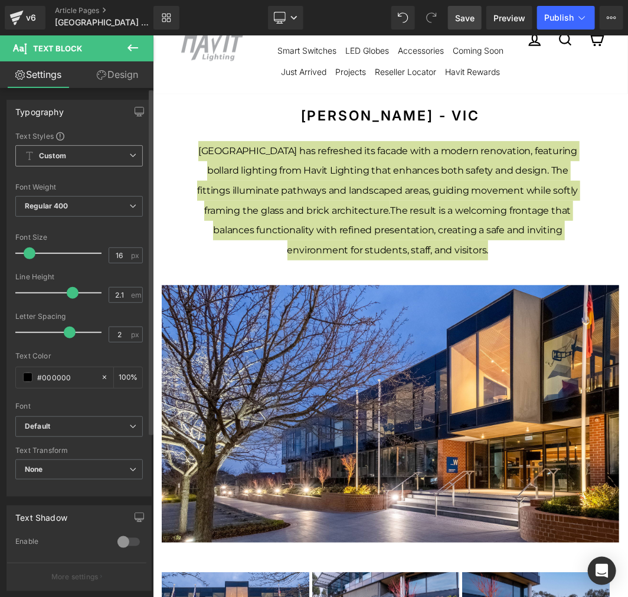
click at [106, 152] on span "Custom Setup Global Style" at bounding box center [78, 155] width 127 height 21
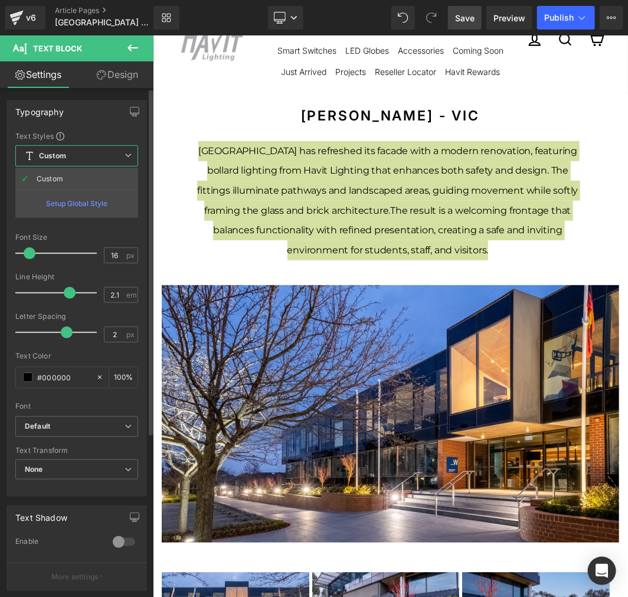
click at [110, 145] on span "Custom Setup Global Style" at bounding box center [76, 155] width 123 height 21
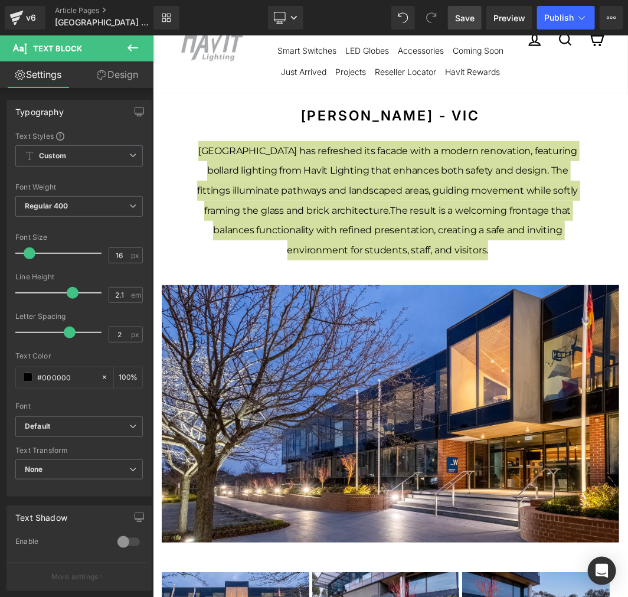
click at [113, 73] on link "Design" at bounding box center [117, 74] width 77 height 27
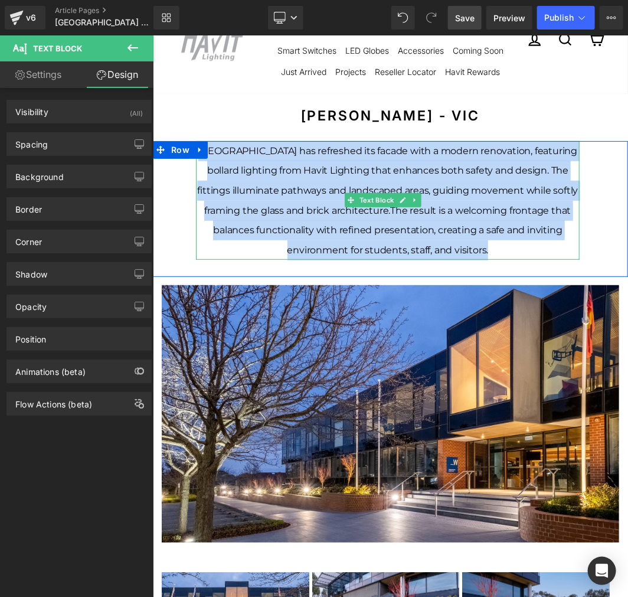
click at [477, 158] on div "[GEOGRAPHIC_DATA] has refreshed its facade with a modern renovation, featuring …" at bounding box center [387, 199] width 384 height 119
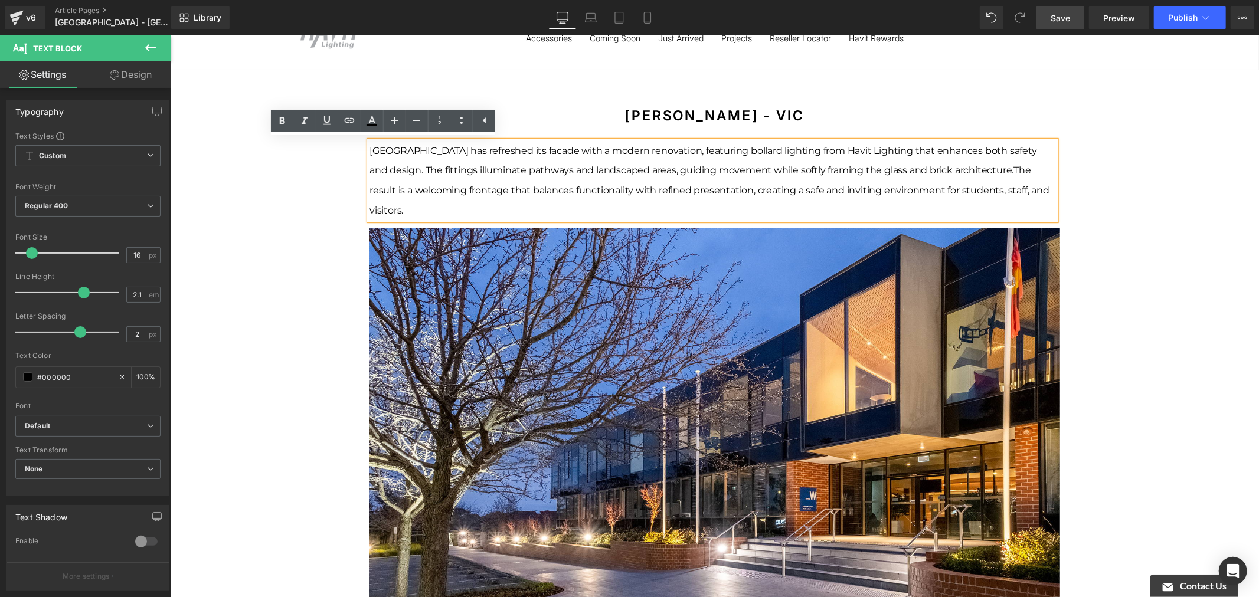
scroll to position [41, 0]
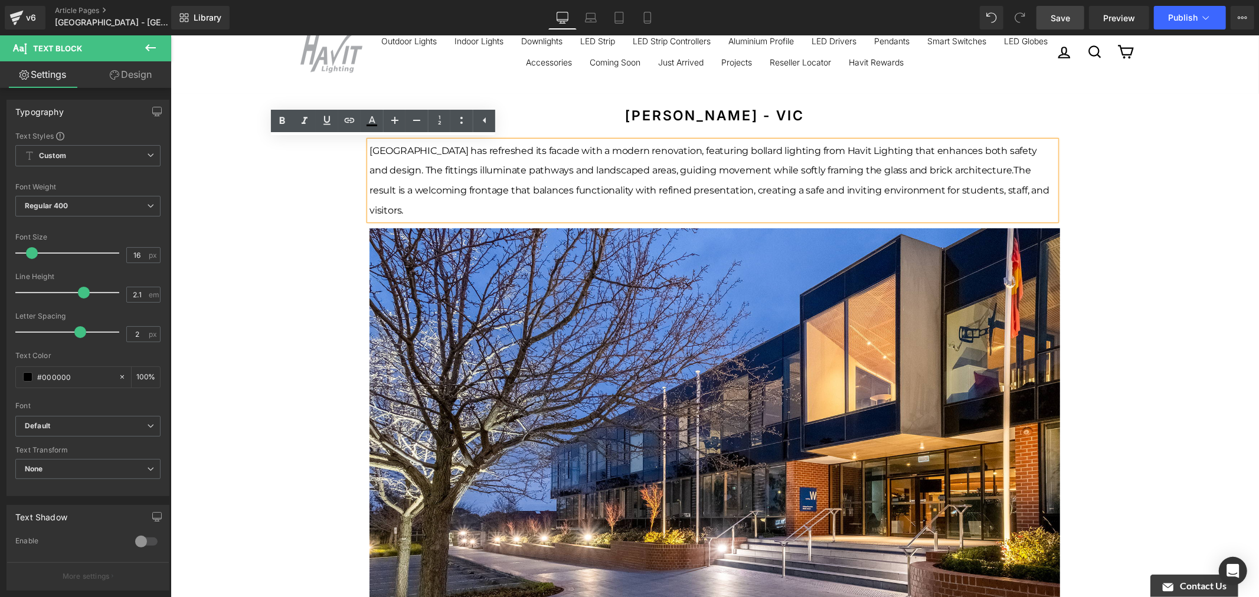
click at [628, 158] on div "[GEOGRAPHIC_DATA] has refreshed its facade with a modern renovation, featuring …" at bounding box center [712, 179] width 686 height 79
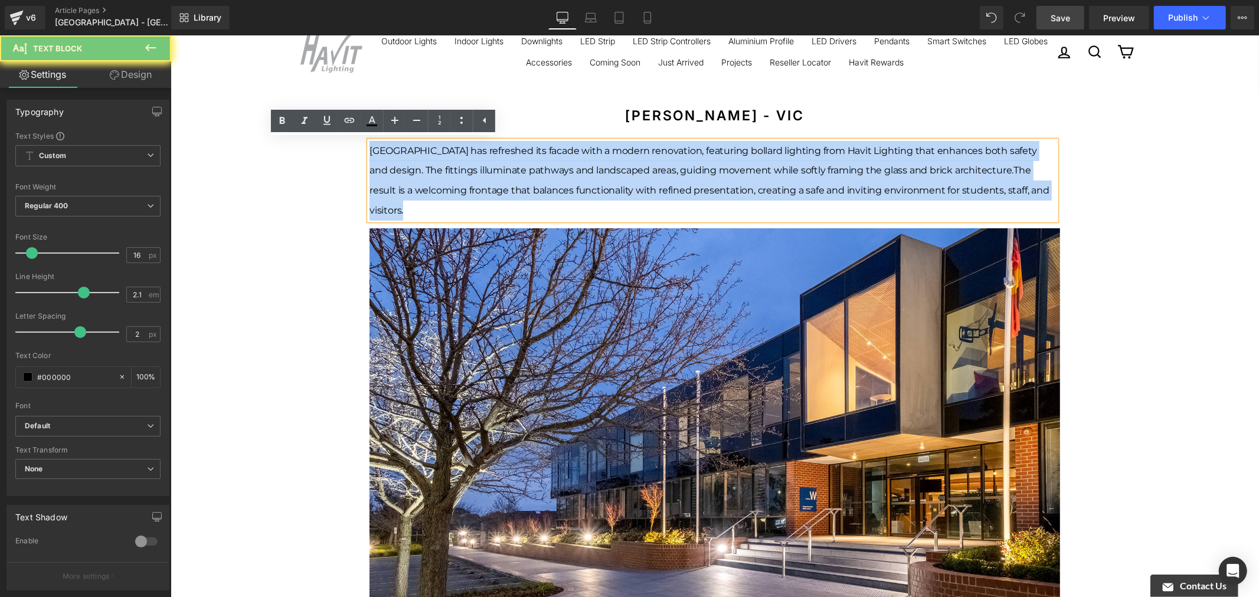
click at [628, 158] on div "[GEOGRAPHIC_DATA] has refreshed its facade with a modern renovation, featuring …" at bounding box center [712, 179] width 686 height 79
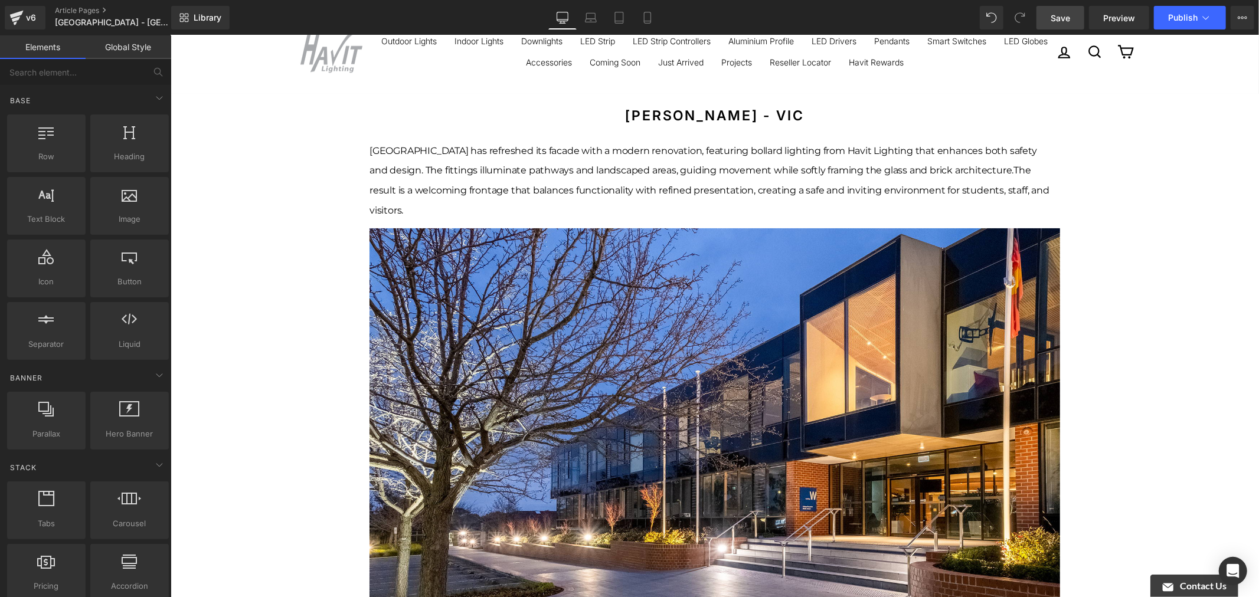
click at [602, 13] on link "Laptop" at bounding box center [591, 18] width 28 height 24
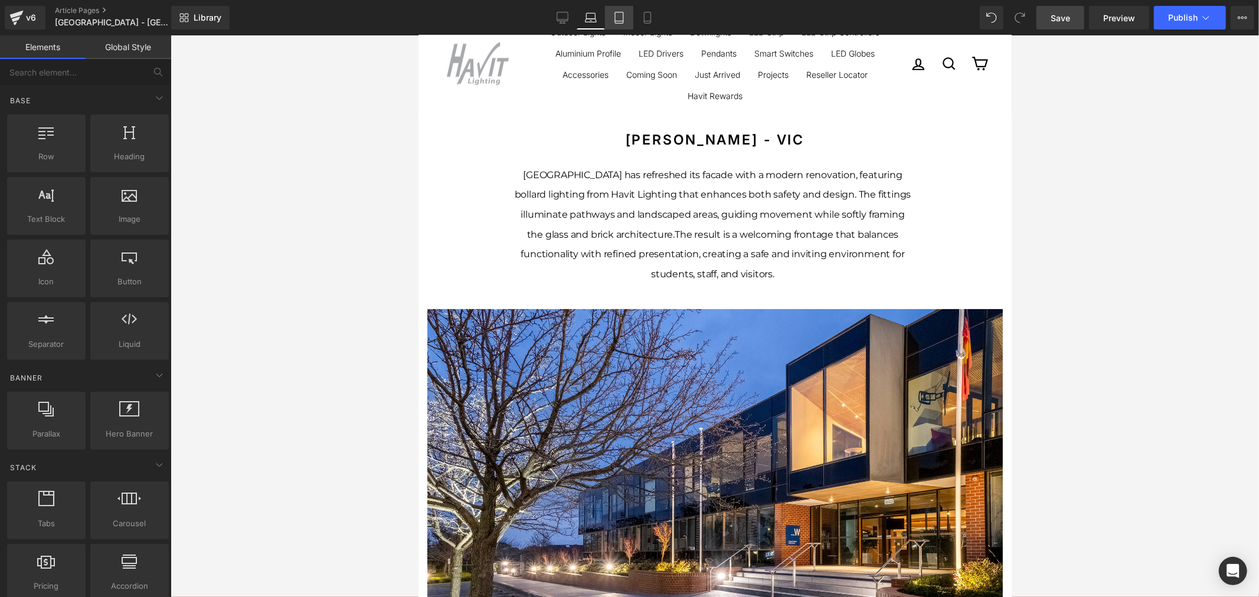
click at [625, 14] on link "Tablet" at bounding box center [619, 18] width 28 height 24
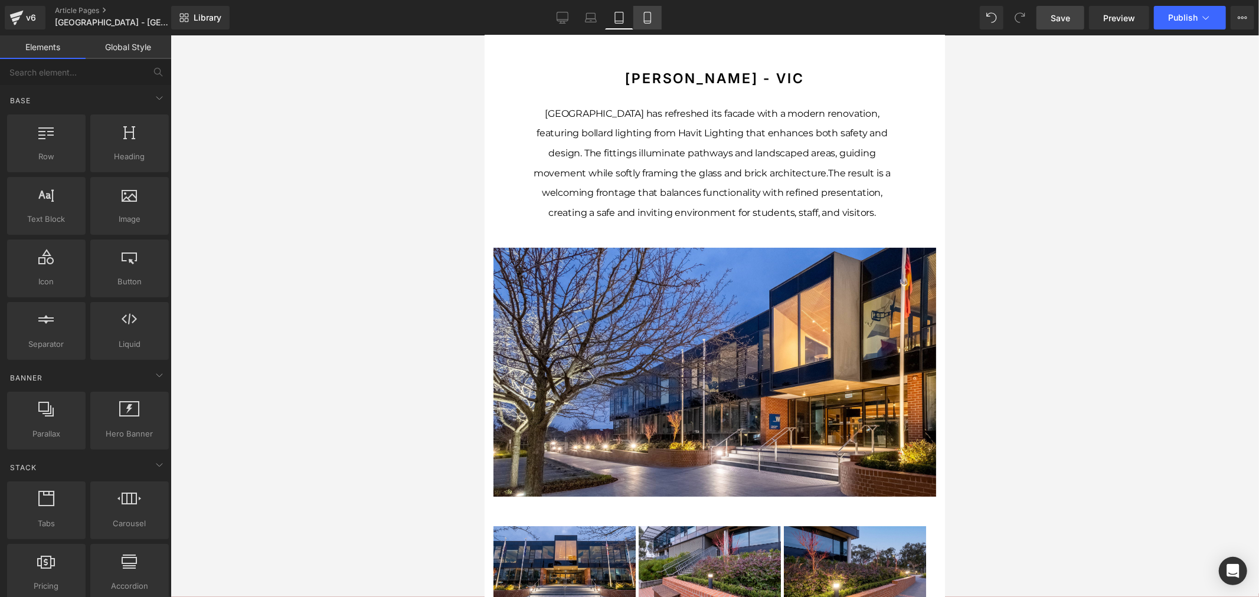
click at [650, 13] on icon at bounding box center [647, 17] width 6 height 11
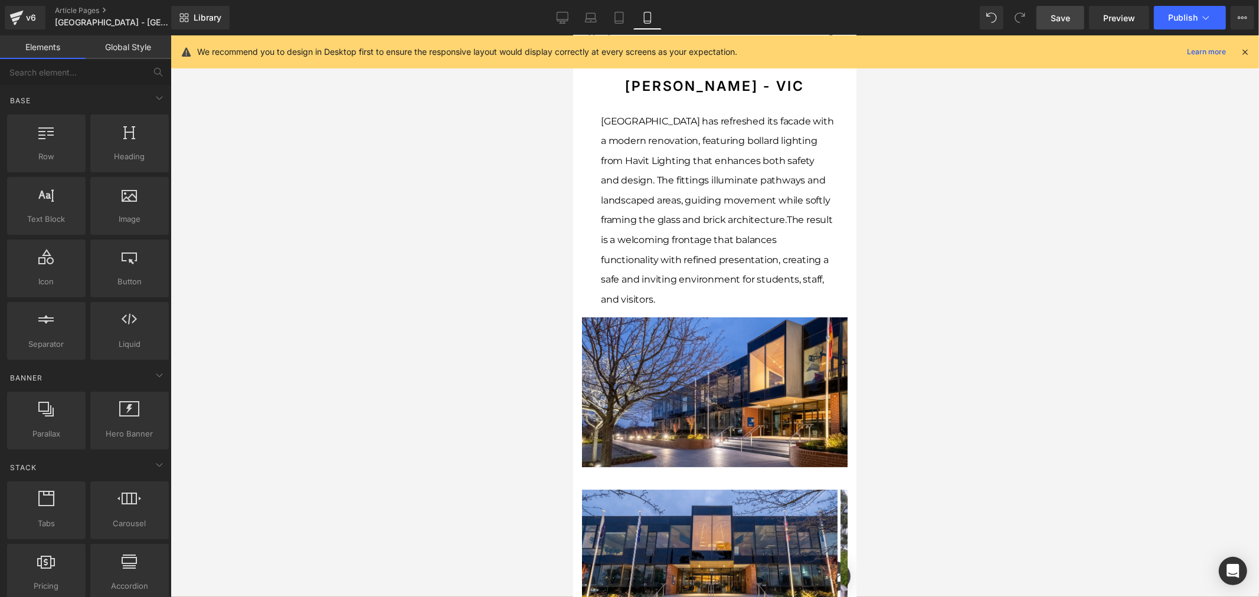
scroll to position [0, 0]
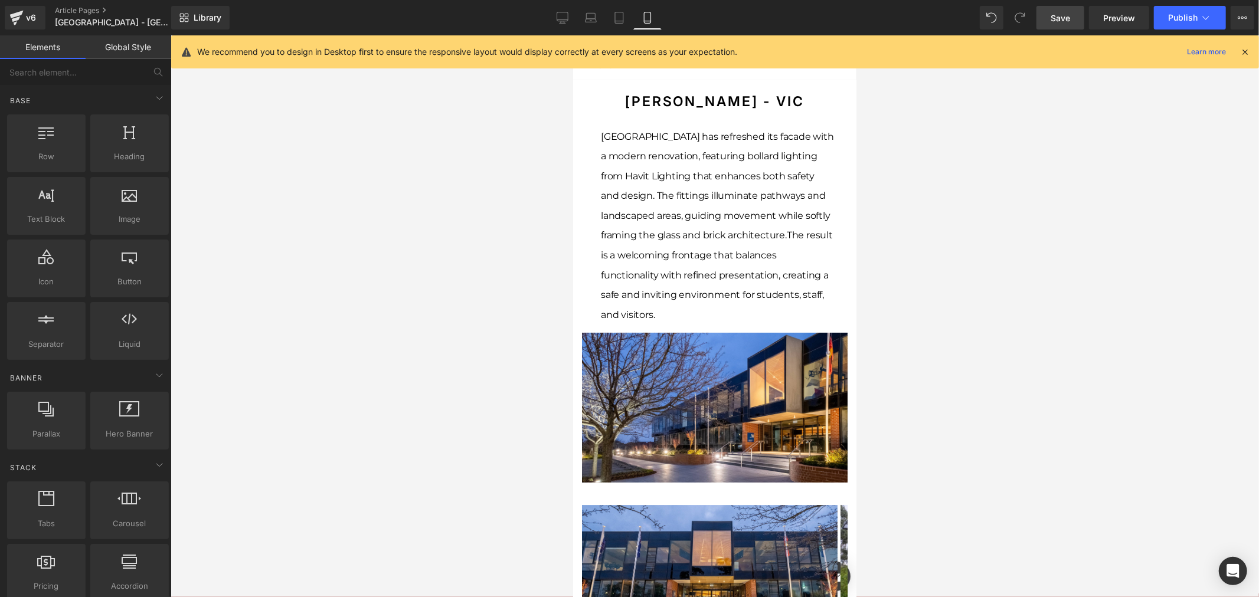
click at [757, 287] on div "[GEOGRAPHIC_DATA] has refreshed its facade with a modern renovation, featuring …" at bounding box center [717, 225] width 234 height 198
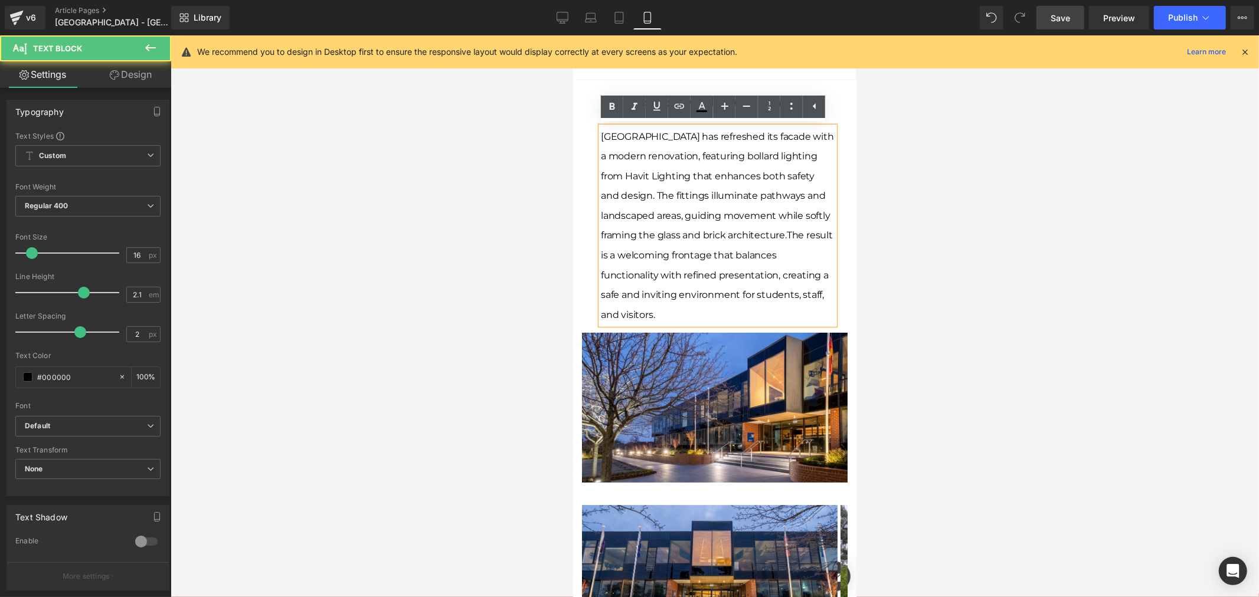
click at [757, 287] on div "[GEOGRAPHIC_DATA] has refreshed its facade with a modern renovation, featuring …" at bounding box center [717, 225] width 234 height 198
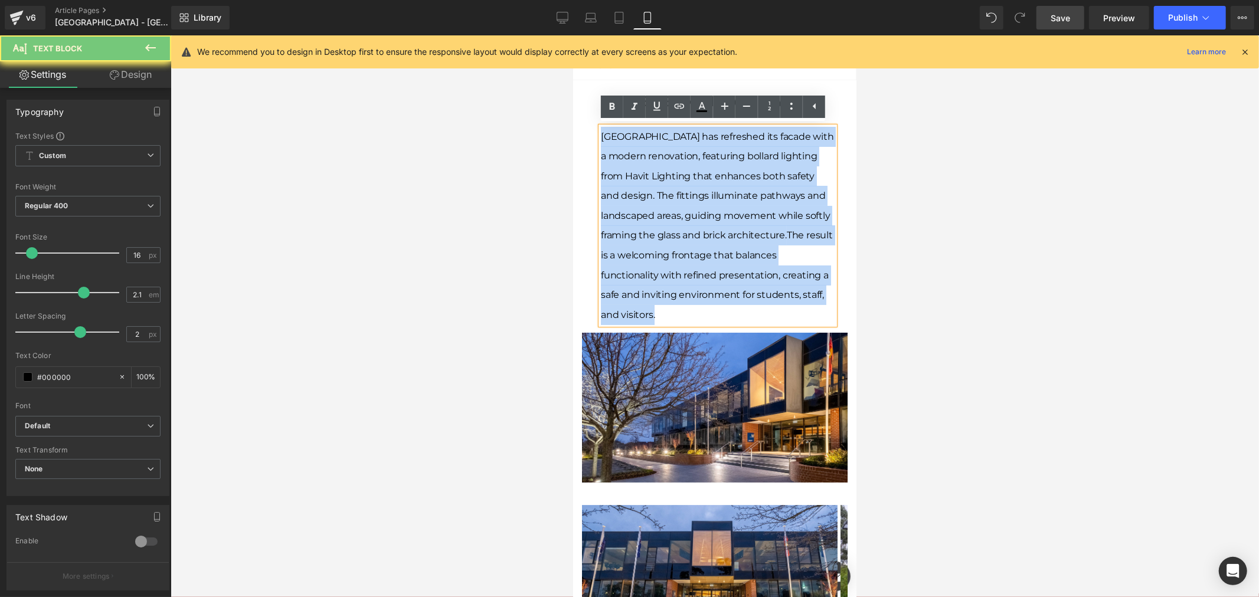
click at [757, 287] on div "[GEOGRAPHIC_DATA] has refreshed its facade with a modern renovation, featuring …" at bounding box center [717, 225] width 234 height 198
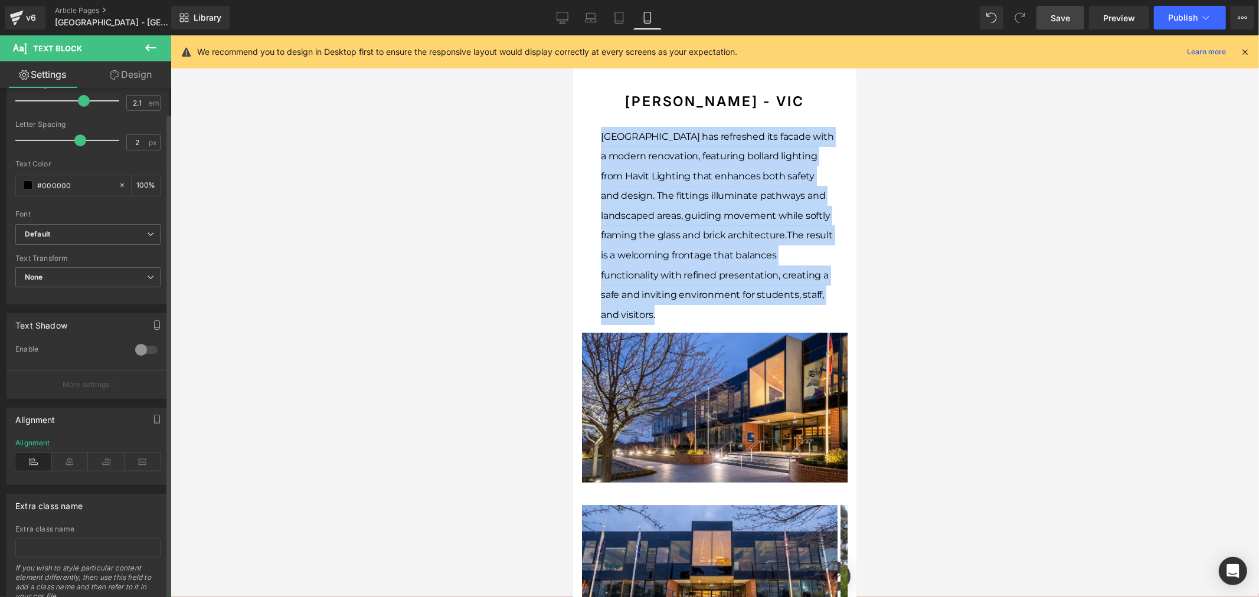
scroll to position [239, 0]
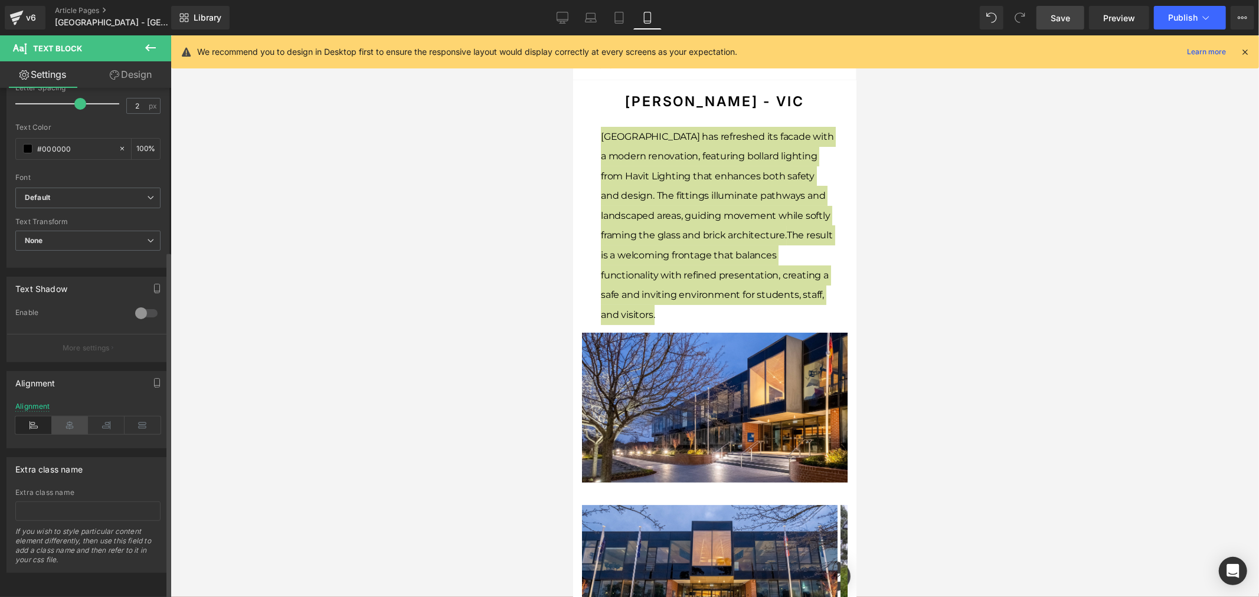
click at [60, 417] on icon at bounding box center [70, 426] width 37 height 18
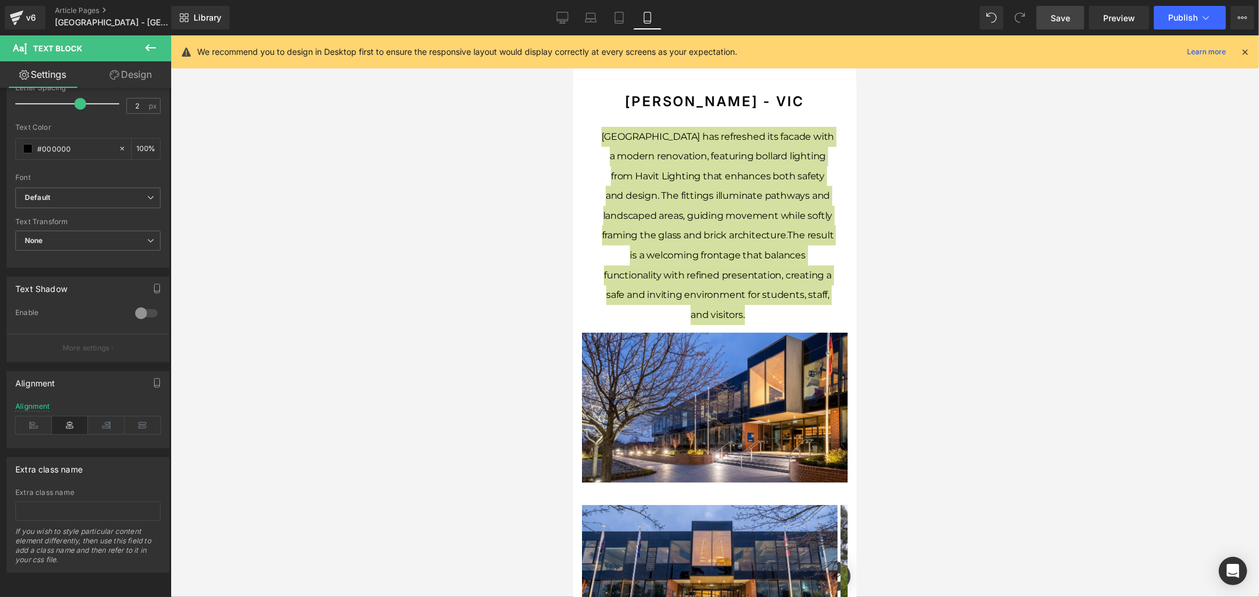
click at [506, 312] on div at bounding box center [715, 316] width 1088 height 562
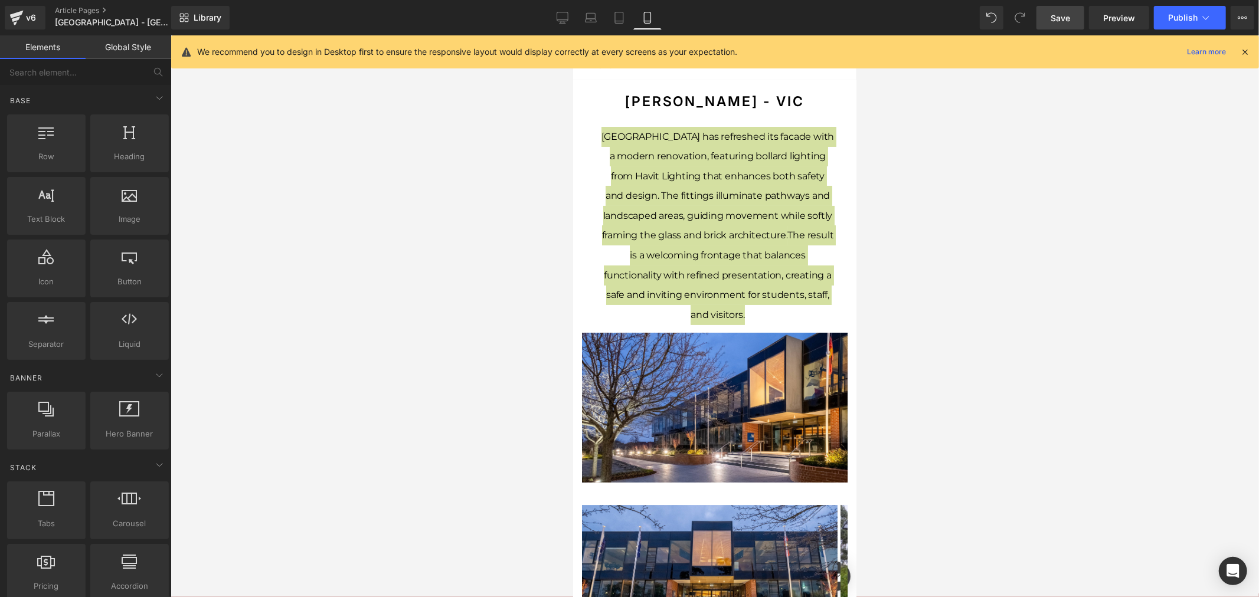
click at [935, 317] on div at bounding box center [715, 316] width 1088 height 562
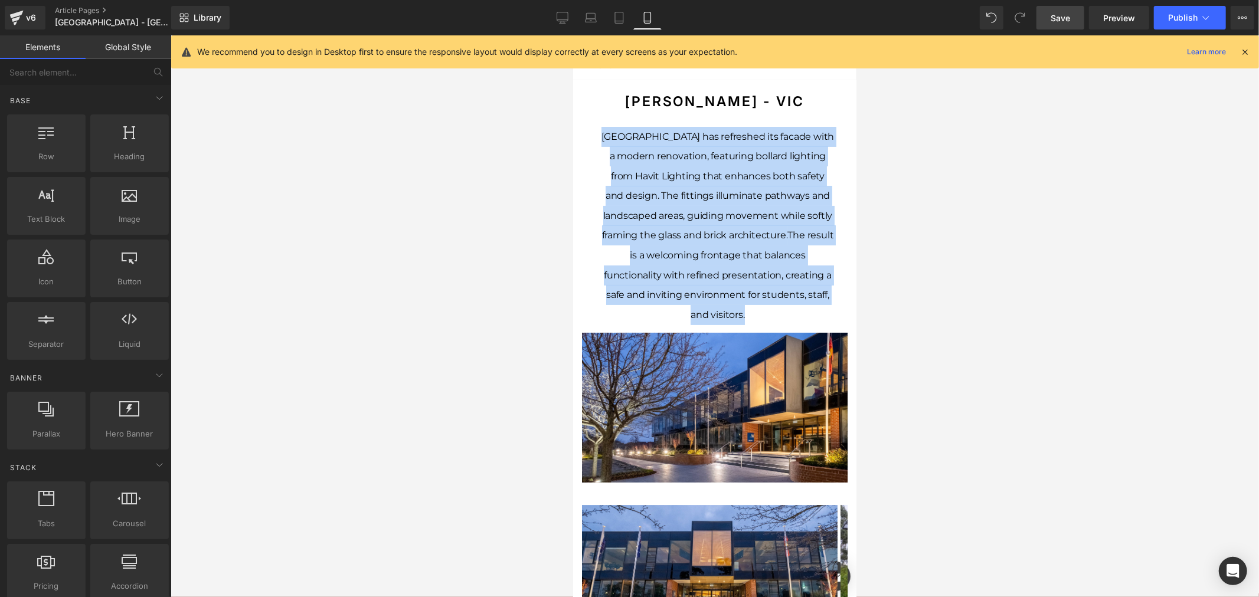
click at [818, 246] on div "[GEOGRAPHIC_DATA] has refreshed its facade with a modern renovation, featuring …" at bounding box center [717, 225] width 234 height 198
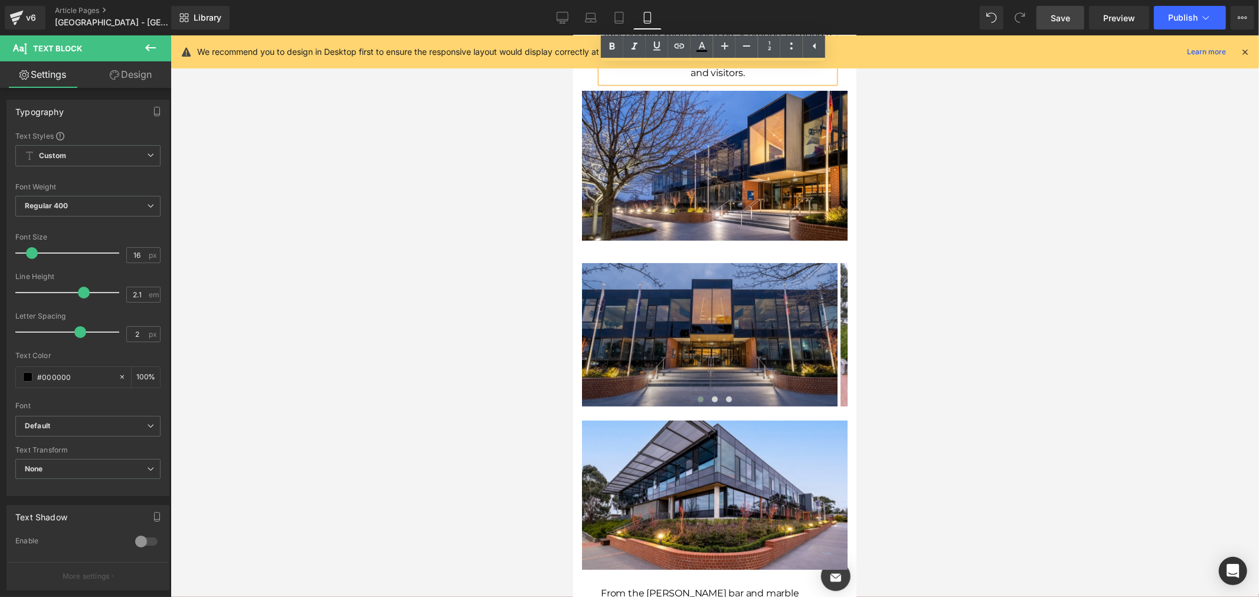
scroll to position [262, 0]
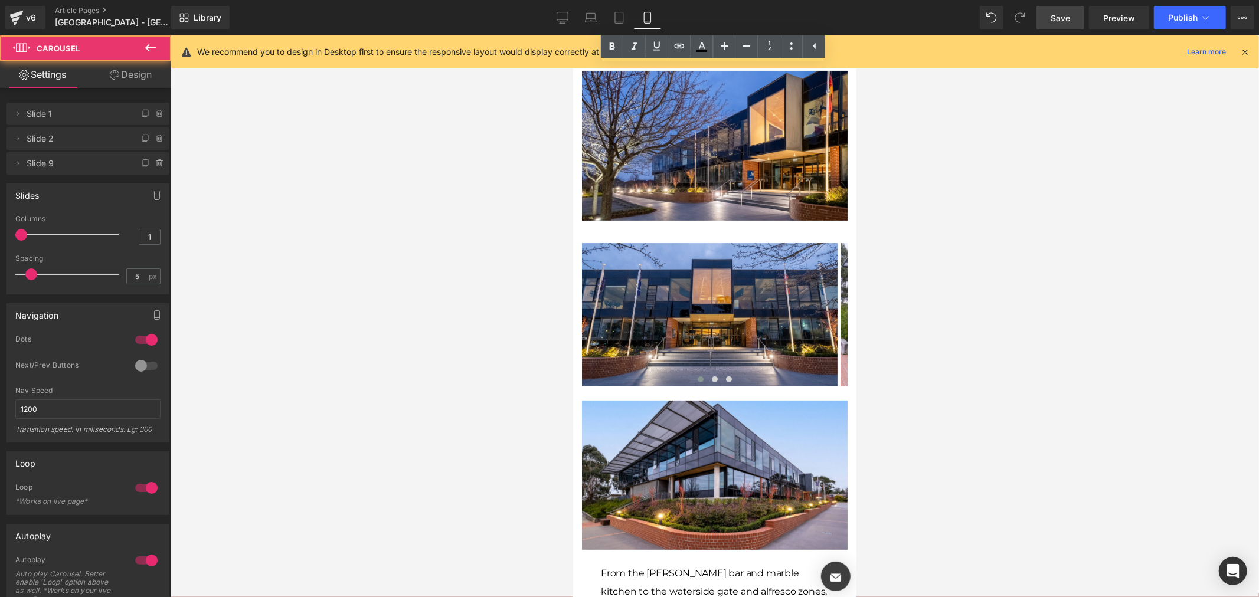
click at [767, 225] on div "Image Image Image ‹ ›" at bounding box center [714, 306] width 266 height 162
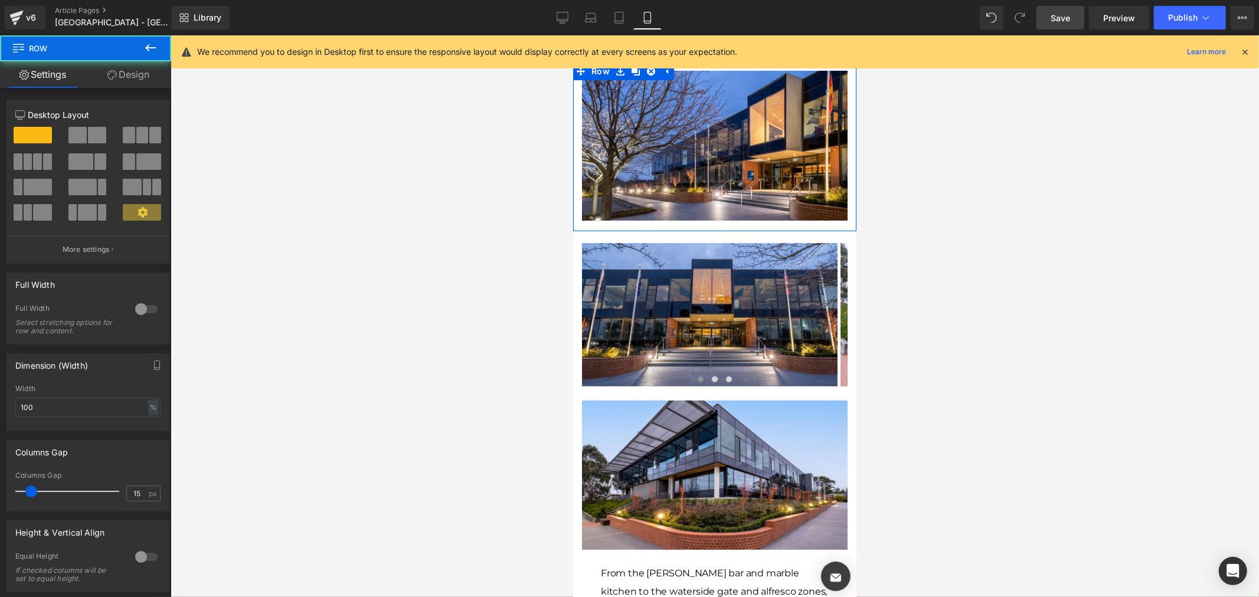
click at [765, 217] on div "Image Row" at bounding box center [713, 146] width 283 height 168
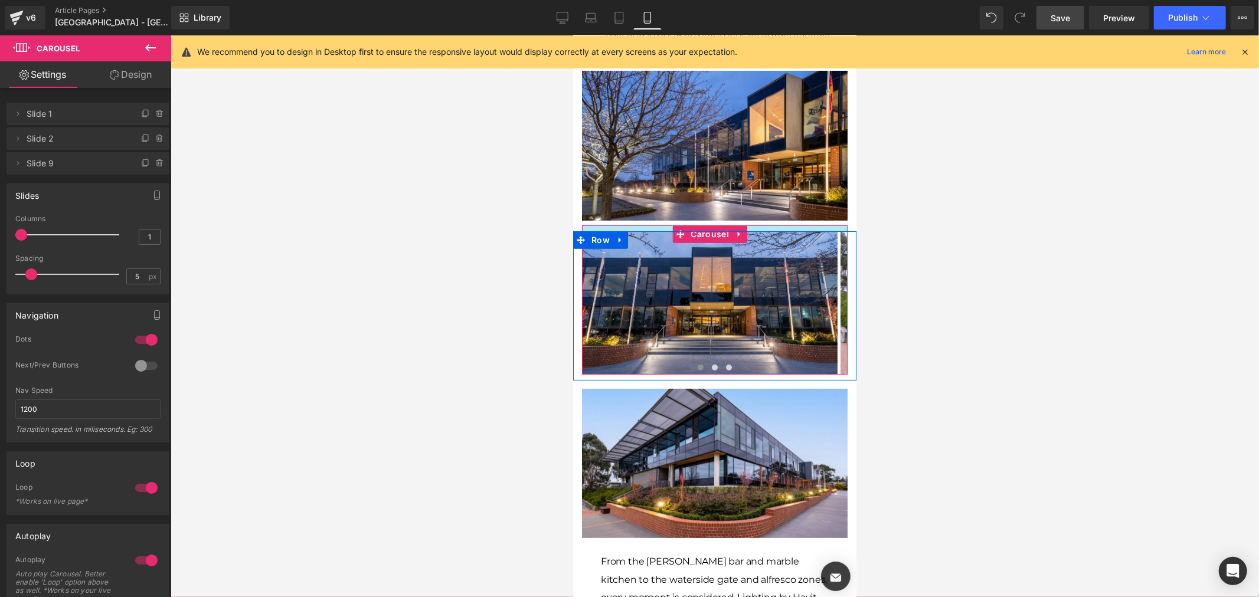
drag, startPoint x: 752, startPoint y: 228, endPoint x: 1447, endPoint y: 253, distance: 695.0
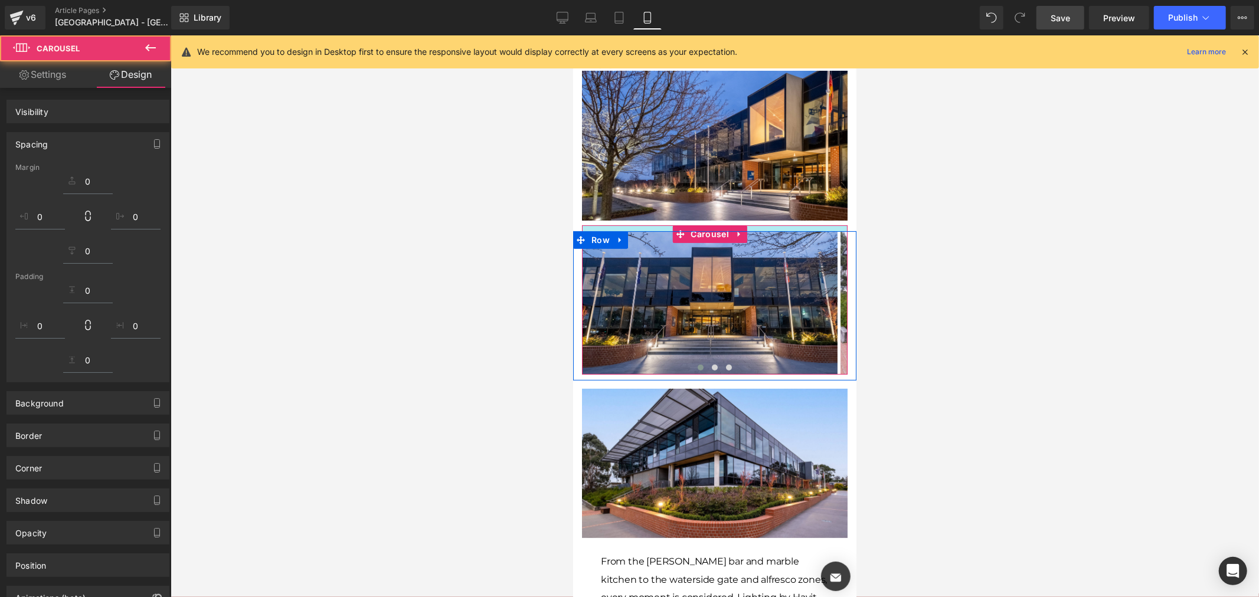
click at [1028, 225] on div at bounding box center [715, 316] width 1088 height 562
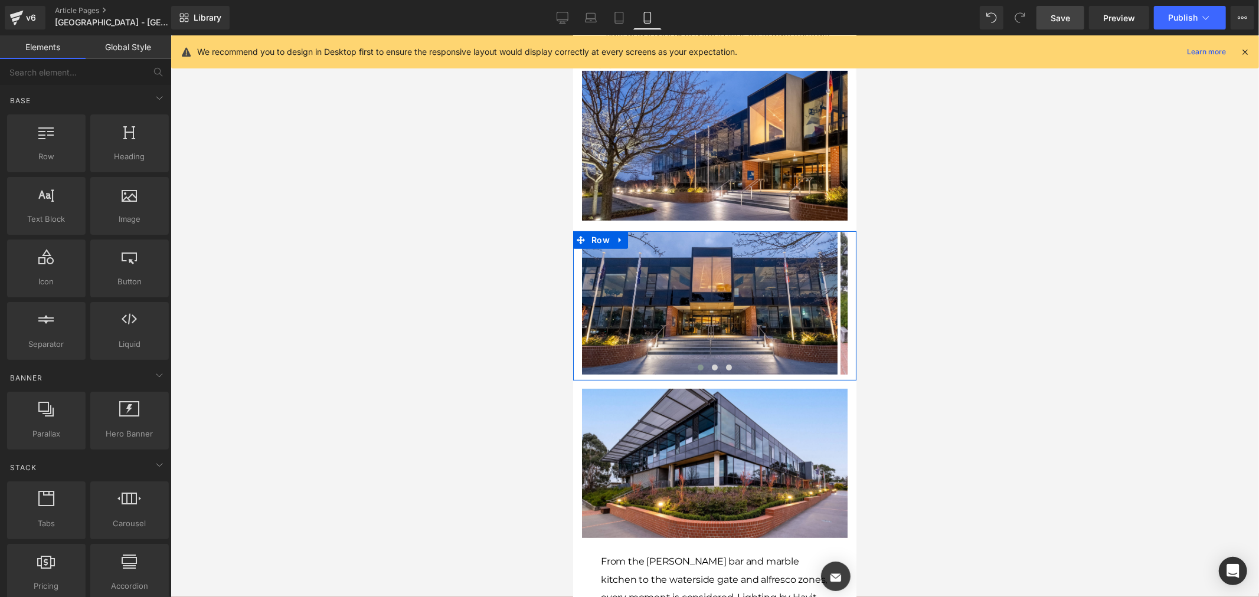
click at [1011, 248] on div at bounding box center [715, 316] width 1088 height 562
click at [711, 364] on span at bounding box center [714, 367] width 6 height 6
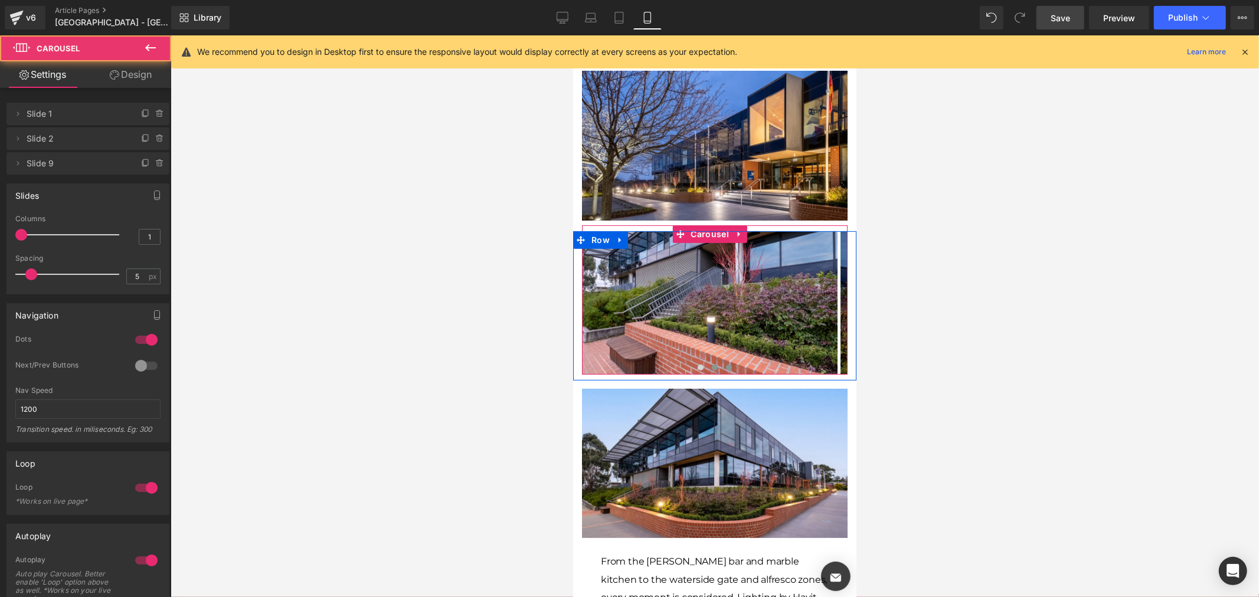
click at [721, 361] on button at bounding box center [728, 367] width 14 height 12
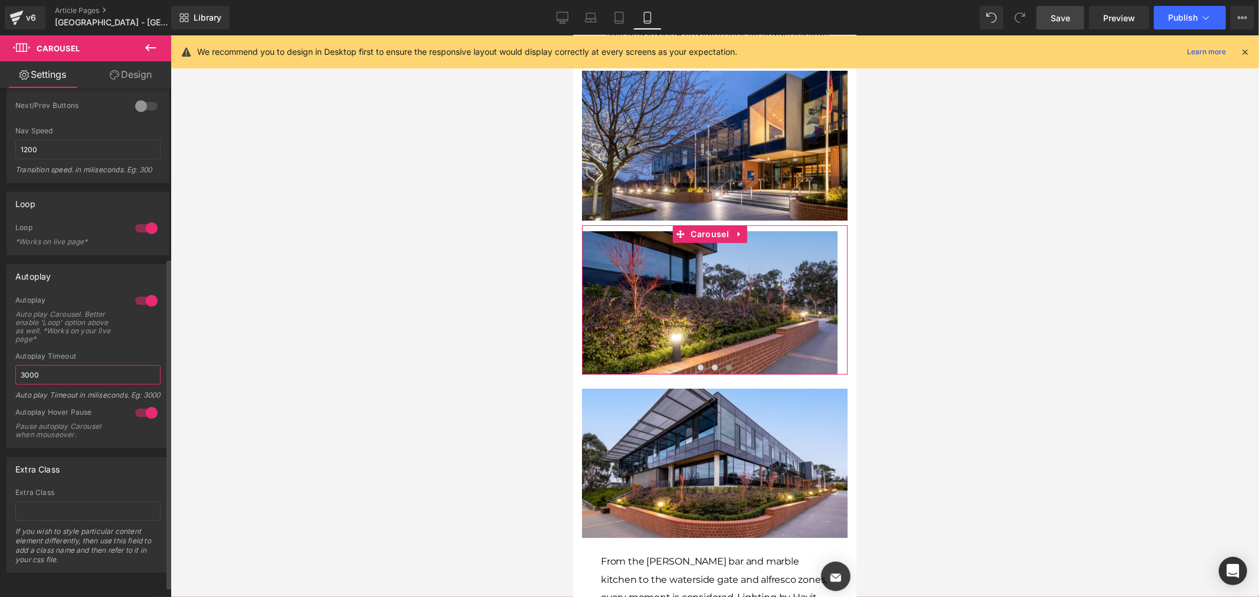
click at [67, 369] on input "3000" at bounding box center [87, 374] width 145 height 19
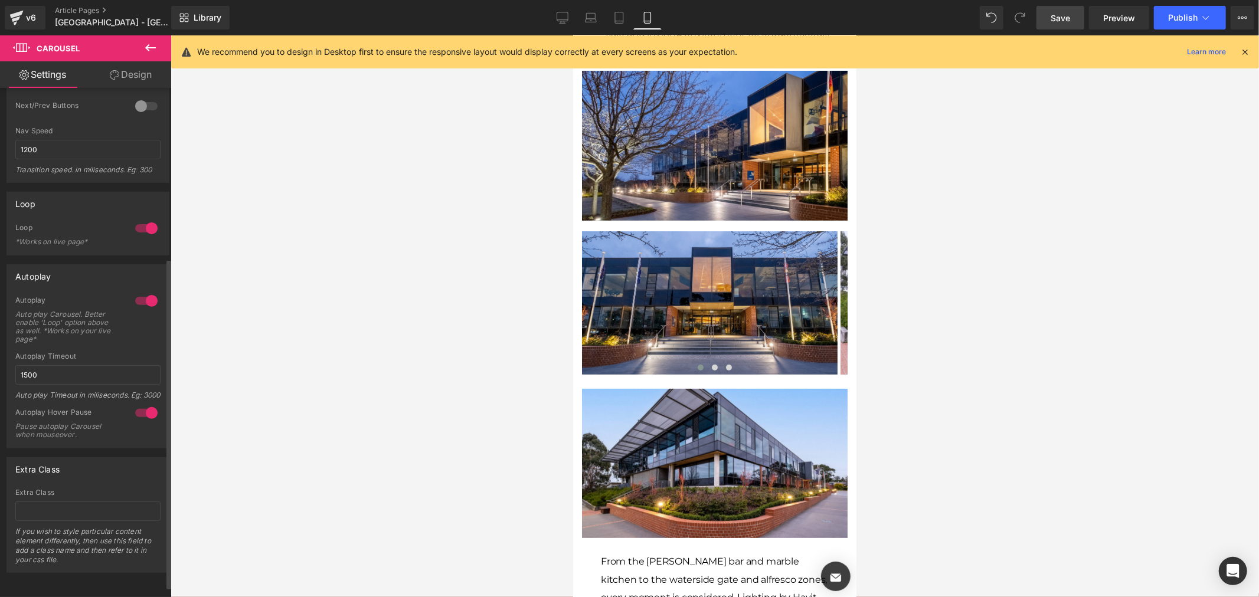
click at [125, 468] on div "Extra Class" at bounding box center [88, 469] width 162 height 22
click at [89, 366] on input "1500" at bounding box center [87, 374] width 145 height 19
click at [89, 368] on input "1500" at bounding box center [87, 374] width 145 height 19
type input "2000"
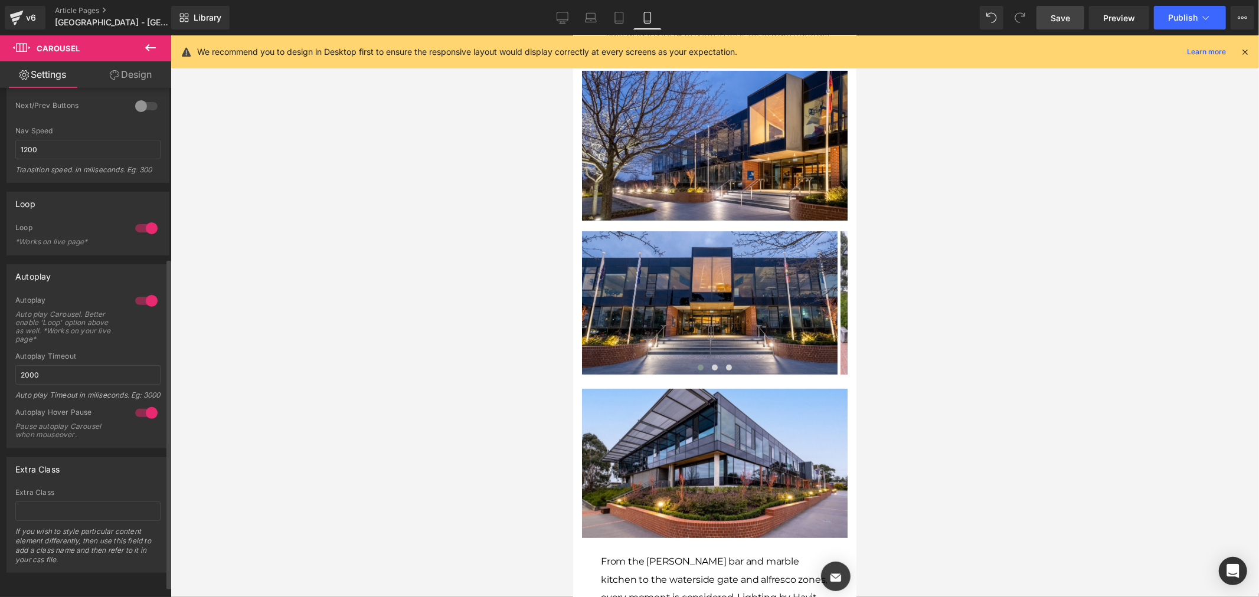
click at [134, 480] on div "Extra Class" at bounding box center [88, 469] width 162 height 22
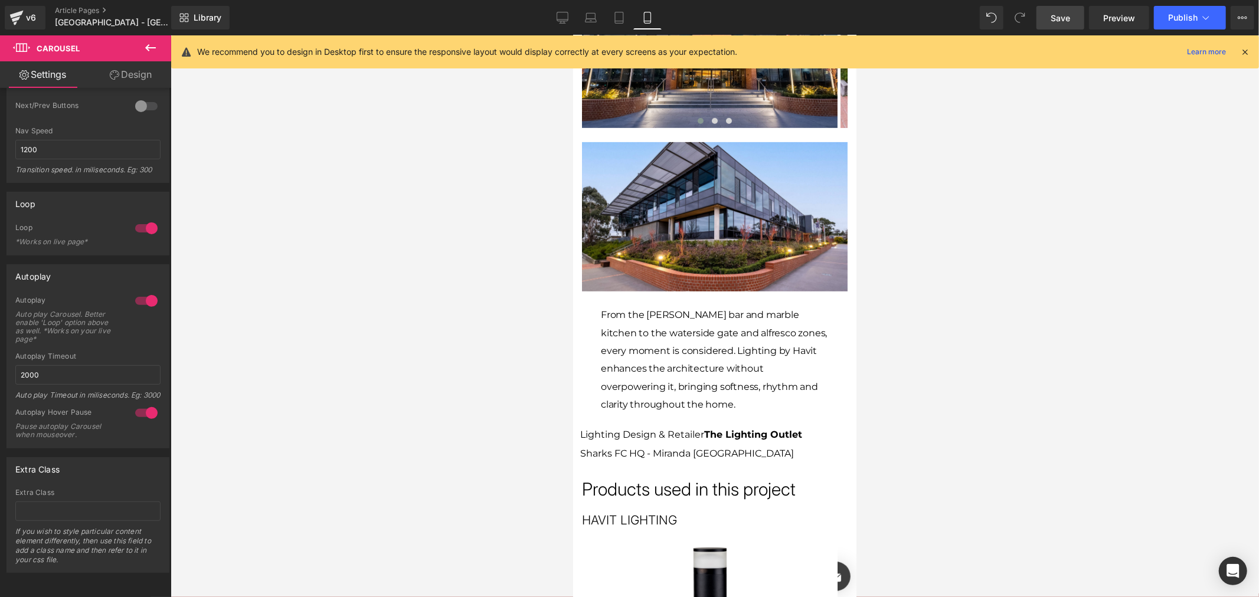
scroll to position [524, 0]
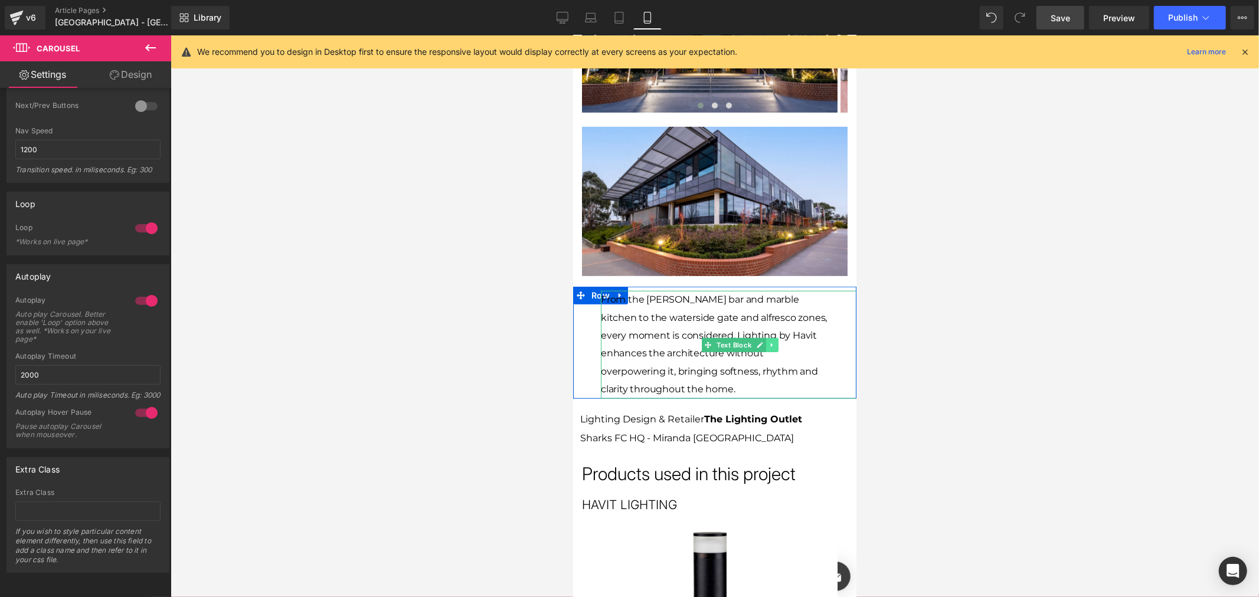
click at [767, 338] on link at bounding box center [771, 345] width 12 height 14
click at [617, 293] on span "From the [PERSON_NAME] bar and marble kitchen to the waterside gate and alfresc…" at bounding box center [713, 343] width 226 height 101
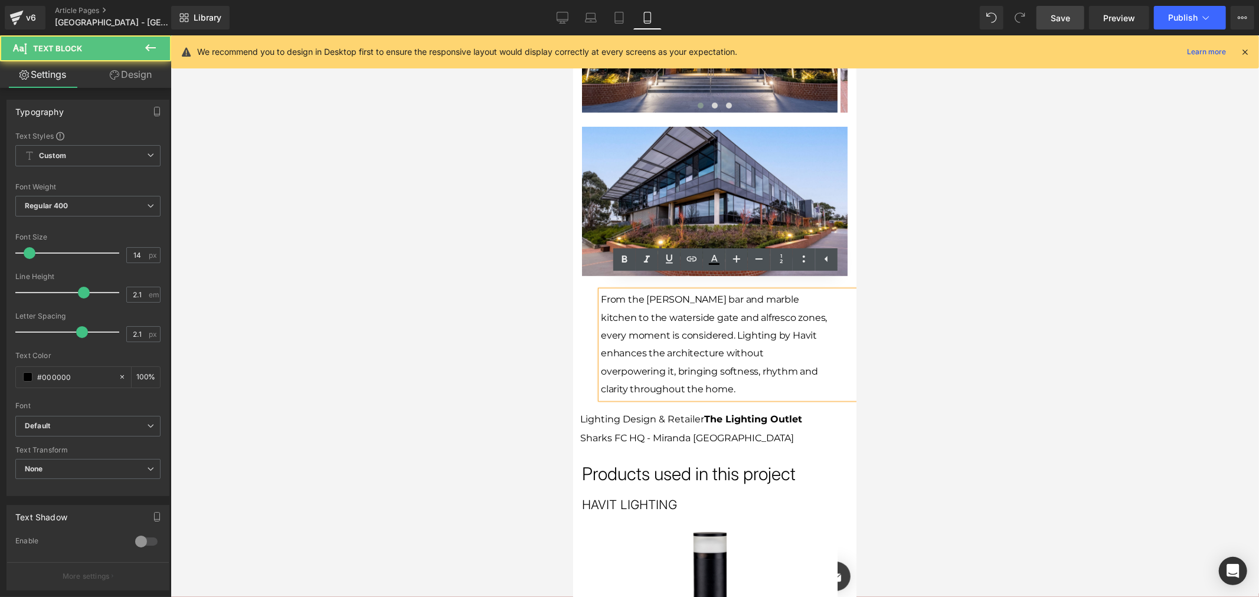
click at [558, 280] on div at bounding box center [715, 316] width 1088 height 562
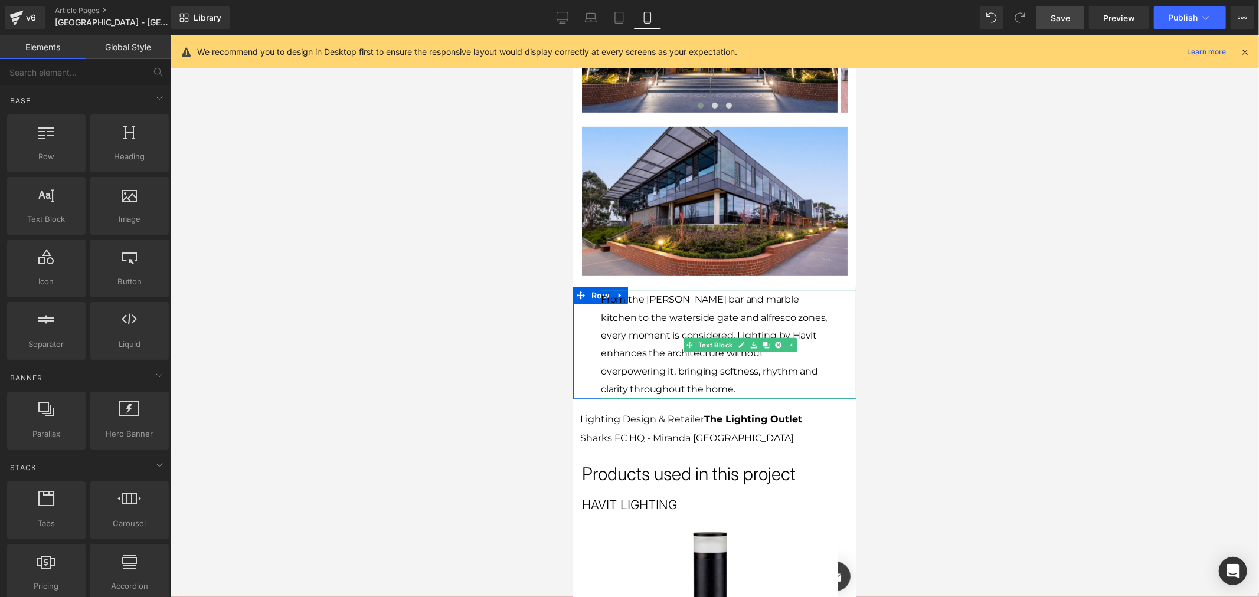
click at [617, 293] on span "From the [PERSON_NAME] bar and marble kitchen to the waterside gate and alfresc…" at bounding box center [713, 343] width 226 height 101
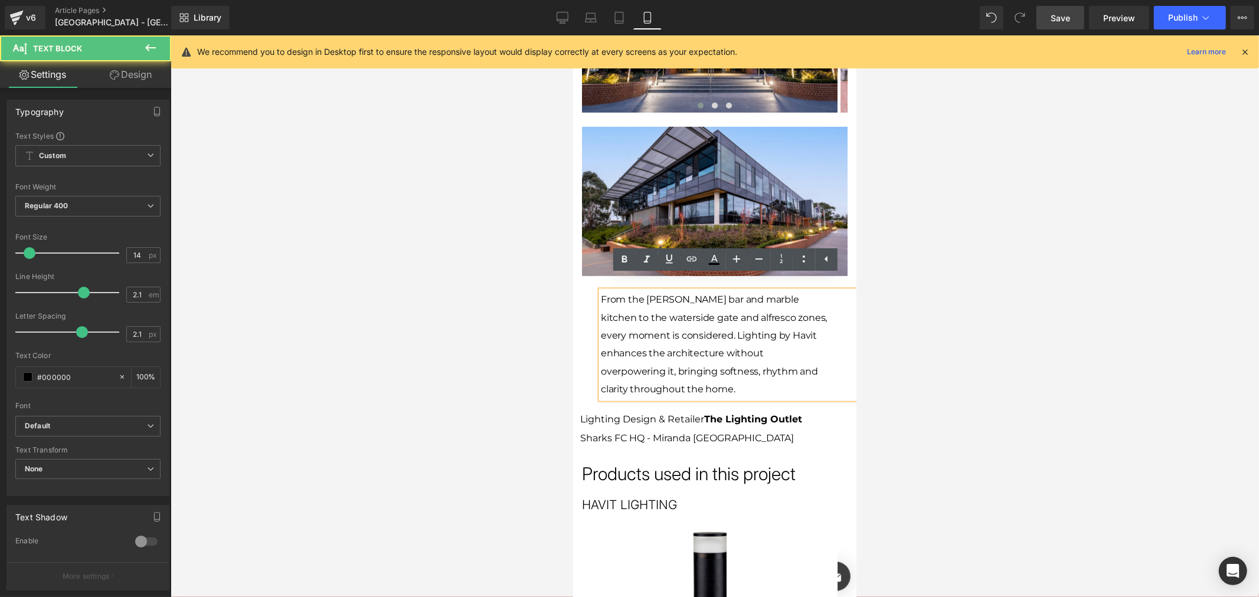
click at [564, 281] on div at bounding box center [715, 316] width 1088 height 562
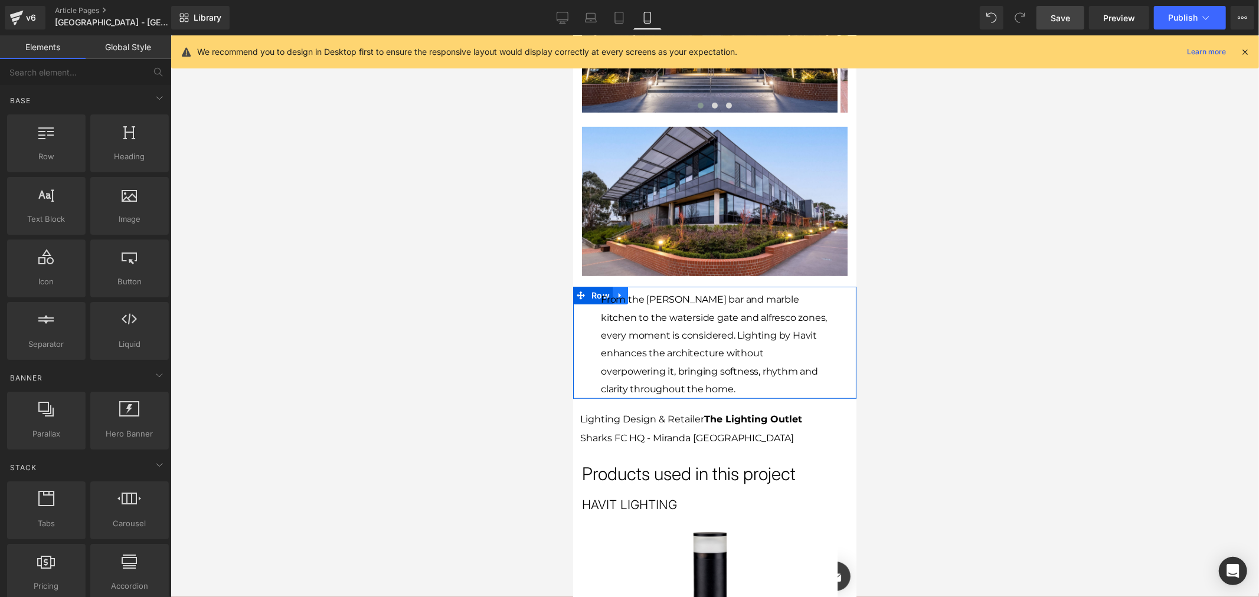
click at [618, 286] on link at bounding box center [619, 295] width 15 height 18
click at [647, 286] on link at bounding box center [650, 295] width 15 height 18
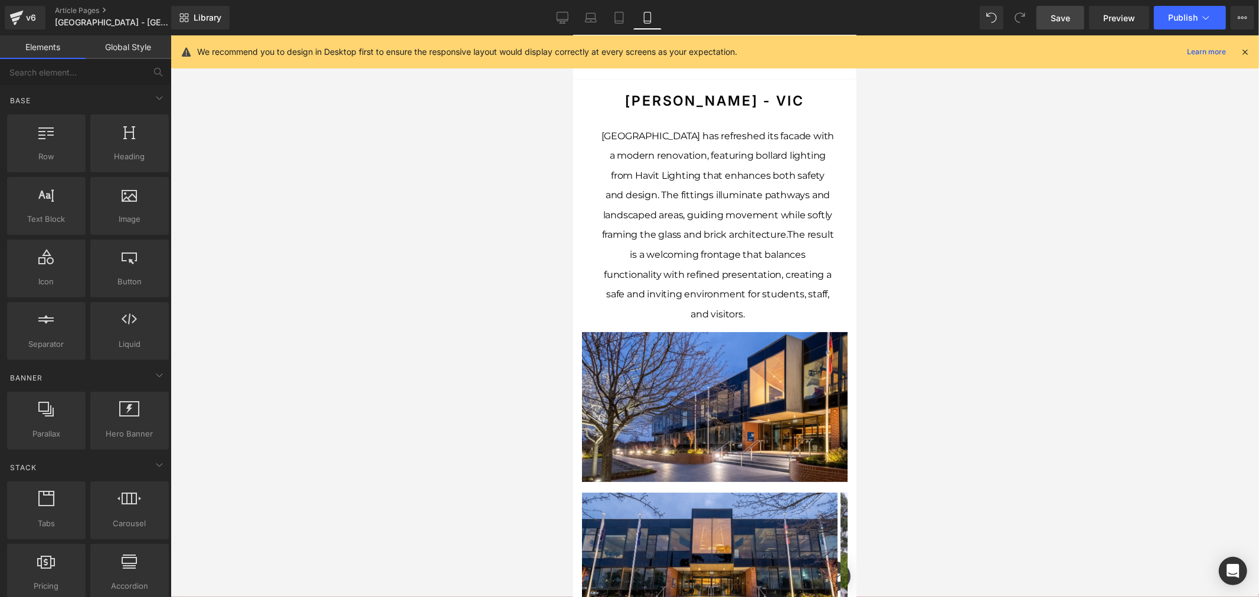
scroll to position [0, 0]
click at [718, 234] on span "[GEOGRAPHIC_DATA] has refreshed its facade with a modern renovation, featuring …" at bounding box center [717, 185] width 233 height 110
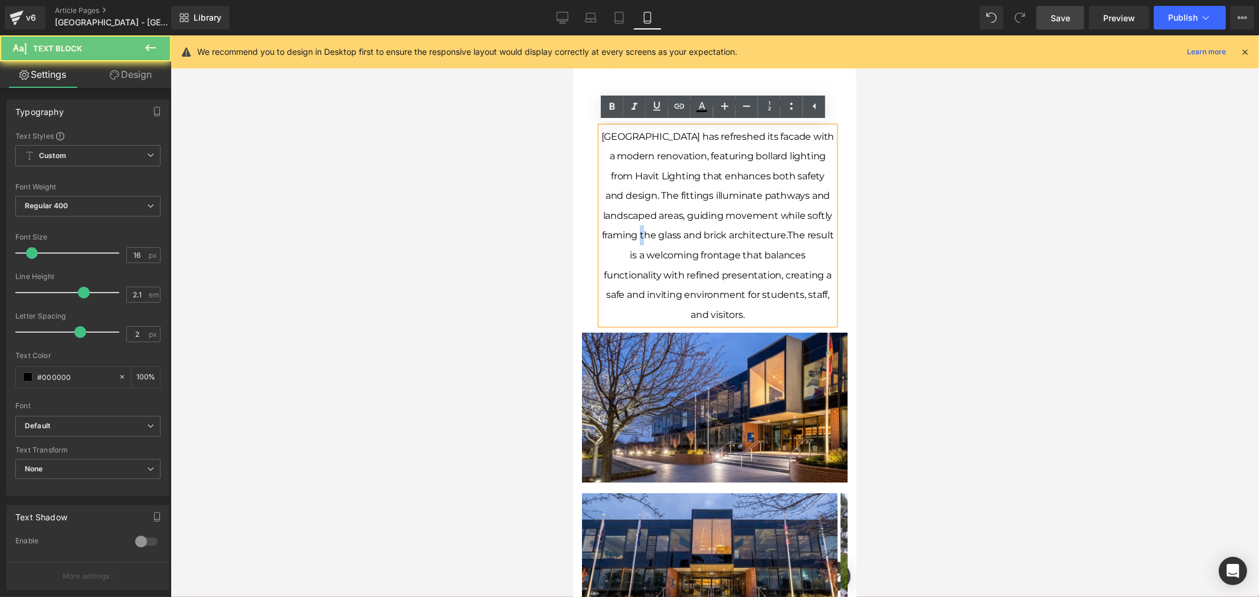
click at [718, 234] on span "[GEOGRAPHIC_DATA] has refreshed its facade with a modern renovation, featuring …" at bounding box center [717, 185] width 233 height 110
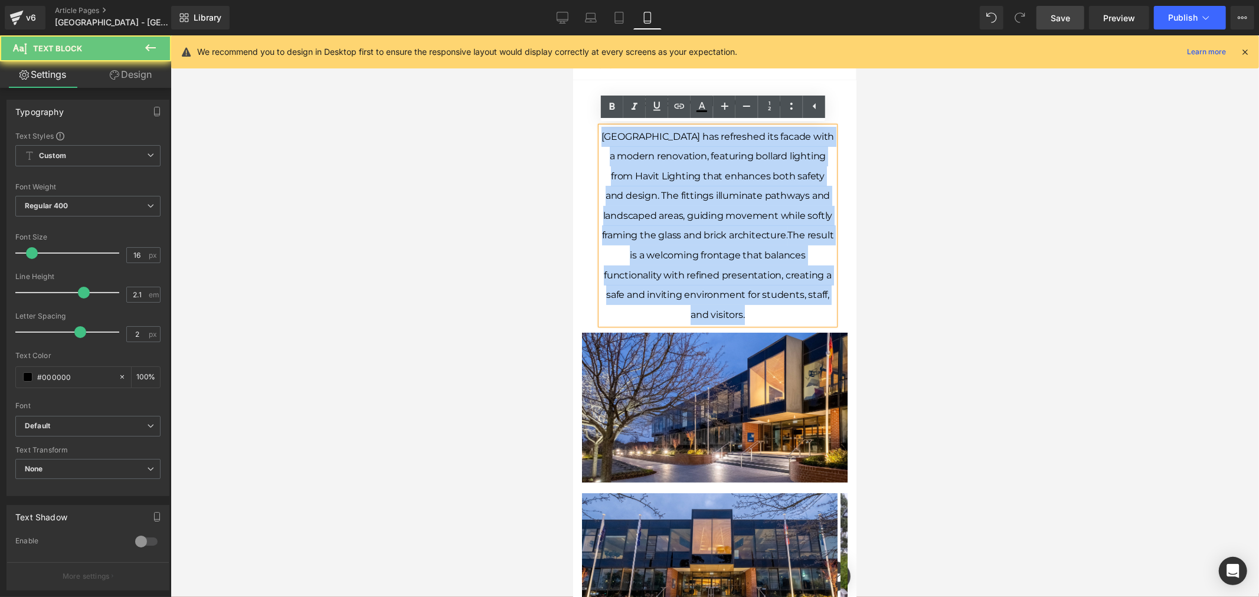
click at [718, 234] on span "[GEOGRAPHIC_DATA] has refreshed its facade with a modern renovation, featuring …" at bounding box center [717, 185] width 233 height 110
copy div "[GEOGRAPHIC_DATA] has refreshed its facade with a modern renovation, featuring …"
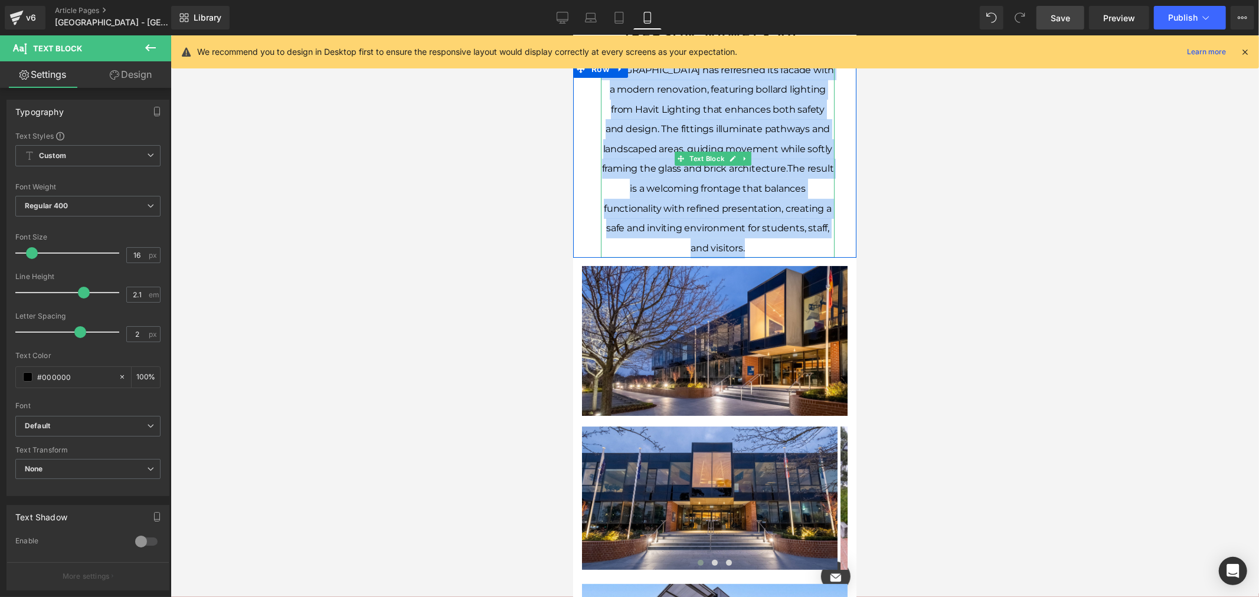
scroll to position [131, 0]
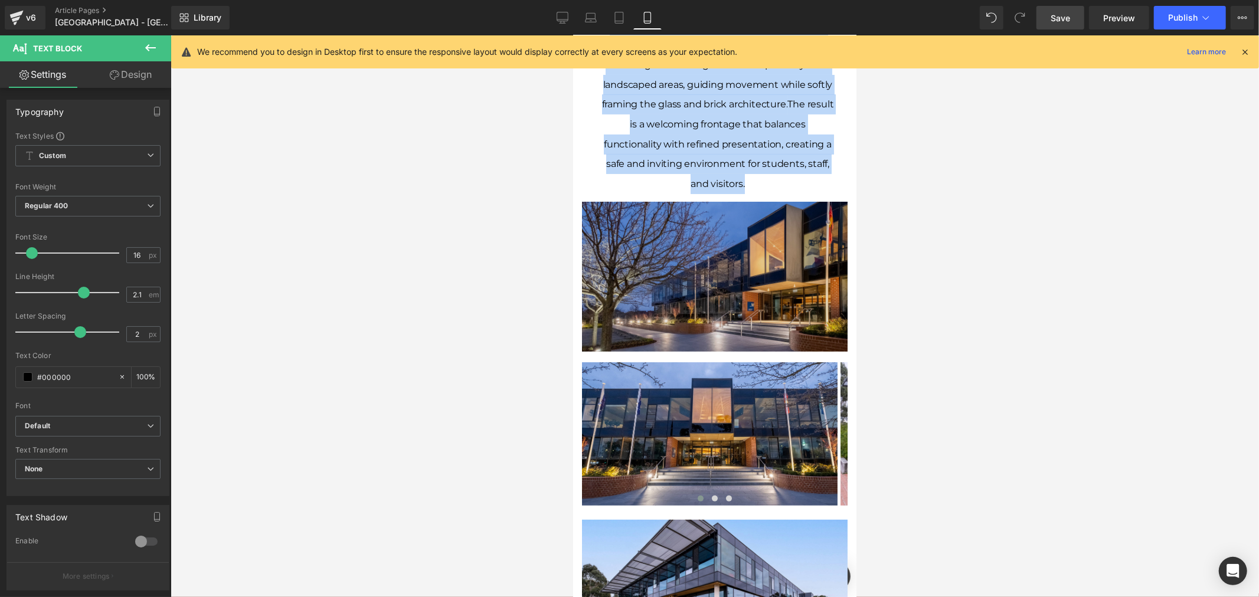
click at [764, 237] on img at bounding box center [714, 275] width 266 height 149
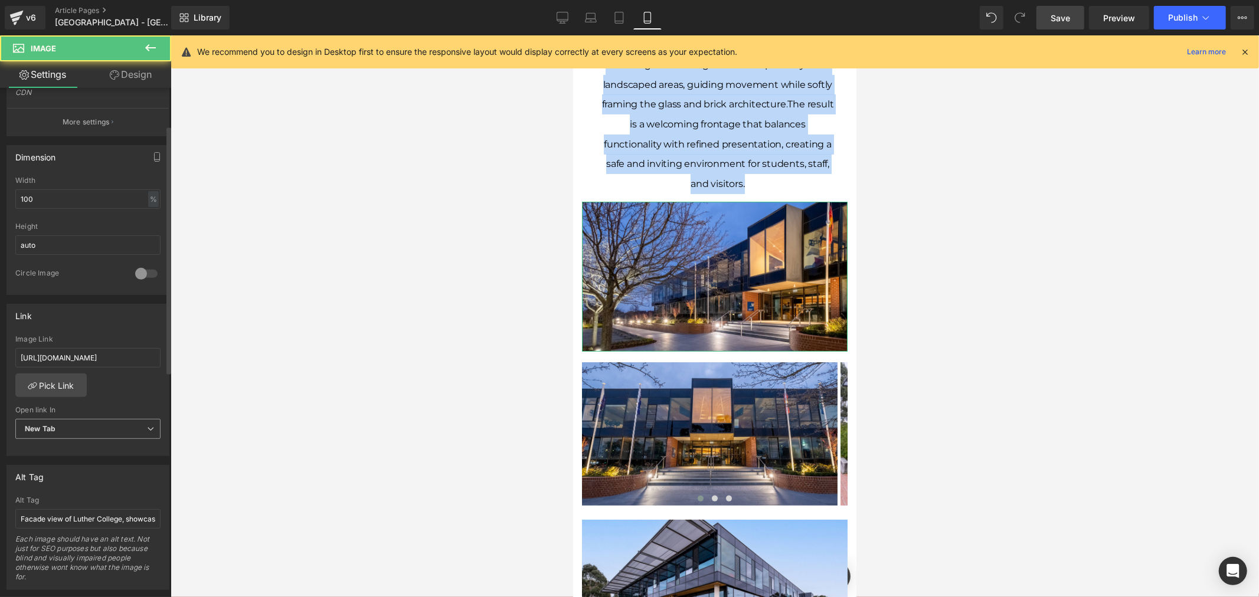
scroll to position [328, 0]
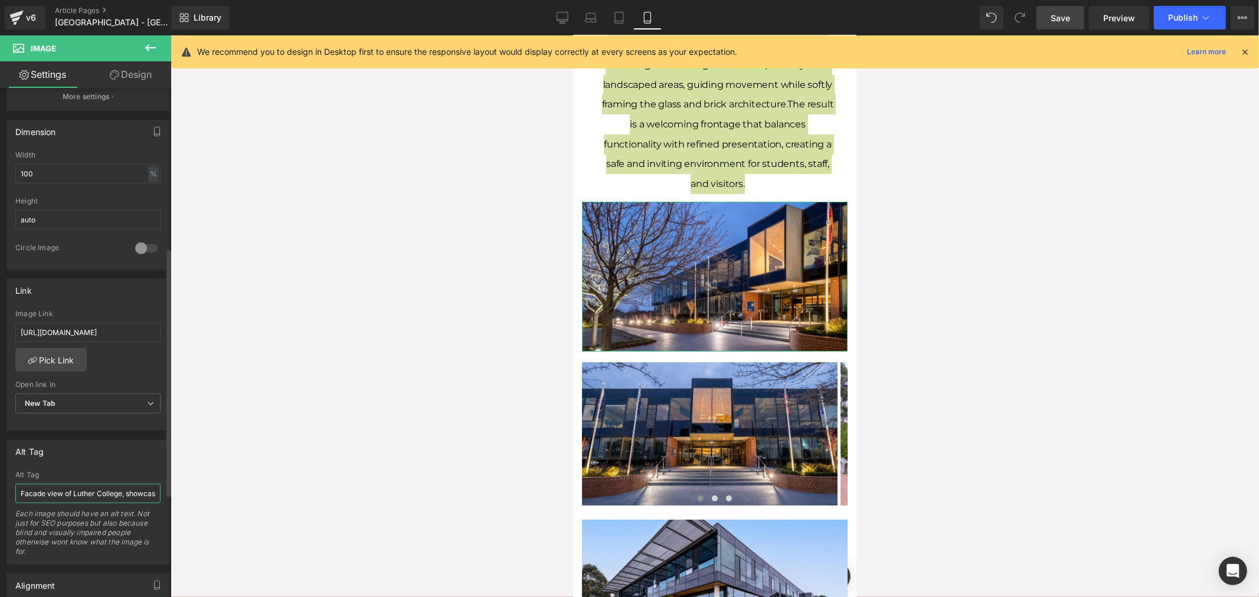
click at [123, 487] on input "Facade view of Luther College, showcasing entry area and is illuminated by Boll…" at bounding box center [87, 493] width 145 height 19
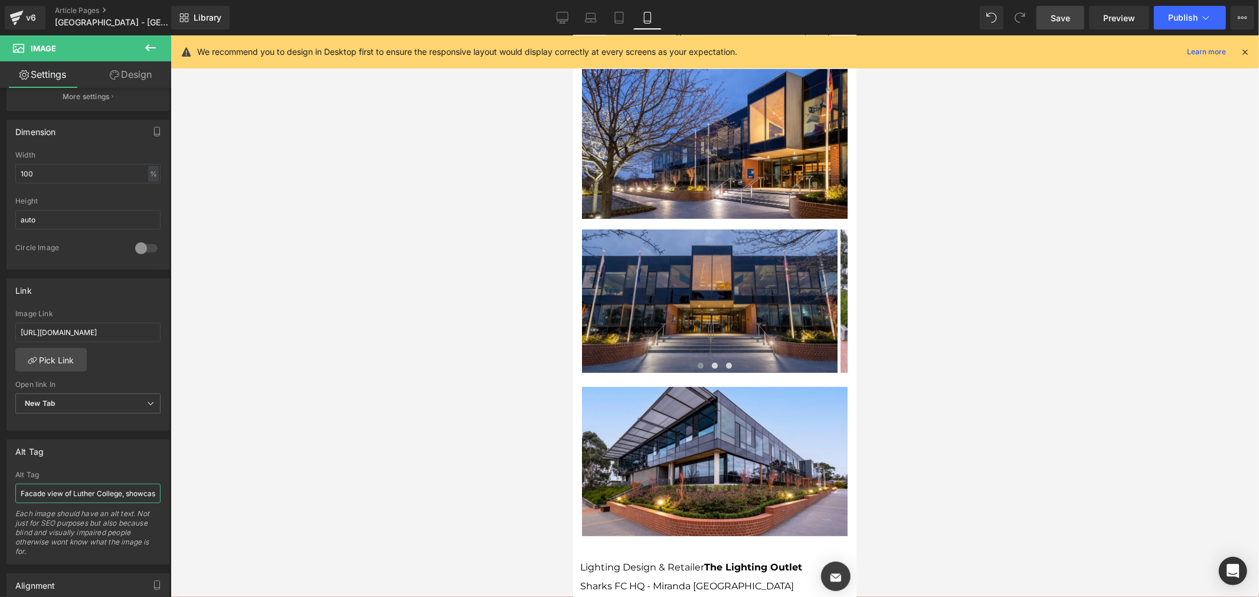
scroll to position [262, 0]
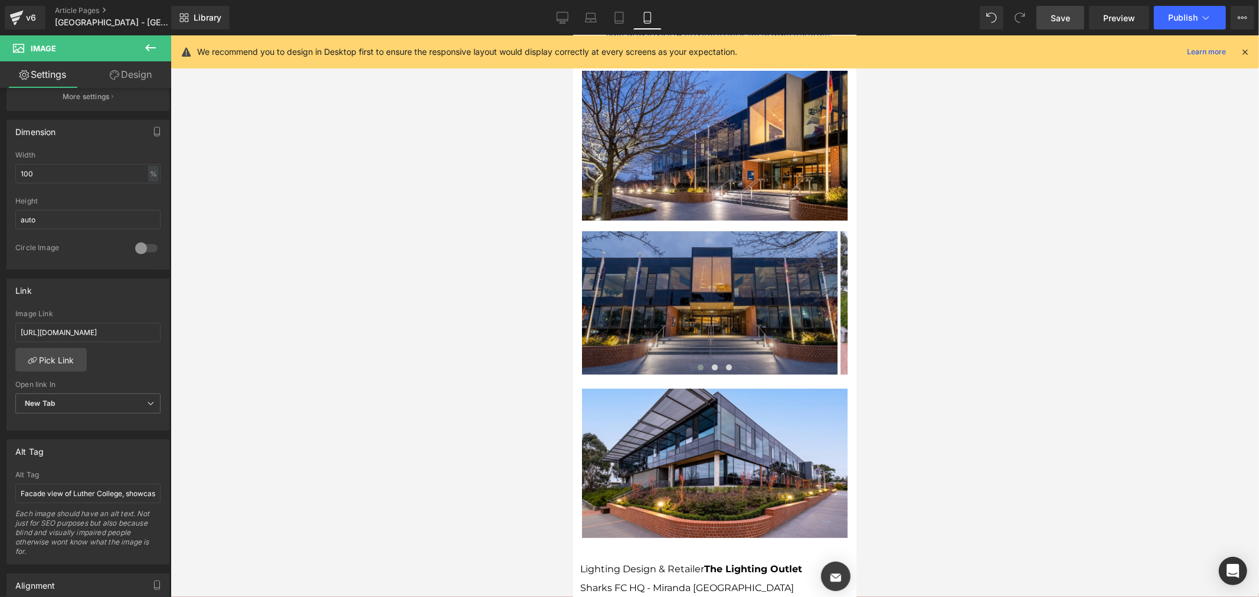
click at [813, 278] on img at bounding box center [709, 303] width 256 height 144
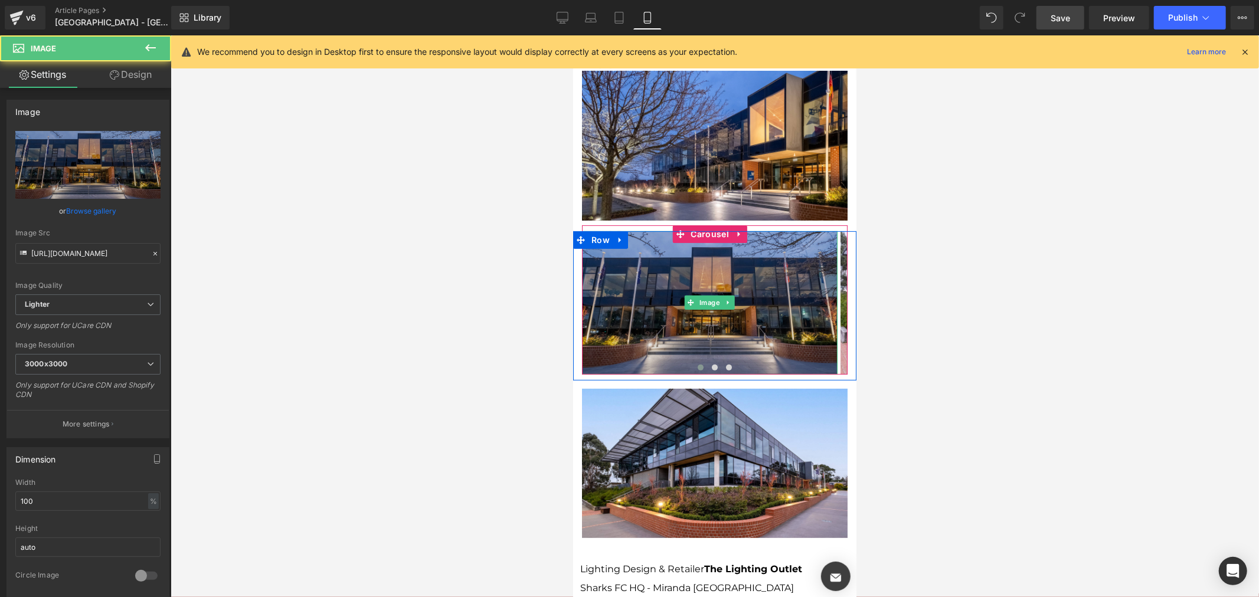
click at [825, 294] on img at bounding box center [709, 303] width 256 height 144
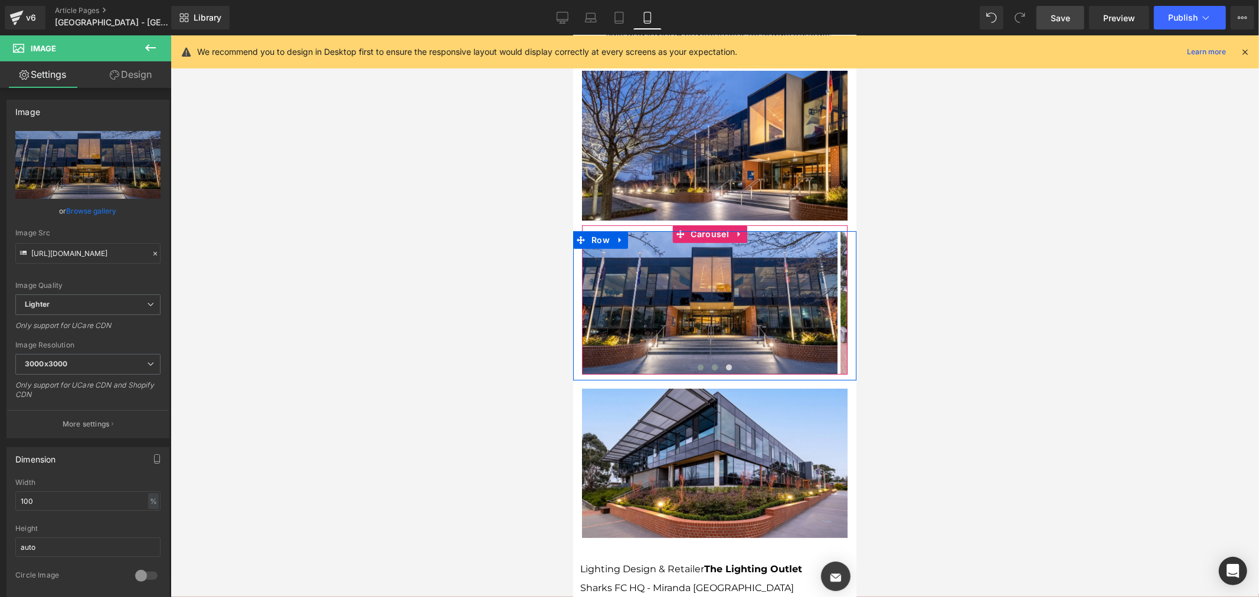
click at [711, 364] on span at bounding box center [714, 367] width 6 height 6
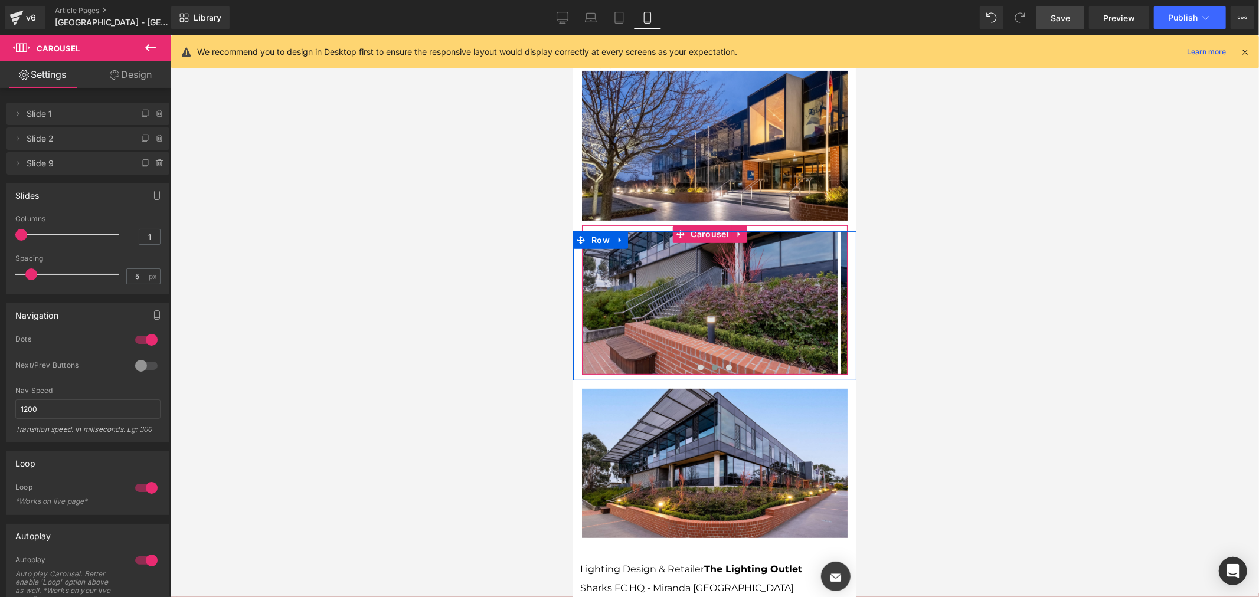
click at [713, 304] on img at bounding box center [709, 303] width 256 height 144
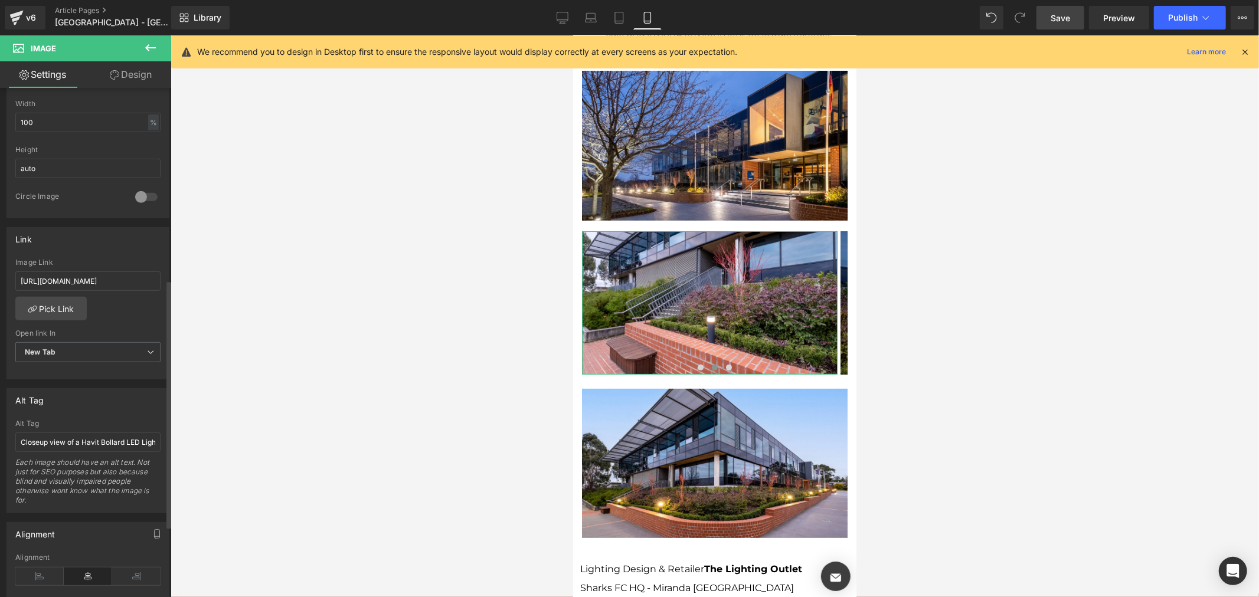
scroll to position [393, 0]
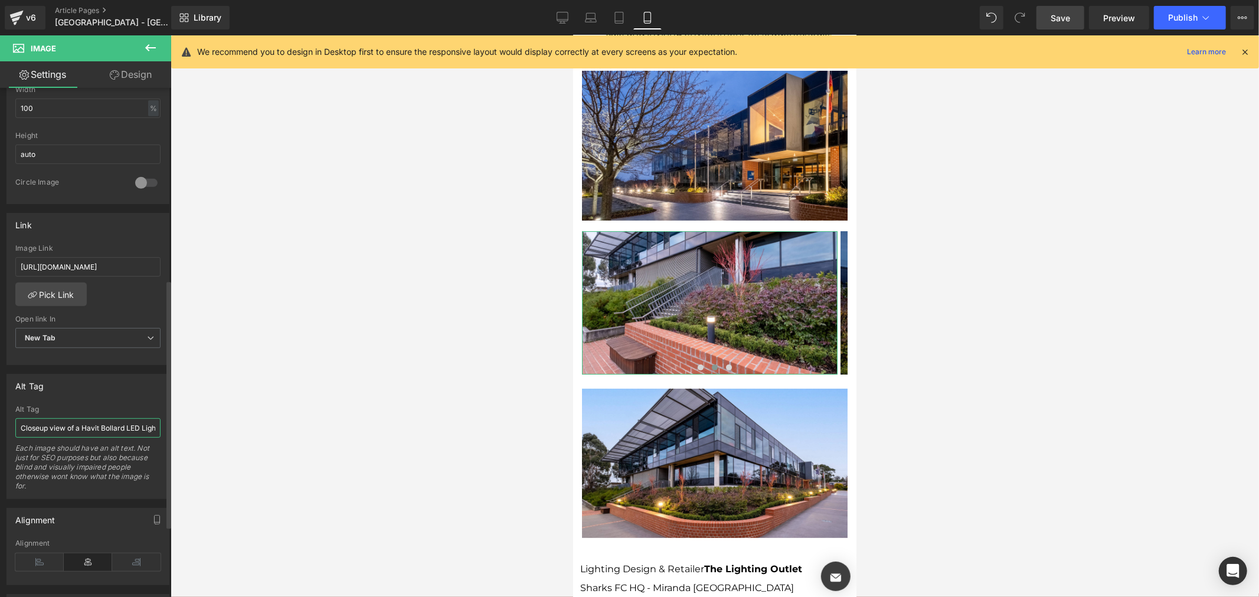
click at [111, 428] on input "Closeup view of a Havit Bollard LED Light situated in one of the garden beds of…" at bounding box center [87, 427] width 145 height 19
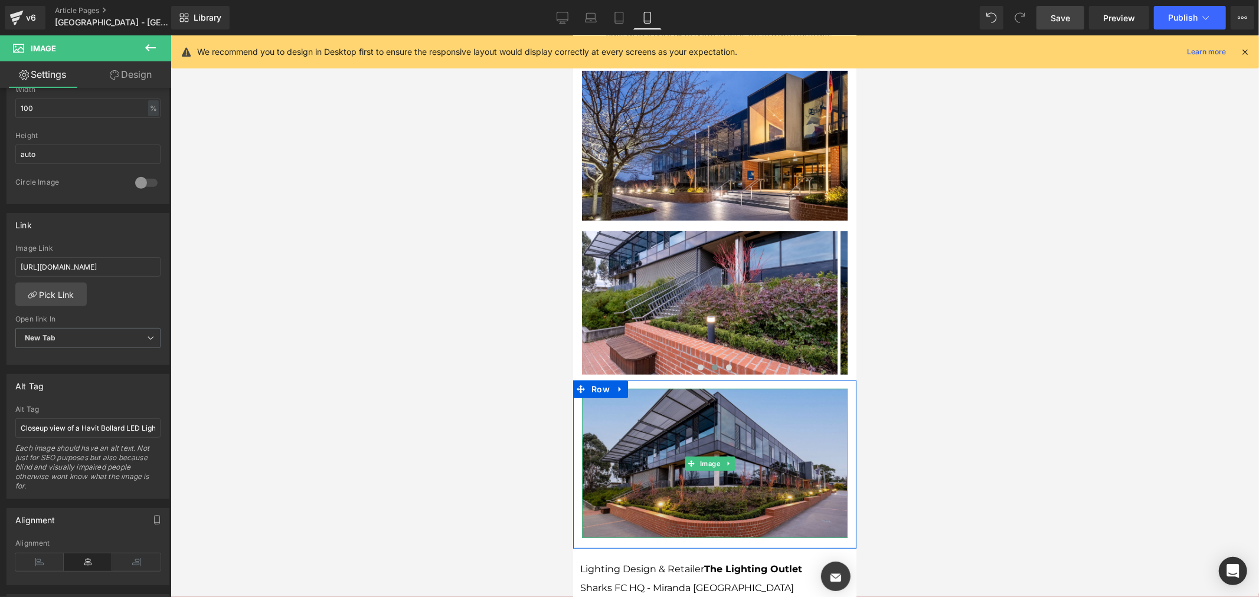
click at [807, 433] on img at bounding box center [714, 462] width 266 height 149
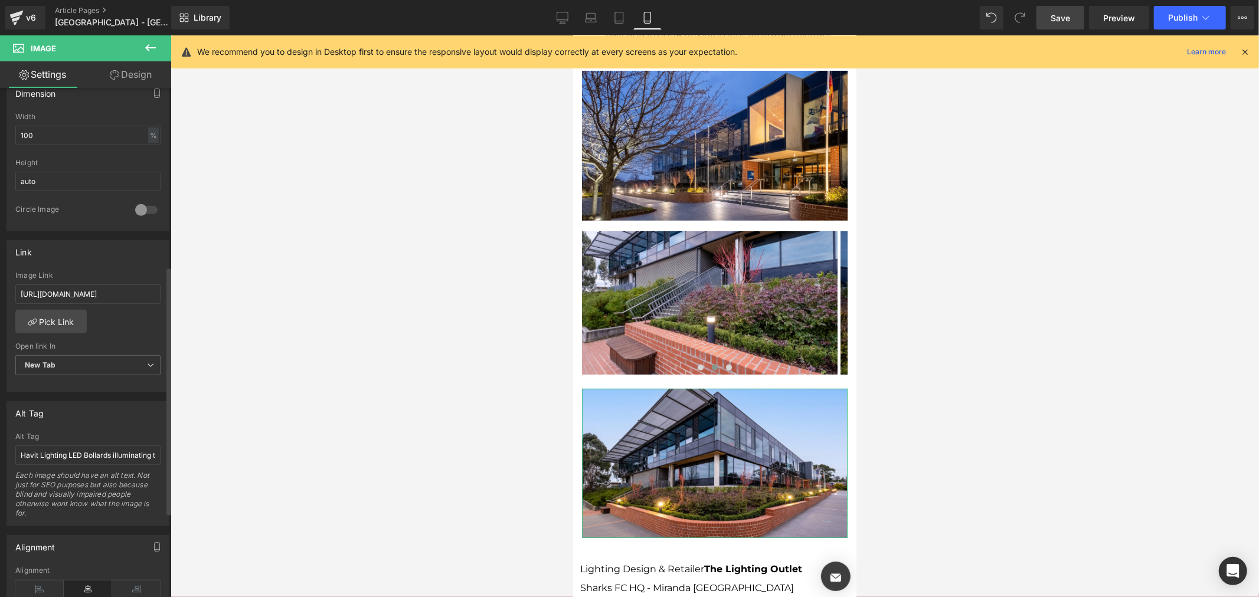
scroll to position [459, 0]
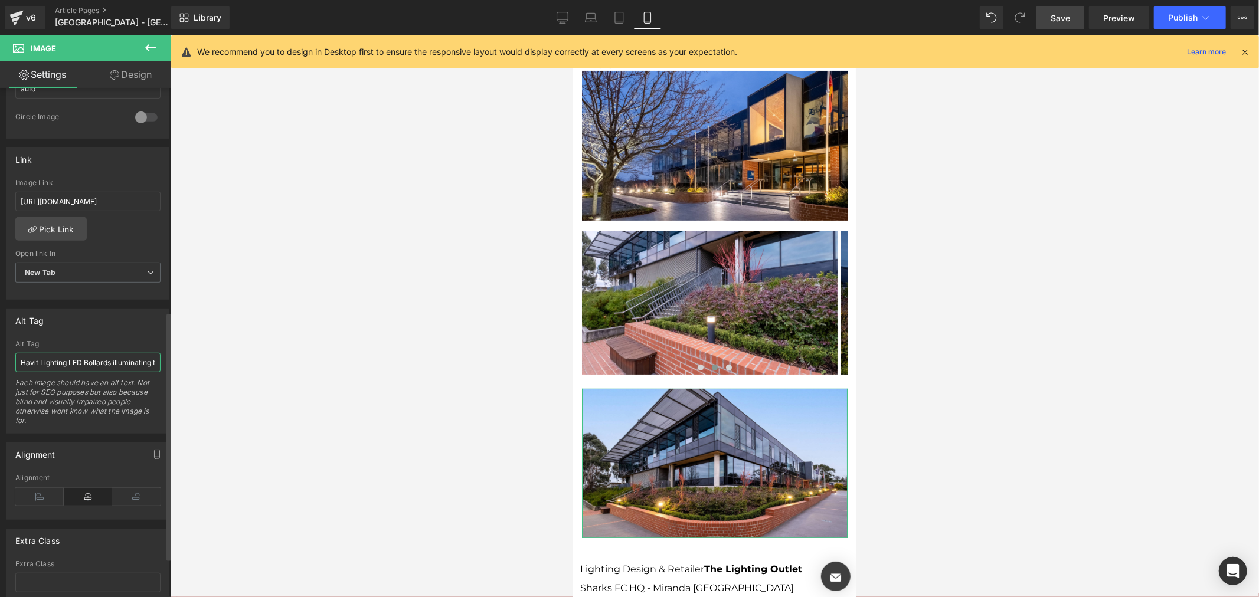
click at [125, 367] on input "Havit Lighting LED Bollards illuminating the sides of the Luther College around…" at bounding box center [87, 362] width 145 height 19
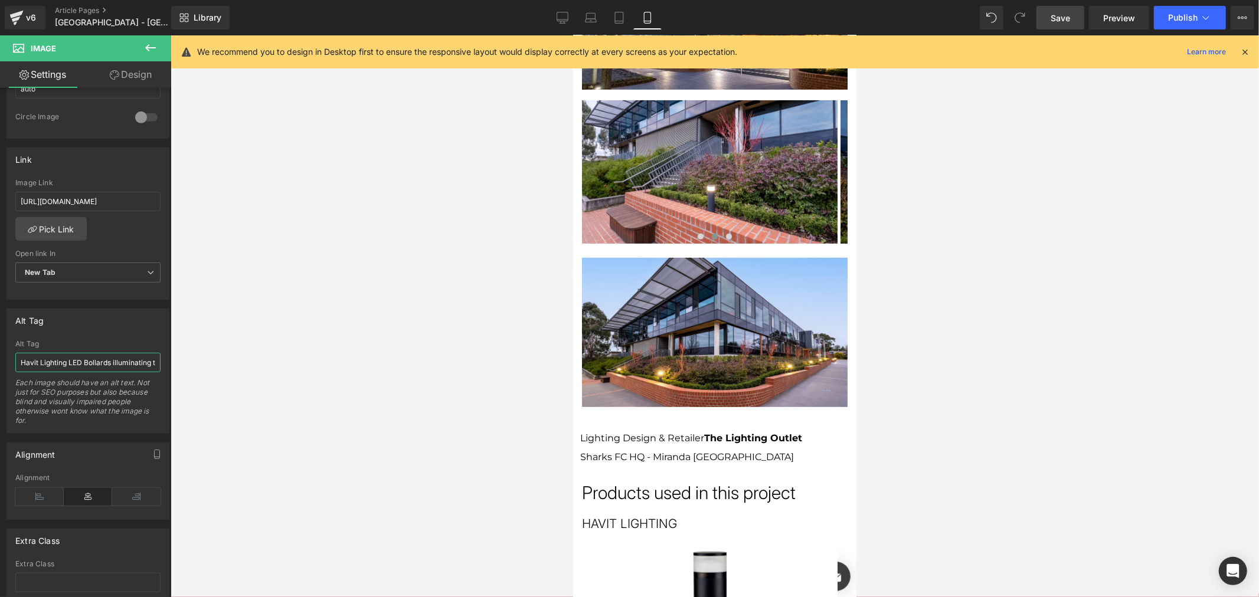
scroll to position [787, 0]
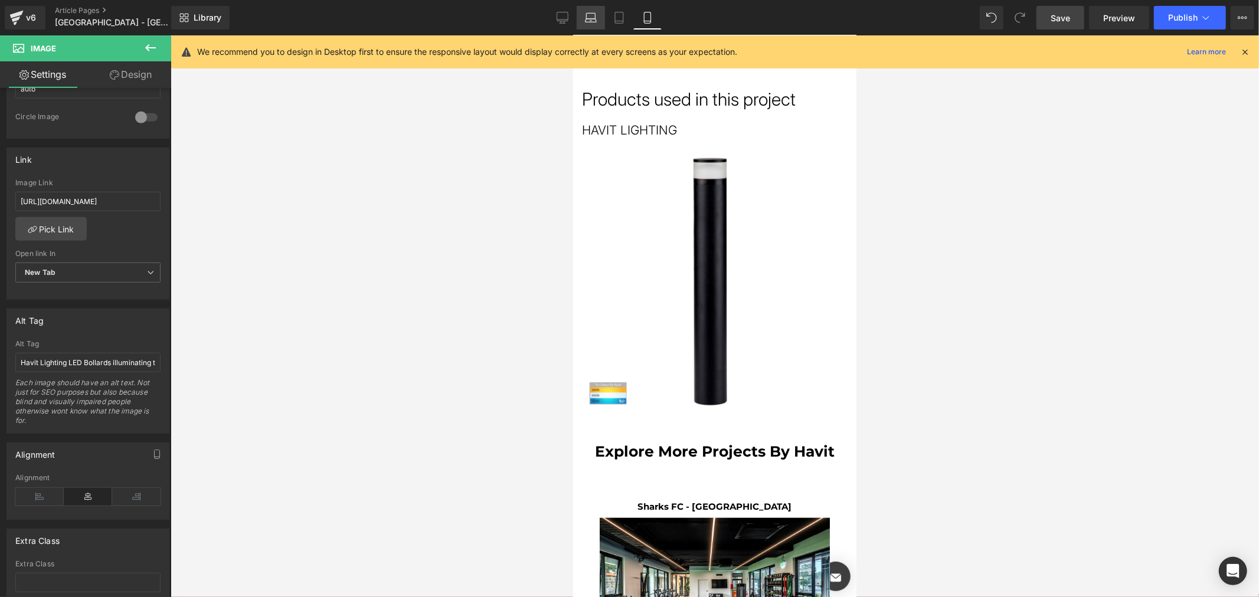
click at [579, 12] on link "Laptop" at bounding box center [591, 18] width 28 height 24
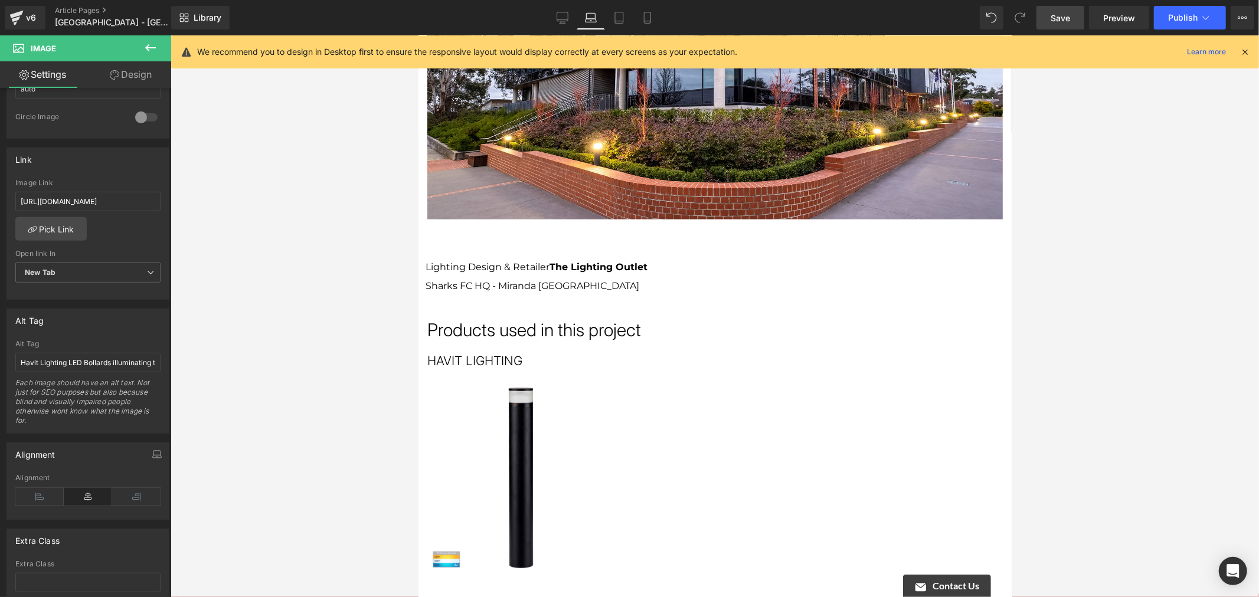
scroll to position [816, 0]
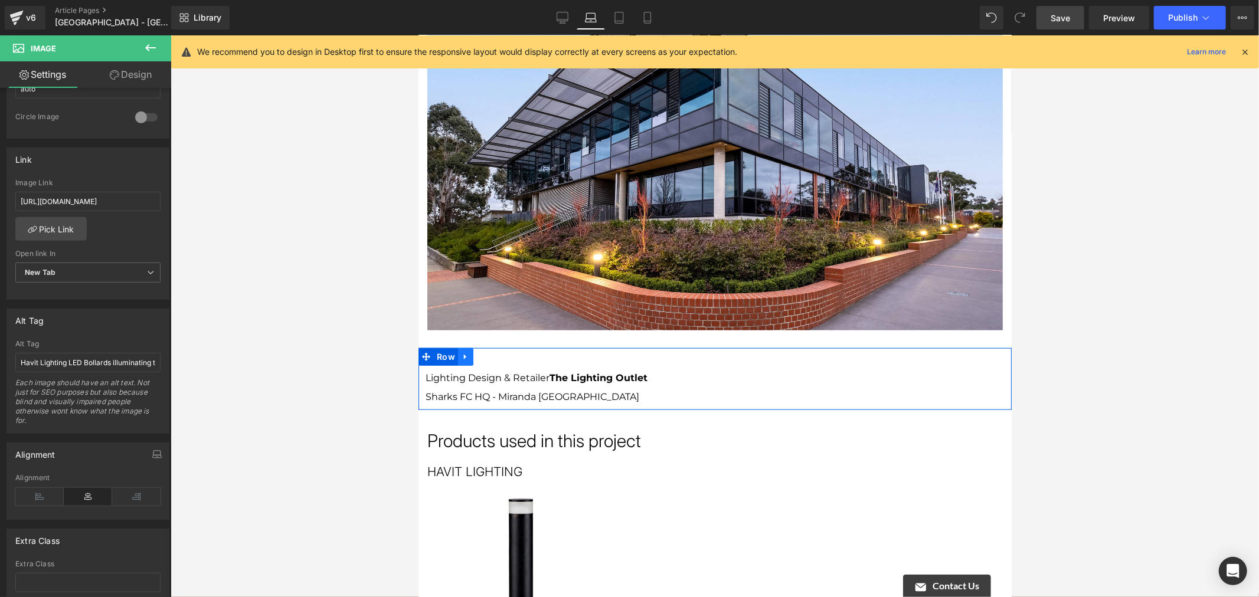
click at [467, 352] on icon at bounding box center [465, 356] width 8 height 9
click at [494, 352] on icon at bounding box center [496, 356] width 8 height 8
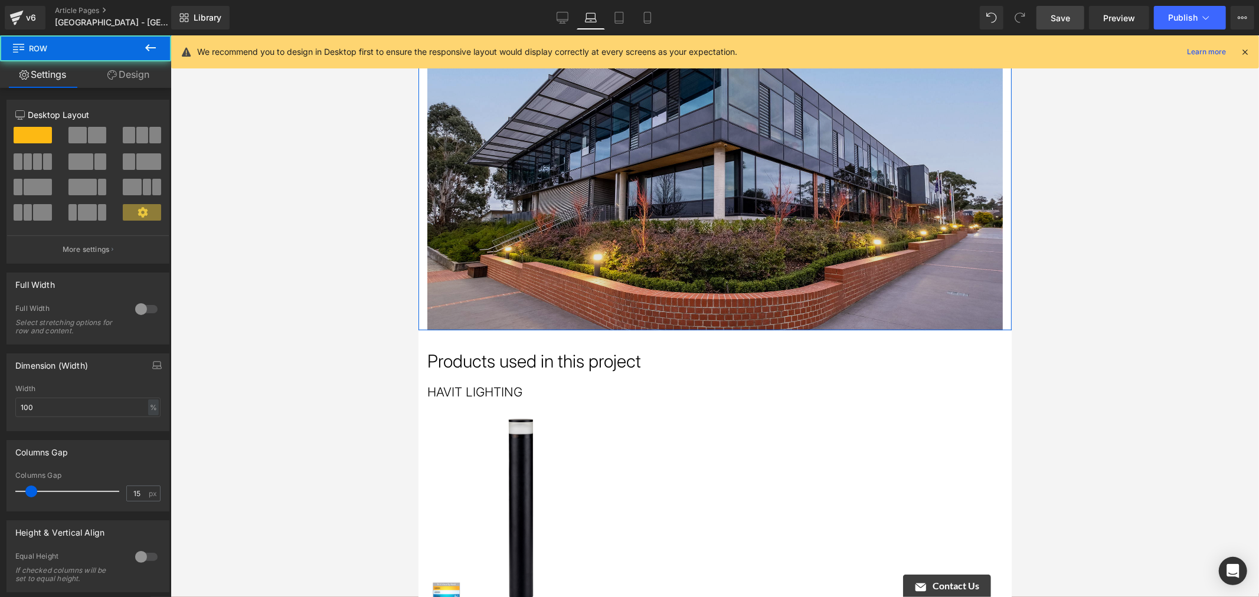
drag, startPoint x: 543, startPoint y: 332, endPoint x: 539, endPoint y: 312, distance: 20.5
click at [539, 312] on div "Image Row" at bounding box center [714, 164] width 593 height 332
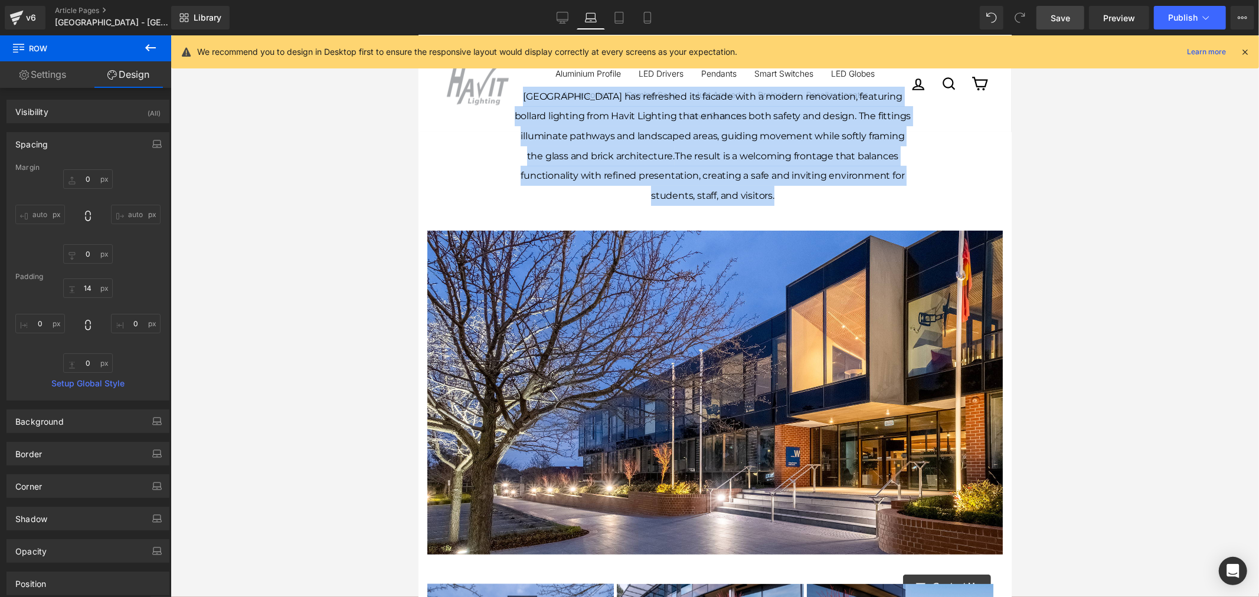
scroll to position [0, 0]
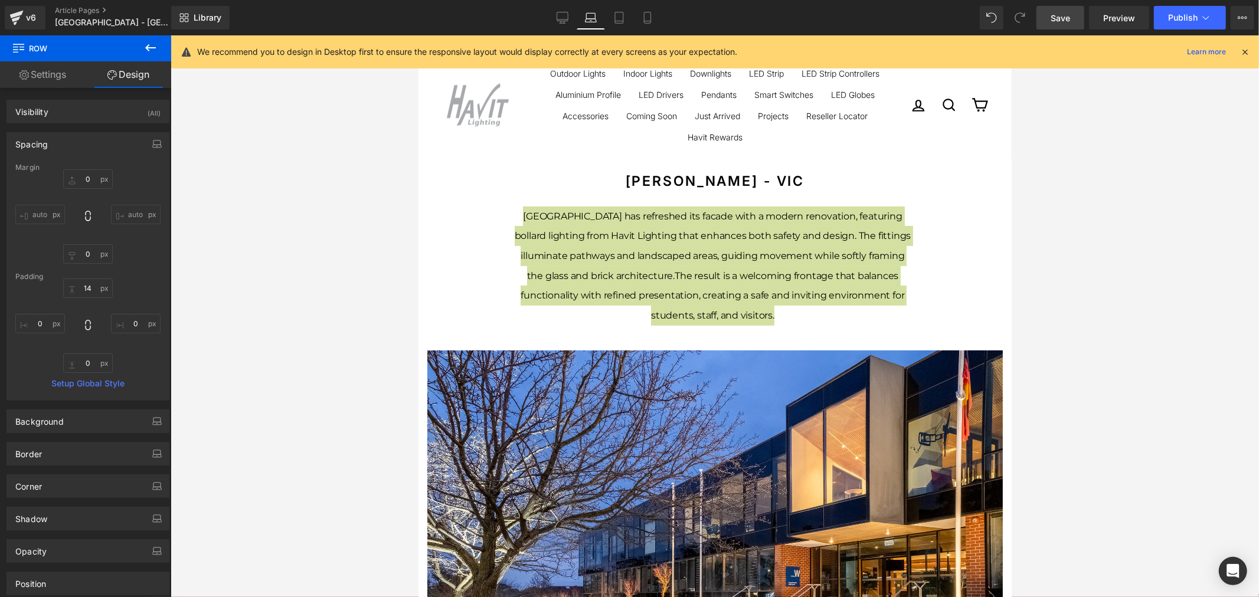
click at [1158, 189] on div at bounding box center [715, 316] width 1088 height 562
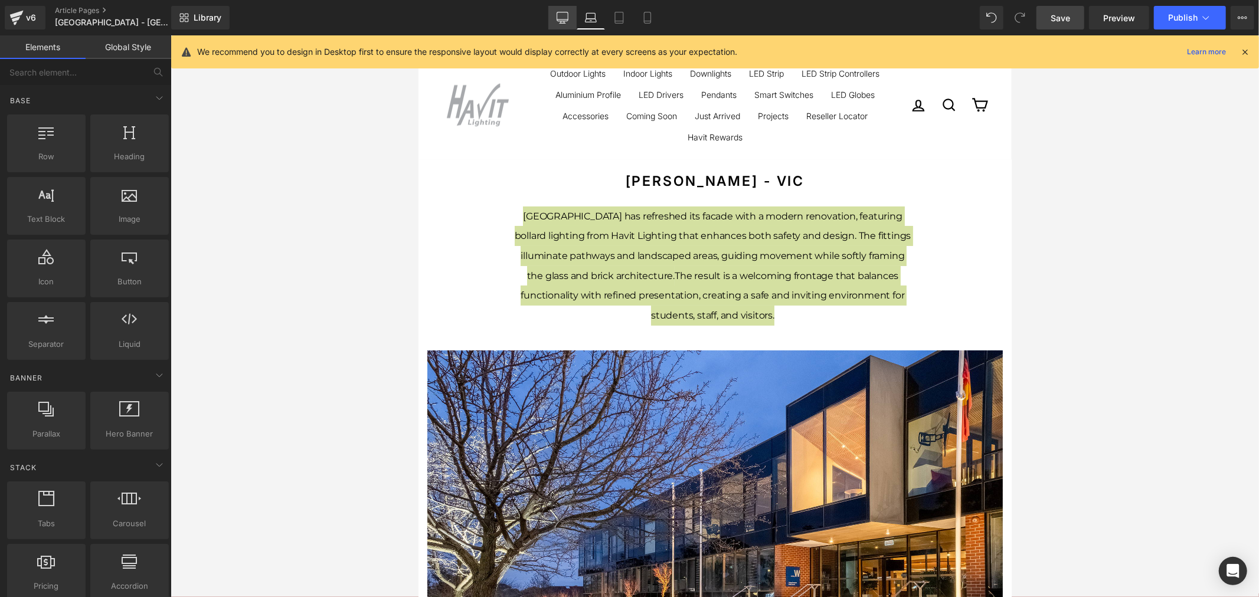
click at [568, 21] on icon at bounding box center [561, 16] width 11 height 9
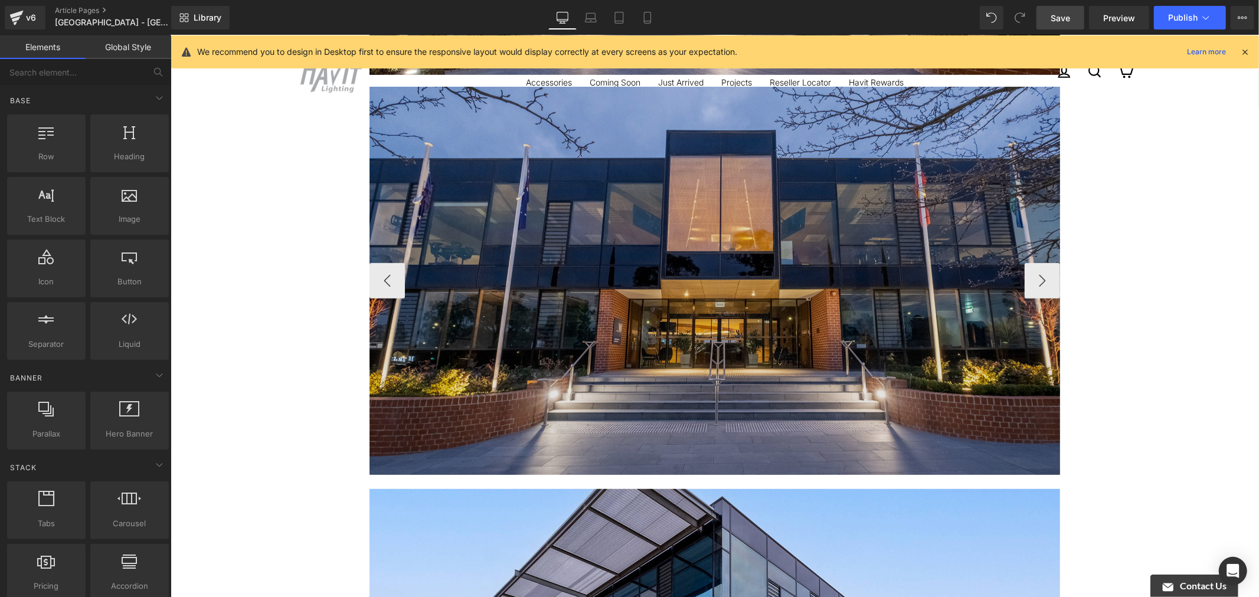
scroll to position [582, 0]
click at [1027, 263] on button "›" at bounding box center [1041, 280] width 35 height 35
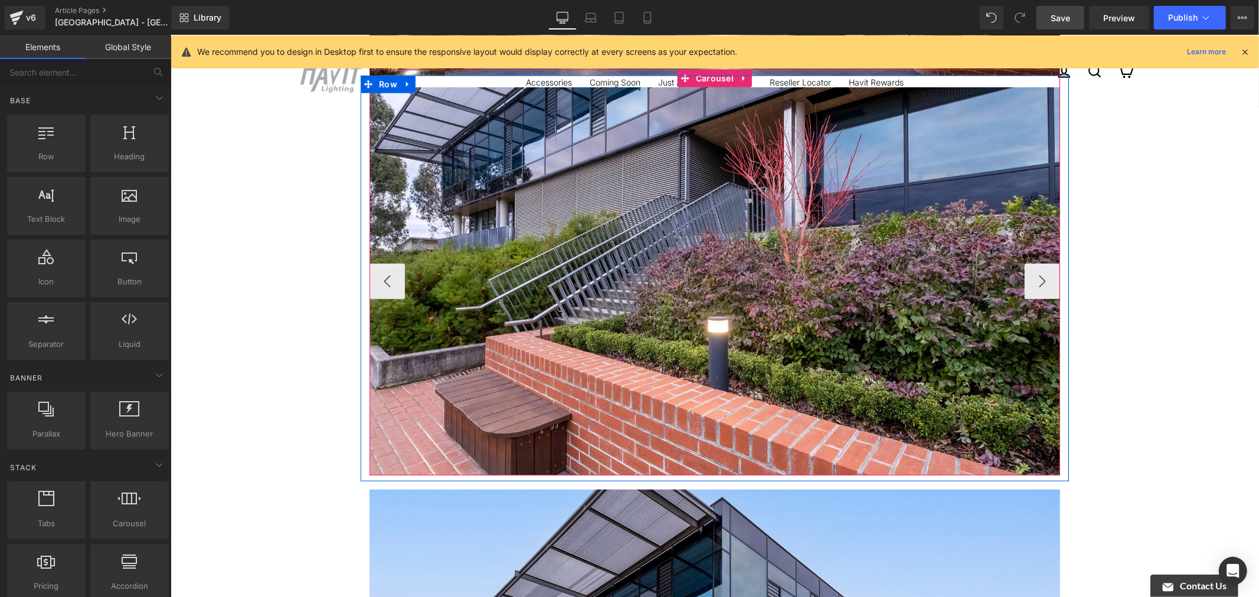
click at [1027, 263] on button "›" at bounding box center [1041, 280] width 35 height 35
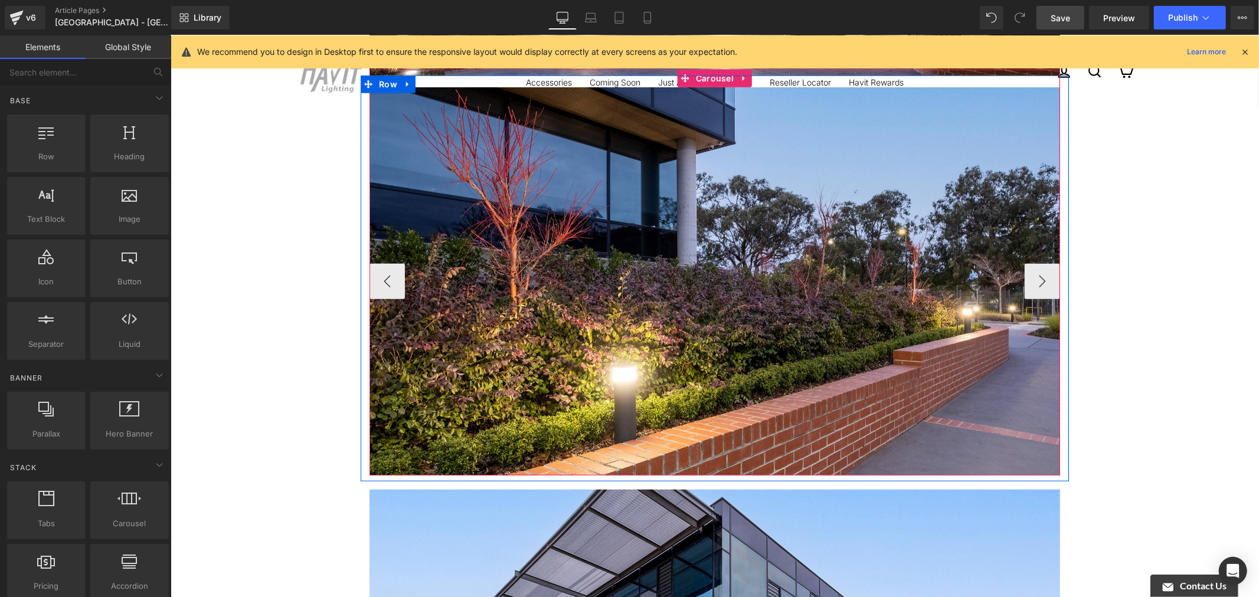
click at [1027, 263] on button "›" at bounding box center [1041, 280] width 35 height 35
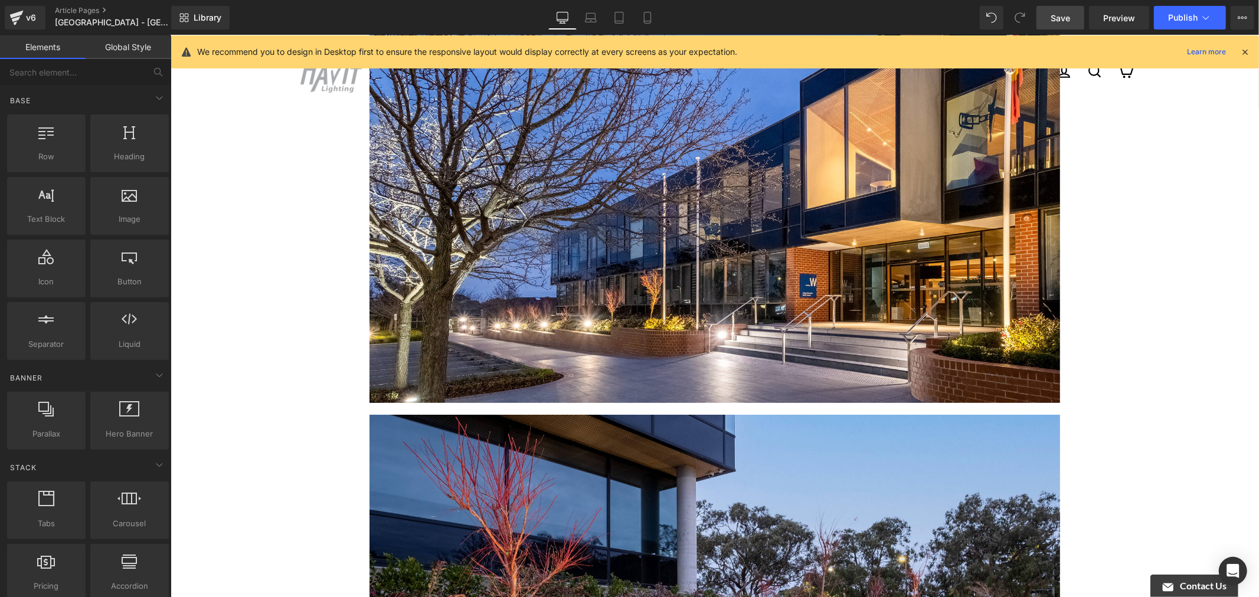
click at [1049, 14] on link "Save" at bounding box center [1060, 18] width 48 height 24
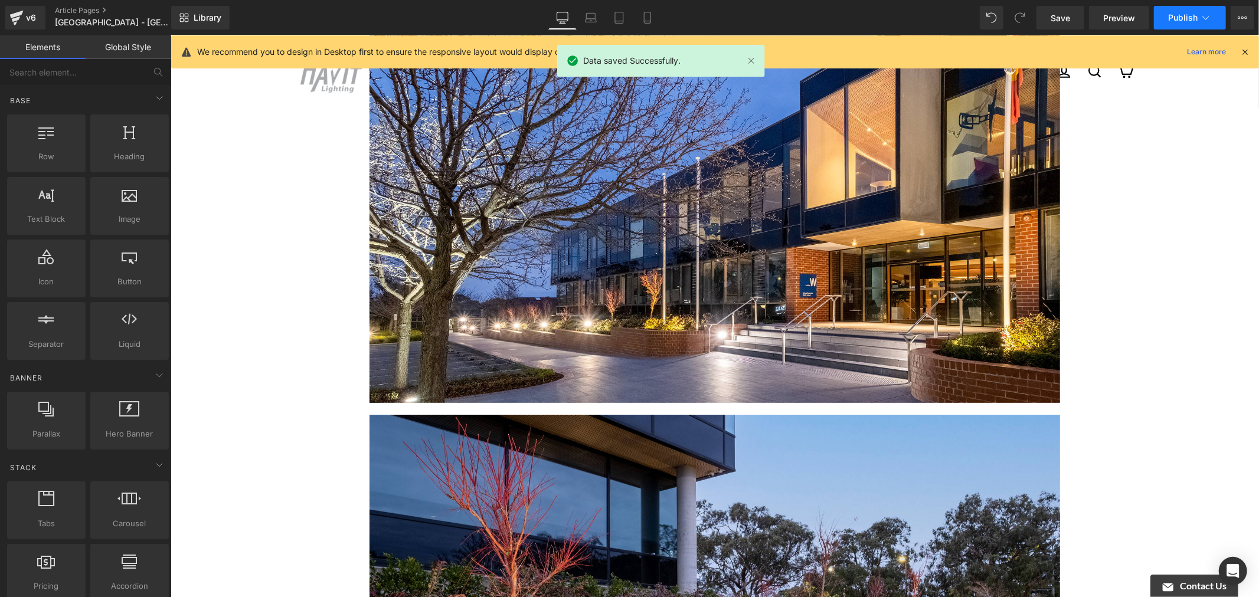
click at [1175, 7] on button "Publish" at bounding box center [1190, 18] width 72 height 24
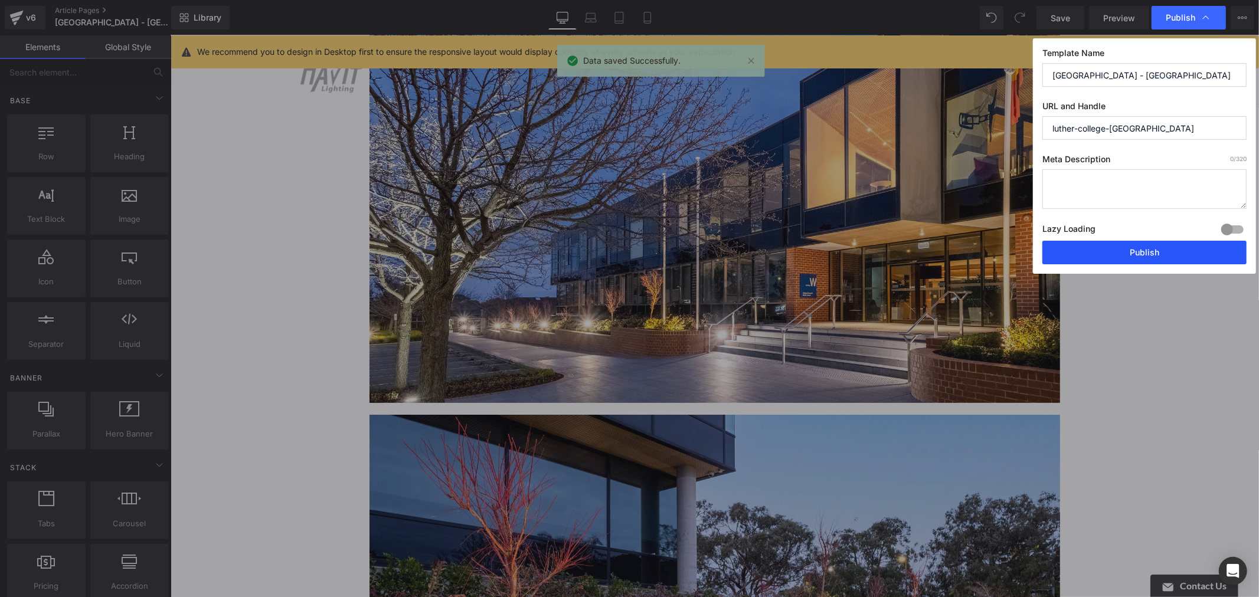
click at [1138, 250] on button "Publish" at bounding box center [1144, 253] width 204 height 24
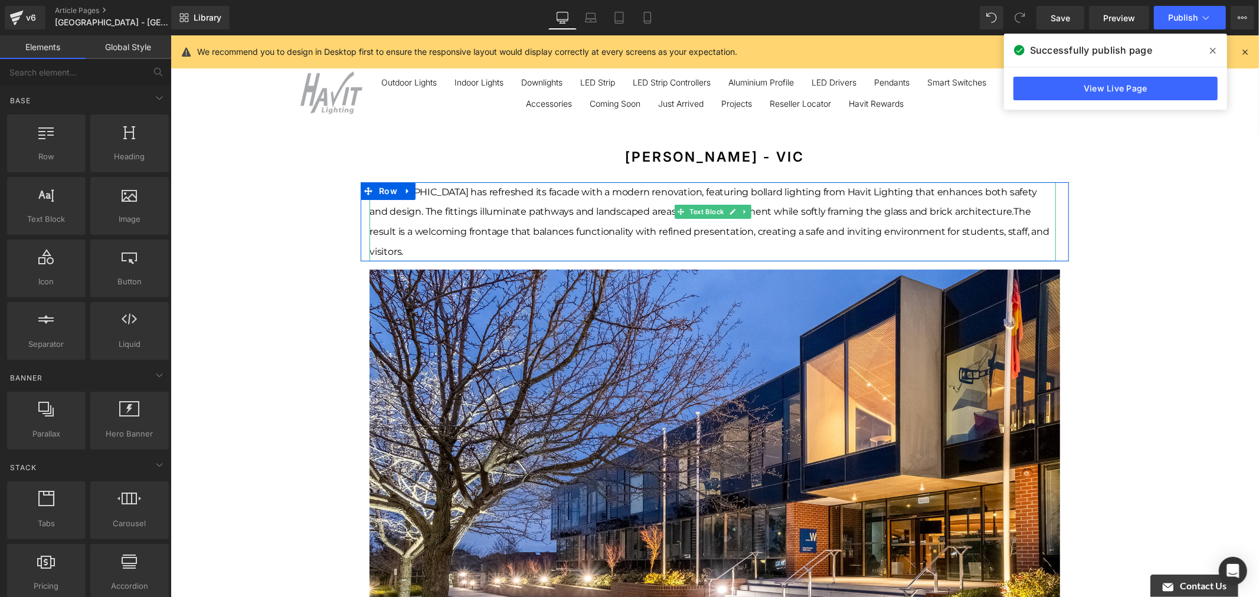
click at [778, 197] on span "[GEOGRAPHIC_DATA] has refreshed its facade with a modern renovation, featuring …" at bounding box center [702, 201] width 667 height 31
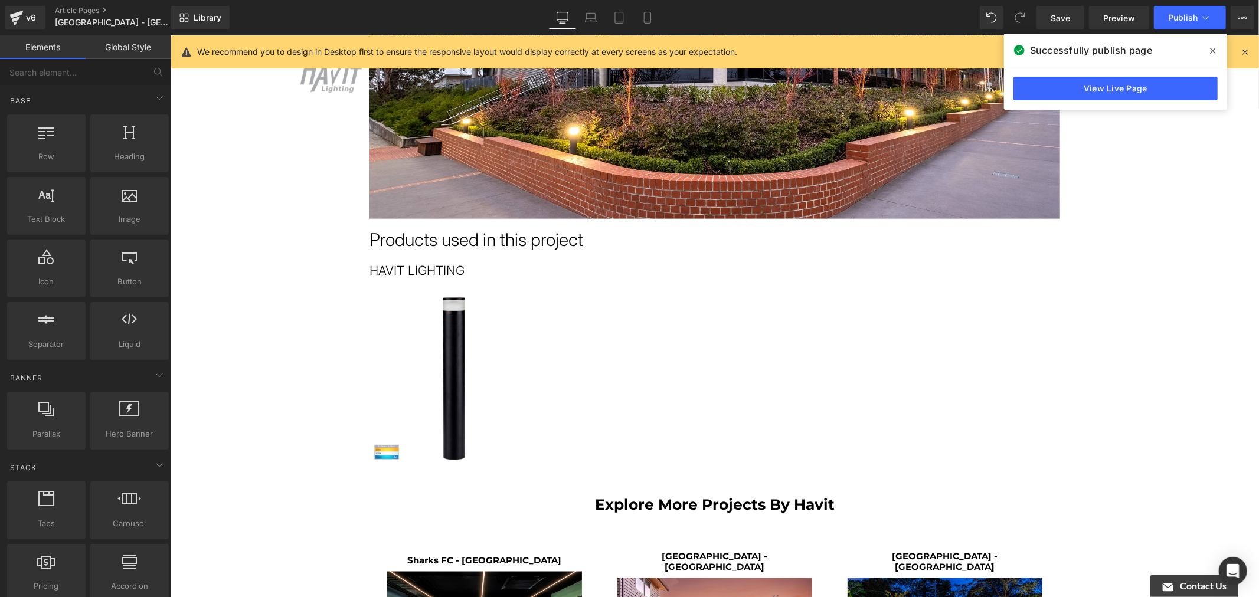
scroll to position [1311, 0]
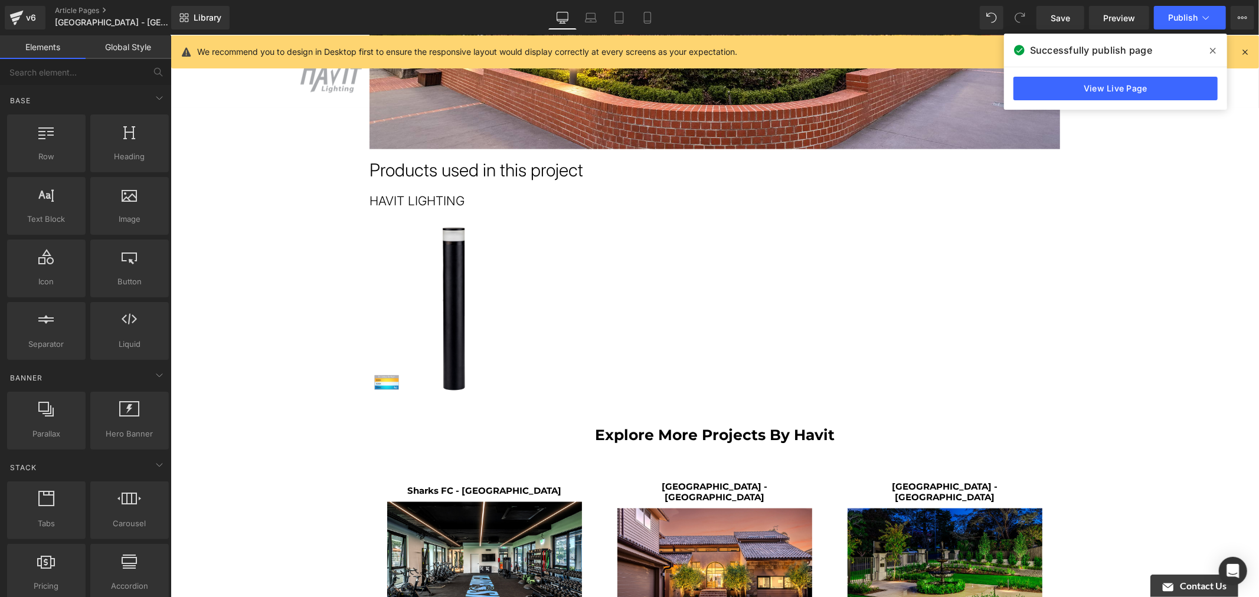
click at [18, 15] on icon at bounding box center [17, 15] width 14 height 8
